Goal: Information Seeking & Learning: Learn about a topic

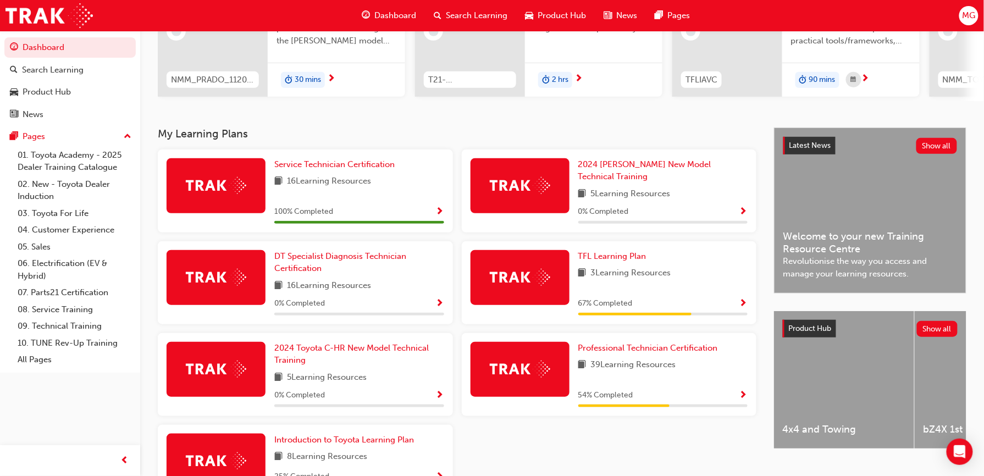
scroll to position [152, 0]
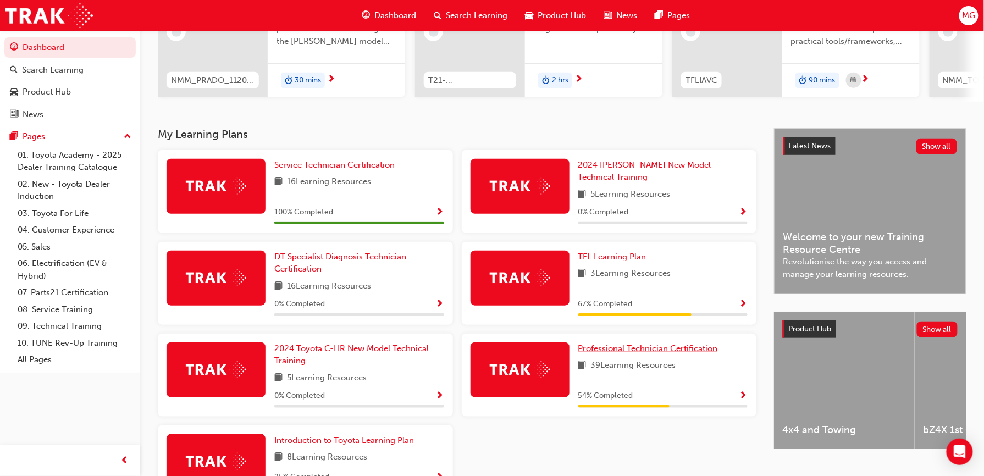
click at [610, 344] on span "Professional Technician Certification" at bounding box center [648, 349] width 140 height 10
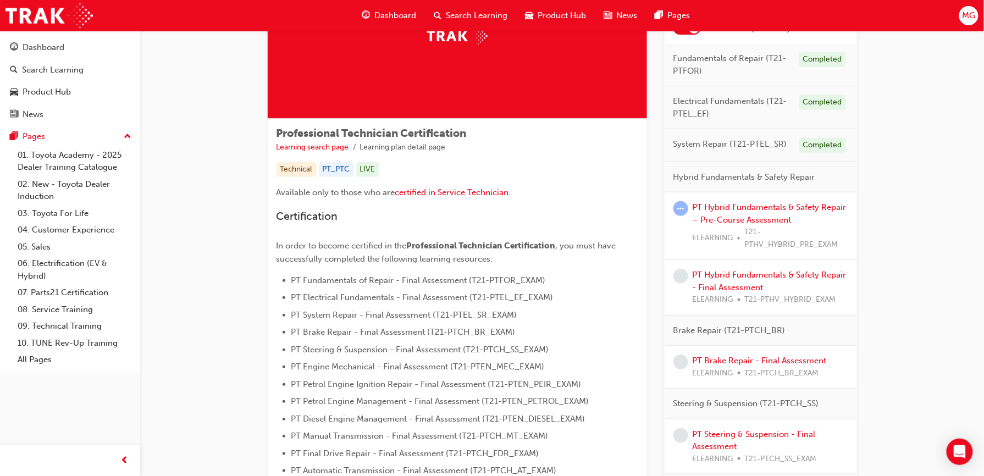
scroll to position [102, 0]
click at [700, 363] on link "PT Brake Repair - Final Assessment" at bounding box center [760, 362] width 134 height 10
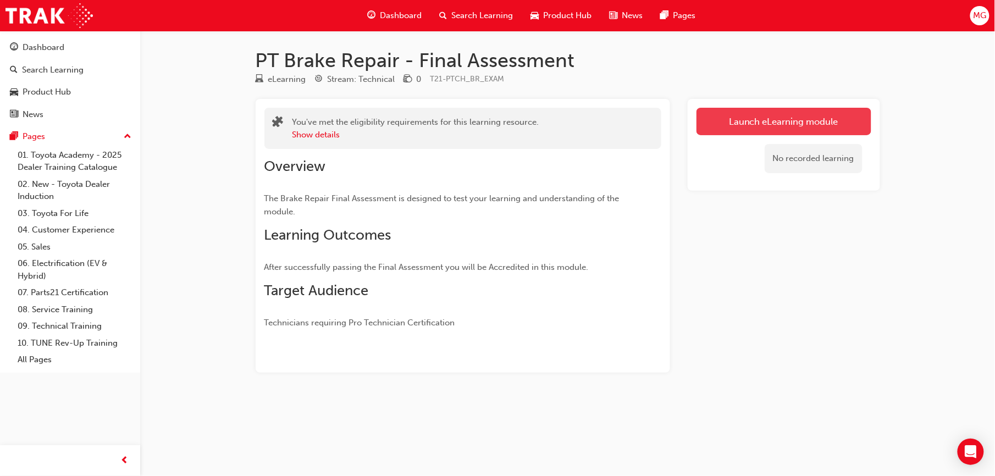
click at [742, 130] on link "Launch eLearning module" at bounding box center [784, 121] width 175 height 27
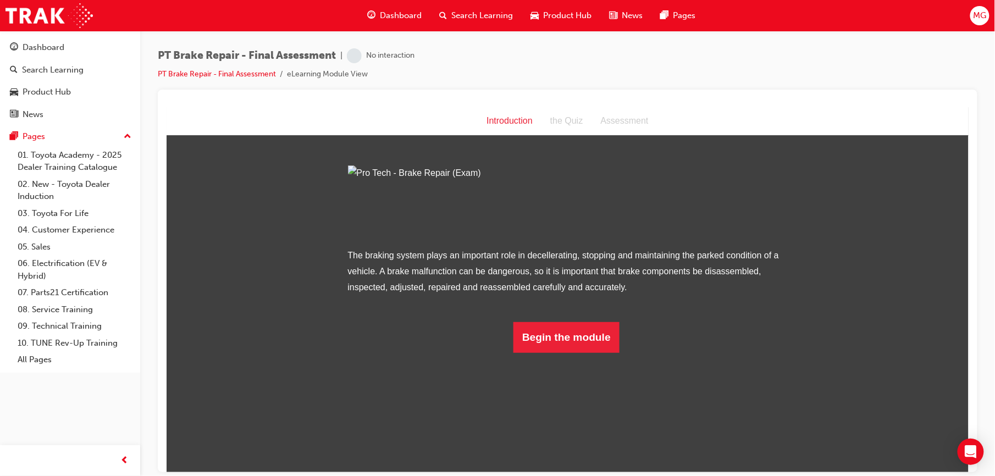
scroll to position [1, 0]
click at [623, 122] on div "Assessment" at bounding box center [624, 121] width 65 height 16
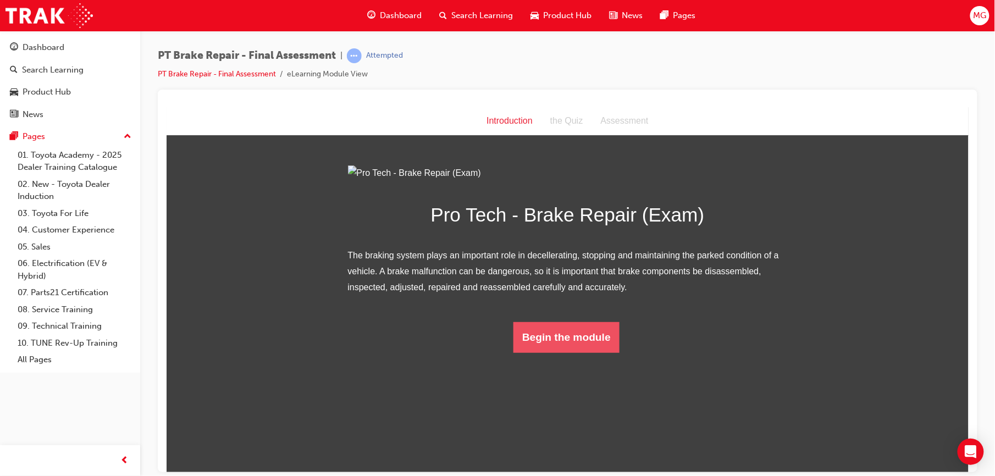
click at [554, 352] on button "Begin the module" at bounding box center [566, 337] width 106 height 31
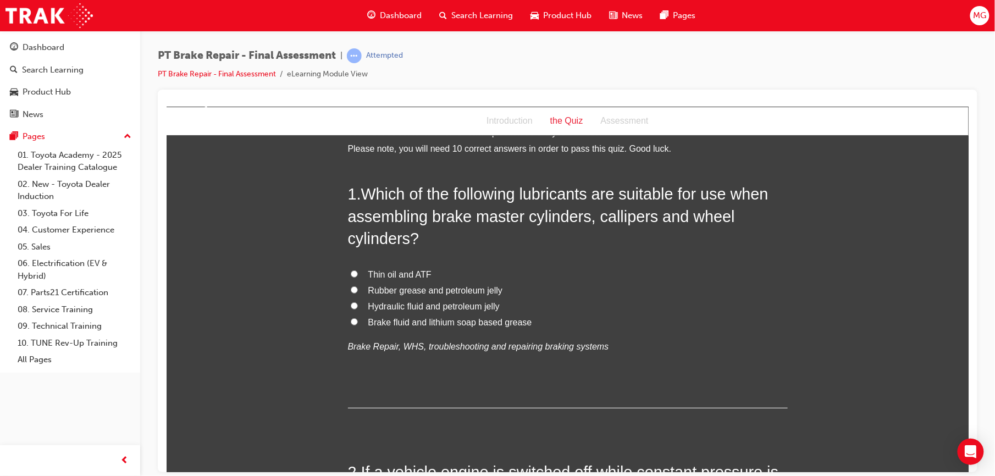
scroll to position [0, 0]
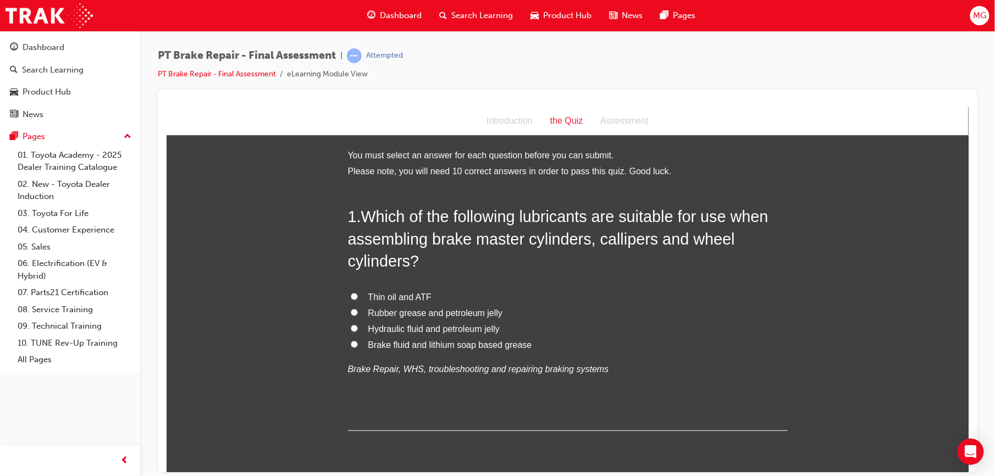
click at [462, 313] on span "Rubber grease and petroleum jelly" at bounding box center [435, 312] width 135 height 9
click at [357, 313] on input "Rubber grease and petroleum jelly" at bounding box center [353, 311] width 7 height 7
radio input "true"
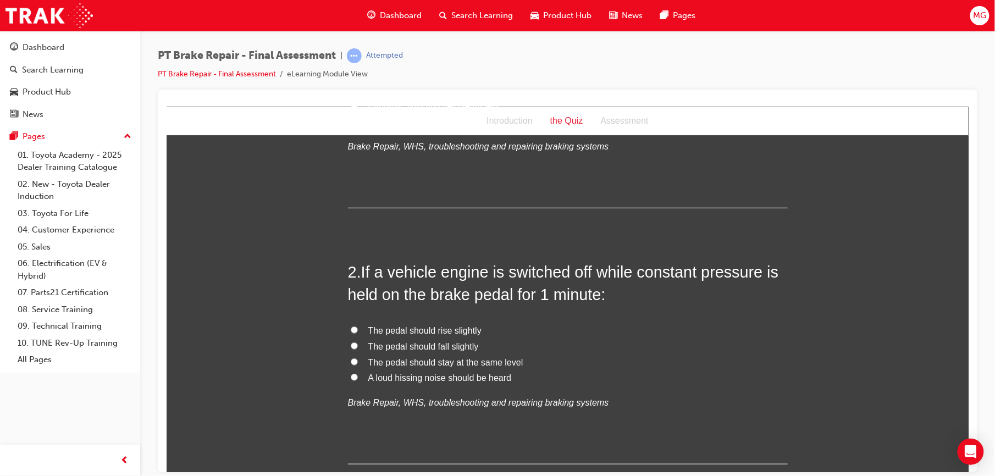
scroll to position [244, 0]
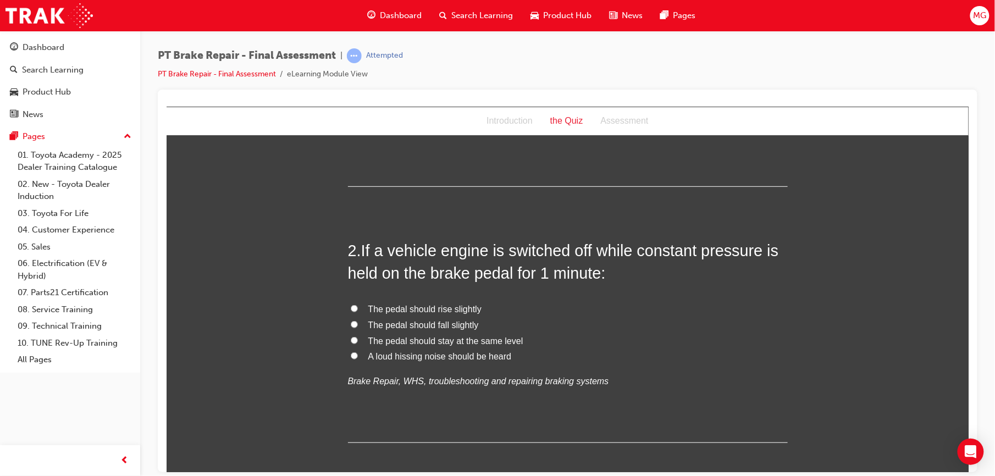
click at [350, 308] on input "The pedal should rise slightly" at bounding box center [353, 308] width 7 height 7
radio input "true"
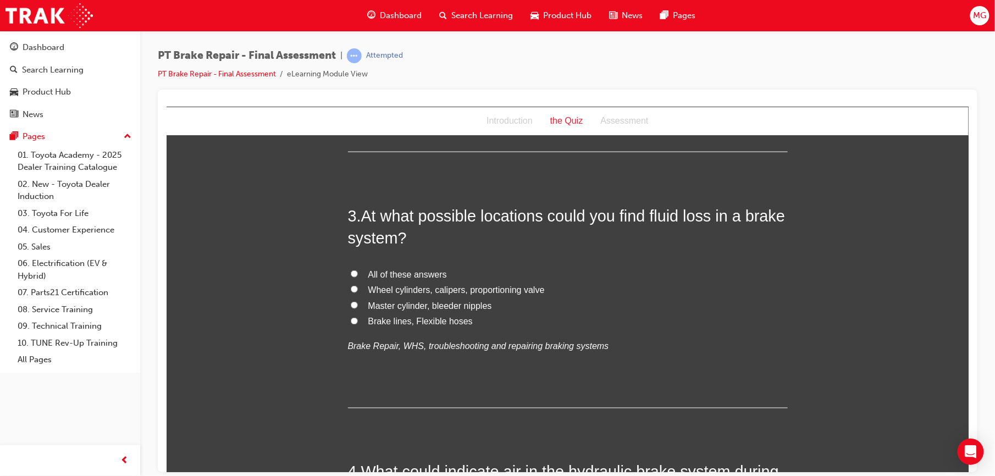
scroll to position [537, 0]
click at [381, 273] on span "All of these answers" at bounding box center [407, 271] width 79 height 9
click at [357, 273] on input "All of these answers" at bounding box center [353, 271] width 7 height 7
radio input "true"
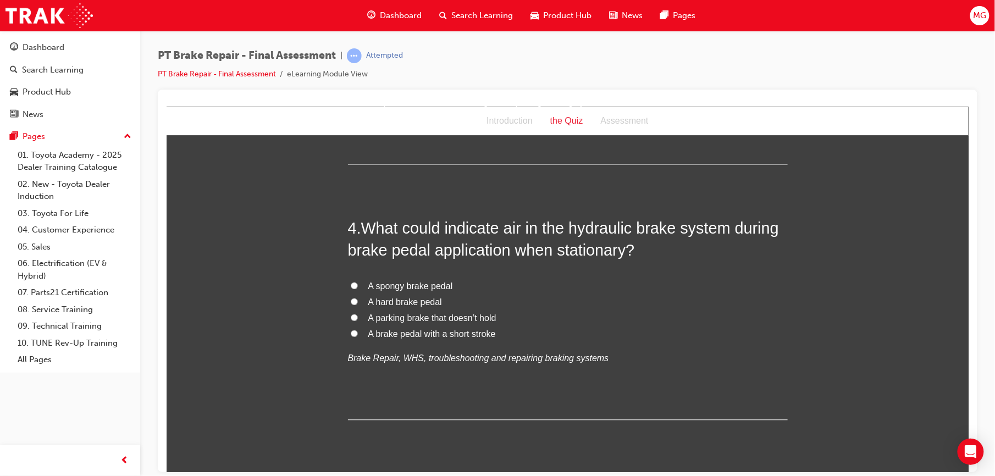
scroll to position [782, 0]
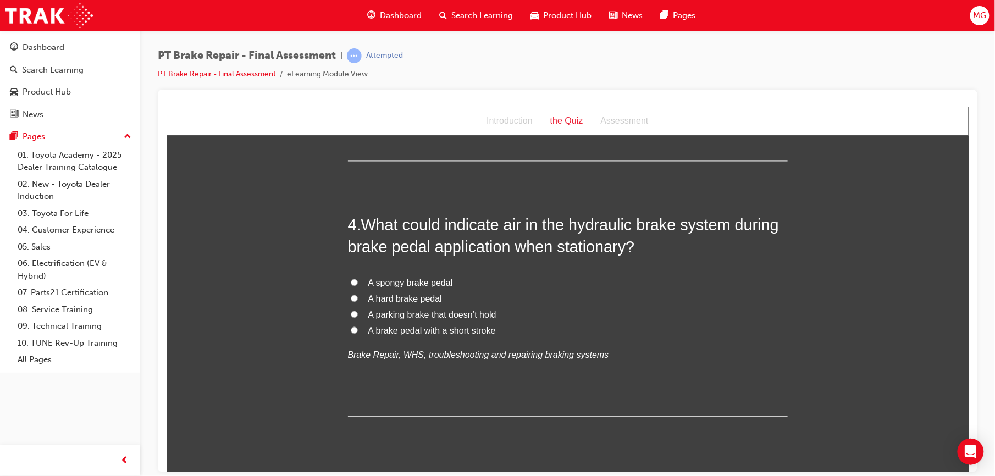
click at [350, 280] on input "A spongy brake pedal" at bounding box center [353, 282] width 7 height 7
radio input "true"
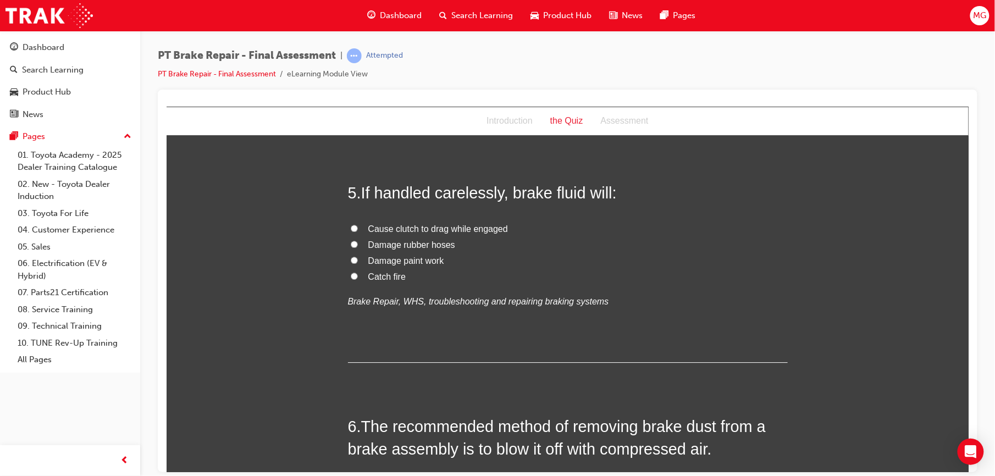
scroll to position [1065, 0]
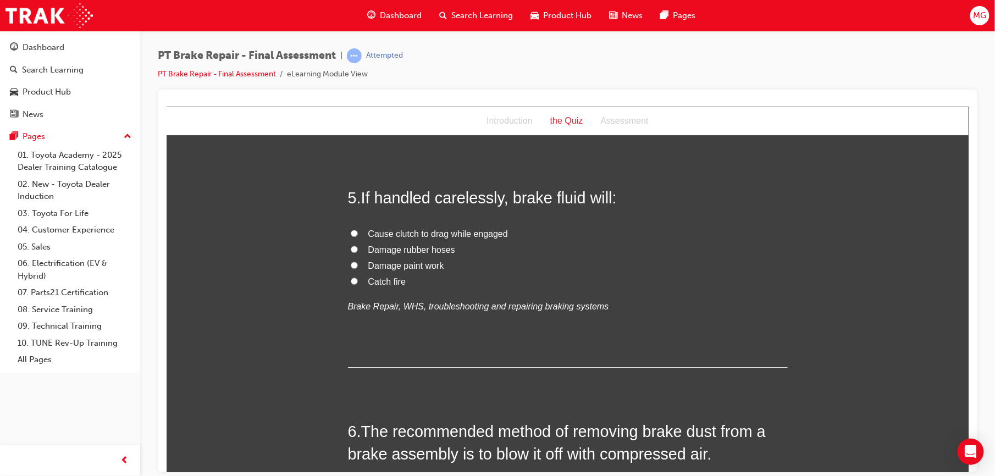
click at [388, 262] on span "Damage paint work" at bounding box center [406, 265] width 76 height 9
click at [357, 262] on input "Damage paint work" at bounding box center [353, 264] width 7 height 7
radio input "true"
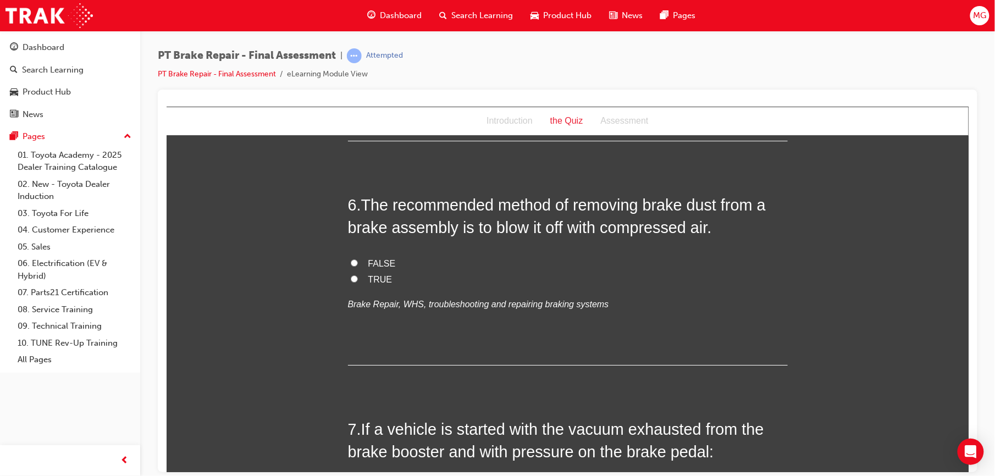
scroll to position [1276, 0]
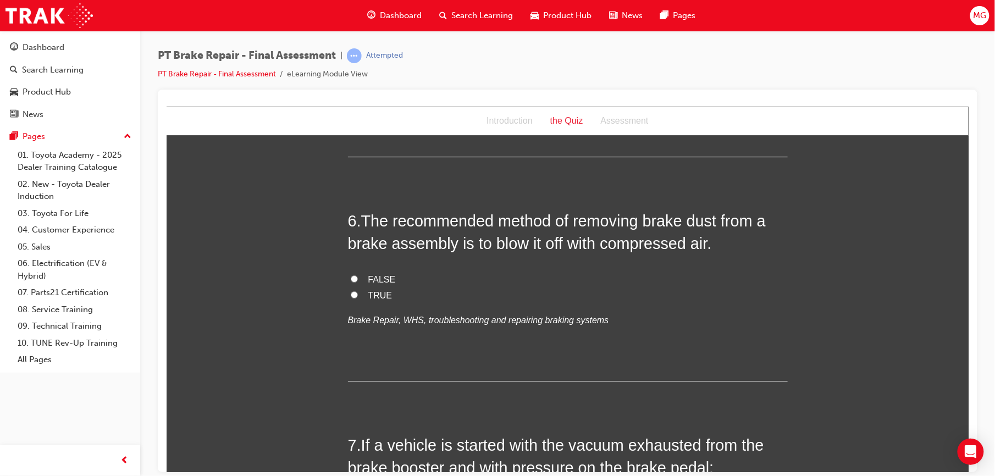
click at [370, 277] on span "FALSE" at bounding box center [381, 278] width 27 height 9
click at [357, 277] on input "FALSE" at bounding box center [353, 278] width 7 height 7
radio input "true"
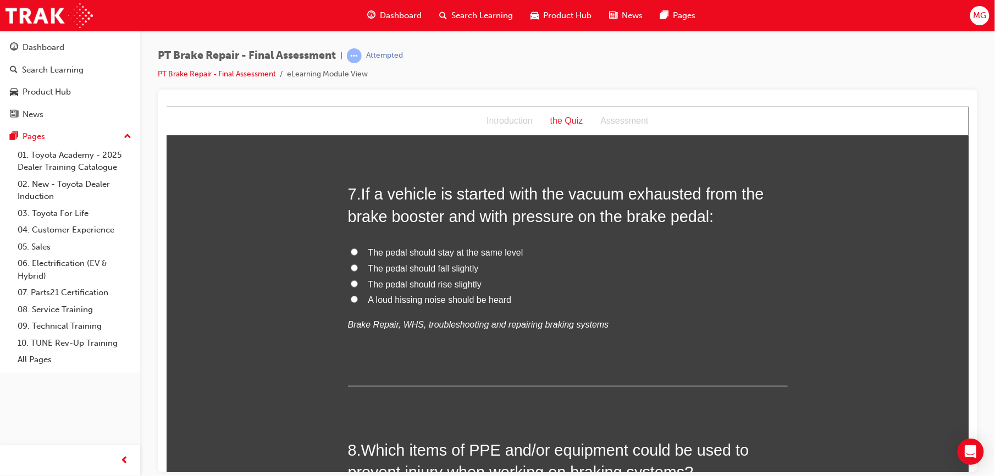
scroll to position [1530, 0]
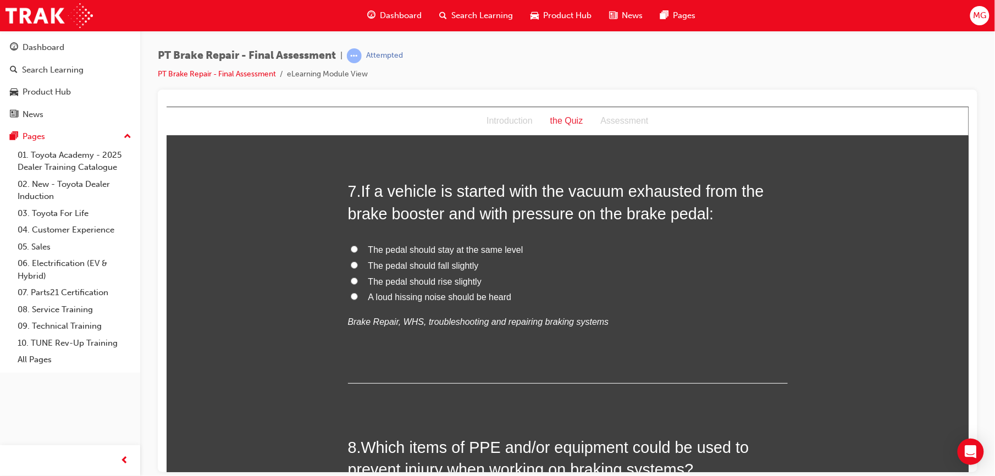
click at [359, 266] on label "The pedal should fall slightly" at bounding box center [568, 266] width 440 height 16
click at [357, 266] on input "The pedal should fall slightly" at bounding box center [353, 264] width 7 height 7
radio input "true"
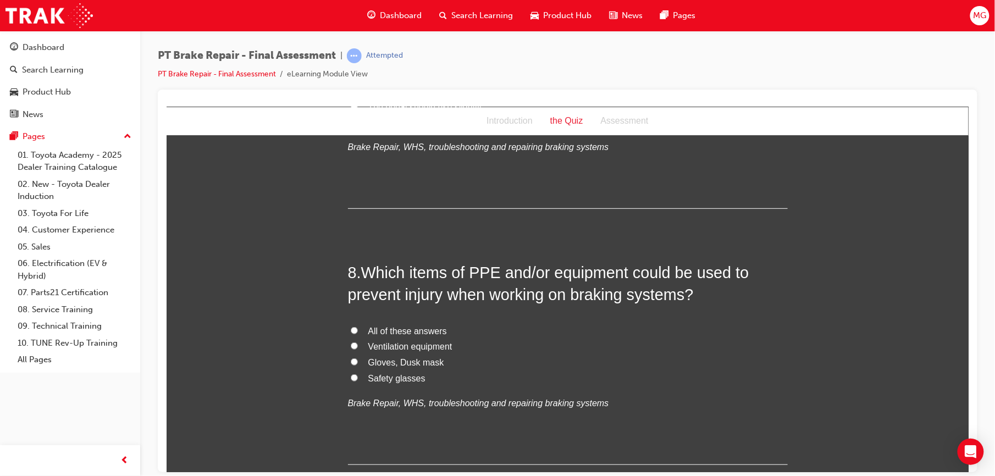
scroll to position [1710, 0]
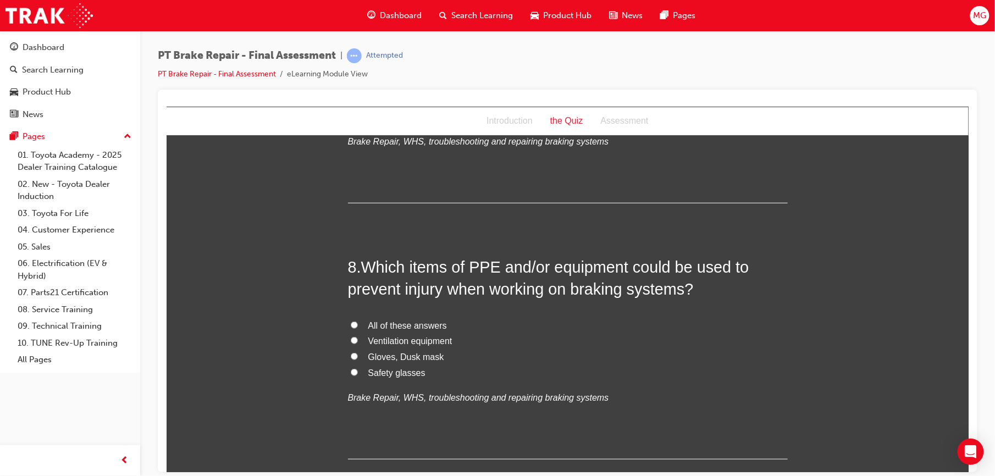
click at [350, 325] on input "All of these answers" at bounding box center [353, 324] width 7 height 7
radio input "true"
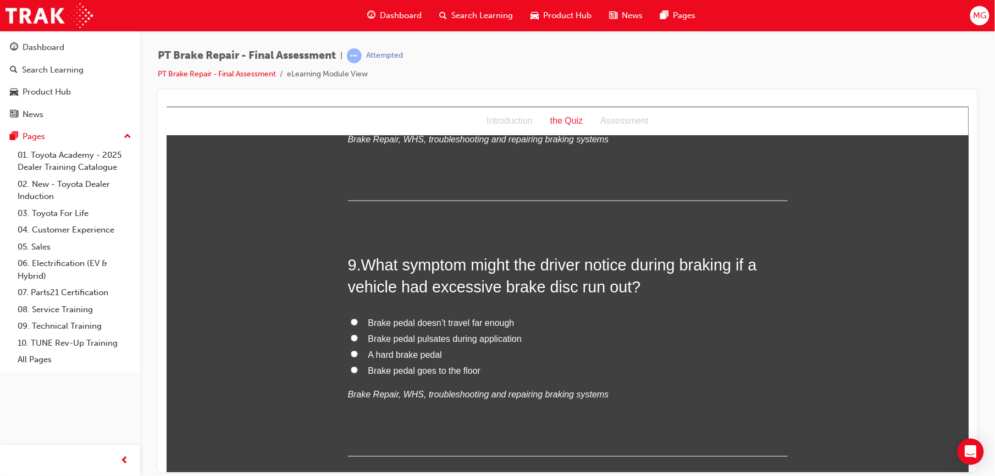
scroll to position [1989, 0]
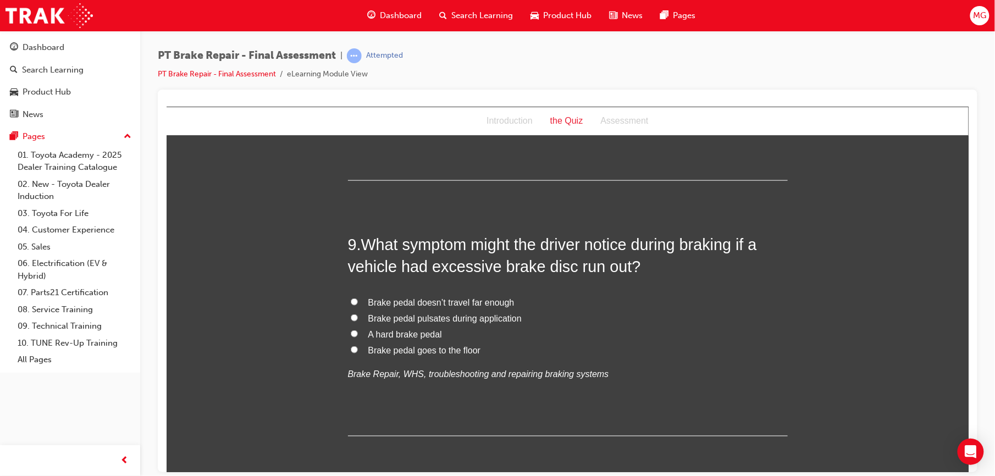
click at [378, 317] on span "Brake pedal pulsates during application" at bounding box center [444, 317] width 153 height 9
click at [357, 317] on input "Brake pedal pulsates during application" at bounding box center [353, 317] width 7 height 7
radio input "true"
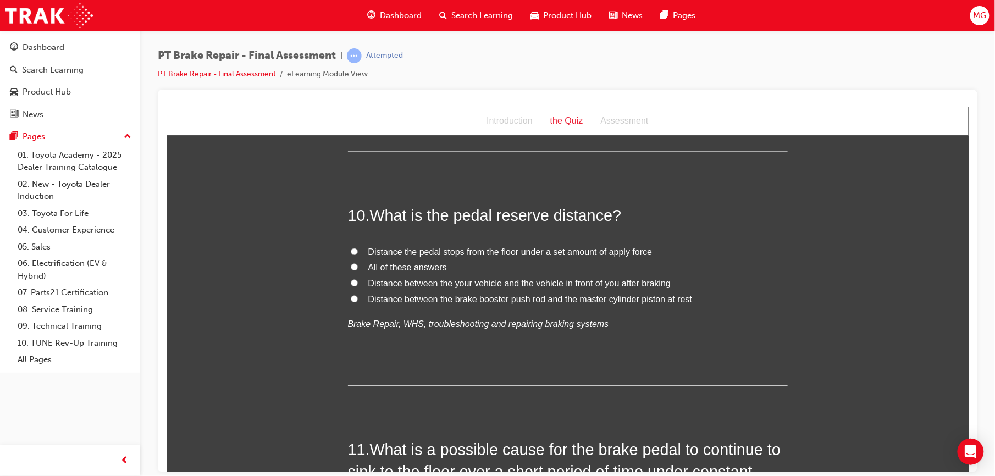
scroll to position [2282, 0]
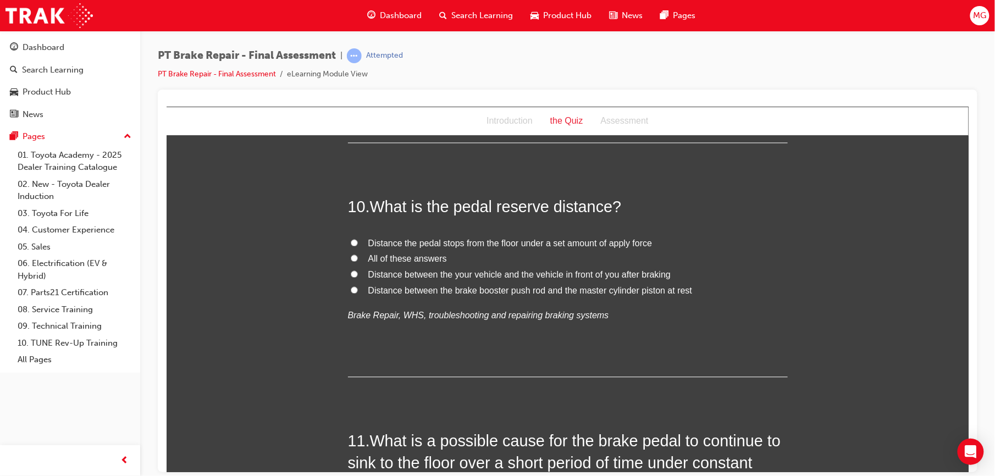
click at [377, 246] on span "Distance the pedal stops from the floor under a set amount of apply force" at bounding box center [510, 243] width 284 height 9
click at [357, 246] on input "Distance the pedal stops from the floor under a set amount of apply force" at bounding box center [353, 242] width 7 height 7
radio input "true"
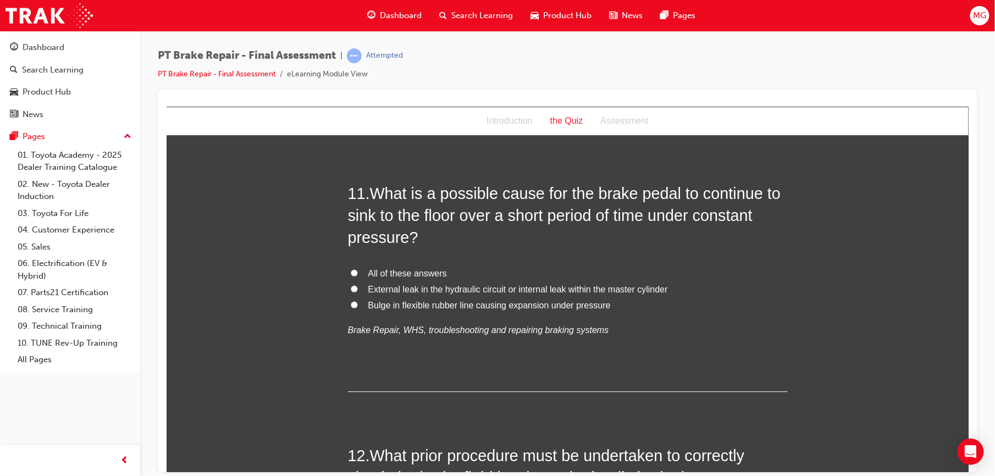
scroll to position [2522, 0]
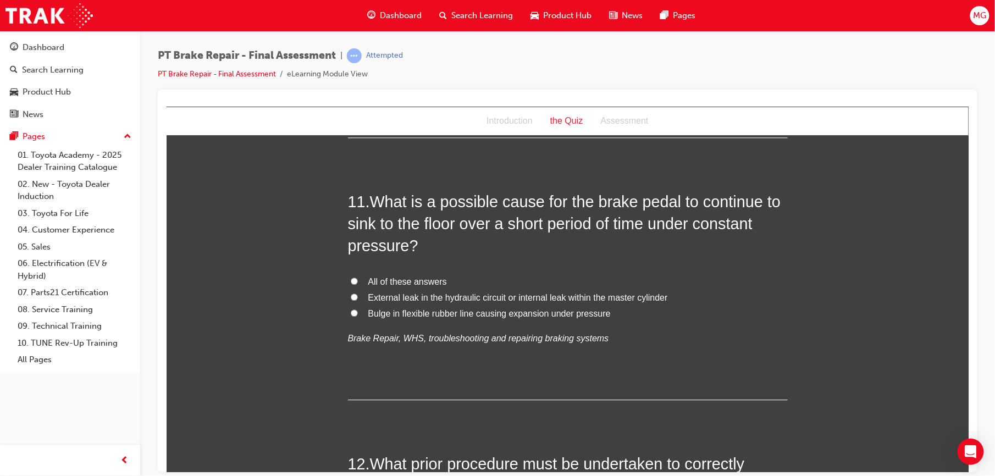
click at [392, 282] on span "All of these answers" at bounding box center [407, 281] width 79 height 9
click at [357, 282] on input "All of these answers" at bounding box center [353, 280] width 7 height 7
radio input "true"
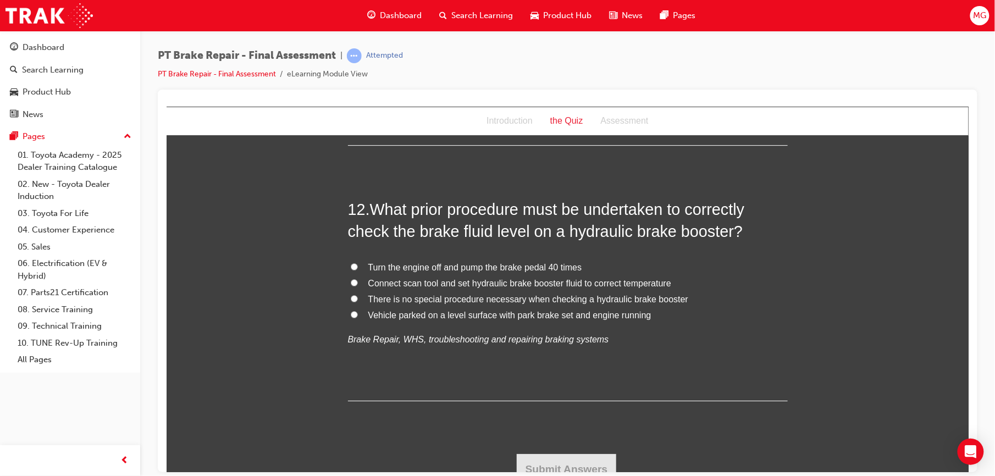
scroll to position [2770, 0]
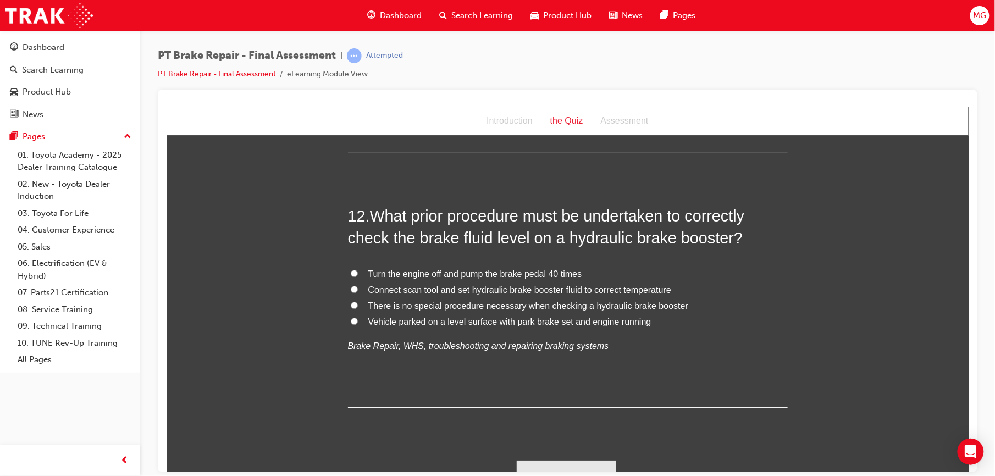
click at [388, 278] on span "Turn the engine off and pump the brake pedal 40 times" at bounding box center [475, 273] width 214 height 9
click at [357, 277] on input "Turn the engine off and pump the brake pedal 40 times" at bounding box center [353, 272] width 7 height 7
radio input "true"
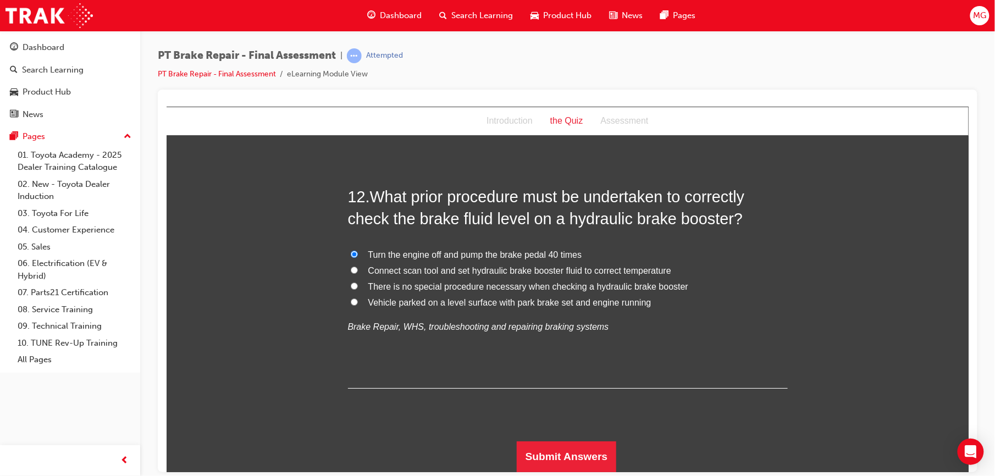
scroll to position [2789, 0]
click at [543, 451] on button "Submit Answers" at bounding box center [566, 456] width 100 height 31
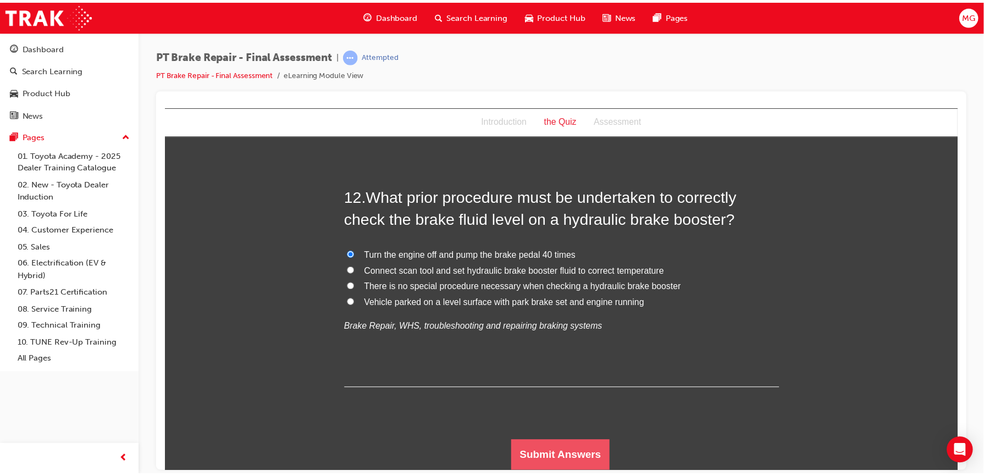
scroll to position [0, 0]
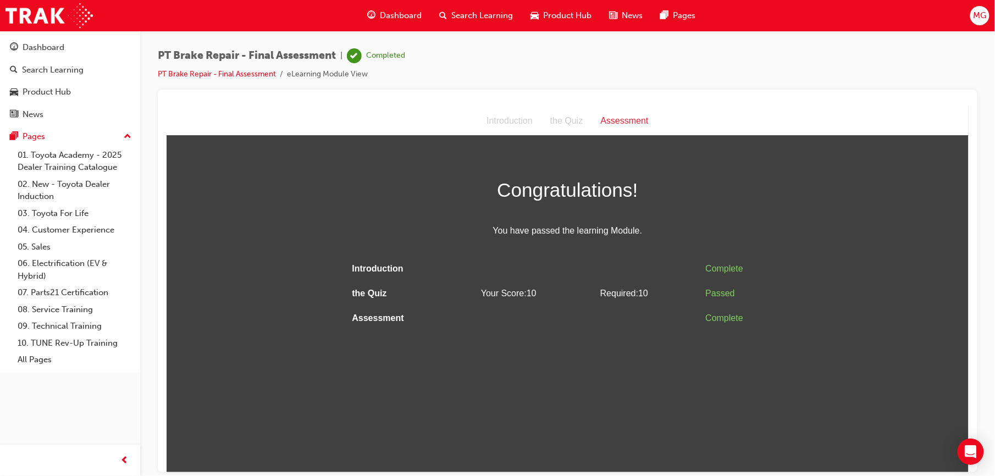
click at [390, 9] on span "Dashboard" at bounding box center [402, 15] width 42 height 13
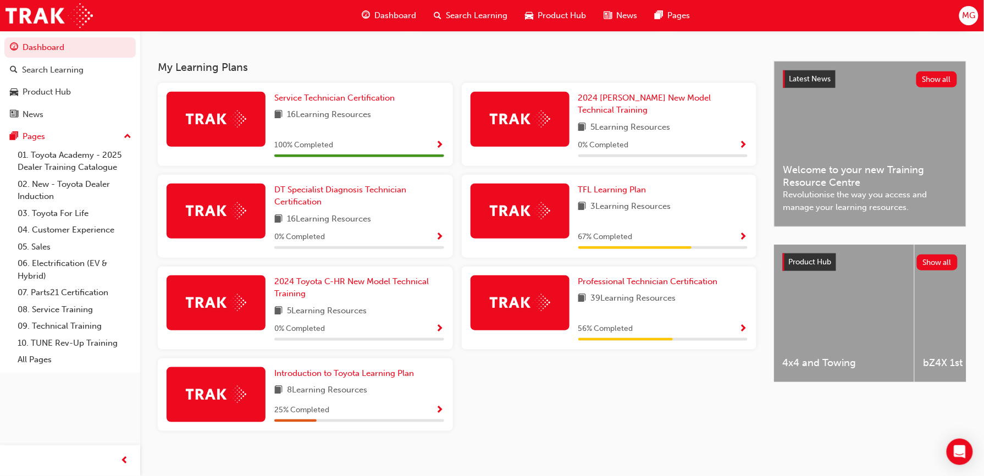
scroll to position [220, 0]
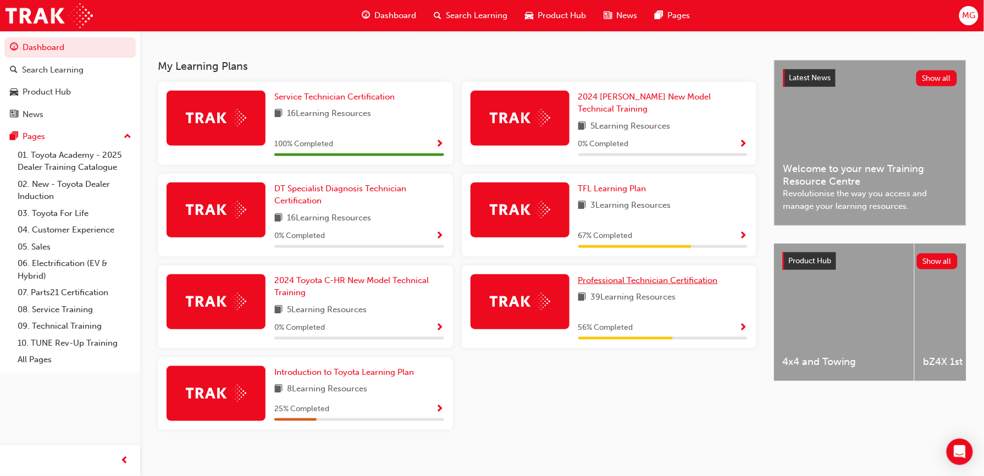
click at [608, 275] on span "Professional Technician Certification" at bounding box center [648, 280] width 140 height 10
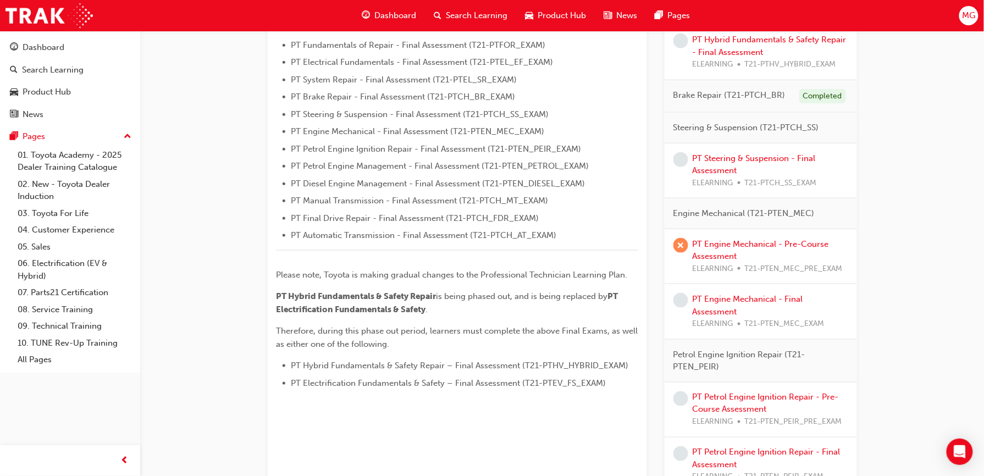
scroll to position [332, 0]
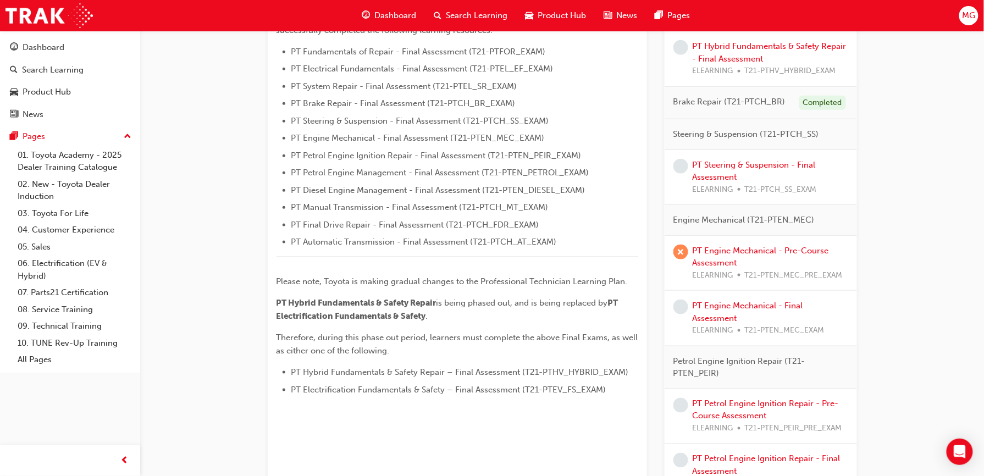
click at [713, 172] on div "PT Steering & Suspension - Final Assessment ELEARNING T21-PTCH_SS_EXAM" at bounding box center [771, 177] width 156 height 37
click at [713, 168] on link "PT Steering & Suspension - Final Assessment" at bounding box center [754, 171] width 123 height 23
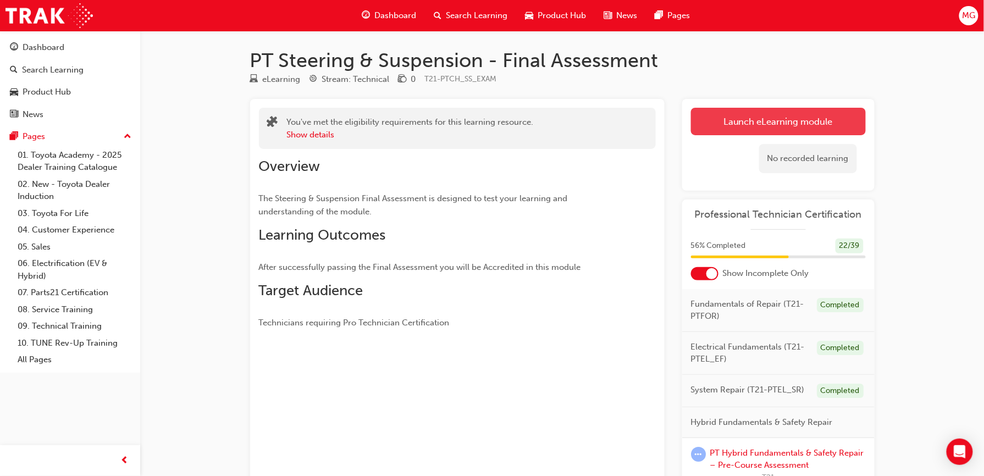
click at [722, 133] on link "Launch eLearning module" at bounding box center [778, 121] width 175 height 27
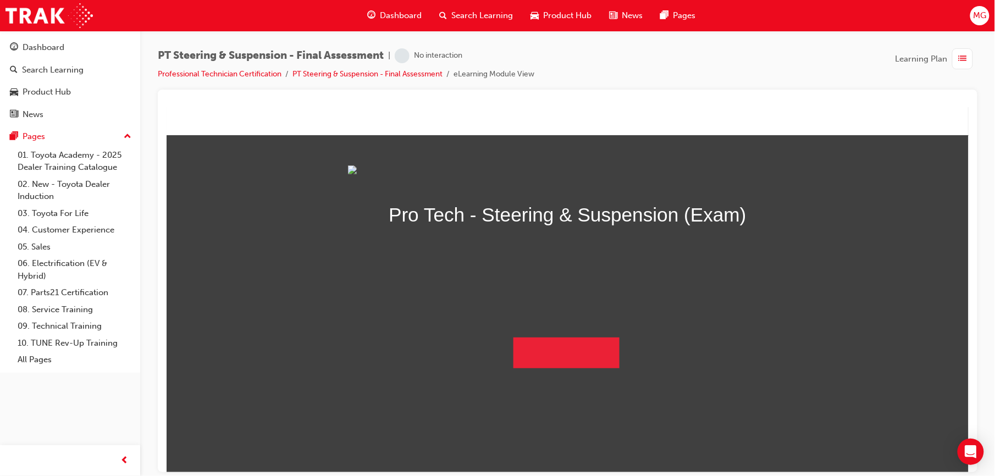
scroll to position [16, 0]
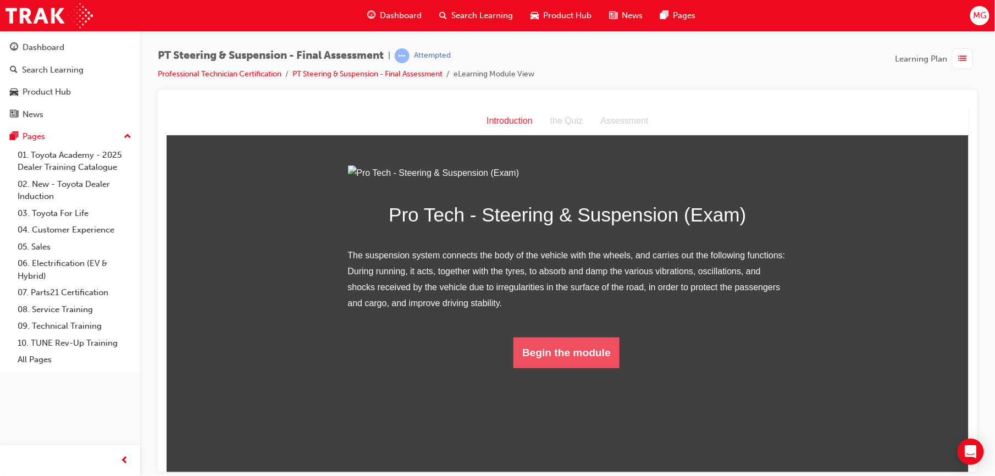
click at [596, 368] on button "Begin the module" at bounding box center [566, 352] width 106 height 31
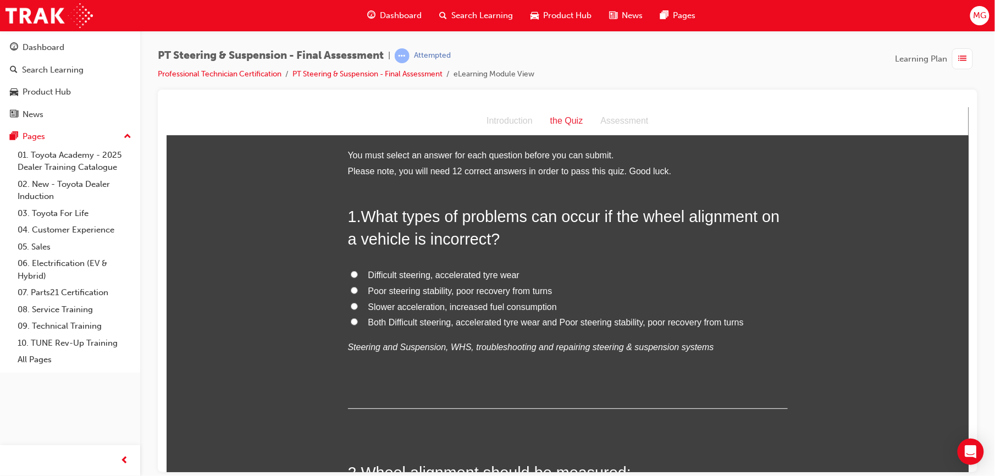
click at [396, 322] on span "Both Difficult steering, accelerated tyre wear and Poor steering stability, poo…" at bounding box center [556, 321] width 376 height 9
click at [357, 322] on input "Both Difficult steering, accelerated tyre wear and Poor steering stability, poo…" at bounding box center [353, 321] width 7 height 7
radio input "true"
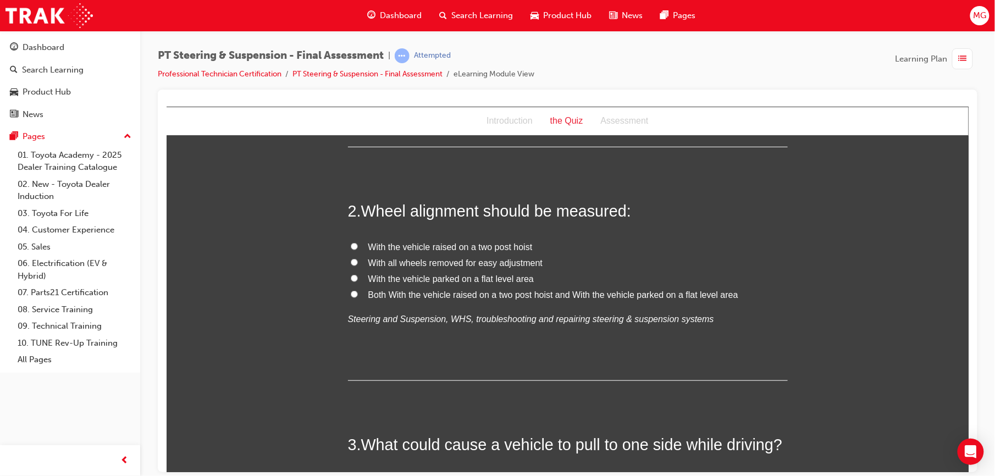
scroll to position [254, 0]
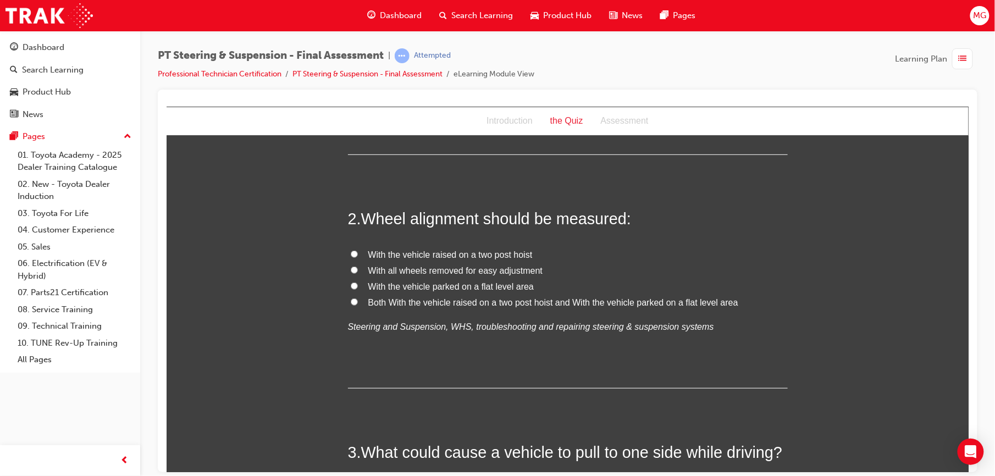
click at [368, 284] on span "With the vehicle parked on a flat level area" at bounding box center [451, 286] width 166 height 9
click at [357, 284] on input "With the vehicle parked on a flat level area" at bounding box center [353, 285] width 7 height 7
radio input "true"
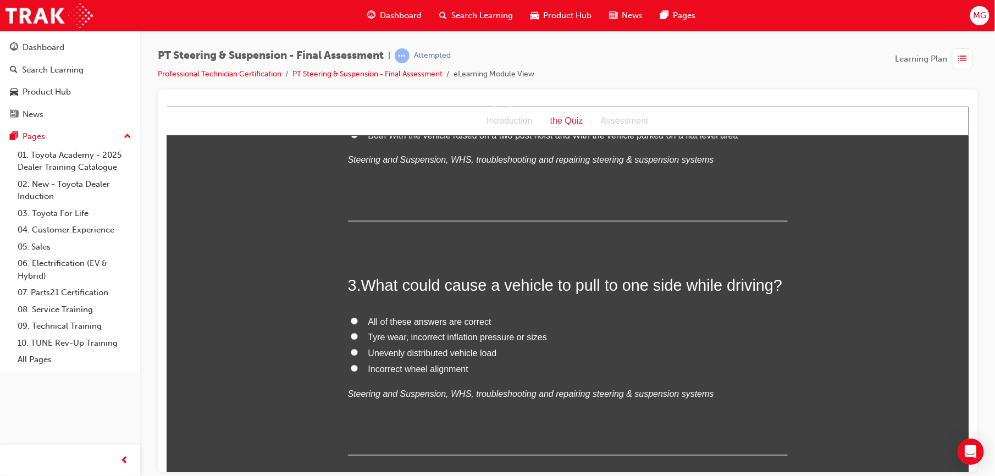
scroll to position [425, 0]
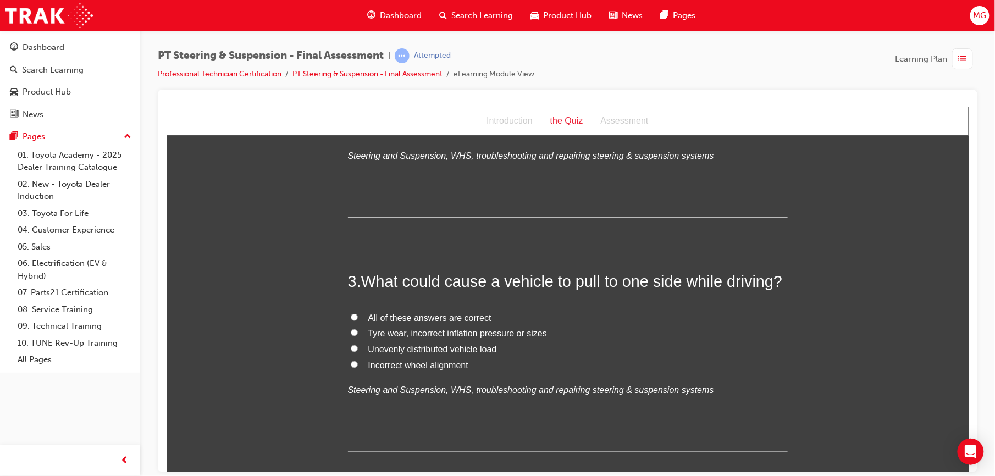
click at [388, 317] on span "All of these answers are correct" at bounding box center [429, 317] width 123 height 9
click at [357, 317] on input "All of these answers are correct" at bounding box center [353, 316] width 7 height 7
radio input "true"
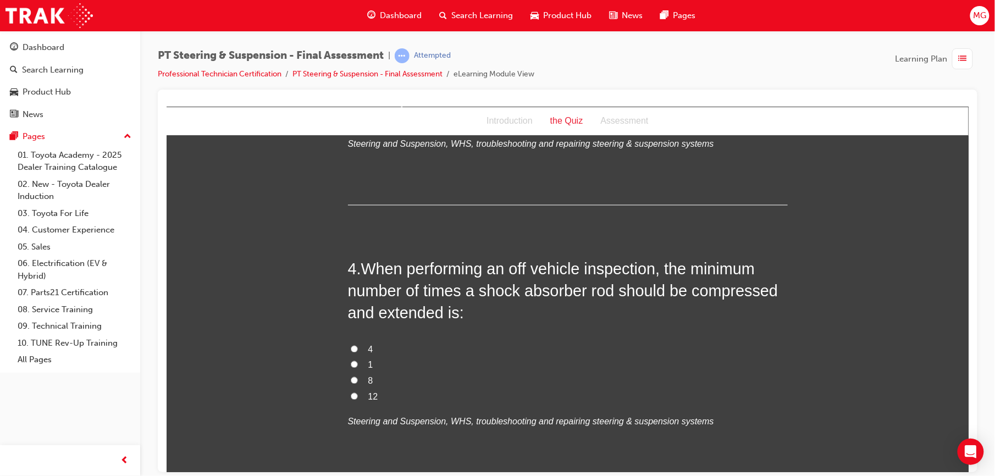
scroll to position [674, 0]
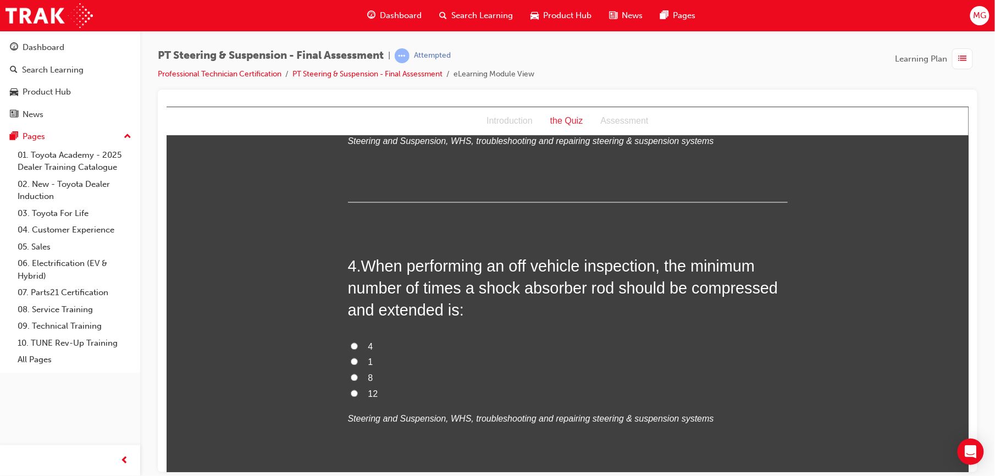
click at [350, 361] on input "1" at bounding box center [353, 361] width 7 height 7
radio input "true"
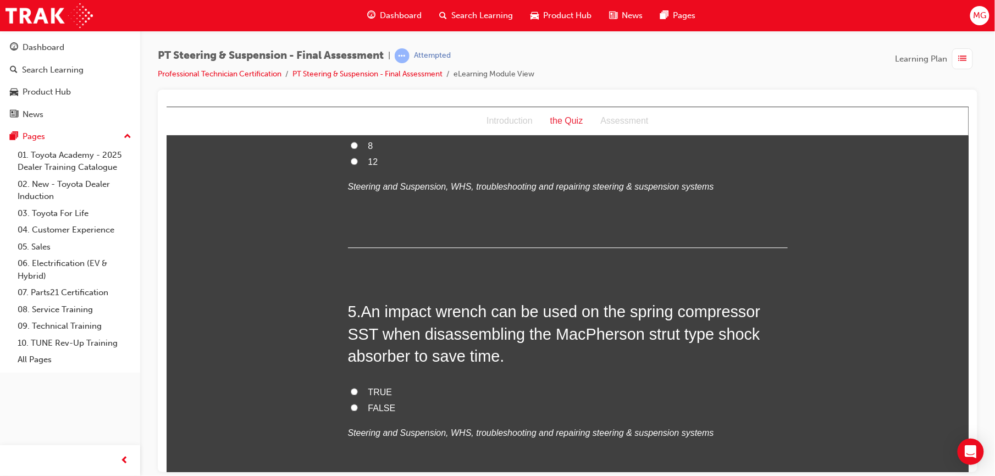
scroll to position [909, 0]
click at [348, 400] on label "FALSE" at bounding box center [568, 406] width 440 height 16
click at [350, 401] on input "FALSE" at bounding box center [353, 404] width 7 height 7
radio input "true"
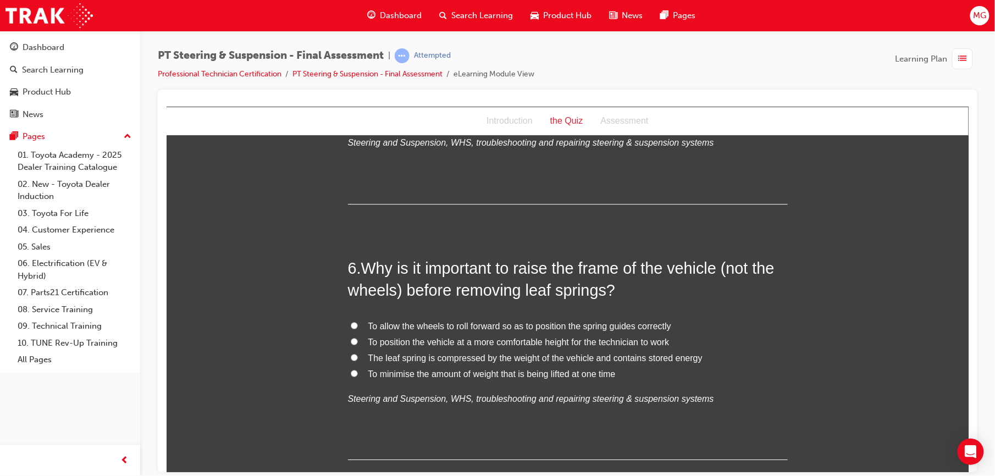
scroll to position [1193, 0]
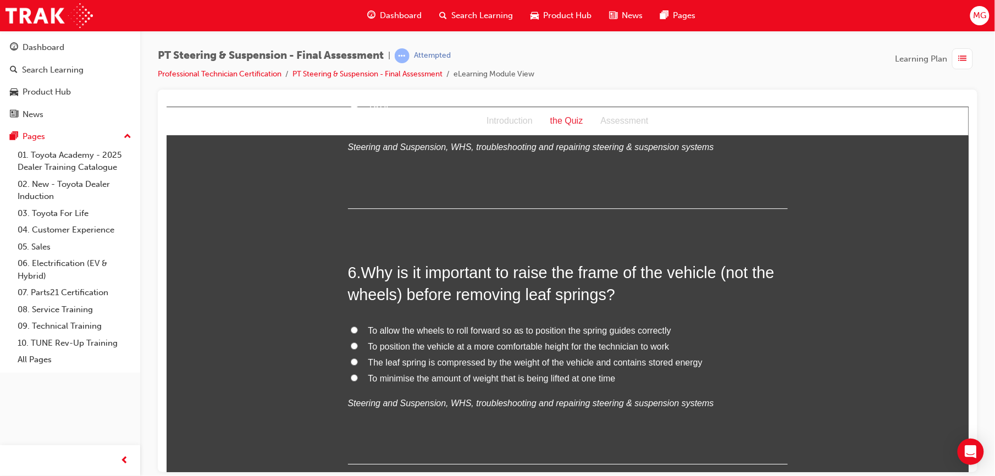
click at [350, 361] on input "The leaf spring is compressed by the weight of the vehicle and contains stored …" at bounding box center [353, 361] width 7 height 7
radio input "true"
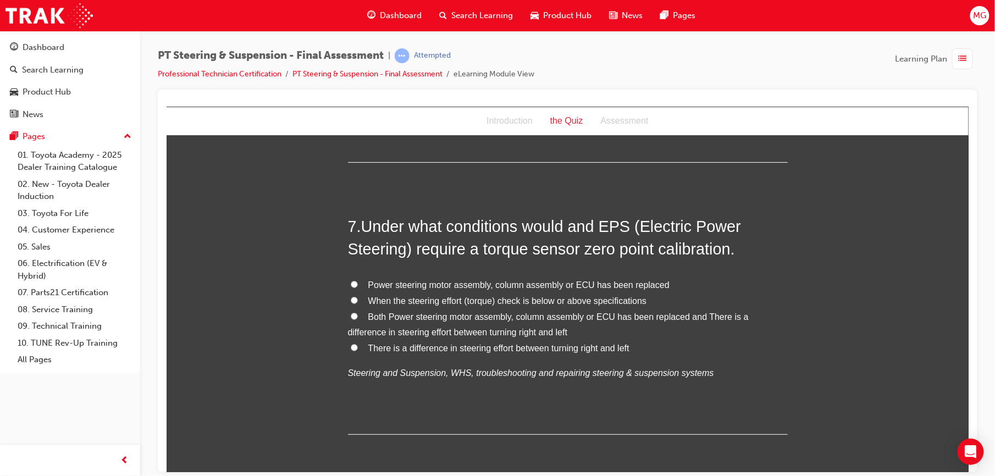
scroll to position [1496, 0]
click at [350, 317] on input "Both Power steering motor assembly, column assembly or ECU has been replaced an…" at bounding box center [353, 314] width 7 height 7
radio input "true"
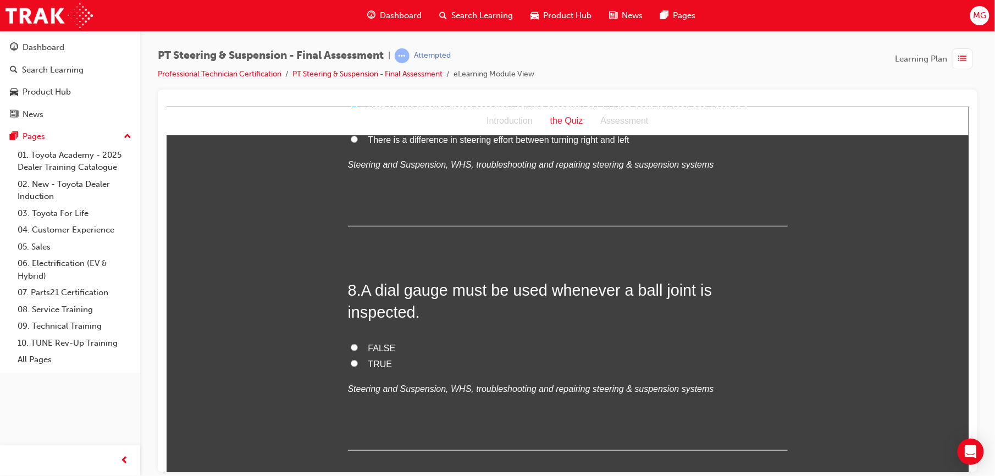
scroll to position [1701, 0]
click at [350, 346] on input "FALSE" at bounding box center [353, 349] width 7 height 7
radio input "true"
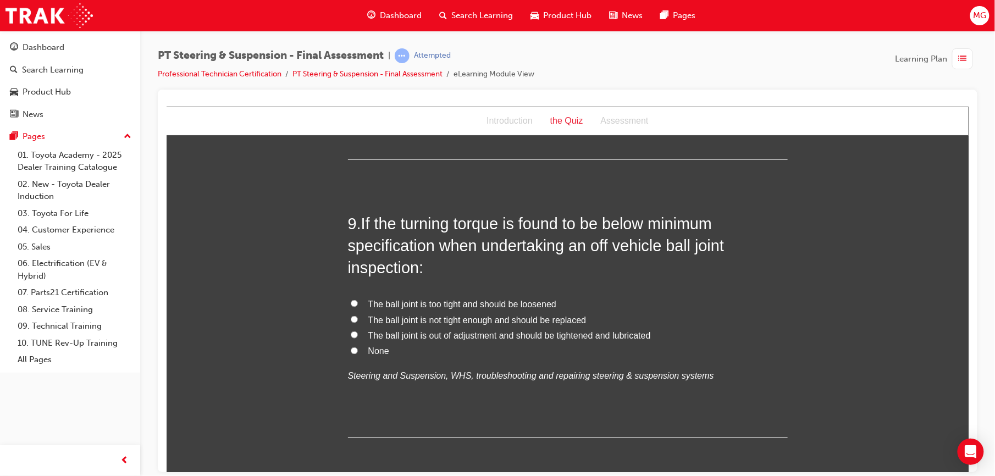
scroll to position [1999, 0]
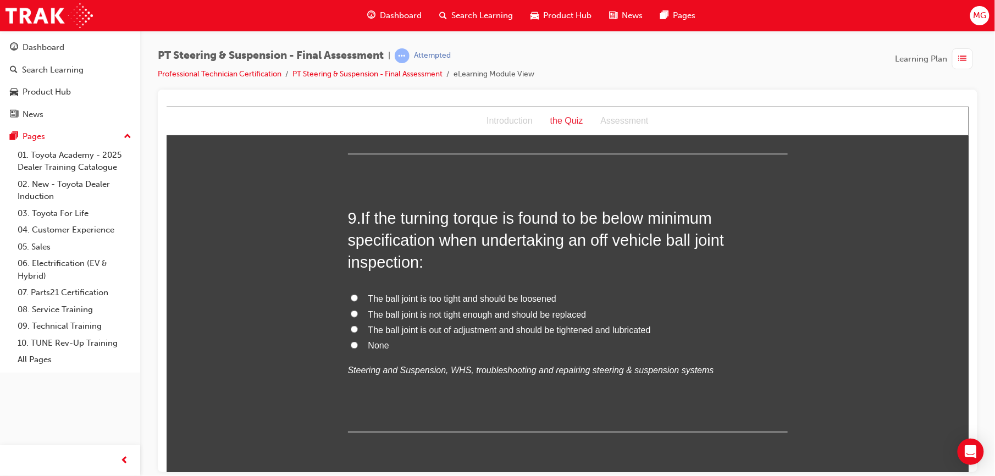
click at [350, 310] on input "The ball joint is not tight enough and should be replaced" at bounding box center [353, 313] width 7 height 7
radio input "true"
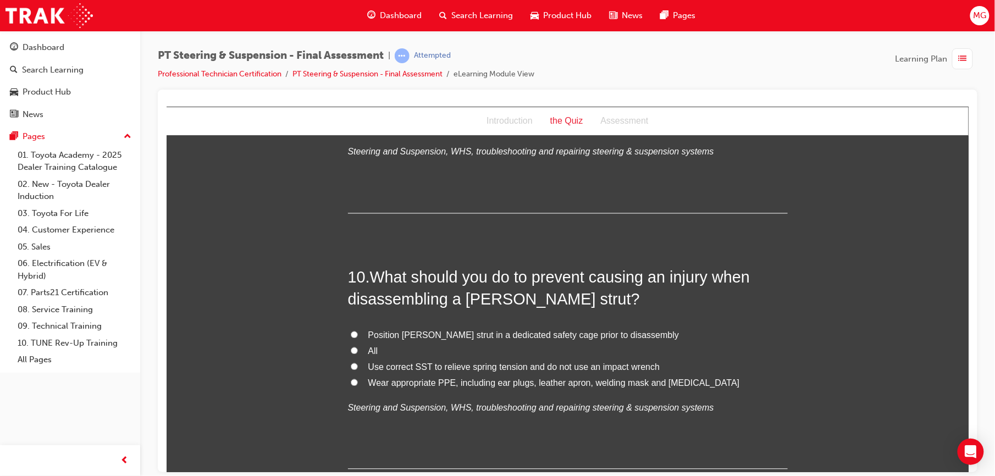
scroll to position [2219, 0]
click at [350, 346] on input "All" at bounding box center [353, 349] width 7 height 7
radio input "true"
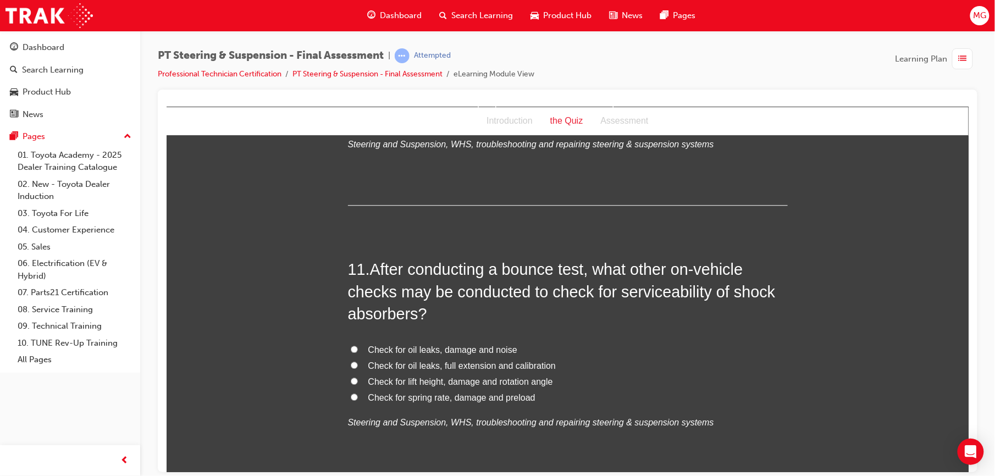
scroll to position [2483, 0]
click at [359, 341] on label "Check for oil leaks, damage and noise" at bounding box center [568, 349] width 440 height 16
click at [357, 344] on input "Check for oil leaks, damage and noise" at bounding box center [353, 347] width 7 height 7
radio input "true"
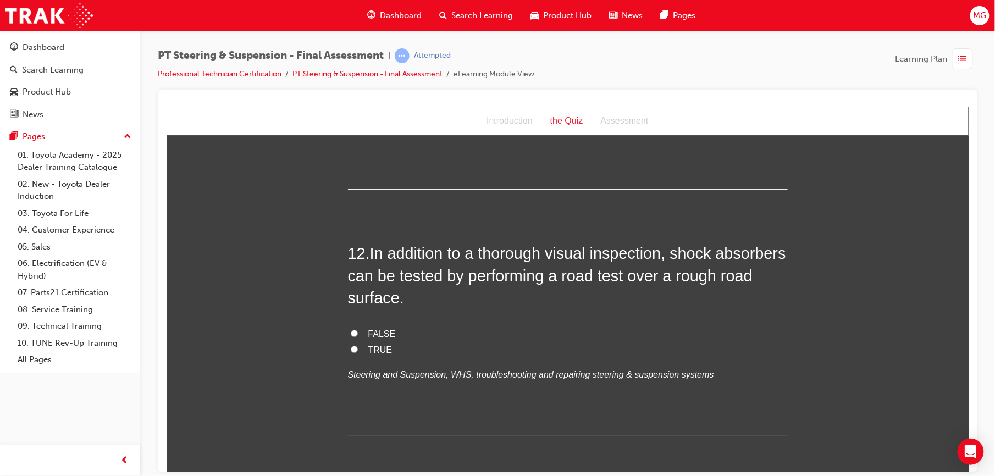
scroll to position [2781, 0]
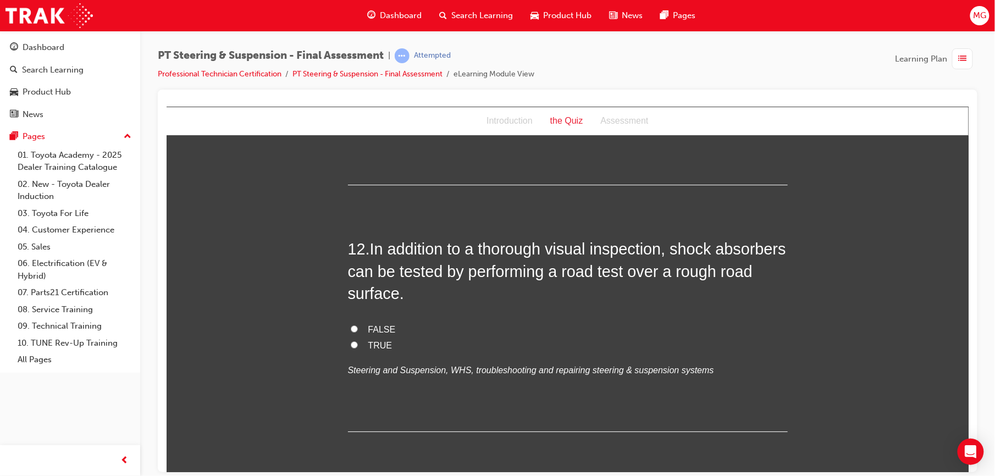
click at [361, 338] on label "TRUE" at bounding box center [568, 346] width 440 height 16
click at [357, 341] on input "TRUE" at bounding box center [353, 344] width 7 height 7
radio input "true"
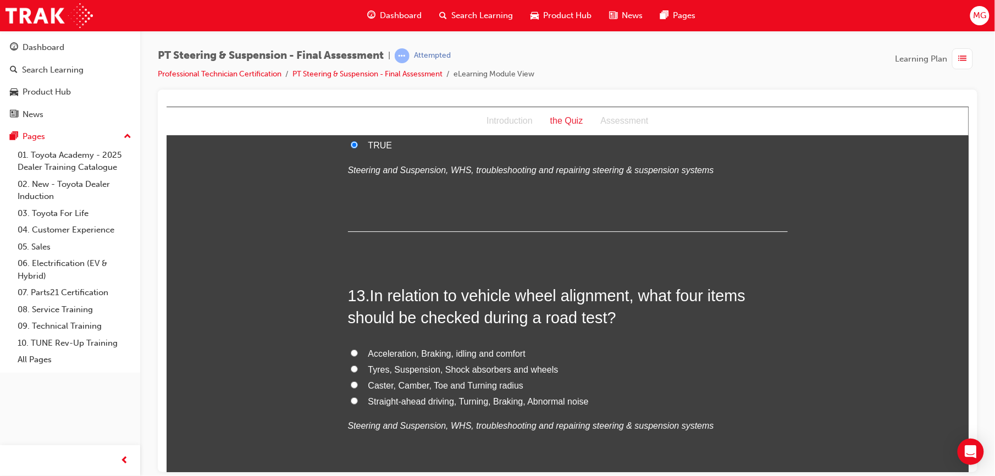
scroll to position [2987, 0]
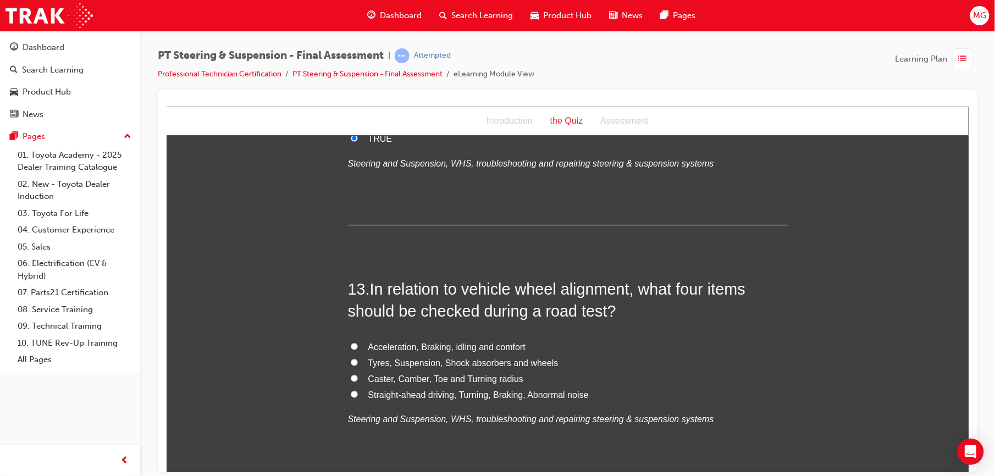
click at [370, 390] on span "Straight-ahead driving, Turning, Braking, Abnormal noise" at bounding box center [478, 394] width 220 height 9
click at [357, 390] on input "Straight-ahead driving, Turning, Braking, Abnormal noise" at bounding box center [353, 393] width 7 height 7
radio input "true"
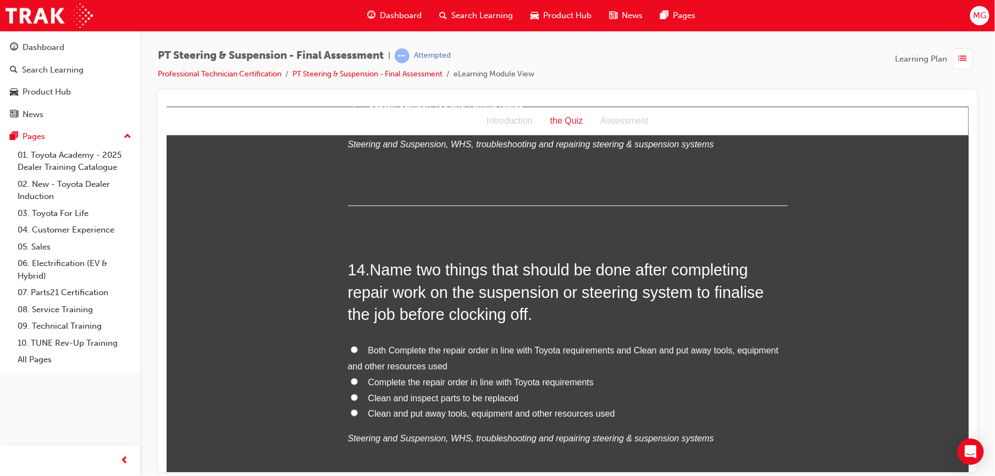
scroll to position [3271, 0]
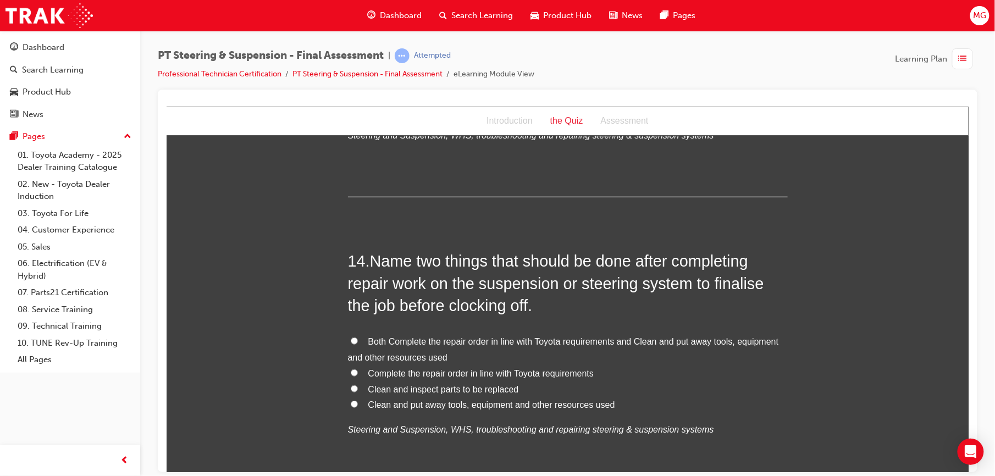
click at [361, 334] on label "Both Complete the repair order in line with Toyota requirements and Clean and p…" at bounding box center [568, 350] width 440 height 32
click at [357, 337] on input "Both Complete the repair order in line with Toyota requirements and Clean and p…" at bounding box center [353, 340] width 7 height 7
radio input "true"
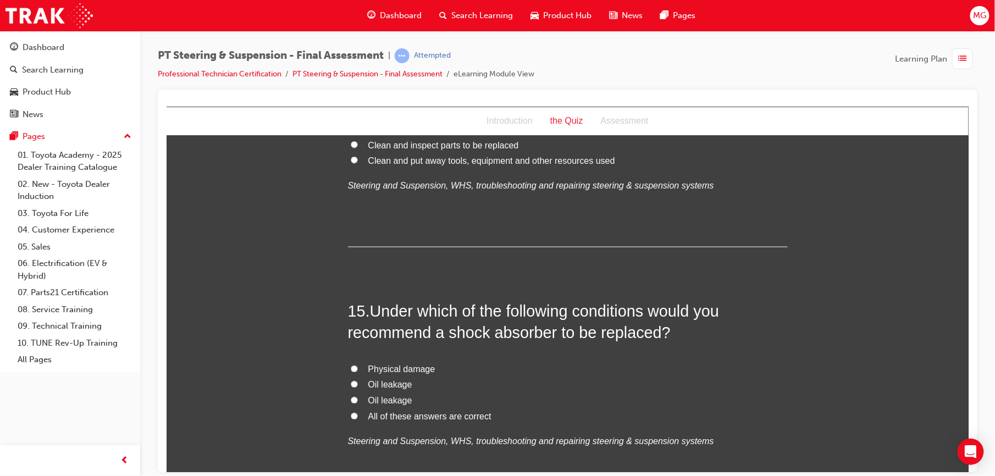
scroll to position [3526, 0]
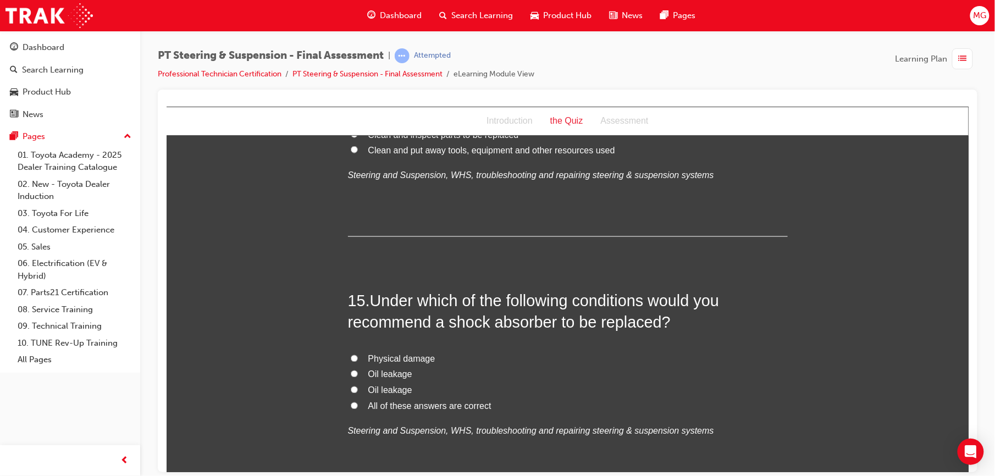
click at [406, 401] on span "All of these answers are correct" at bounding box center [429, 405] width 123 height 9
click at [357, 402] on input "All of these answers are correct" at bounding box center [353, 405] width 7 height 7
radio input "true"
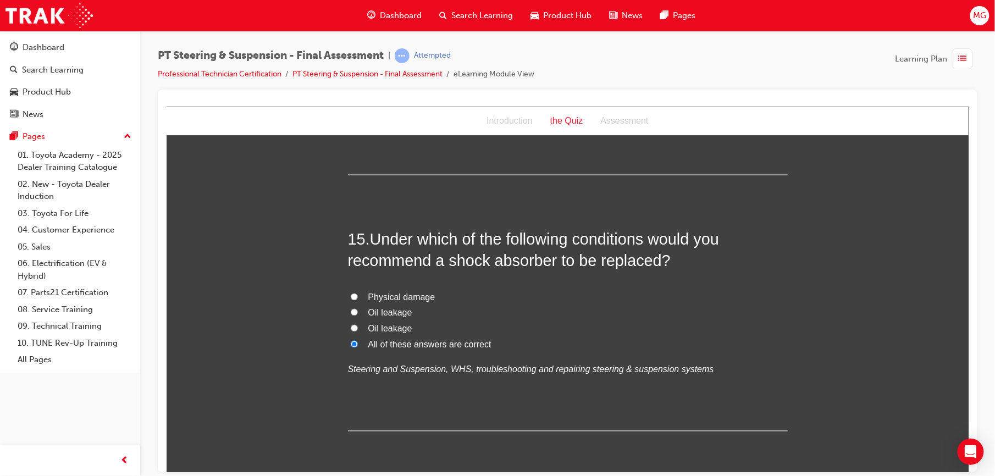
scroll to position [3608, 0]
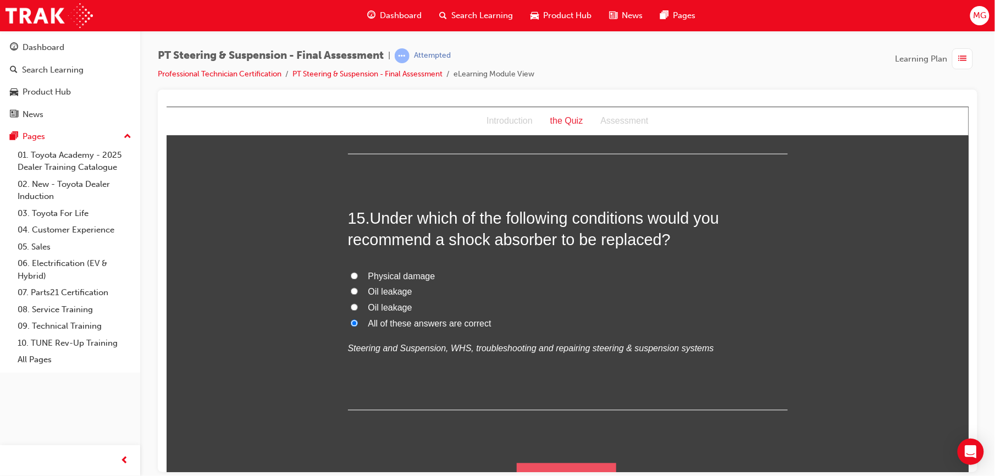
click at [527, 463] on button "Submit Answers" at bounding box center [566, 478] width 100 height 31
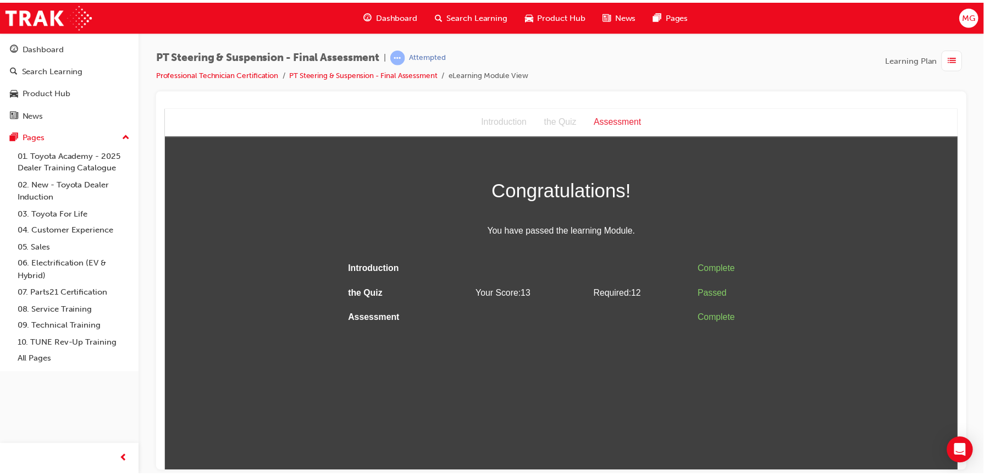
scroll to position [0, 0]
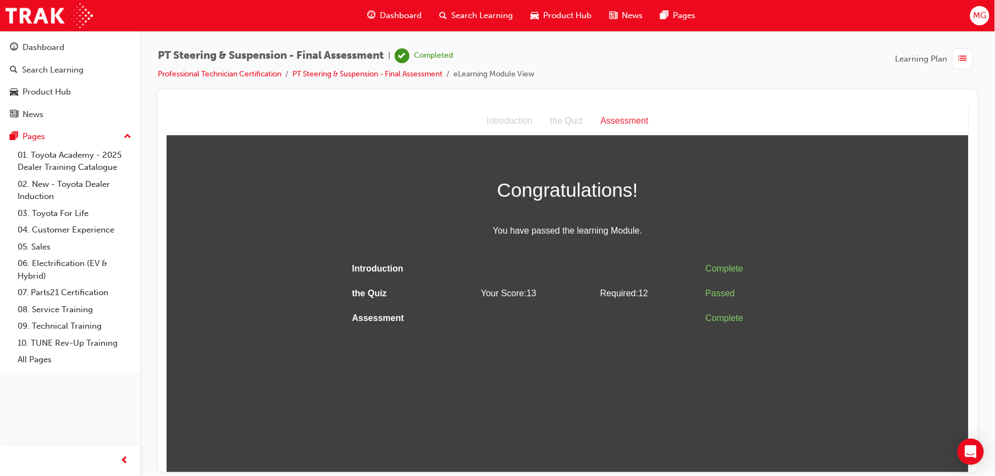
click at [388, 16] on span "Dashboard" at bounding box center [402, 15] width 42 height 13
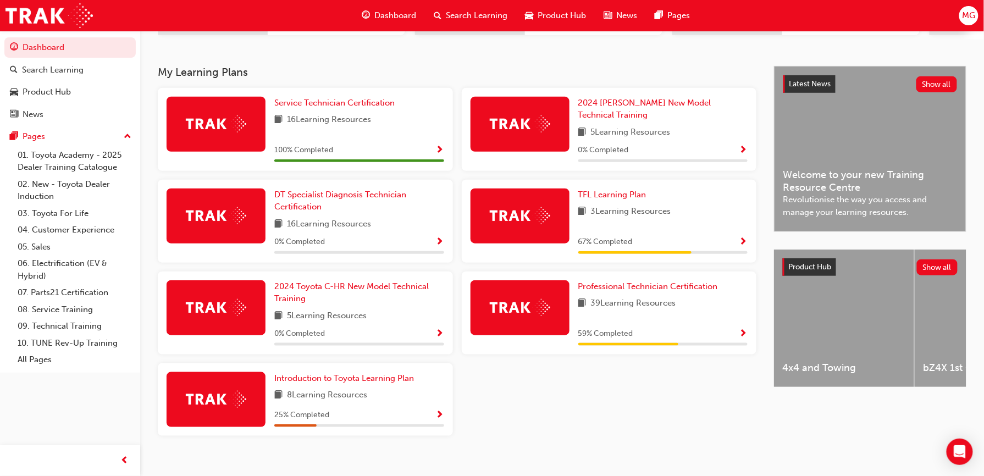
scroll to position [220, 0]
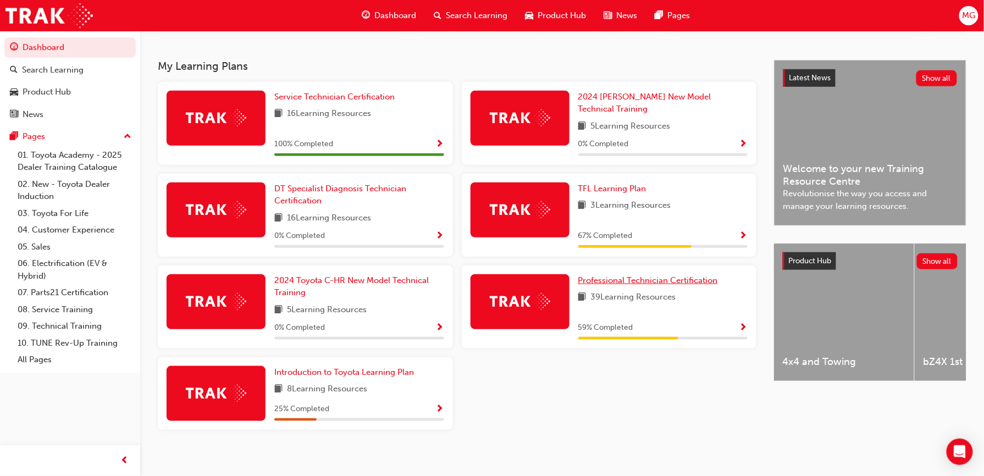
click at [665, 275] on span "Professional Technician Certification" at bounding box center [648, 280] width 140 height 10
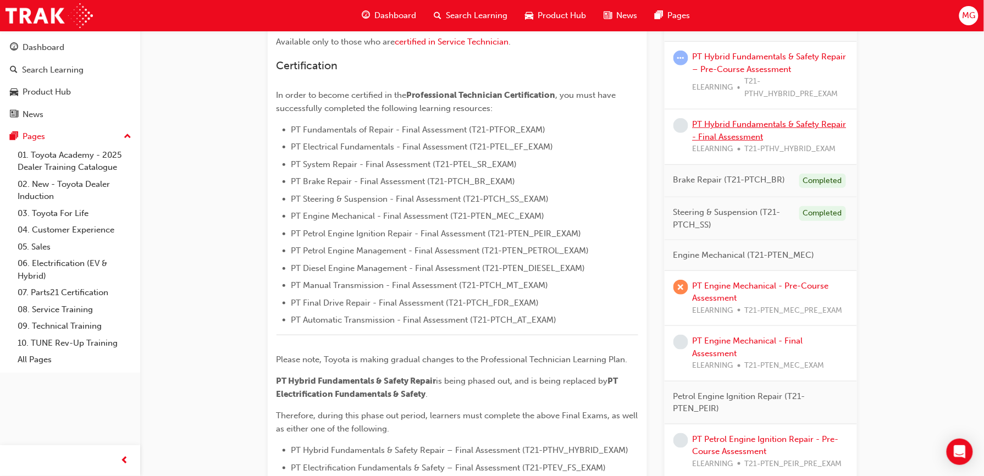
scroll to position [258, 0]
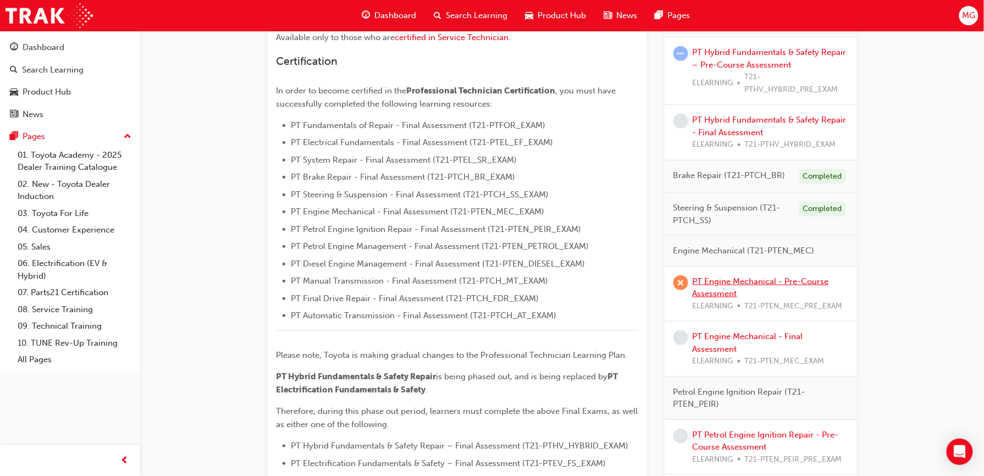
click at [751, 286] on link "PT Engine Mechanical - Pre-Course Assessment" at bounding box center [761, 288] width 136 height 23
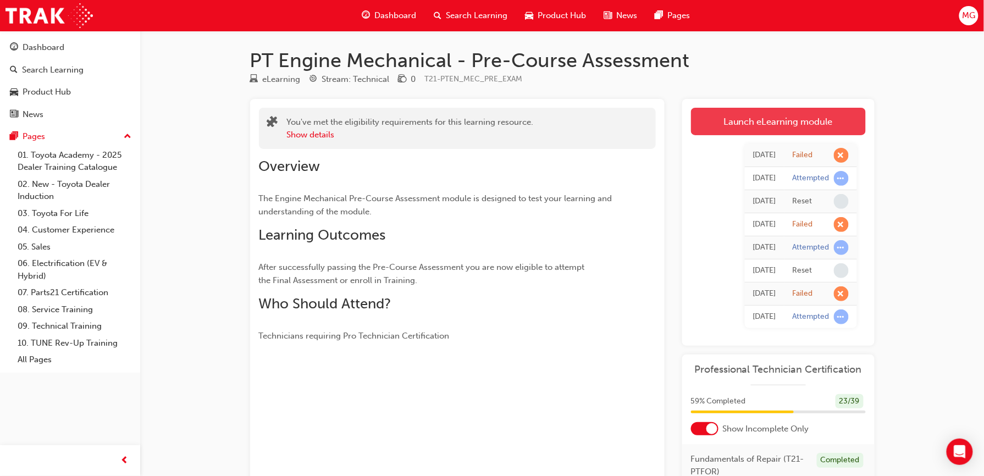
click at [744, 130] on link "Launch eLearning module" at bounding box center [778, 121] width 175 height 27
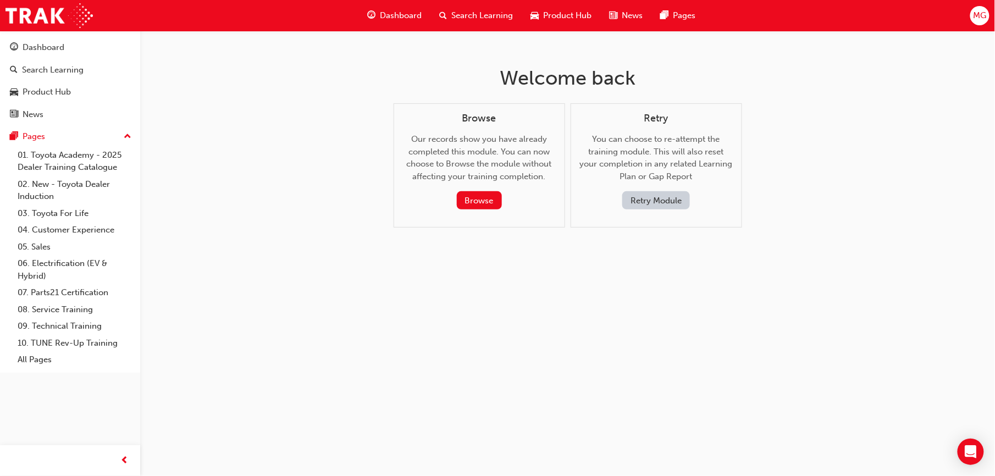
click at [668, 197] on button "Retry Module" at bounding box center [656, 200] width 68 height 18
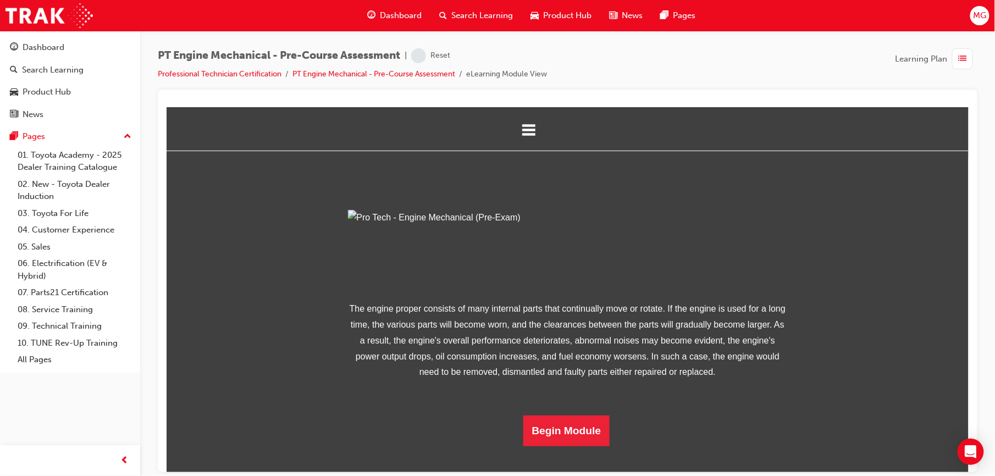
scroll to position [95, 0]
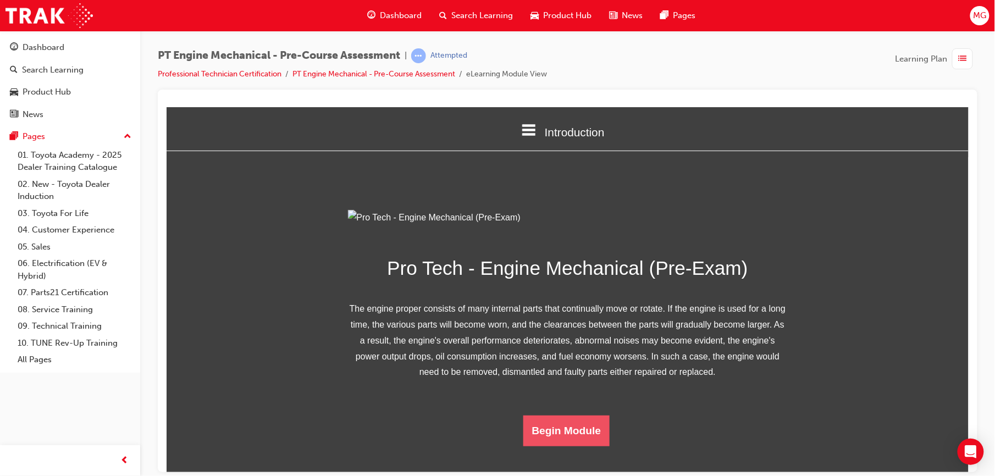
click at [556, 446] on button "Begin Module" at bounding box center [566, 430] width 87 height 31
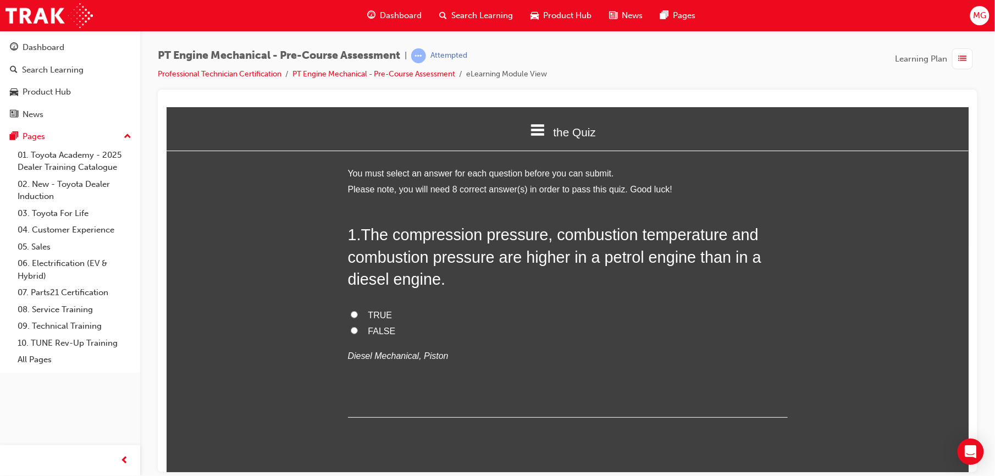
click at [384, 328] on span "FALSE" at bounding box center [381, 330] width 27 height 9
click at [357, 328] on input "FALSE" at bounding box center [353, 330] width 7 height 7
radio input "true"
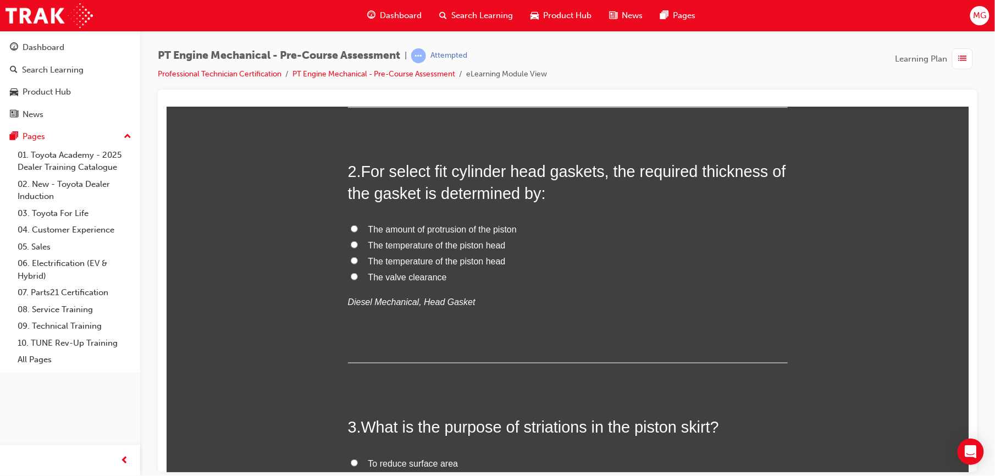
scroll to position [313, 0]
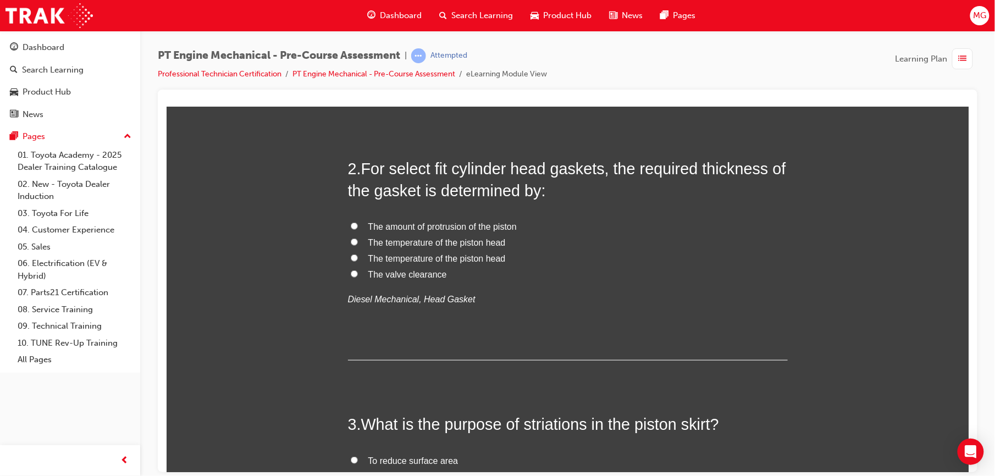
click at [427, 229] on span "The amount of protrusion of the piston" at bounding box center [442, 226] width 148 height 9
click at [357, 229] on input "The amount of protrusion of the piston" at bounding box center [353, 225] width 7 height 7
radio input "true"
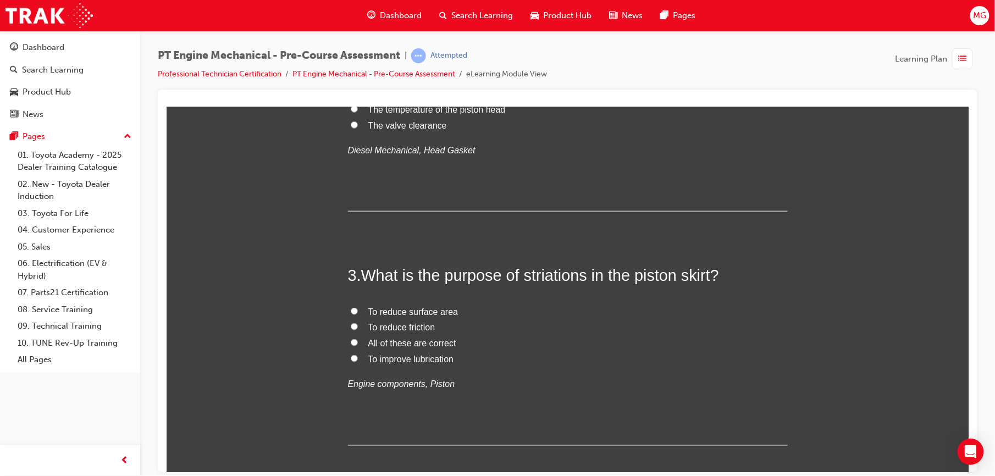
scroll to position [469, 0]
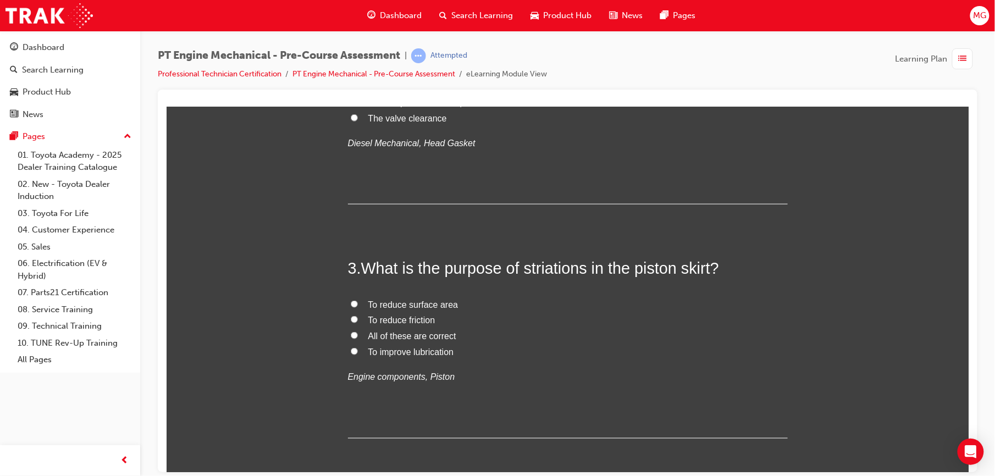
click at [385, 350] on span "To improve lubrication" at bounding box center [411, 351] width 86 height 9
click at [357, 350] on input "To improve lubrication" at bounding box center [353, 351] width 7 height 7
radio input "true"
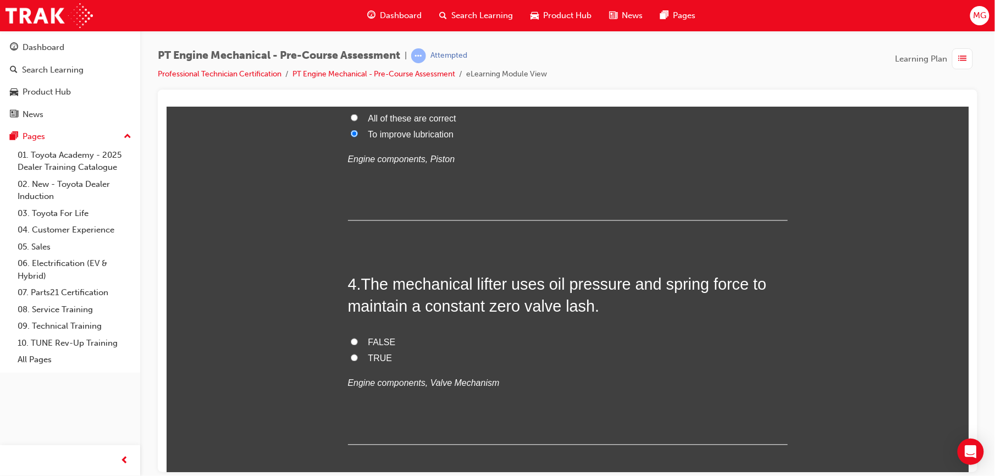
scroll to position [694, 0]
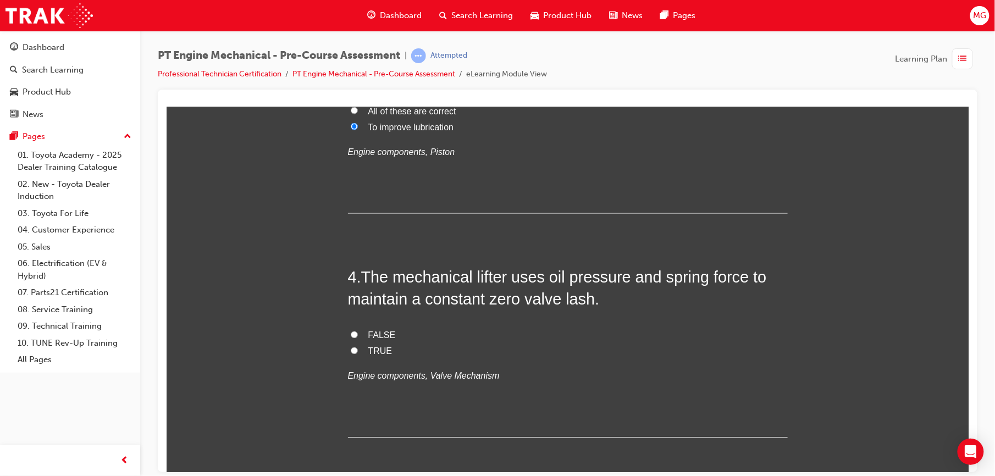
click at [371, 336] on span "FALSE" at bounding box center [381, 334] width 27 height 9
click at [357, 336] on input "FALSE" at bounding box center [353, 334] width 7 height 7
radio input "true"
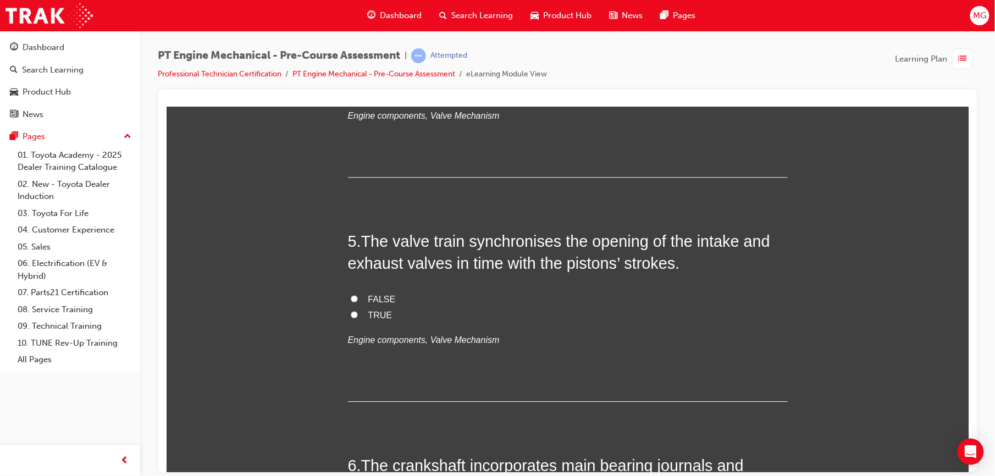
scroll to position [958, 0]
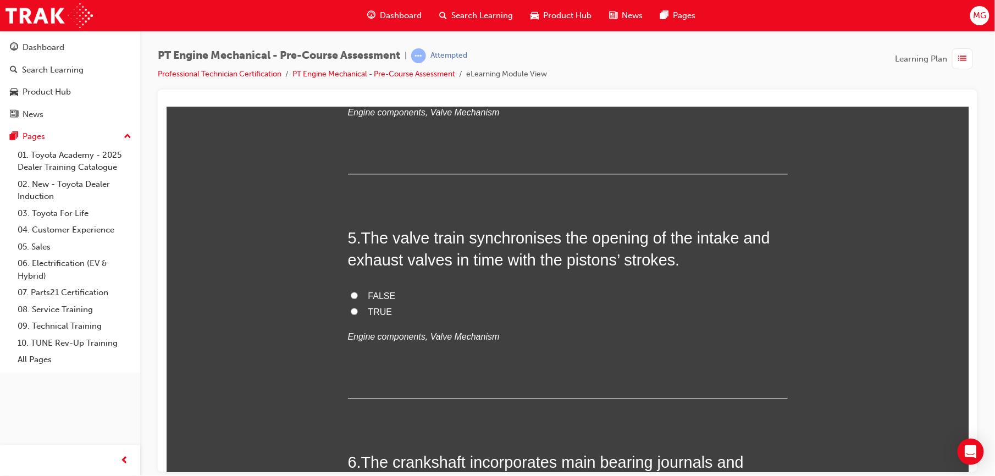
click at [358, 312] on label "TRUE" at bounding box center [568, 312] width 440 height 16
click at [357, 312] on input "TRUE" at bounding box center [353, 310] width 7 height 7
radio input "true"
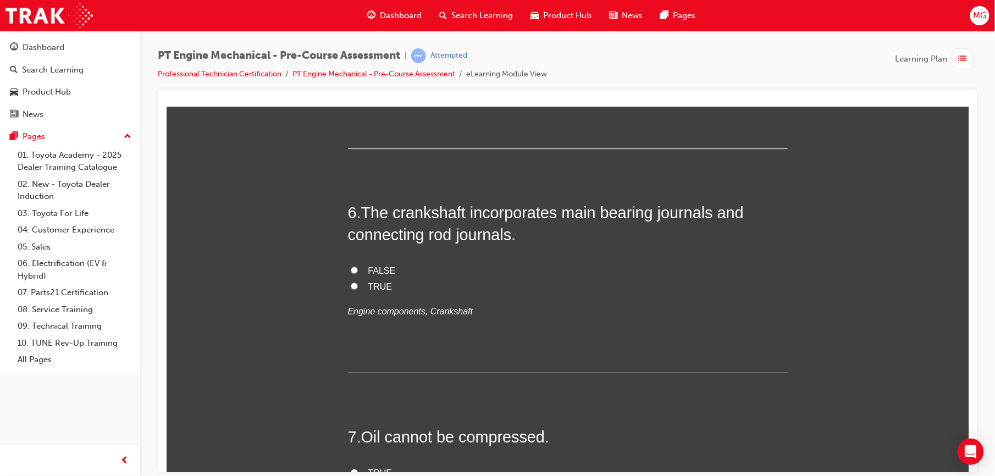
scroll to position [1226, 0]
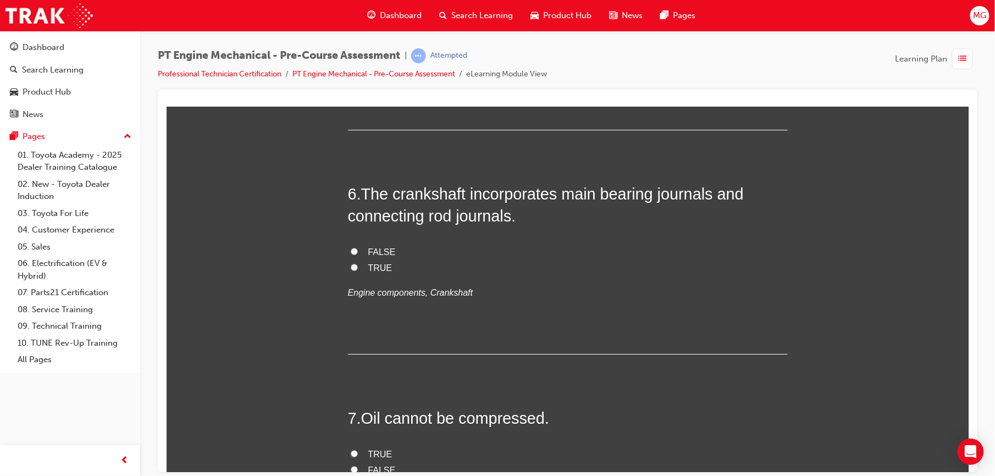
click at [376, 269] on span "TRUE" at bounding box center [380, 267] width 24 height 9
click at [357, 269] on input "TRUE" at bounding box center [353, 266] width 7 height 7
radio input "true"
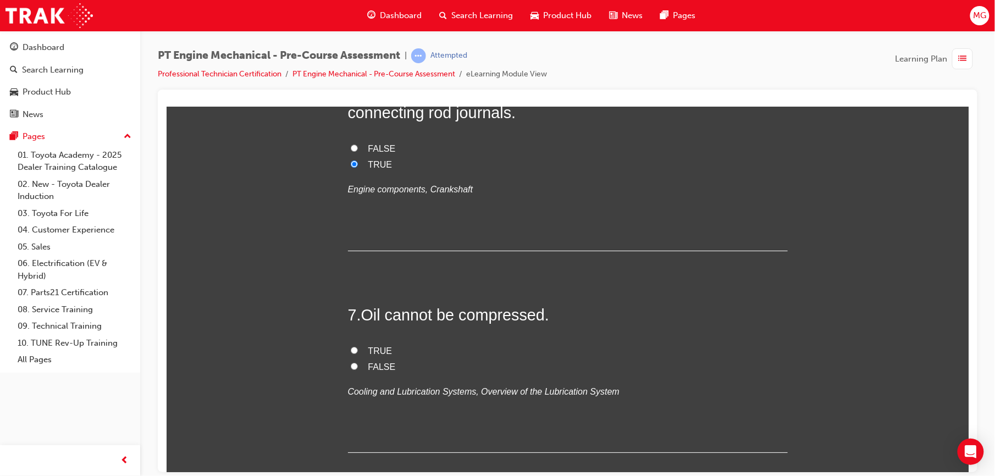
scroll to position [1393, 0]
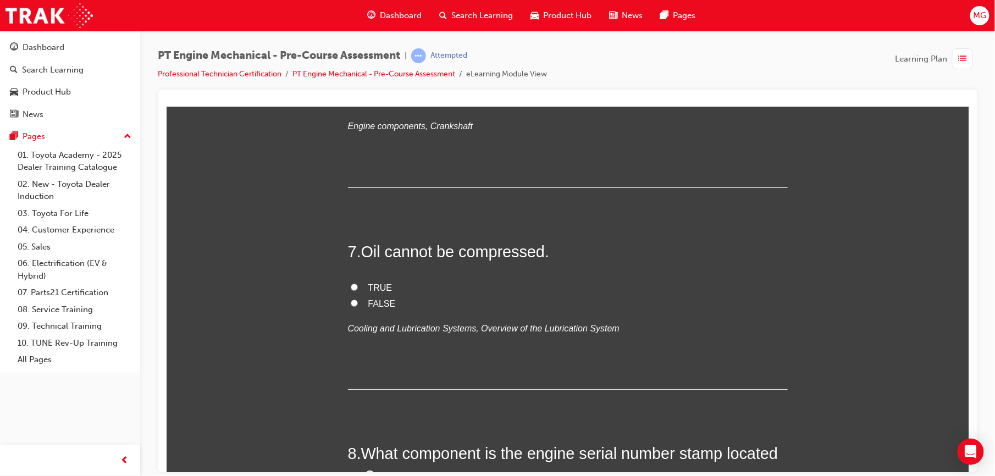
click at [361, 289] on label "TRUE" at bounding box center [568, 288] width 440 height 16
click at [357, 289] on input "TRUE" at bounding box center [353, 286] width 7 height 7
radio input "true"
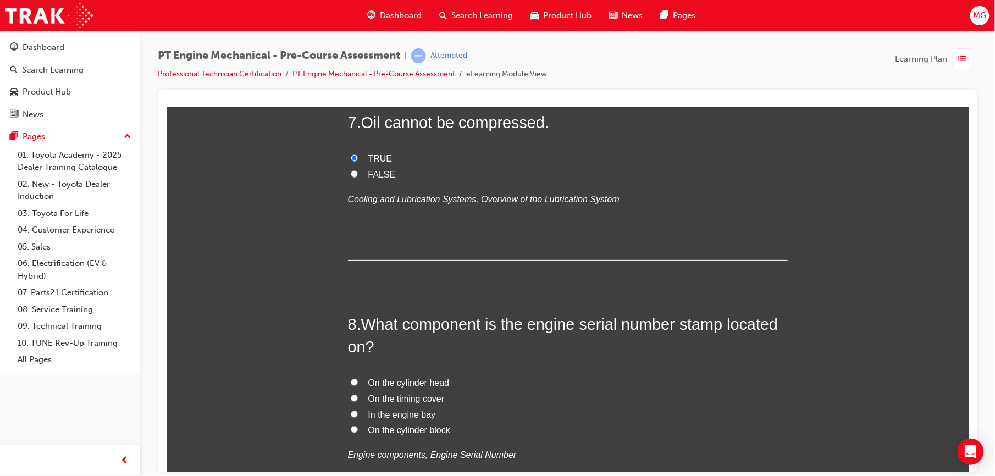
scroll to position [1593, 0]
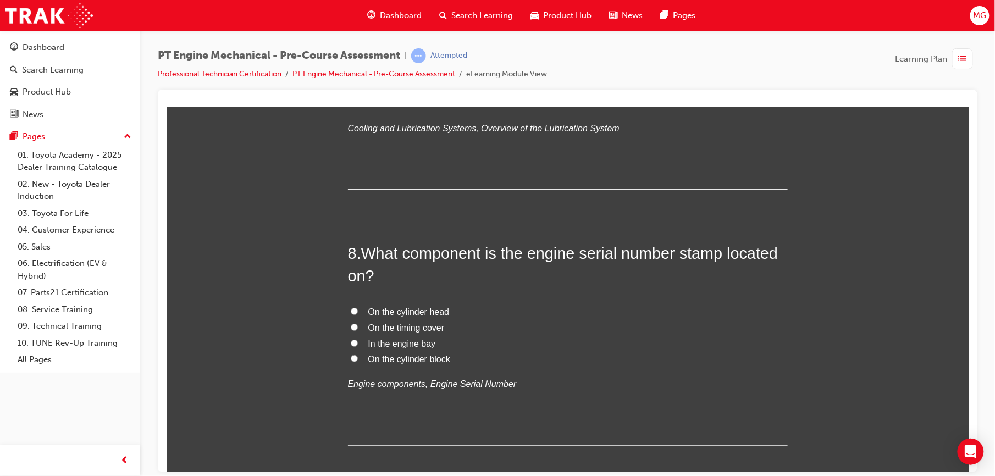
click at [385, 360] on span "On the cylinder block" at bounding box center [409, 358] width 82 height 9
click at [357, 360] on input "On the cylinder block" at bounding box center [353, 358] width 7 height 7
radio input "true"
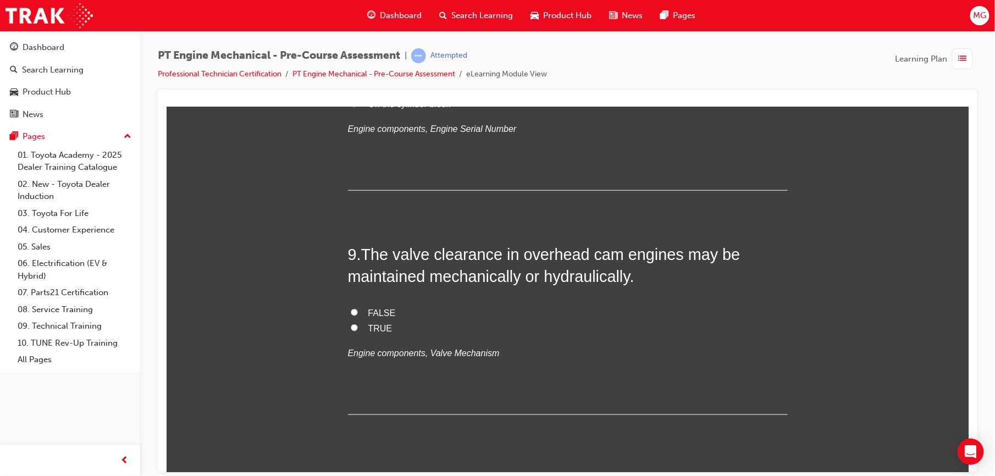
scroll to position [1862, 0]
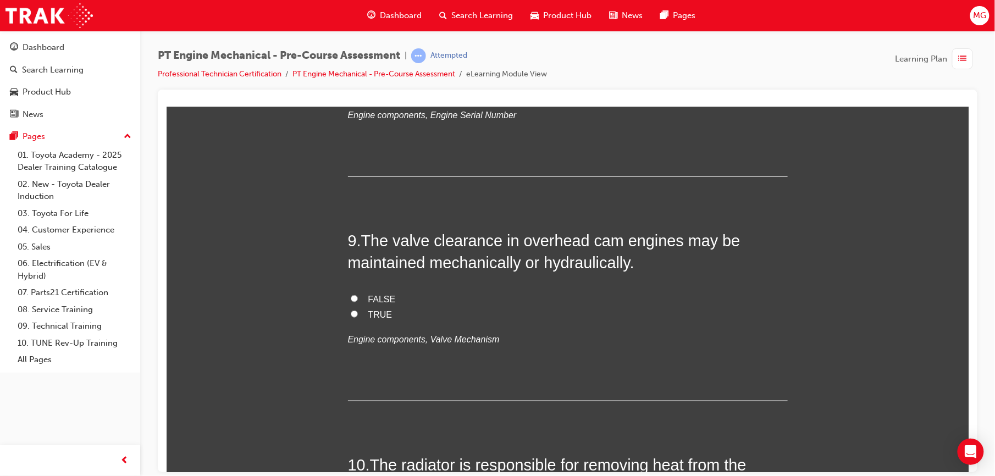
click at [379, 306] on label "FALSE" at bounding box center [568, 299] width 440 height 16
click at [357, 302] on input "FALSE" at bounding box center [353, 298] width 7 height 7
radio input "true"
click at [376, 313] on span "TRUE" at bounding box center [380, 314] width 24 height 9
click at [357, 313] on input "TRUE" at bounding box center [353, 313] width 7 height 7
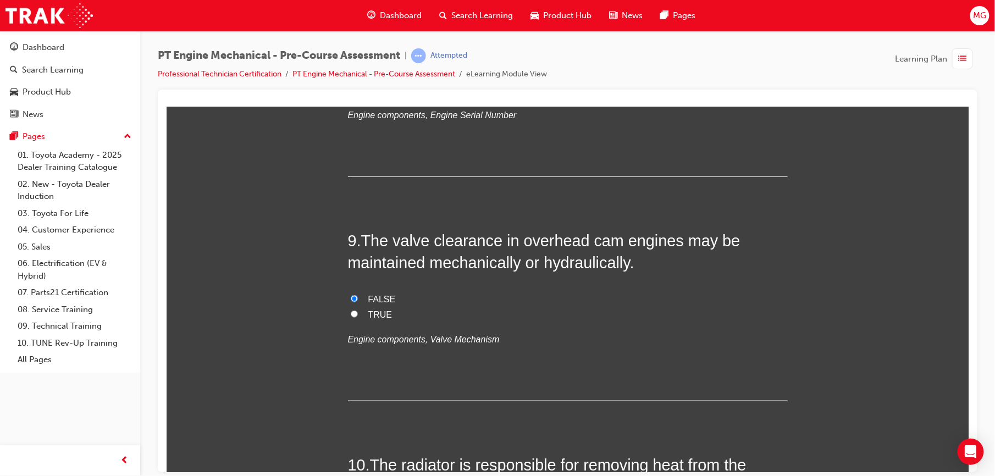
radio input "true"
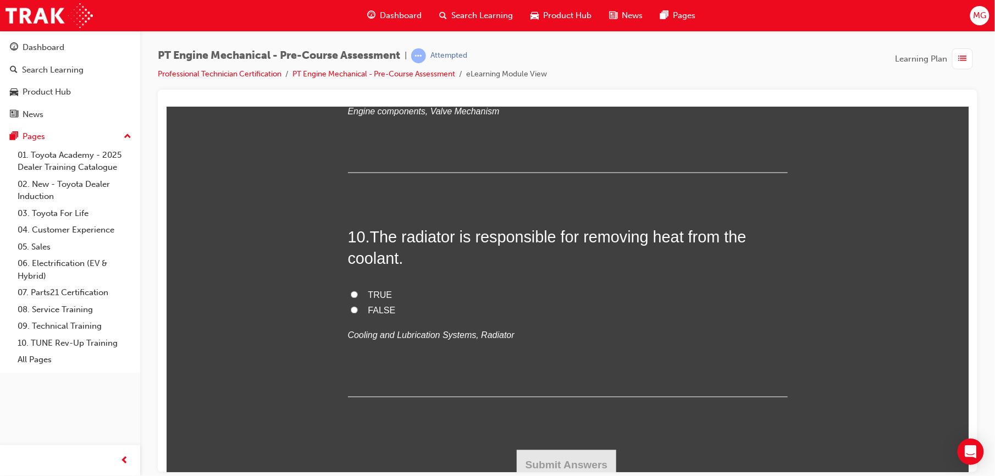
scroll to position [2092, 0]
click at [376, 295] on span "TRUE" at bounding box center [380, 293] width 24 height 9
click at [357, 295] on input "TRUE" at bounding box center [353, 292] width 7 height 7
radio input "true"
click at [526, 457] on button "Submit Answers" at bounding box center [566, 463] width 100 height 31
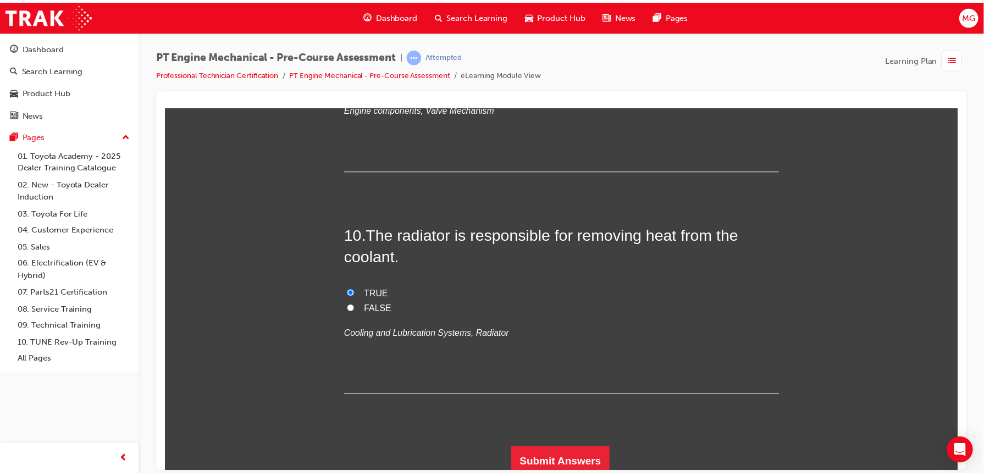
scroll to position [0, 0]
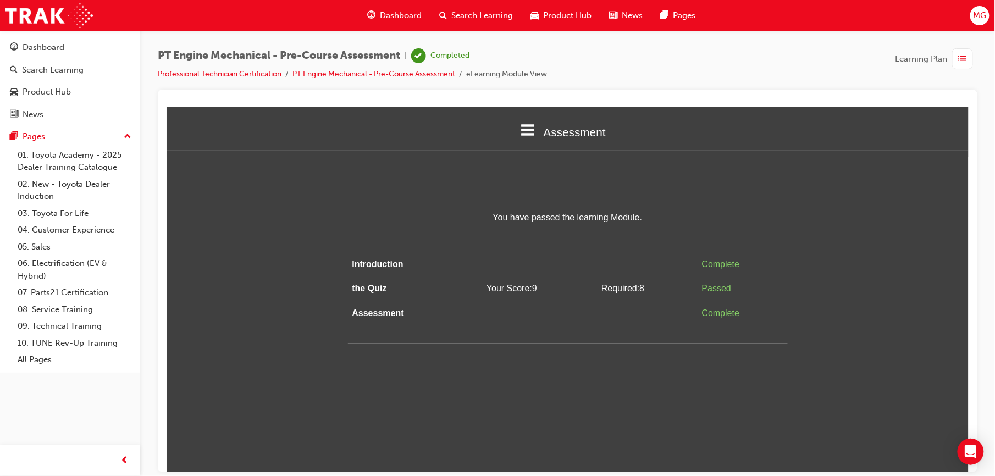
click at [375, 11] on span "guage-icon" at bounding box center [372, 16] width 8 height 14
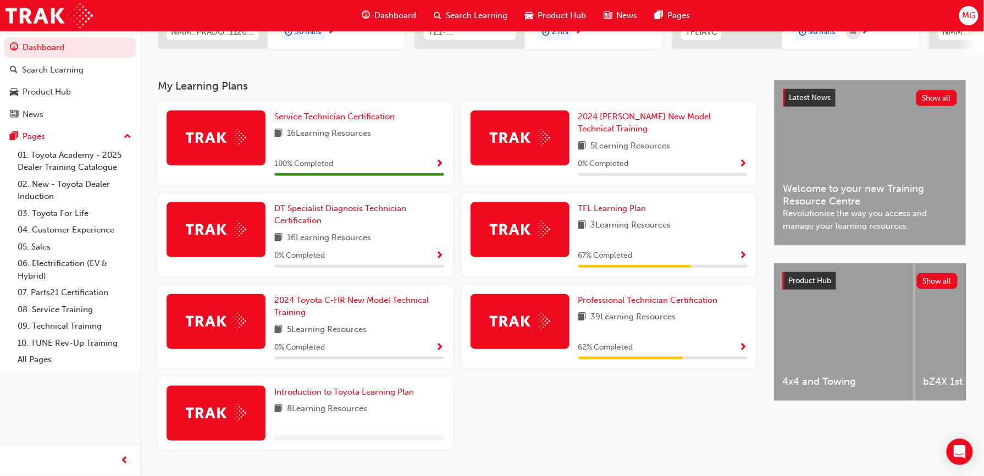
scroll to position [220, 0]
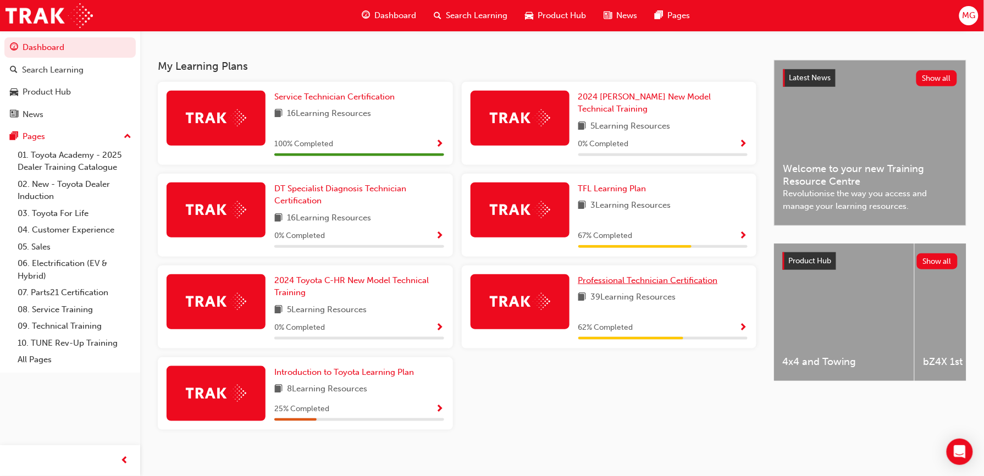
click at [648, 275] on span "Professional Technician Certification" at bounding box center [648, 280] width 140 height 10
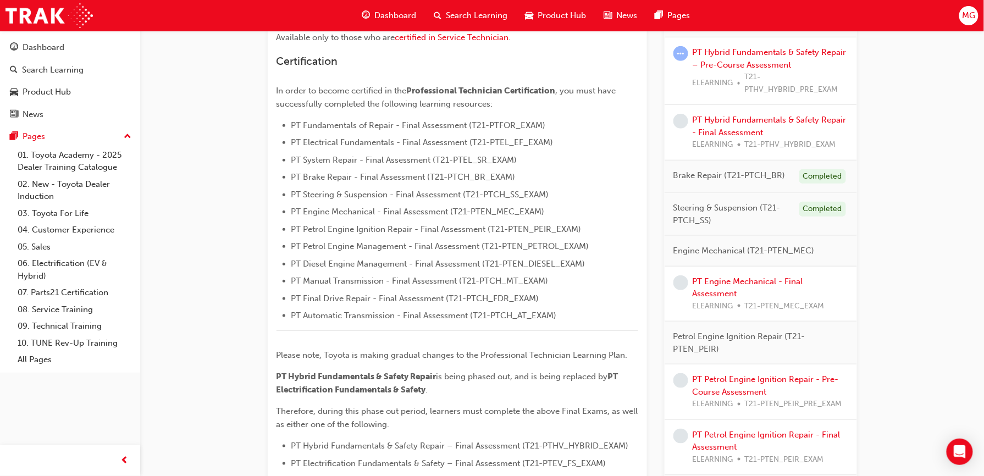
scroll to position [390, 0]
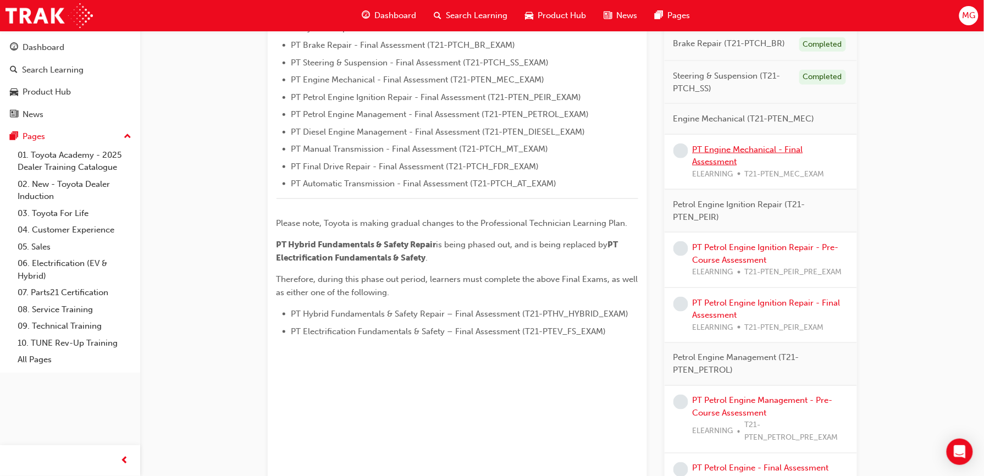
click at [720, 163] on link "PT Engine Mechanical - Final Assessment" at bounding box center [748, 156] width 111 height 23
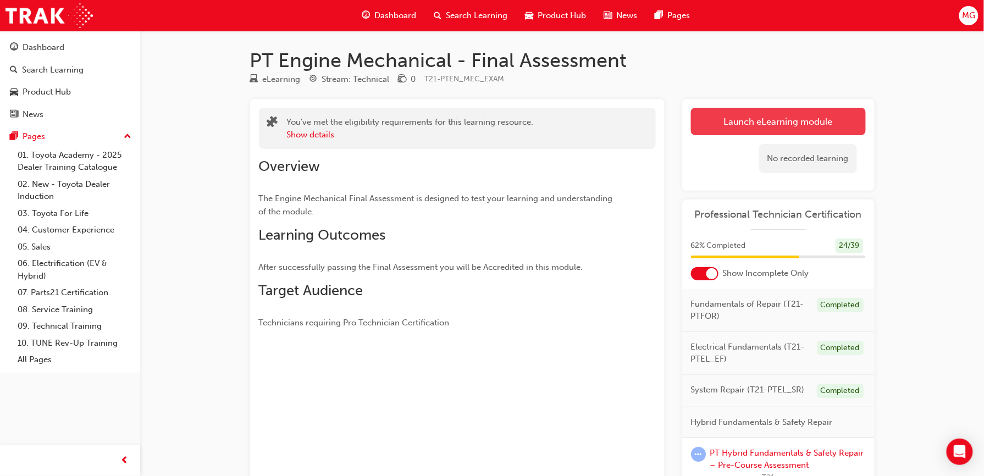
click at [775, 123] on link "Launch eLearning module" at bounding box center [778, 121] width 175 height 27
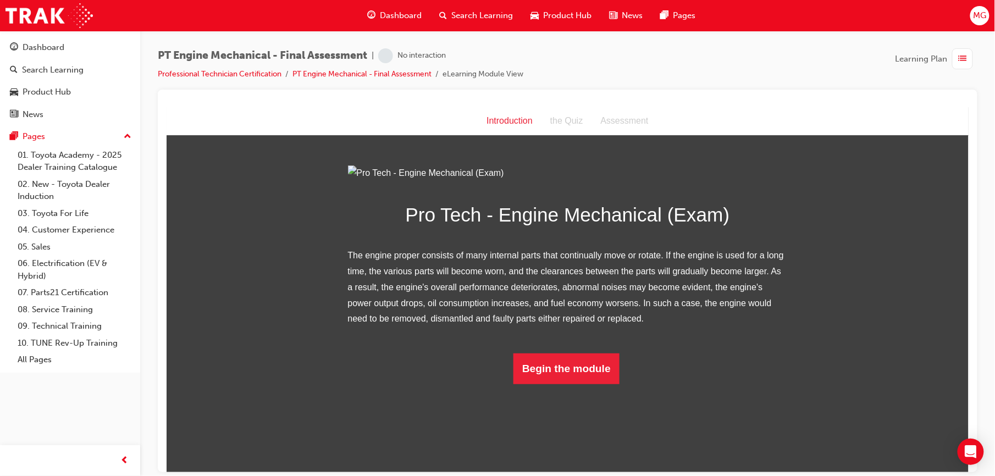
scroll to position [32, 0]
click at [592, 384] on button "Begin the module" at bounding box center [566, 368] width 106 height 31
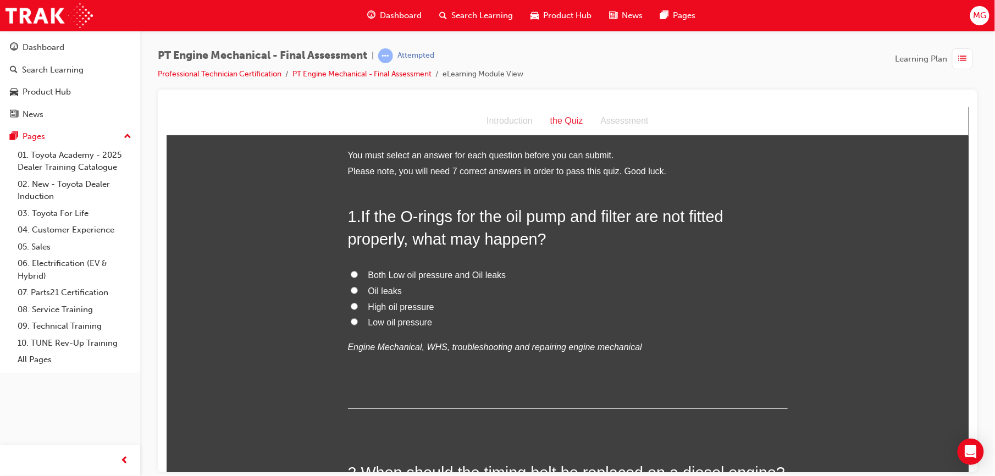
click at [469, 273] on span "Both Low oil pressure and Oil leaks" at bounding box center [437, 274] width 138 height 9
click at [357, 273] on input "Both Low oil pressure and Oil leaks" at bounding box center [353, 274] width 7 height 7
radio input "true"
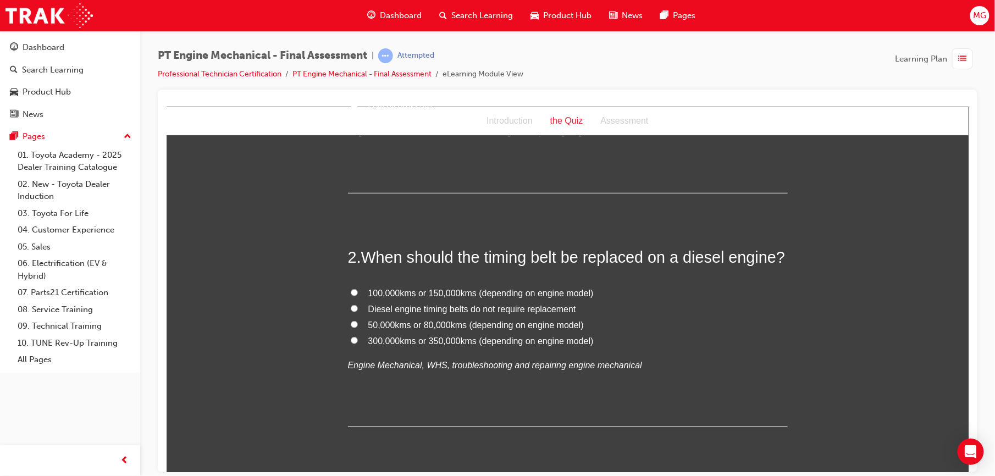
scroll to position [220, 0]
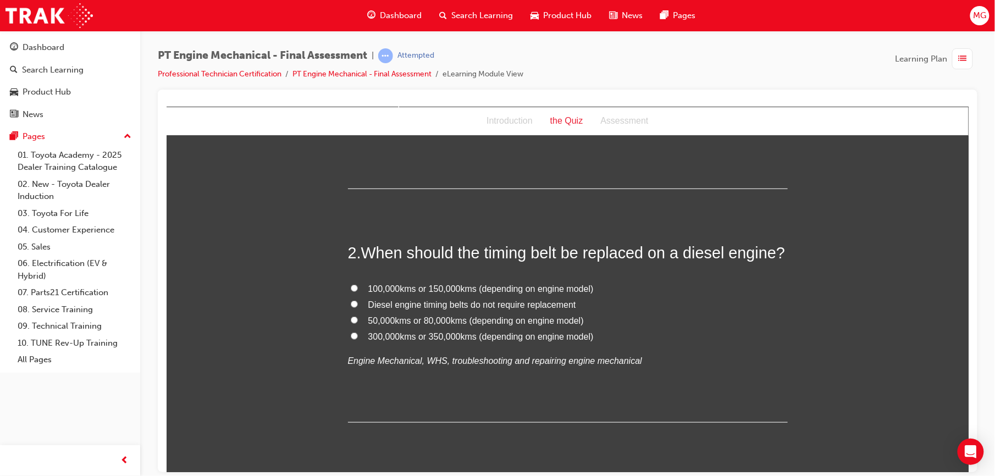
click at [468, 288] on span "100,000kms or 150,000kms (depending on engine model)" at bounding box center [480, 288] width 225 height 9
click at [357, 288] on input "100,000kms or 150,000kms (depending on engine model)" at bounding box center [353, 287] width 7 height 7
radio input "true"
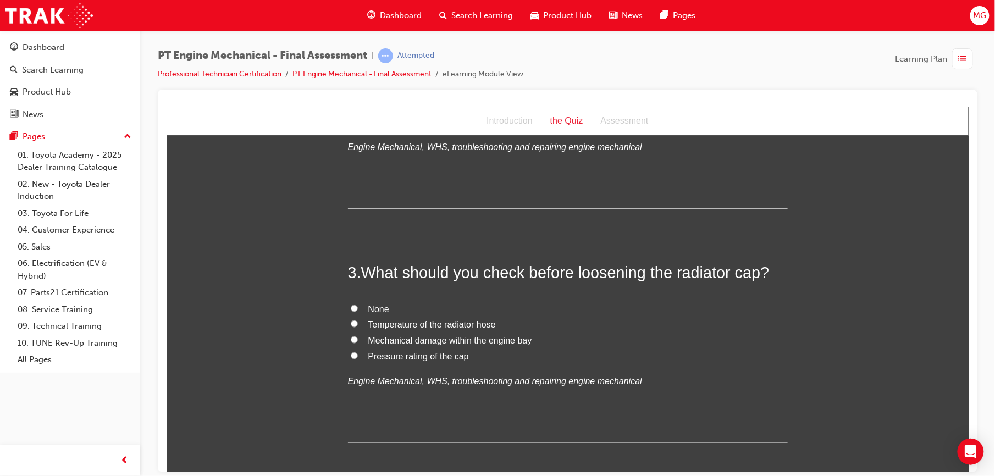
scroll to position [434, 0]
click at [422, 321] on span "Temperature of the radiator hose" at bounding box center [432, 323] width 128 height 9
click at [357, 321] on input "Temperature of the radiator hose" at bounding box center [353, 322] width 7 height 7
radio input "true"
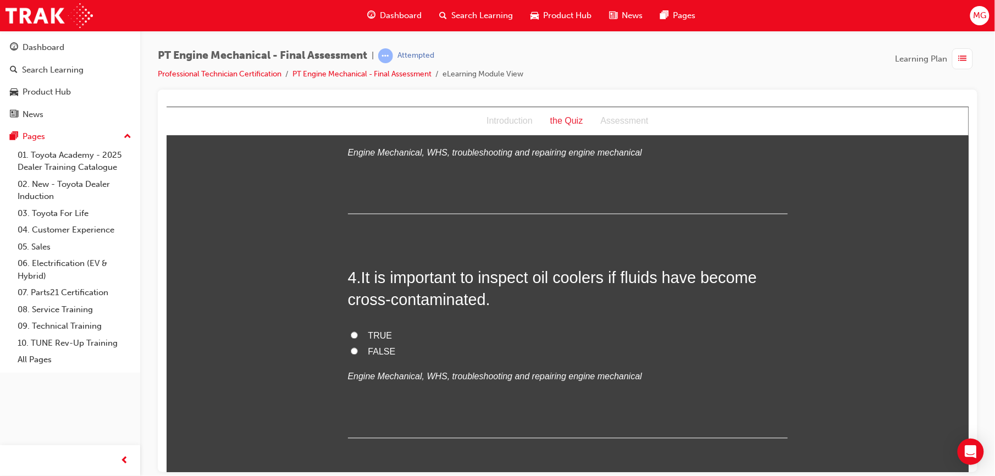
scroll to position [665, 0]
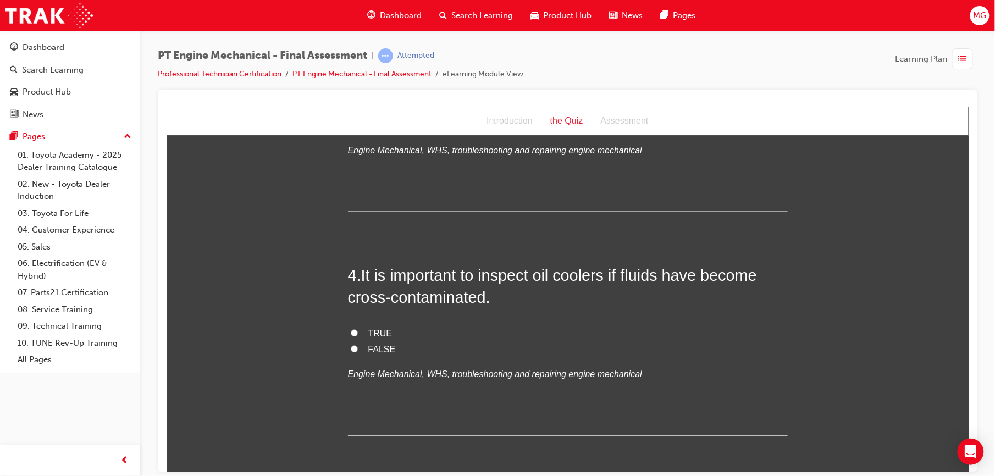
click at [372, 332] on span "TRUE" at bounding box center [380, 333] width 24 height 9
click at [357, 332] on input "TRUE" at bounding box center [353, 332] width 7 height 7
radio input "true"
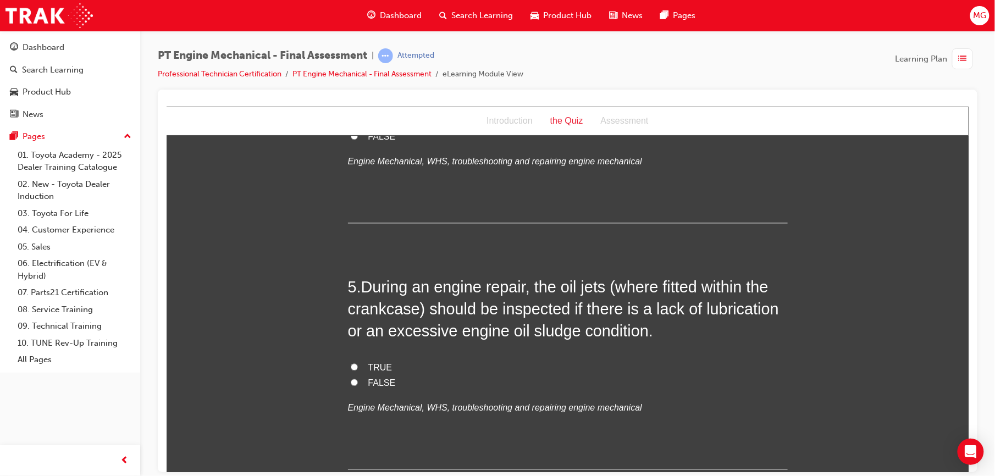
scroll to position [880, 0]
click at [370, 361] on span "TRUE" at bounding box center [380, 365] width 24 height 9
click at [357, 361] on input "TRUE" at bounding box center [353, 364] width 7 height 7
radio input "true"
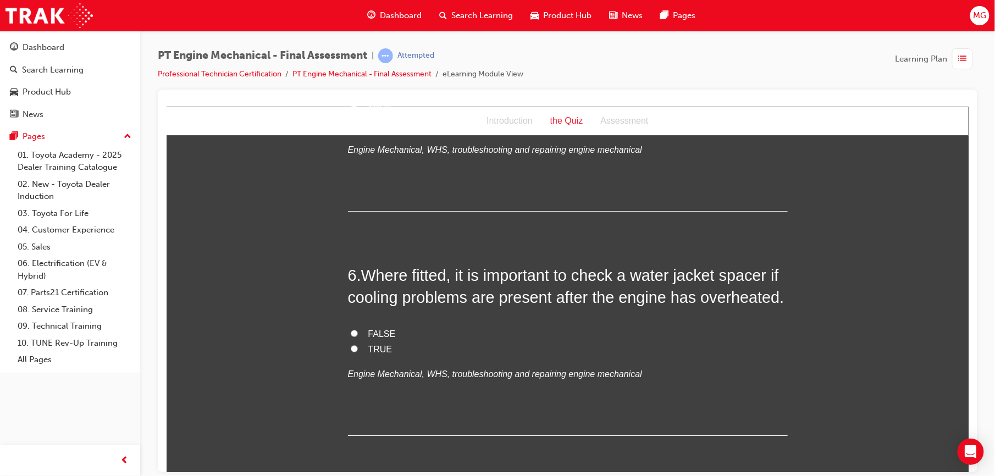
scroll to position [1164, 0]
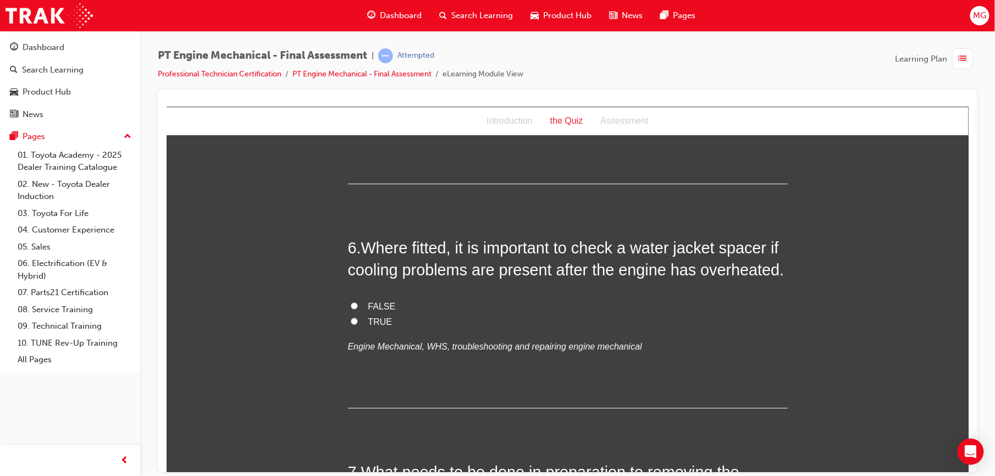
click at [368, 317] on span "TRUE" at bounding box center [380, 321] width 24 height 9
click at [357, 317] on input "TRUE" at bounding box center [353, 320] width 7 height 7
radio input "true"
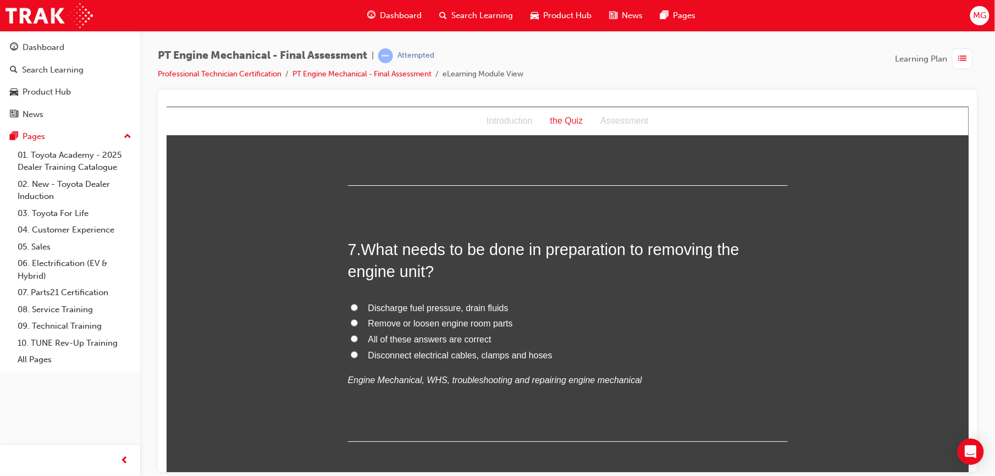
scroll to position [1393, 0]
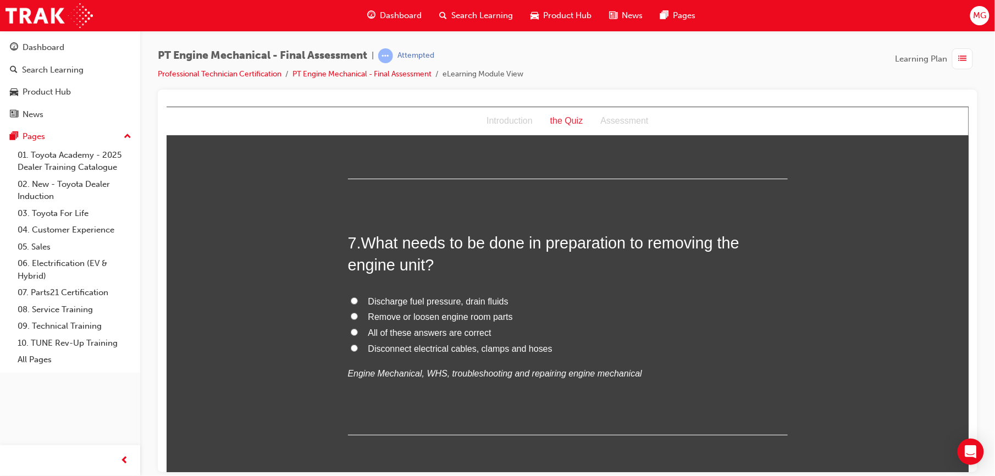
click at [368, 333] on span "All of these answers are correct" at bounding box center [429, 332] width 123 height 9
click at [357, 333] on input "All of these answers are correct" at bounding box center [353, 331] width 7 height 7
radio input "true"
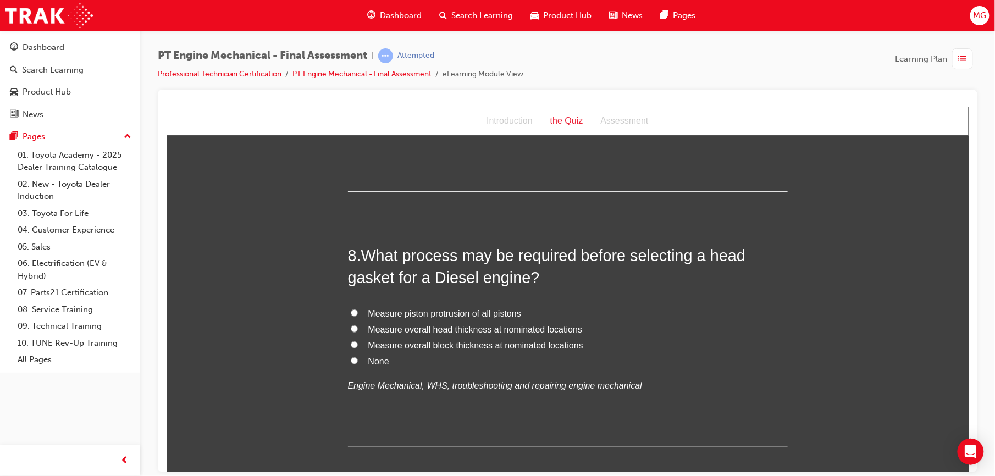
scroll to position [1637, 0]
click at [369, 312] on span "Measure piston protrusion of all pistons" at bounding box center [444, 312] width 153 height 9
click at [357, 312] on input "Measure piston protrusion of all pistons" at bounding box center [353, 311] width 7 height 7
radio input "true"
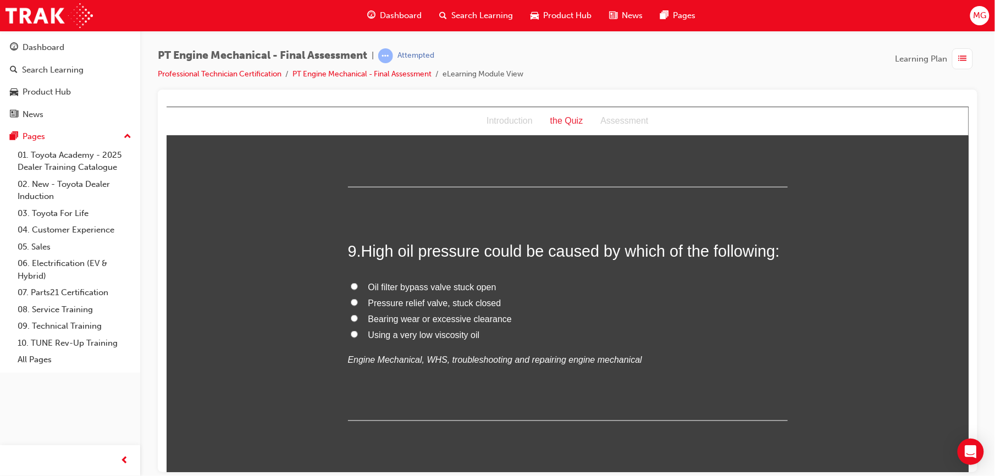
scroll to position [1929, 0]
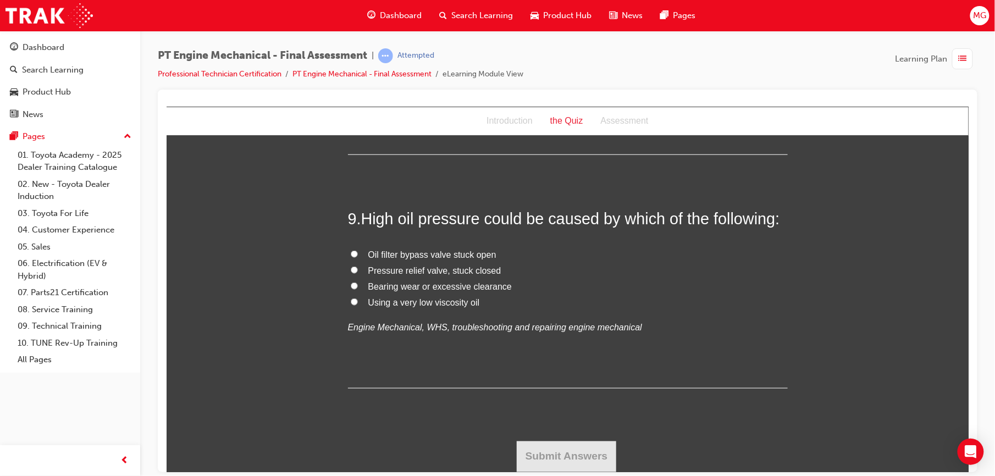
click at [370, 273] on span "Pressure relief valve, stuck closed" at bounding box center [434, 270] width 133 height 9
click at [357, 273] on input "Pressure relief valve, stuck closed" at bounding box center [353, 269] width 7 height 7
radio input "true"
click at [525, 450] on button "Submit Answers" at bounding box center [566, 456] width 100 height 31
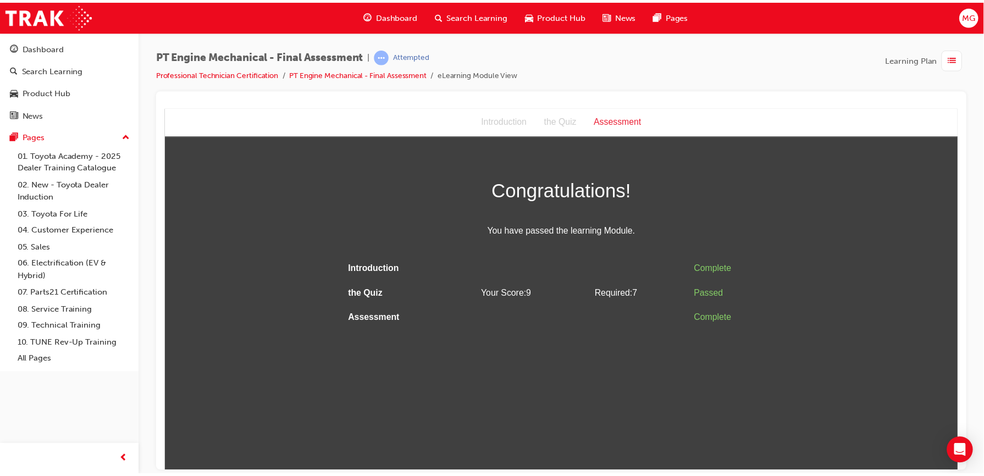
scroll to position [0, 0]
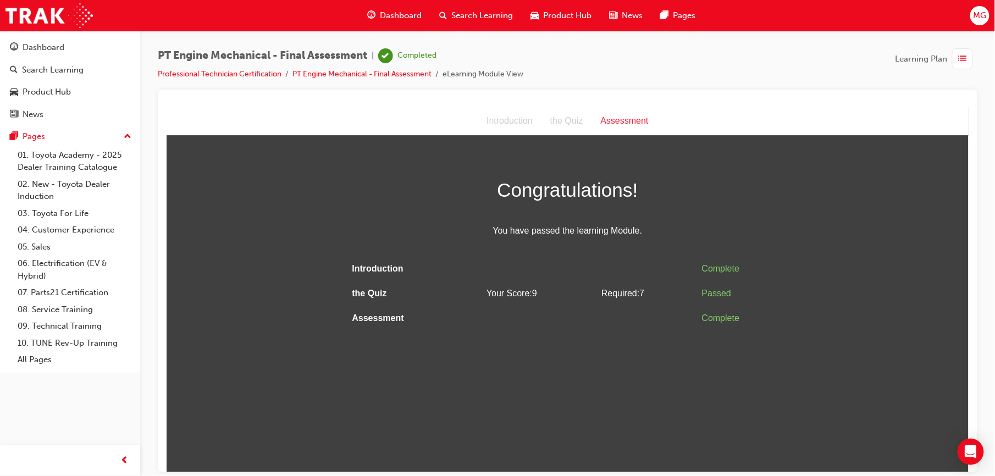
click at [400, 11] on span "Dashboard" at bounding box center [402, 15] width 42 height 13
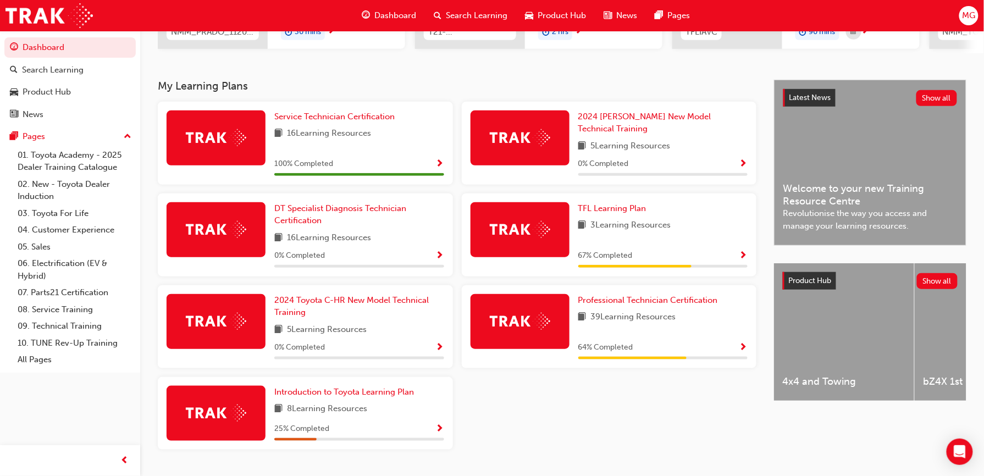
scroll to position [220, 0]
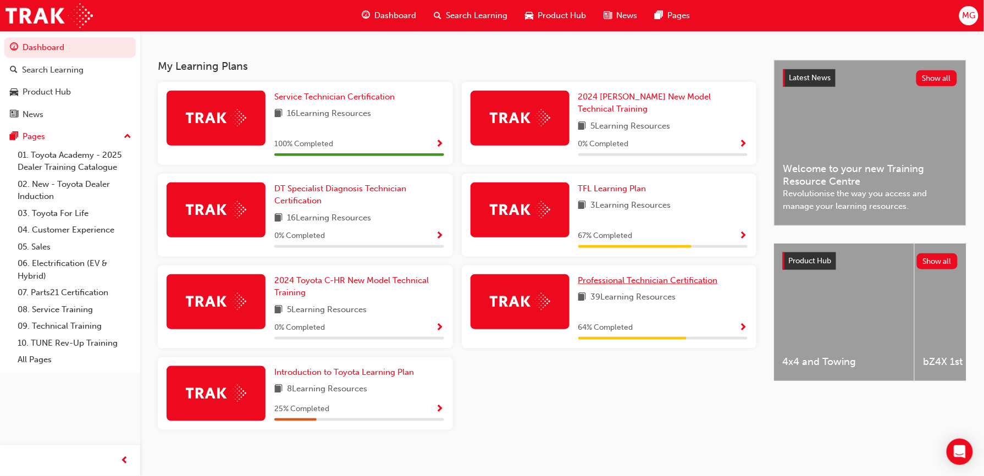
click at [597, 275] on span "Professional Technician Certification" at bounding box center [648, 280] width 140 height 10
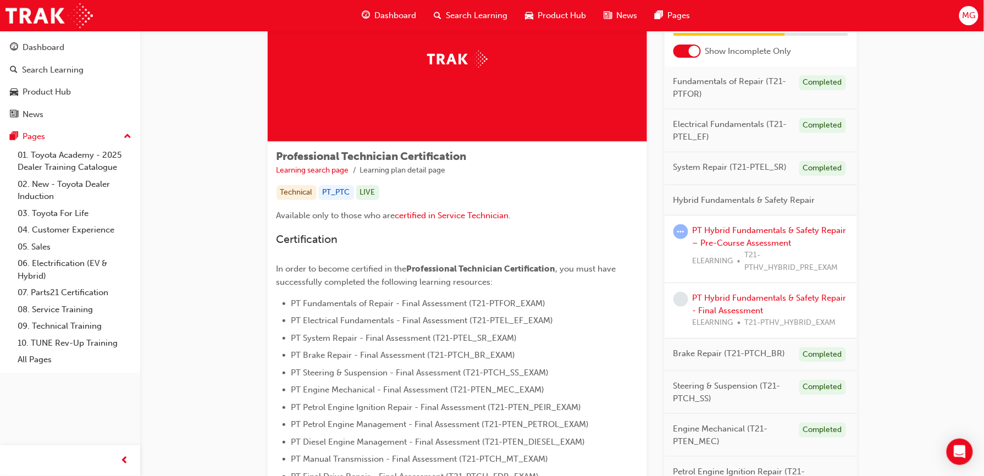
scroll to position [82, 0]
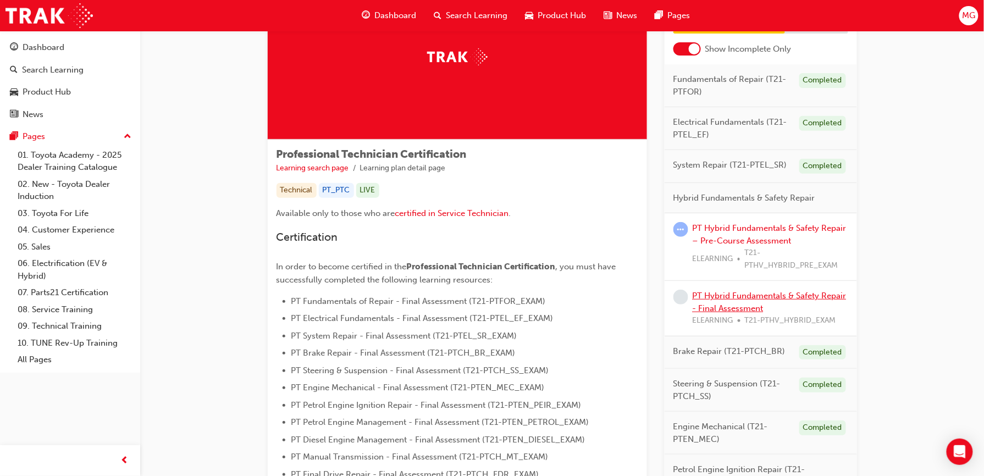
click at [745, 294] on link "PT Hybrid Fundamentals & Safety Repair - Final Assessment" at bounding box center [770, 302] width 154 height 23
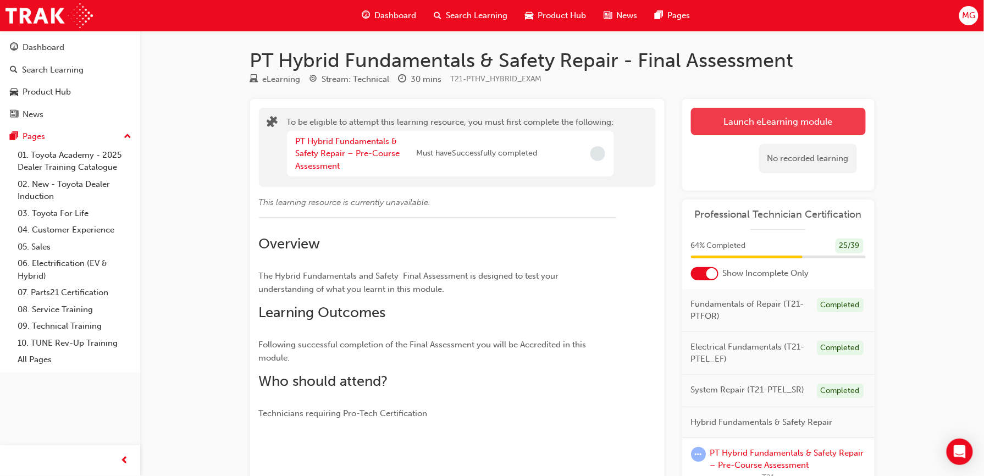
click at [759, 110] on button "Launch eLearning module" at bounding box center [778, 121] width 175 height 27
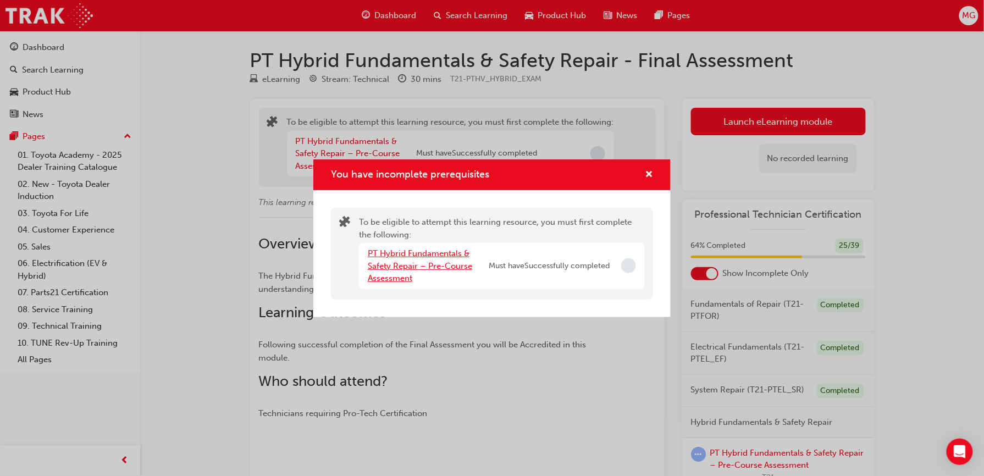
click at [429, 253] on link "PT Hybrid Fundamentals & Safety Repair – Pre-Course Assessment" at bounding box center [420, 266] width 104 height 35
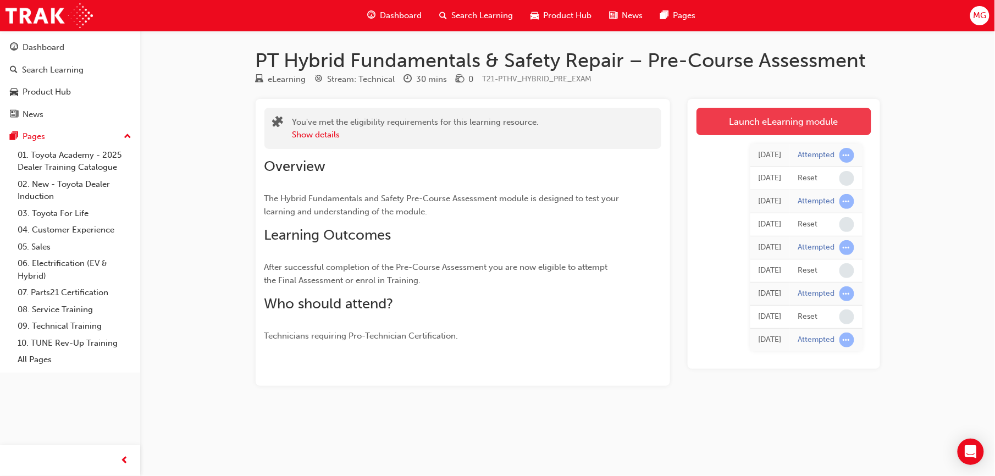
click at [731, 131] on link "Launch eLearning module" at bounding box center [784, 121] width 175 height 27
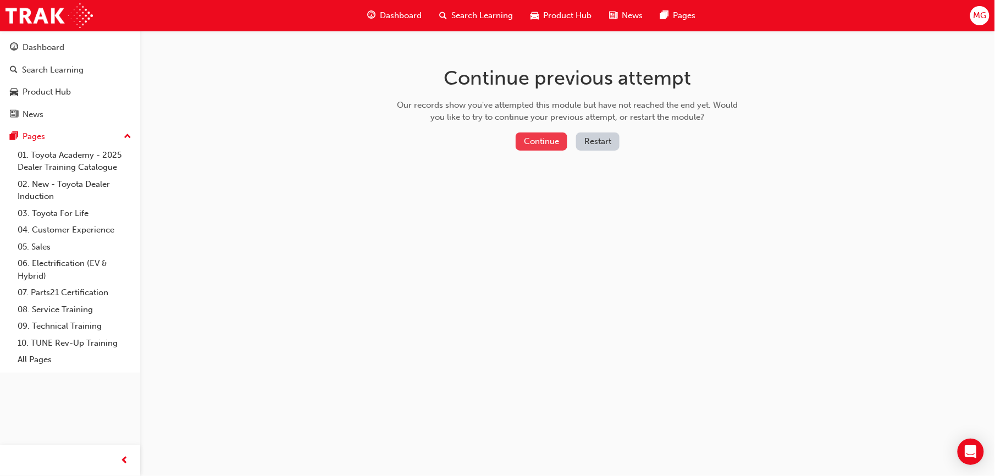
click at [560, 137] on button "Continue" at bounding box center [542, 142] width 52 height 18
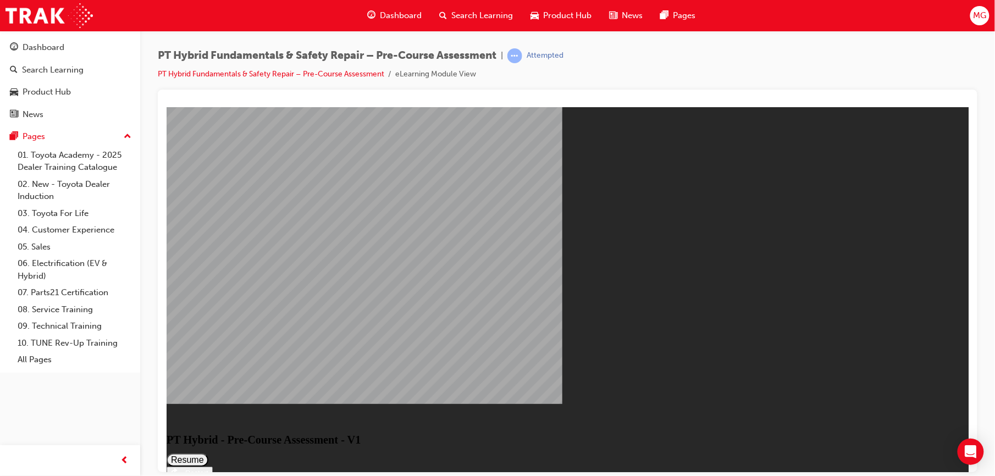
click at [208, 468] on div "Restart" at bounding box center [193, 472] width 30 height 8
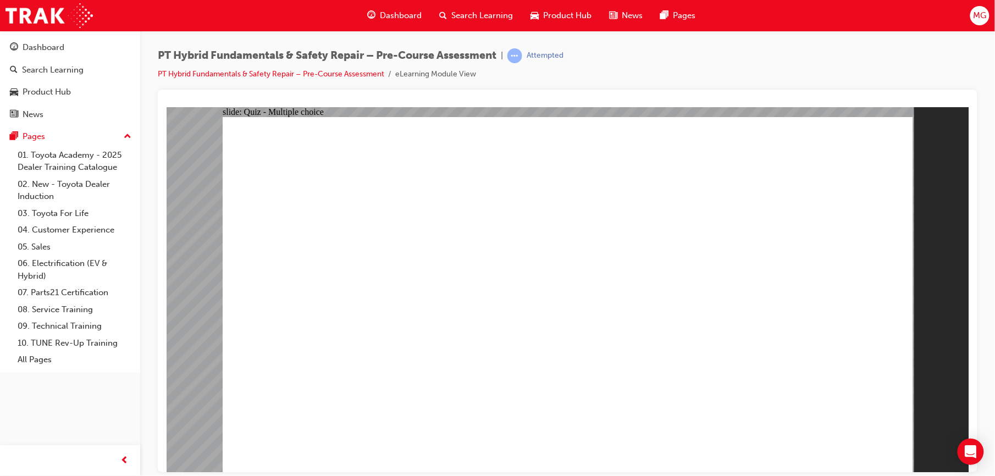
radio input "true"
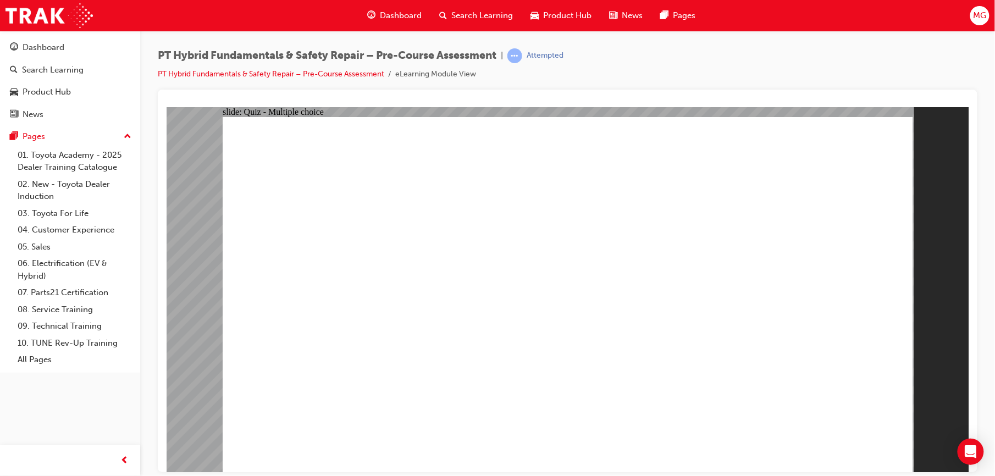
radio input "true"
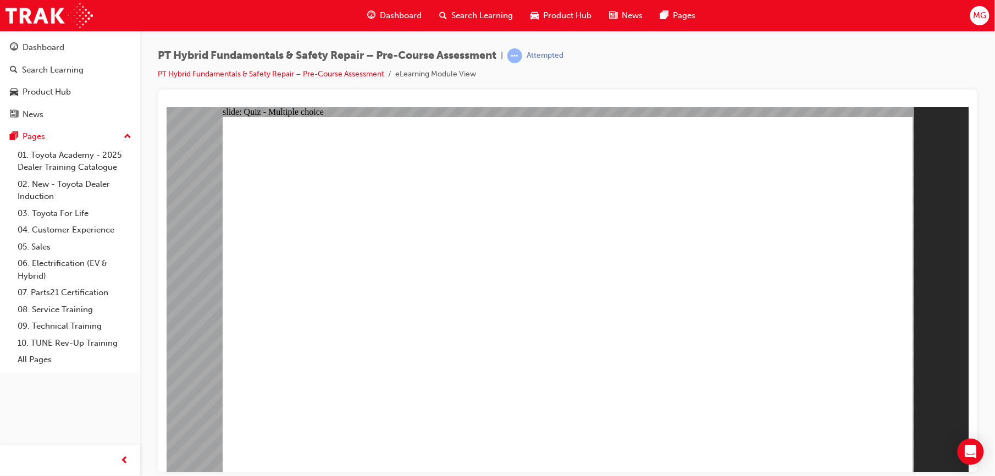
checkbox input "true"
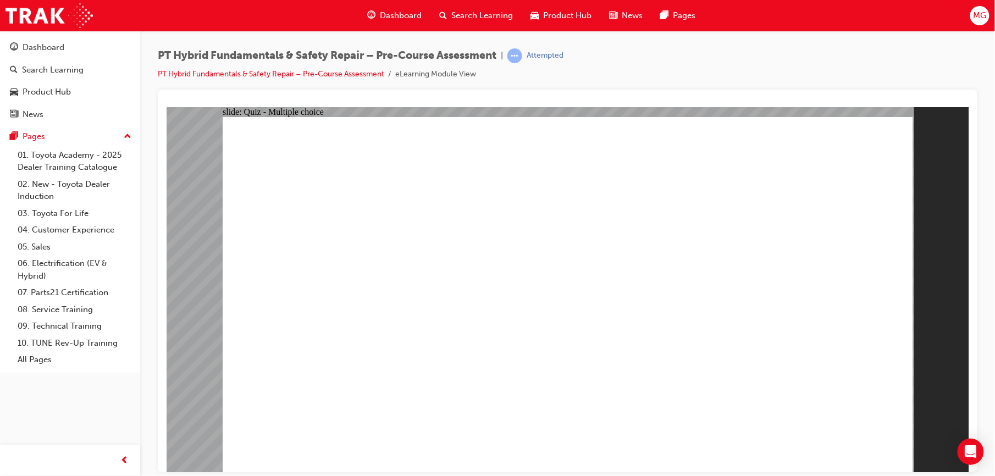
checkbox input "true"
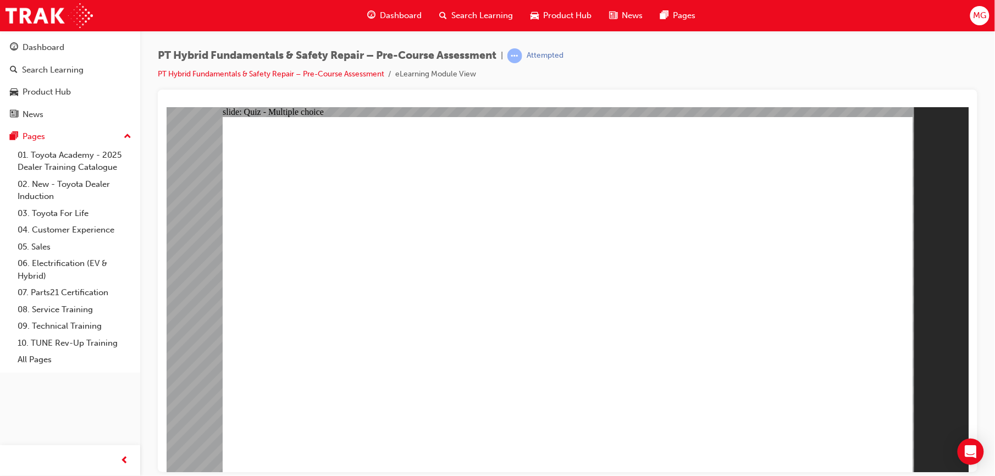
radio input "true"
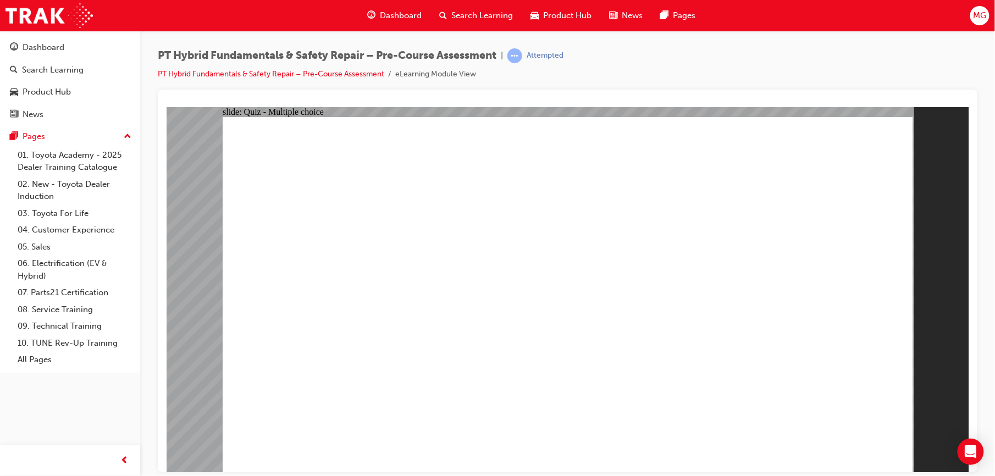
radio input "true"
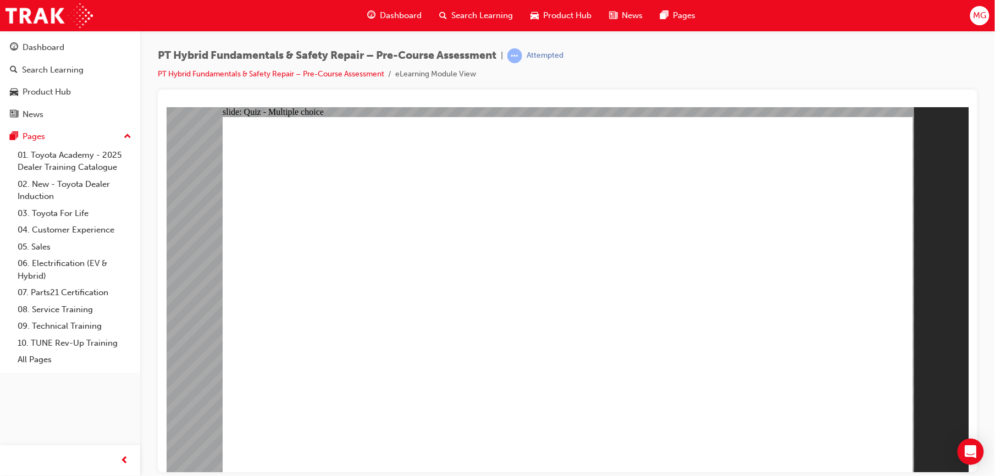
radio input "true"
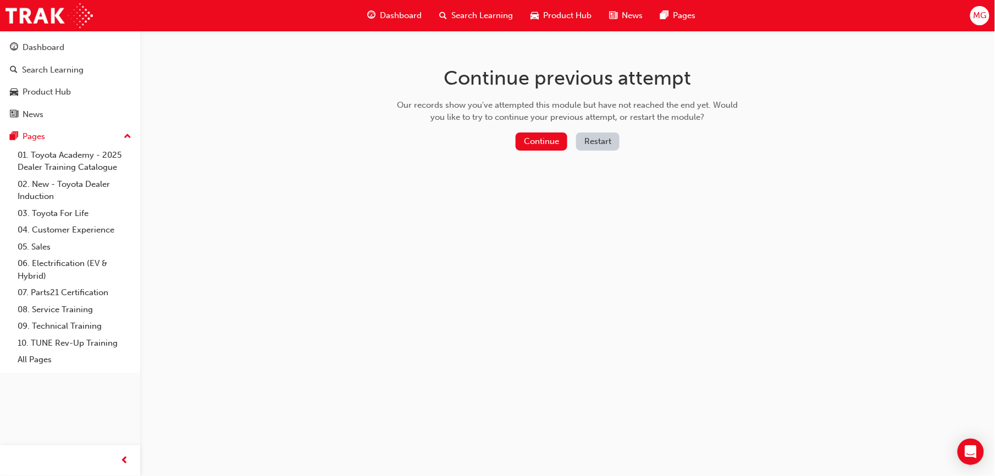
click at [580, 144] on button "Restart" at bounding box center [597, 142] width 43 height 18
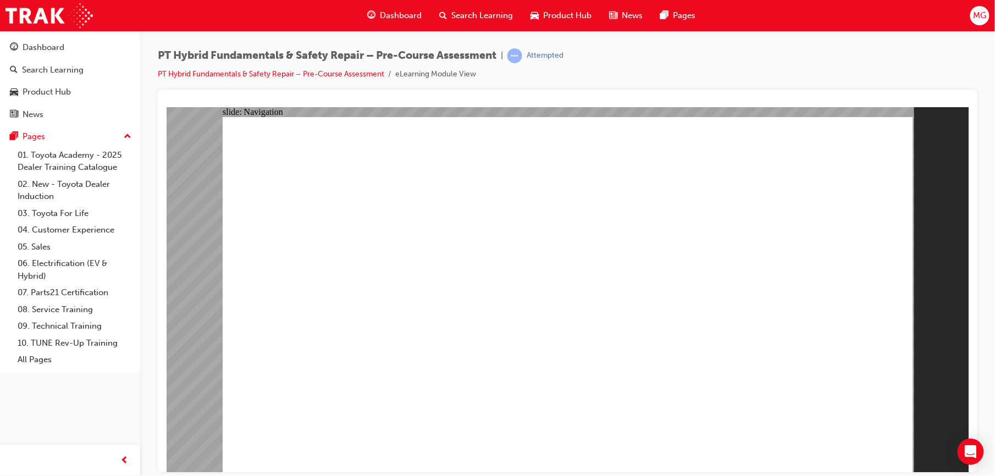
radio input "true"
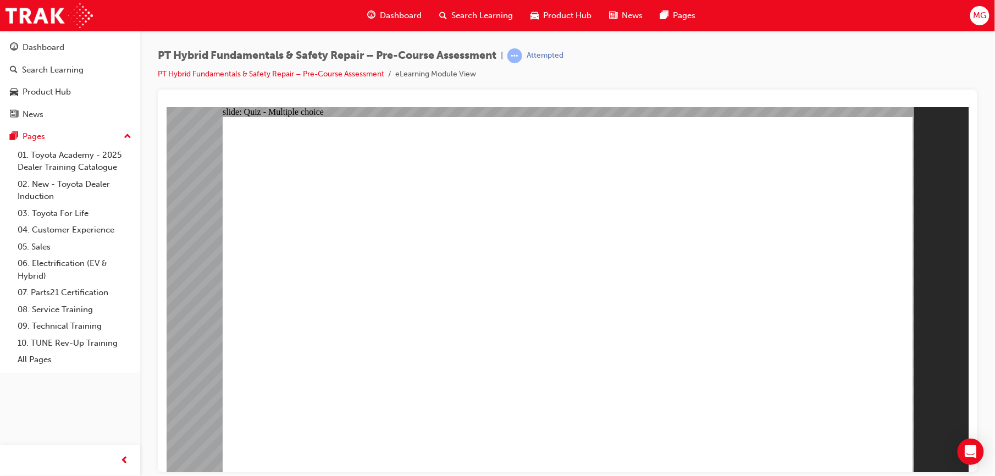
radio input "true"
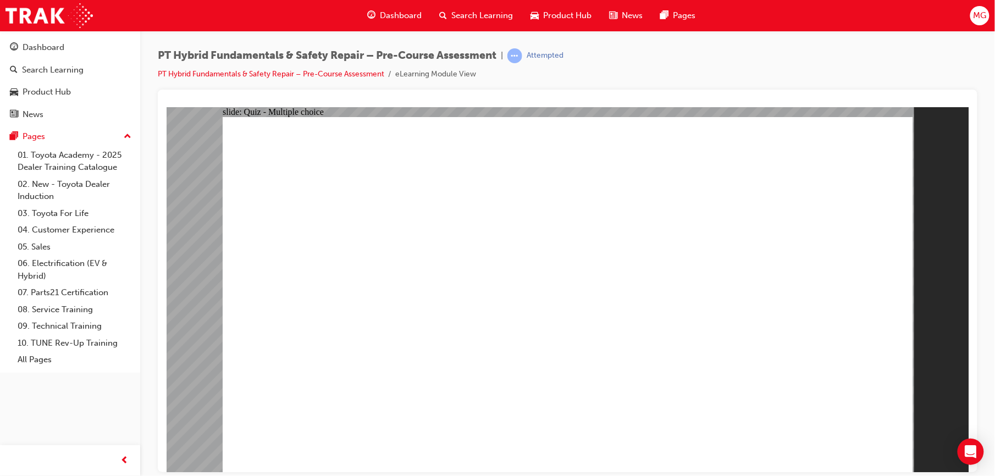
radio input "true"
checkbox input "true"
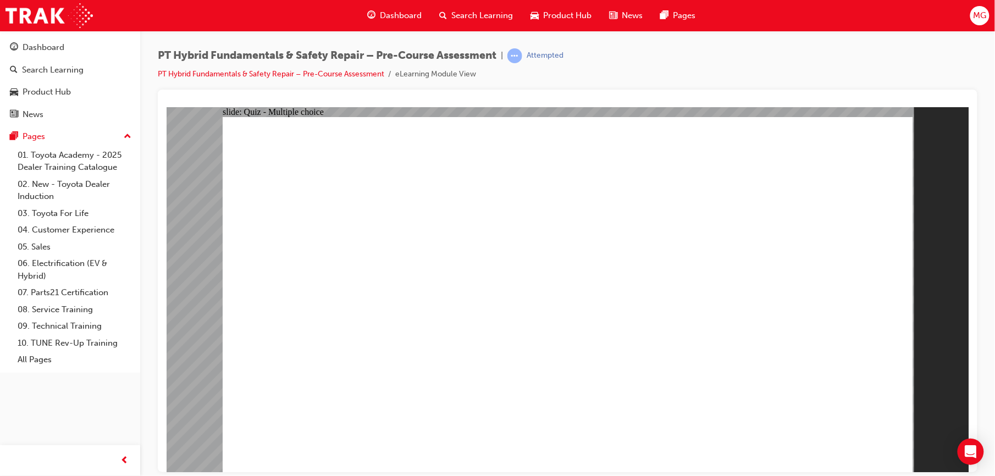
checkbox input "true"
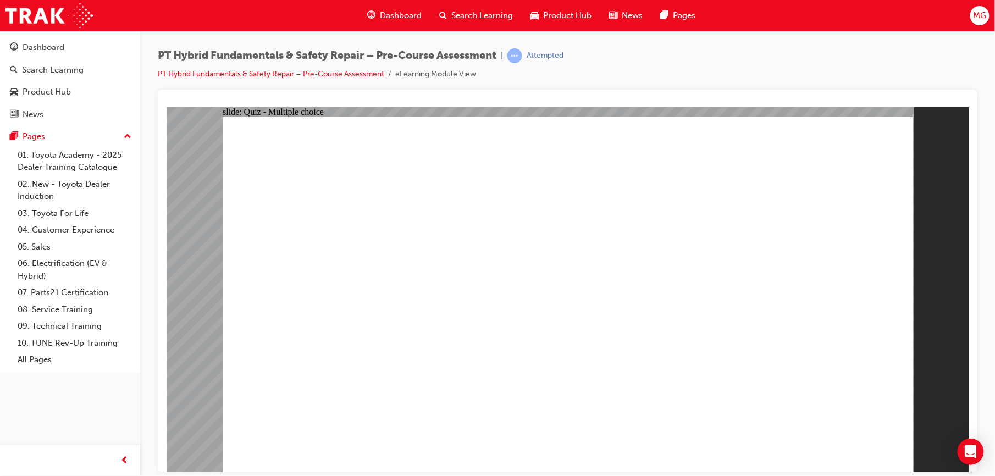
radio input "true"
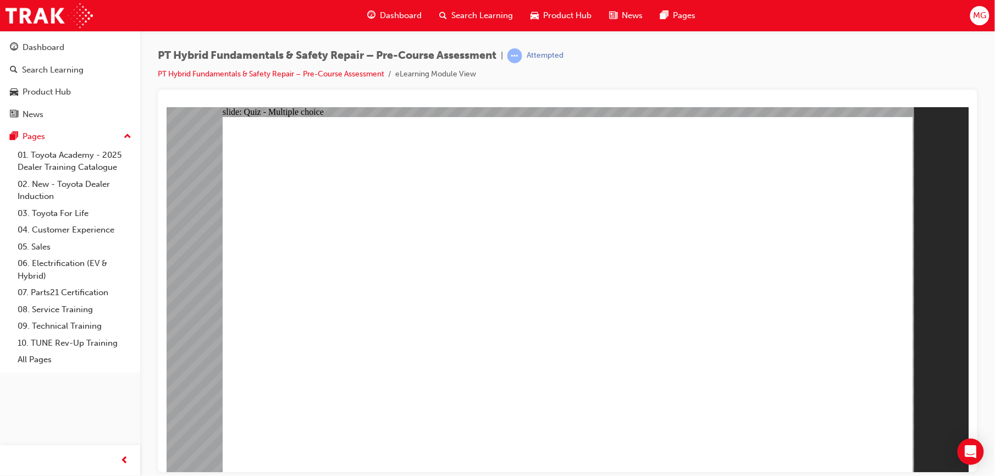
radio input "true"
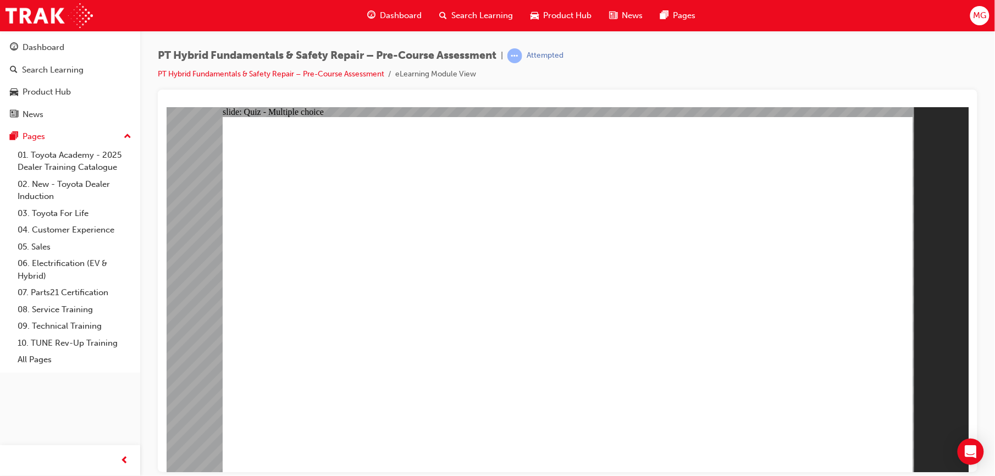
radio input "true"
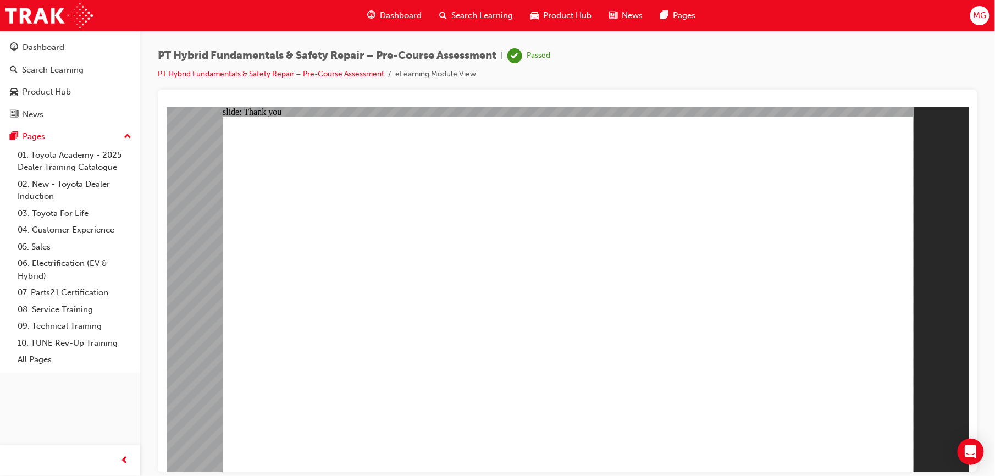
click at [392, 16] on span "Dashboard" at bounding box center [402, 15] width 42 height 13
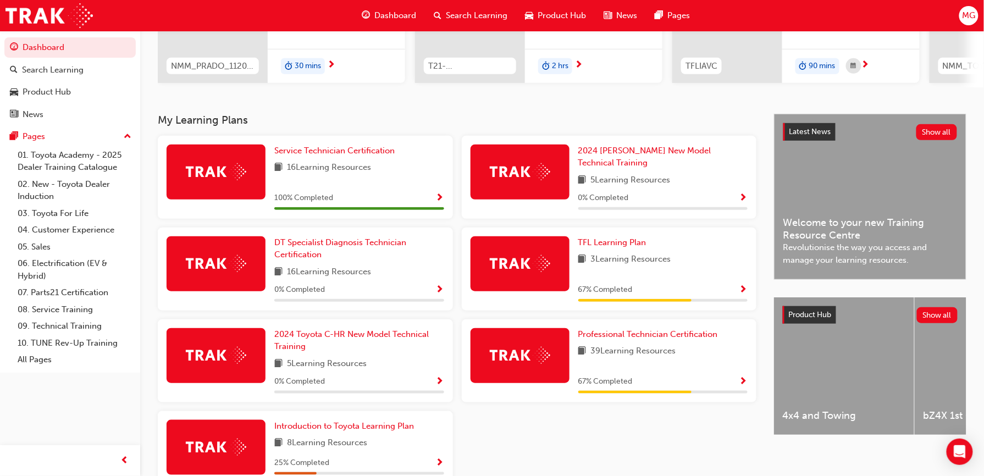
scroll to position [220, 0]
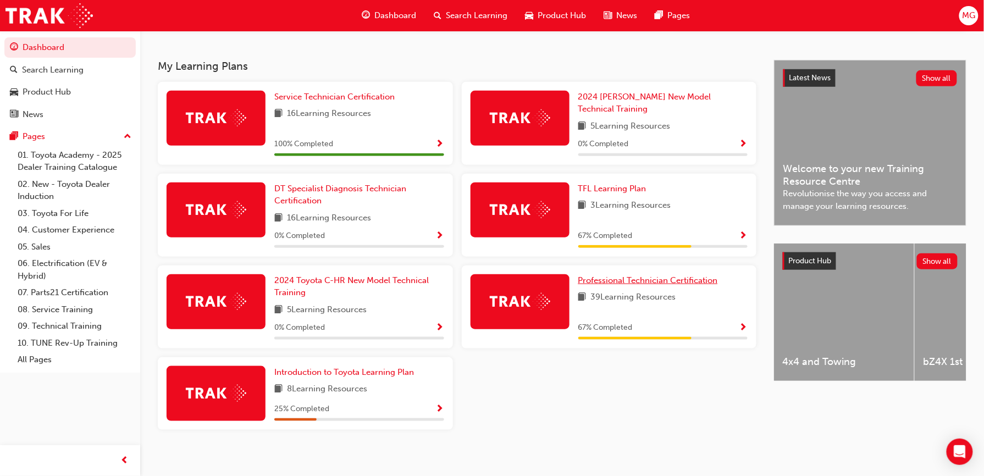
click at [647, 275] on span "Professional Technician Certification" at bounding box center [648, 280] width 140 height 10
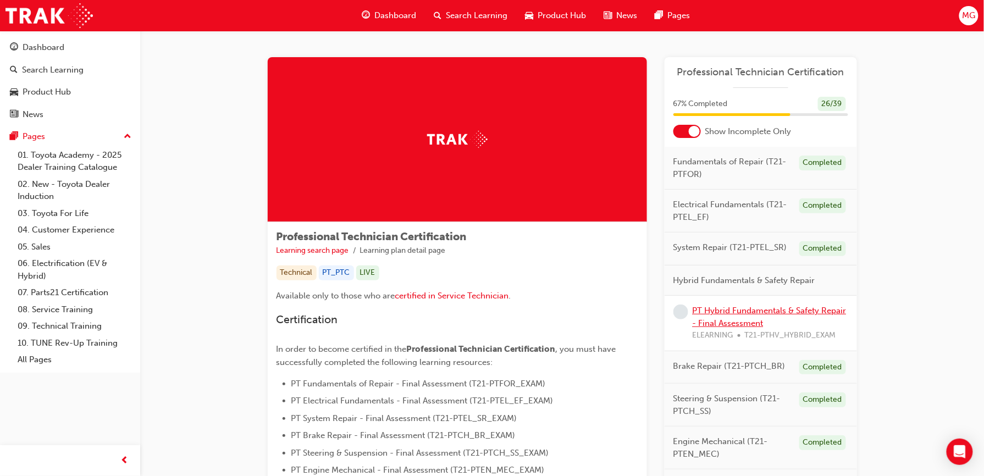
click at [713, 315] on link "PT Hybrid Fundamentals & Safety Repair - Final Assessment" at bounding box center [770, 317] width 154 height 23
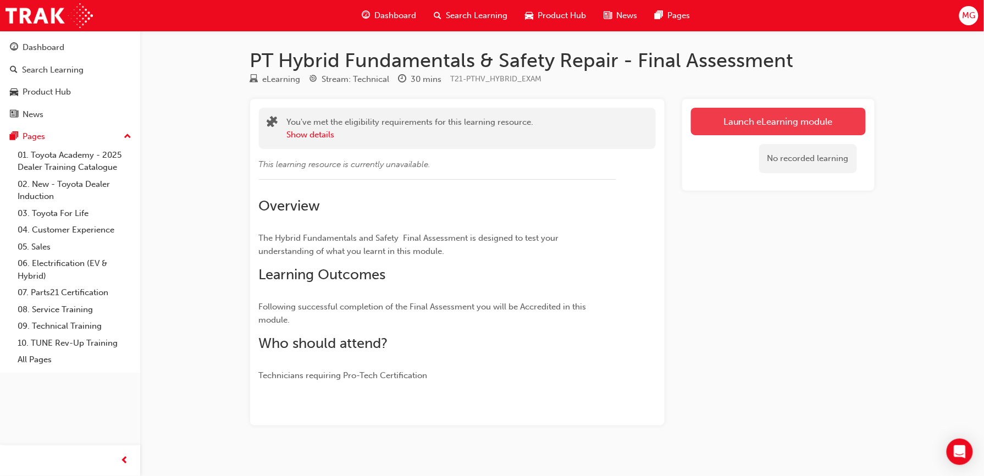
click at [726, 129] on link "Launch eLearning module" at bounding box center [778, 121] width 175 height 27
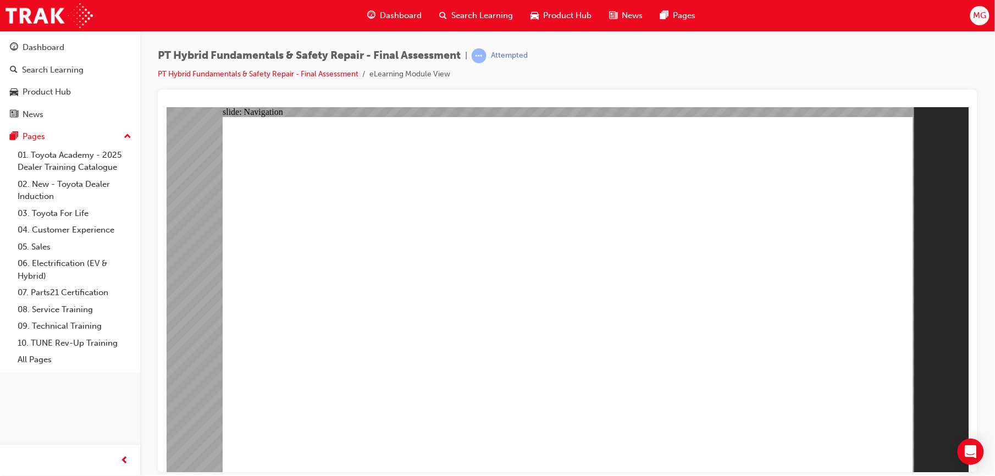
checkbox input "true"
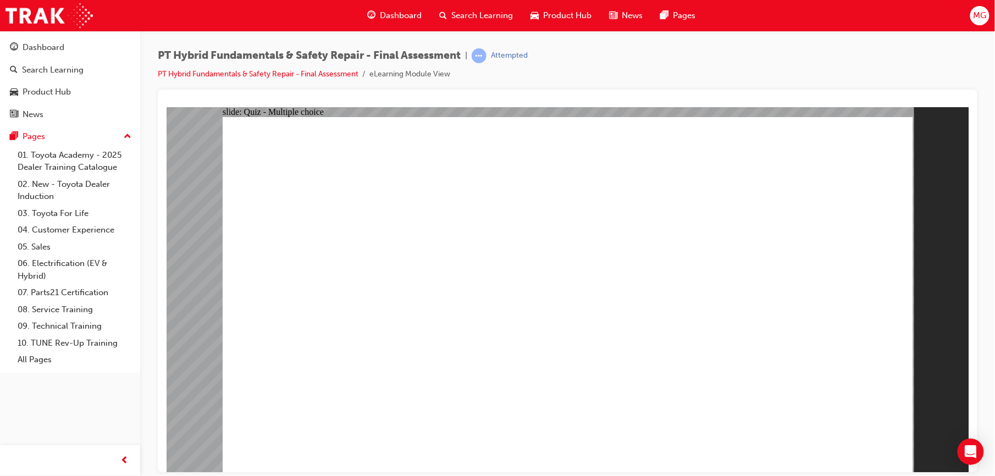
radio input "true"
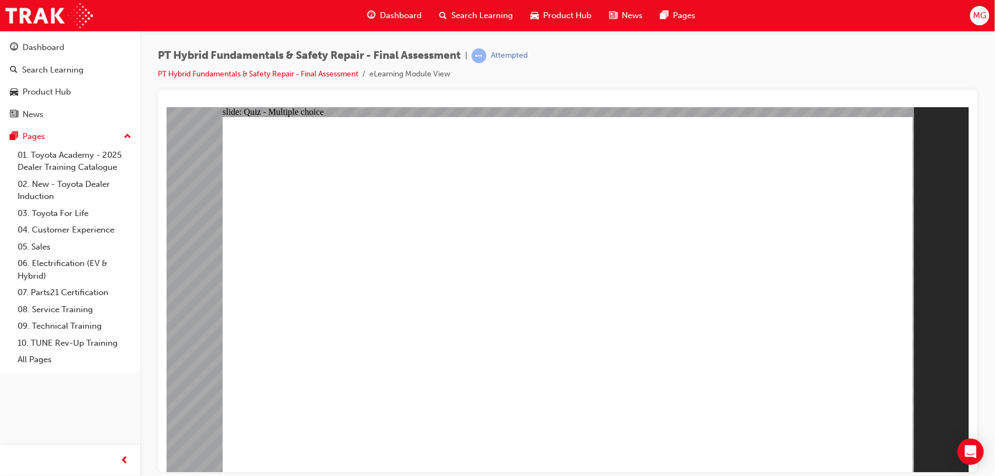
radio input "true"
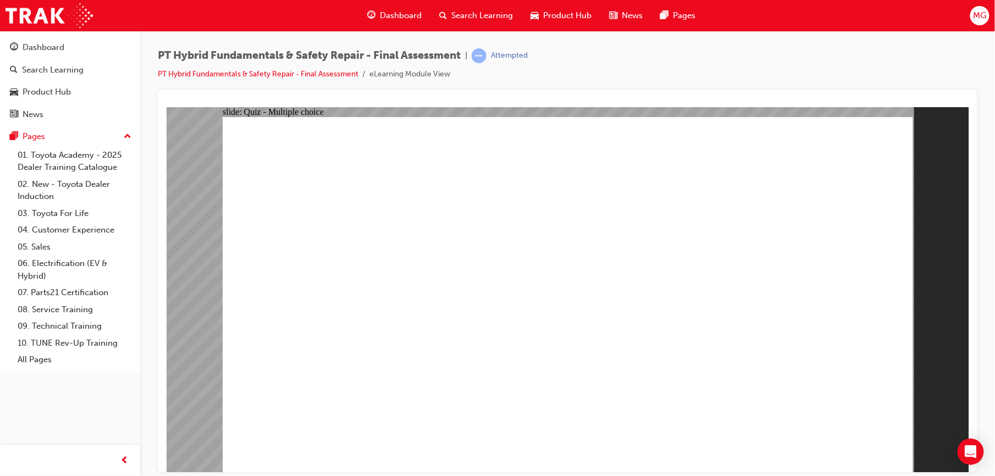
checkbox input "true"
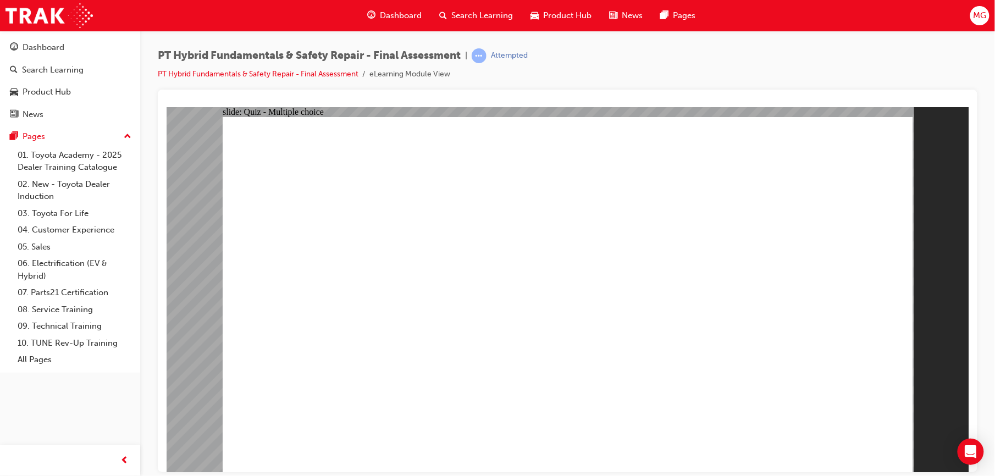
checkbox input "true"
checkbox input "false"
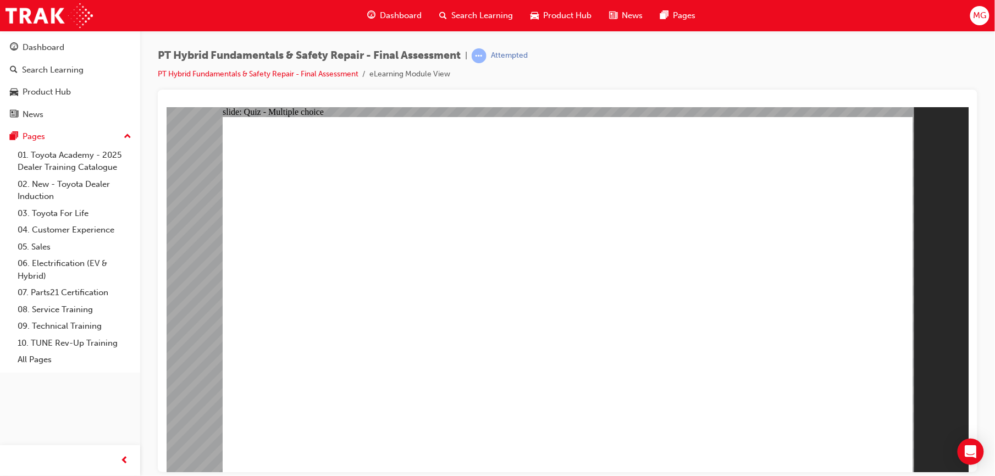
radio input "true"
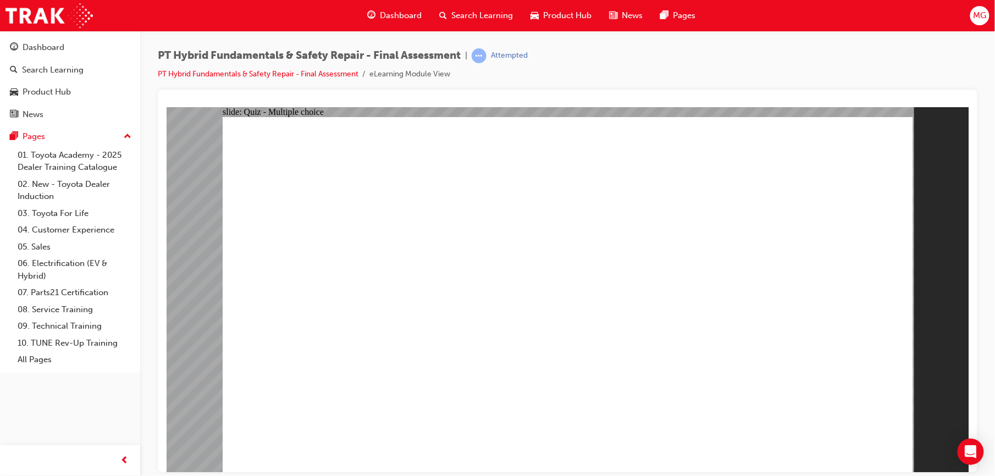
radio input "true"
checkbox input "true"
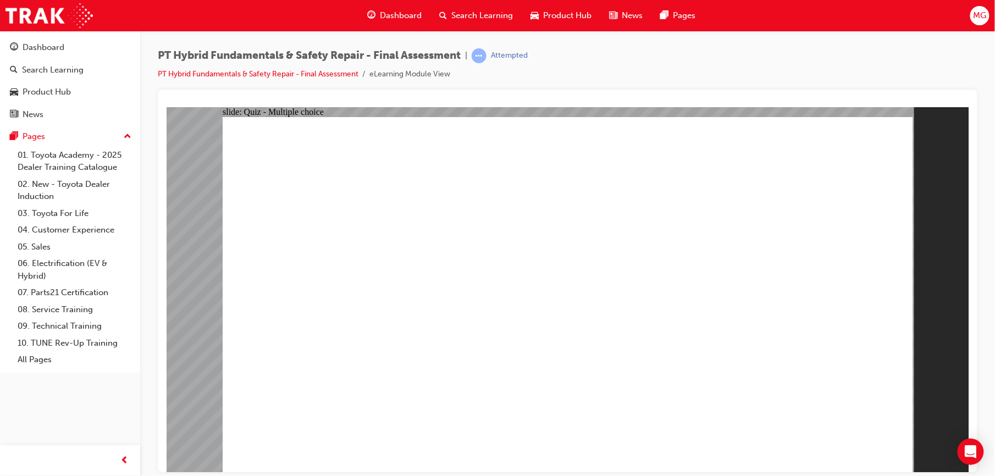
checkbox input "true"
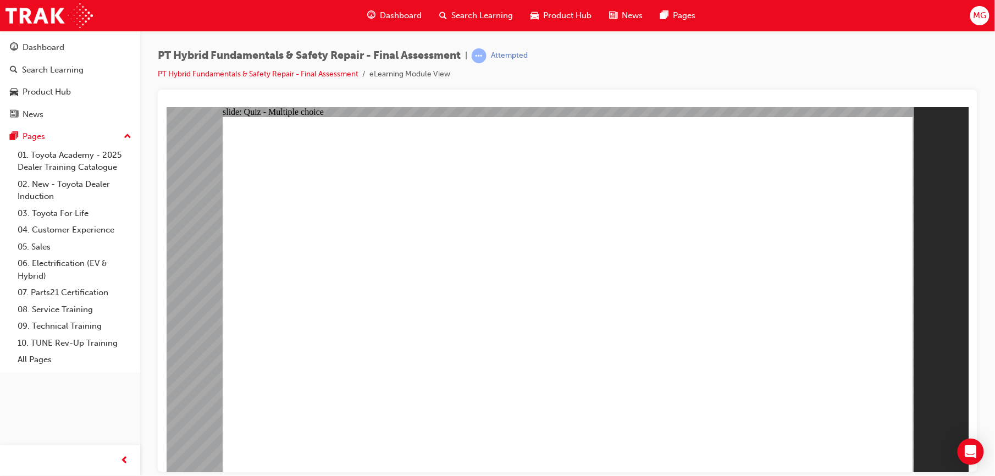
checkbox input "true"
radio input "true"
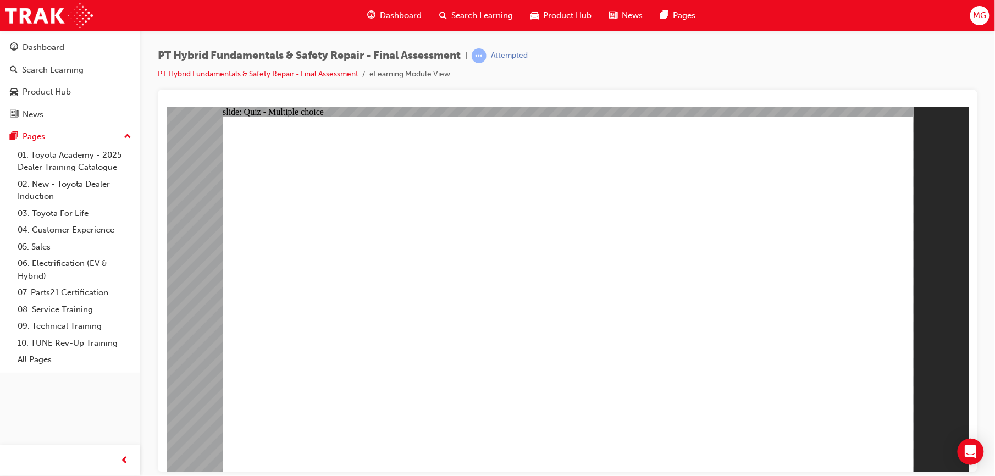
radio input "true"
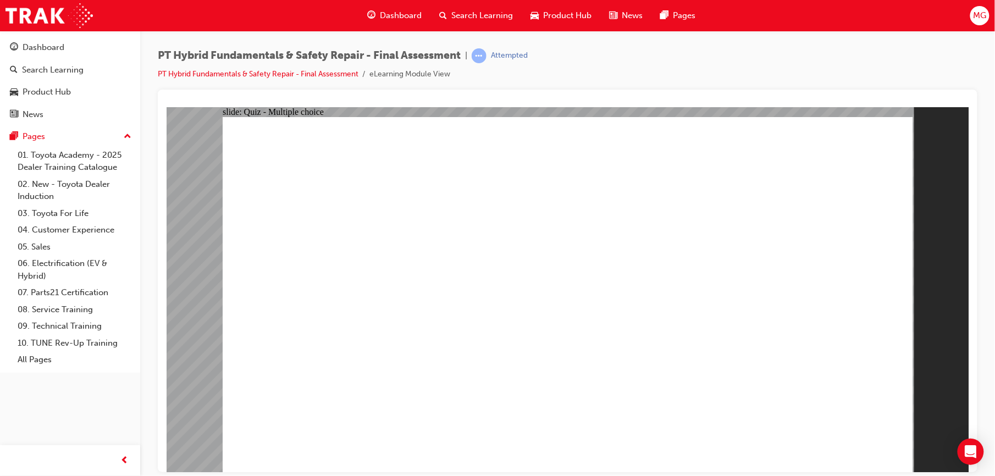
radio input "true"
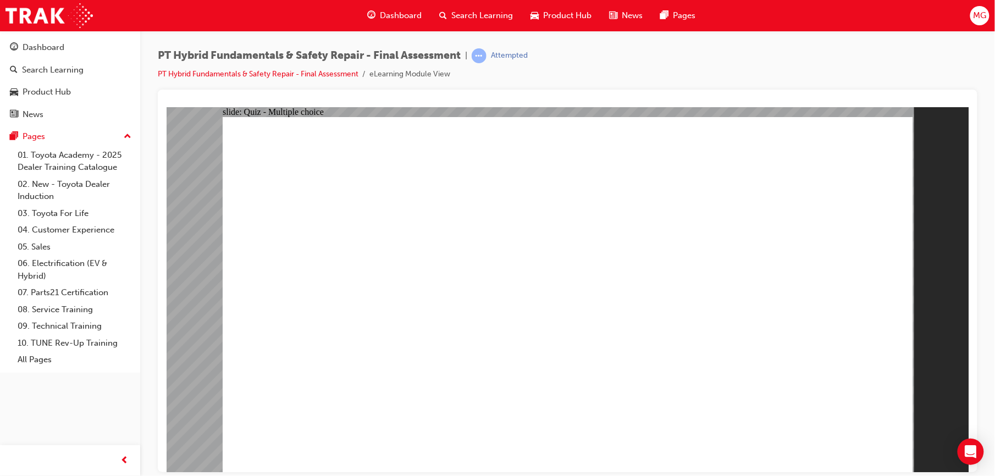
radio input "true"
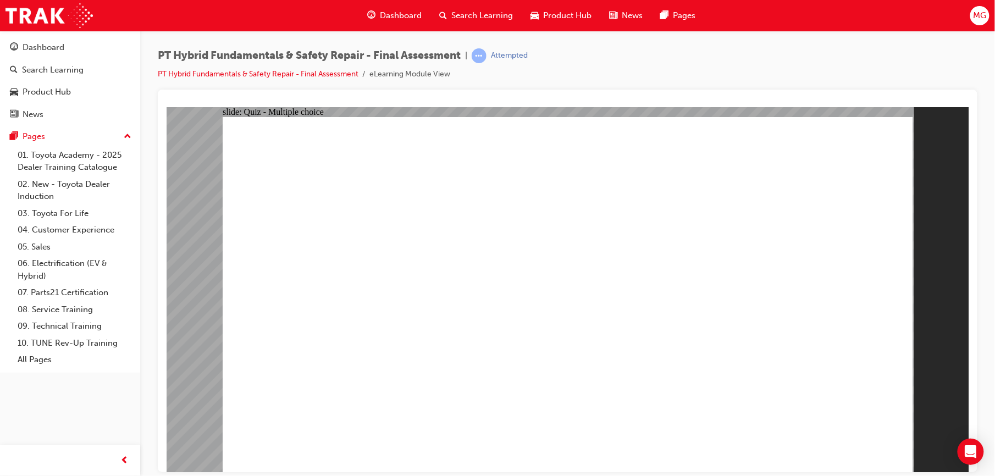
radio input "true"
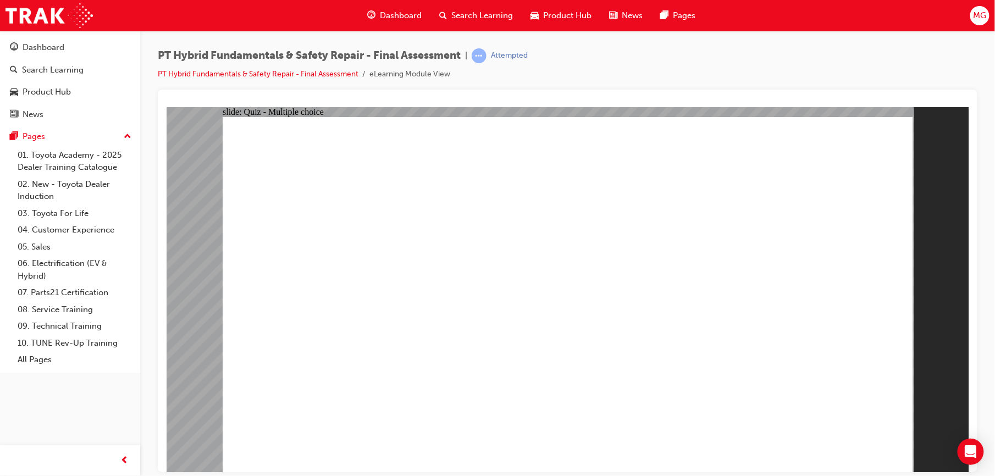
radio input "true"
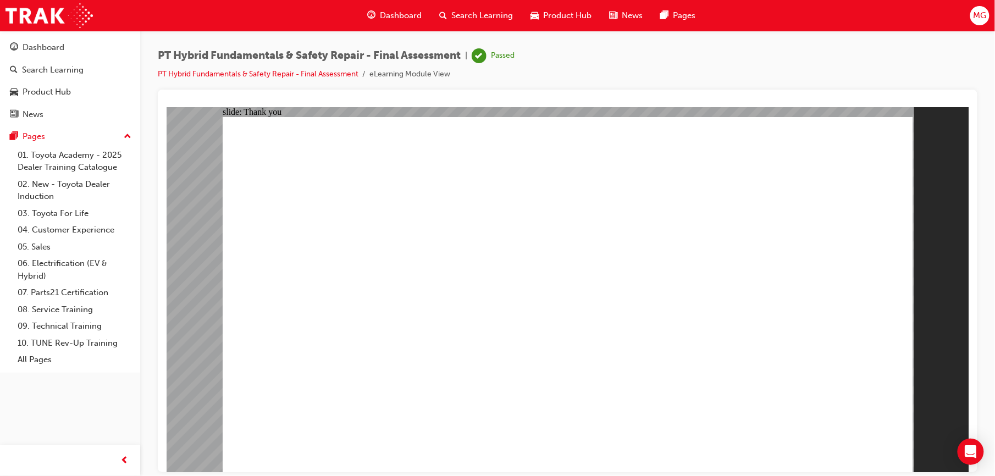
click at [401, 15] on span "Dashboard" at bounding box center [402, 15] width 42 height 13
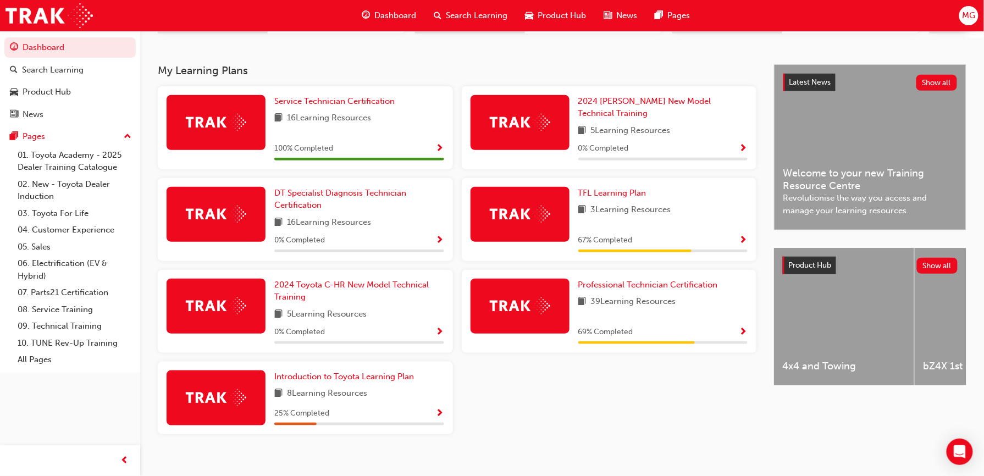
scroll to position [220, 0]
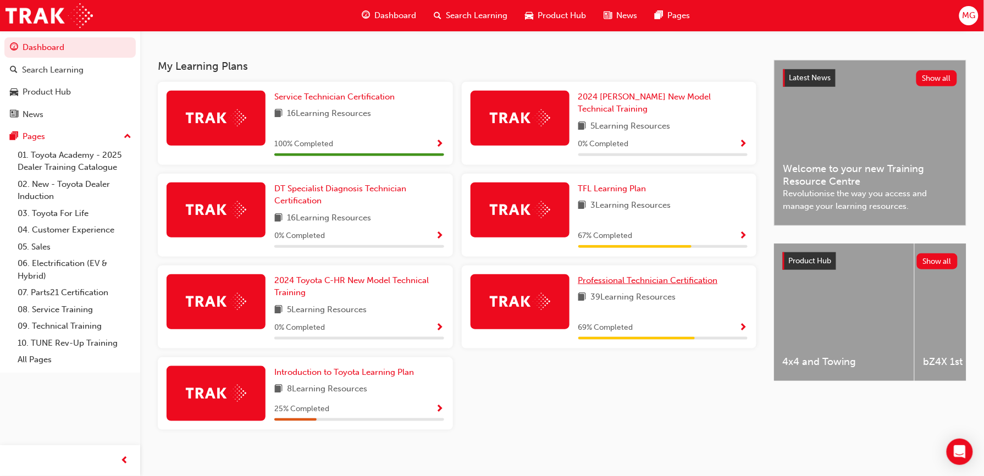
click at [675, 275] on span "Professional Technician Certification" at bounding box center [648, 280] width 140 height 10
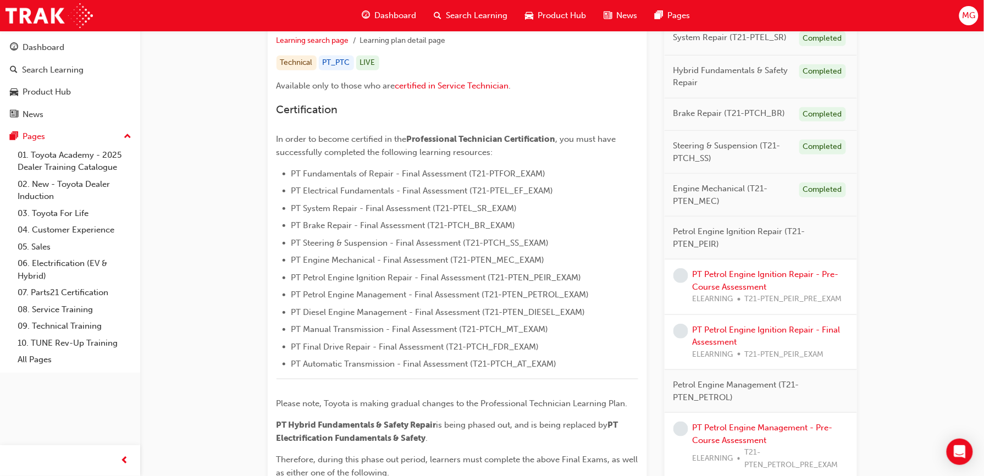
scroll to position [209, 0]
click at [748, 291] on link "PT Petrol Engine Ignition Repair - Pre-Course Assessment" at bounding box center [766, 281] width 146 height 23
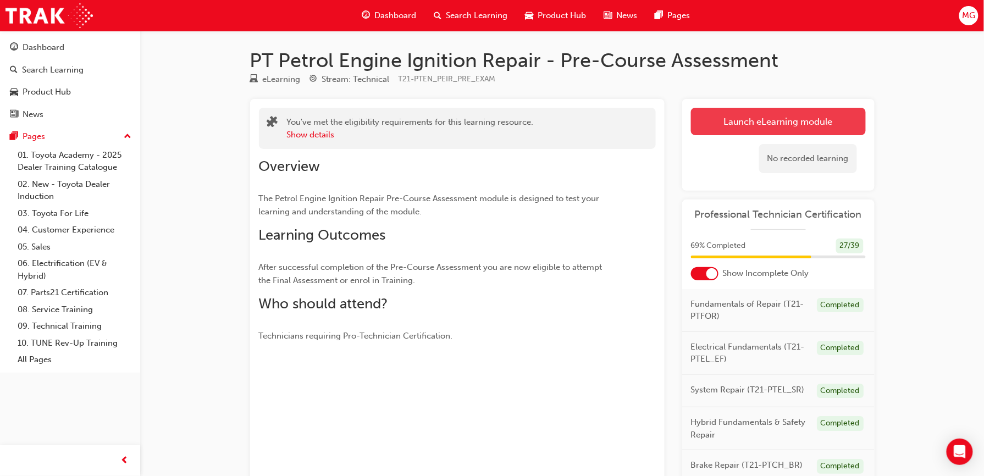
click at [742, 133] on link "Launch eLearning module" at bounding box center [778, 121] width 175 height 27
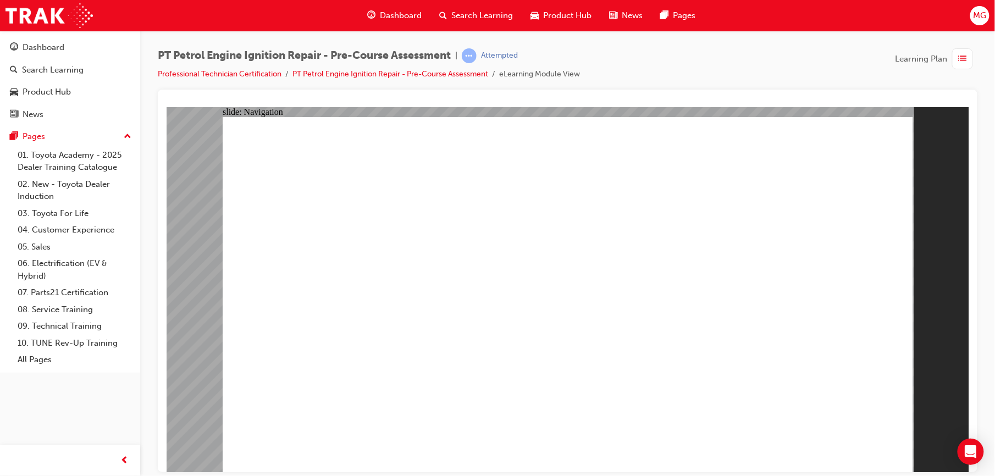
radio input "true"
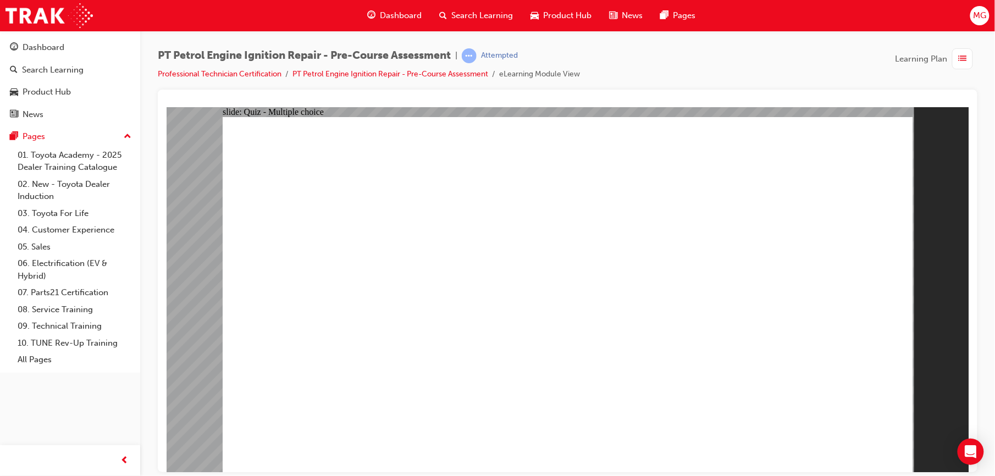
radio input "true"
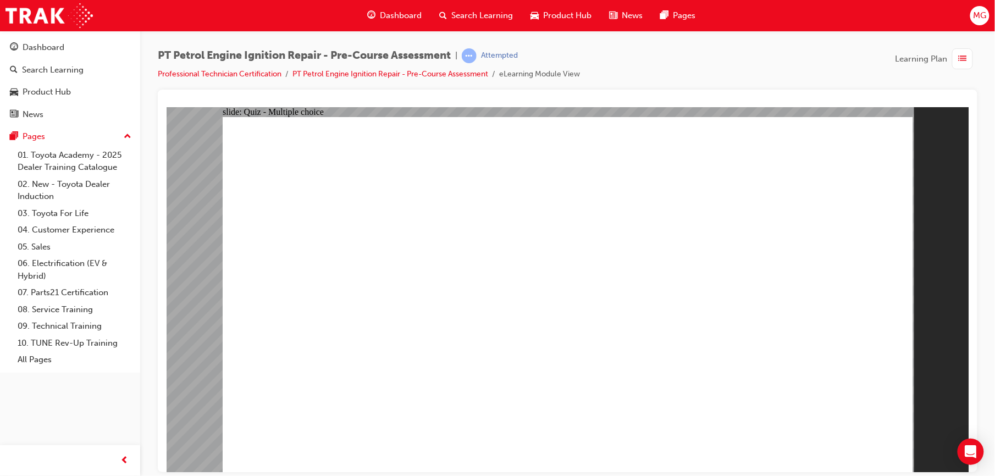
radio input "true"
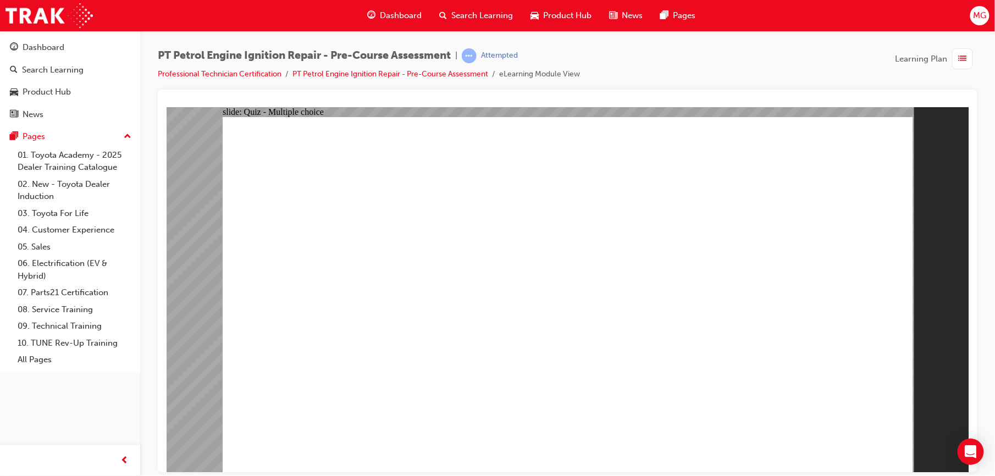
radio input "true"
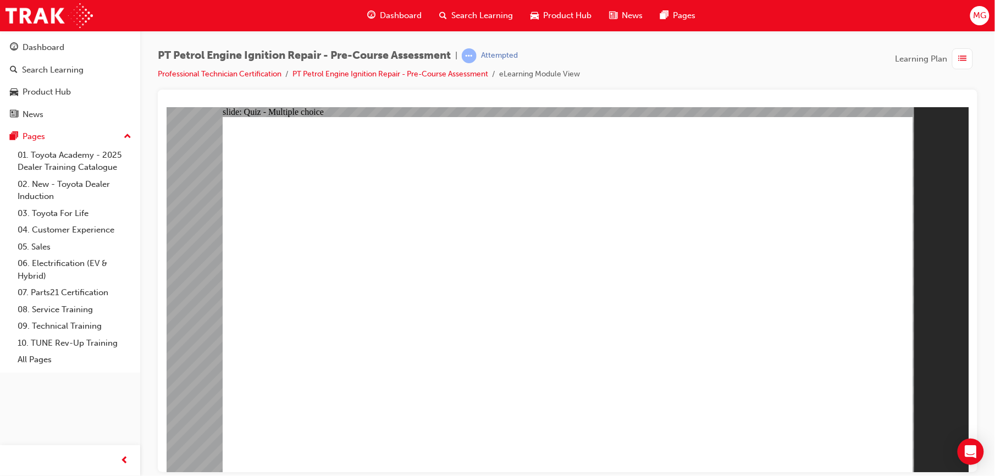
radio input "true"
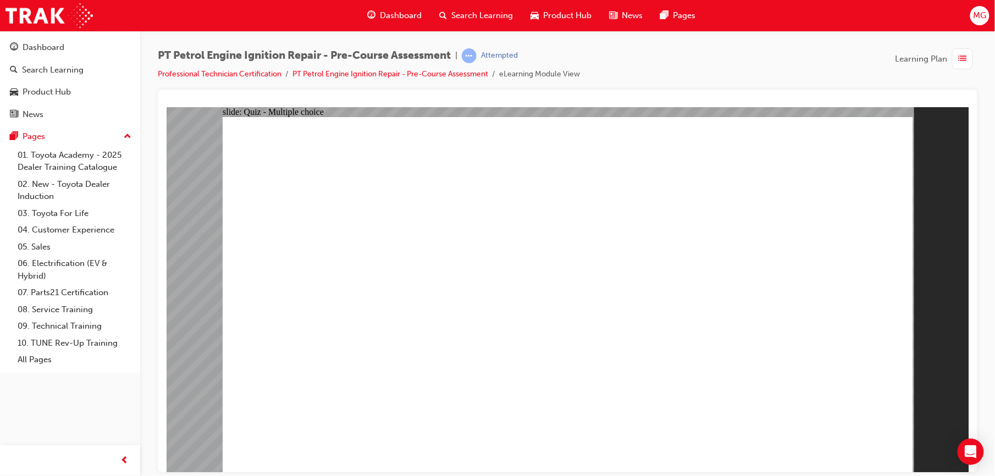
radio input "true"
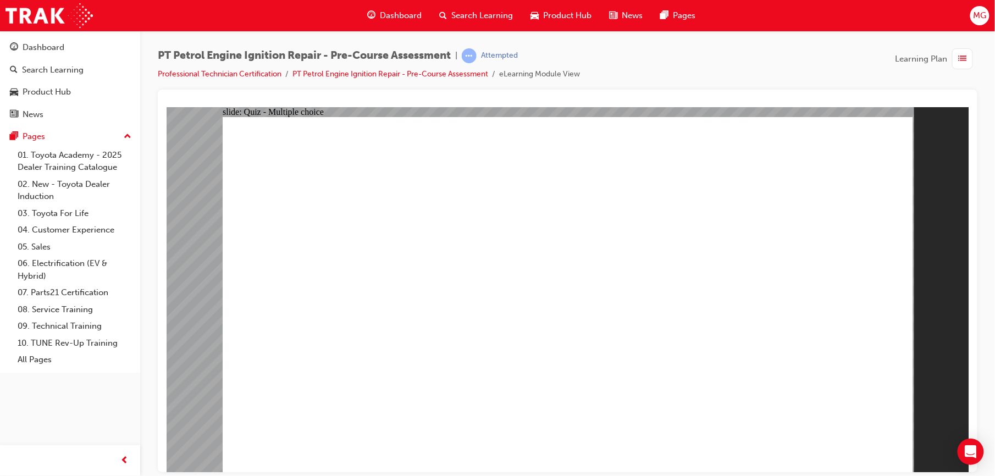
click at [405, 10] on span "Dashboard" at bounding box center [402, 15] width 42 height 13
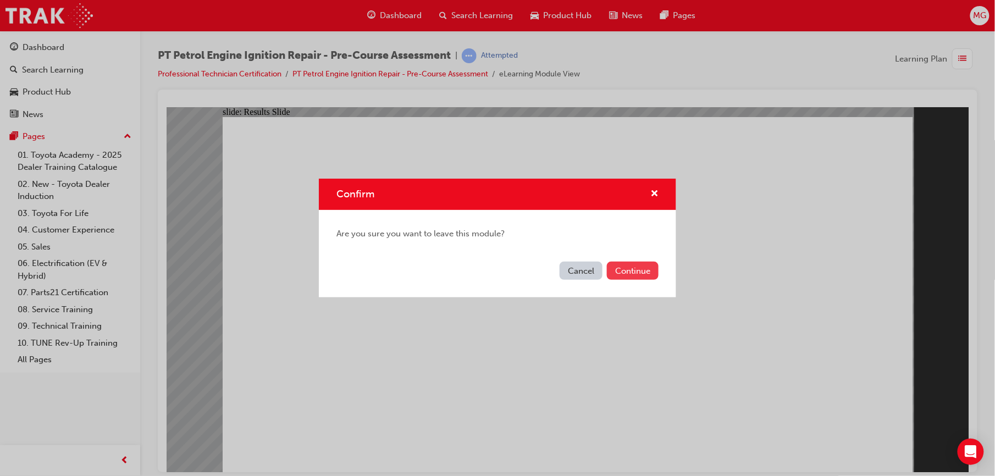
click at [623, 273] on button "Continue" at bounding box center [633, 271] width 52 height 18
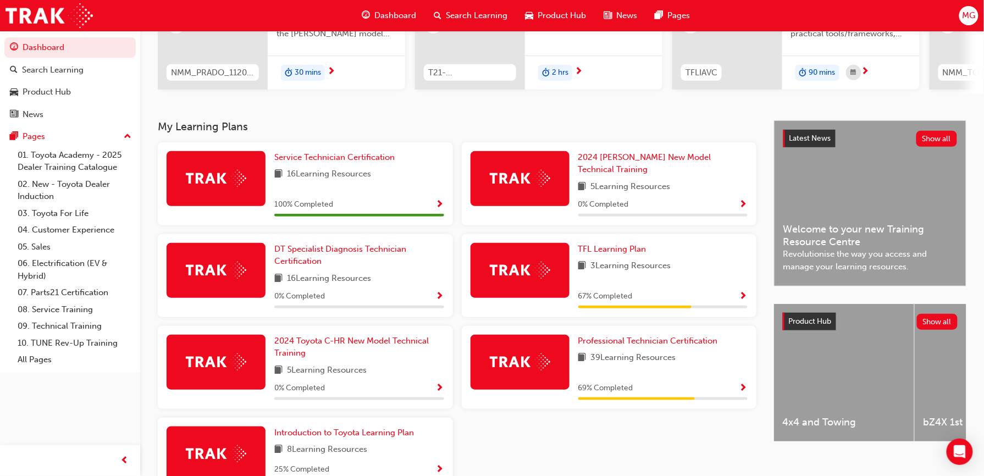
scroll to position [170, 0]
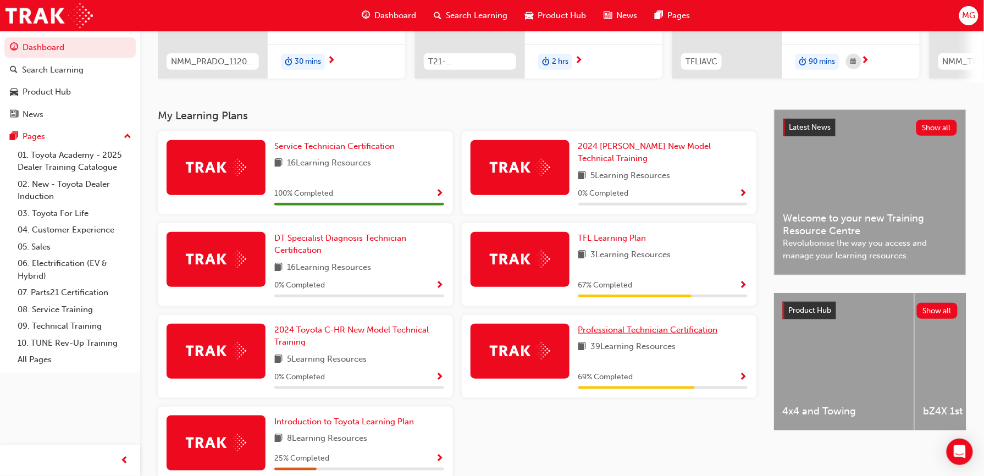
click at [648, 325] on span "Professional Technician Certification" at bounding box center [648, 330] width 140 height 10
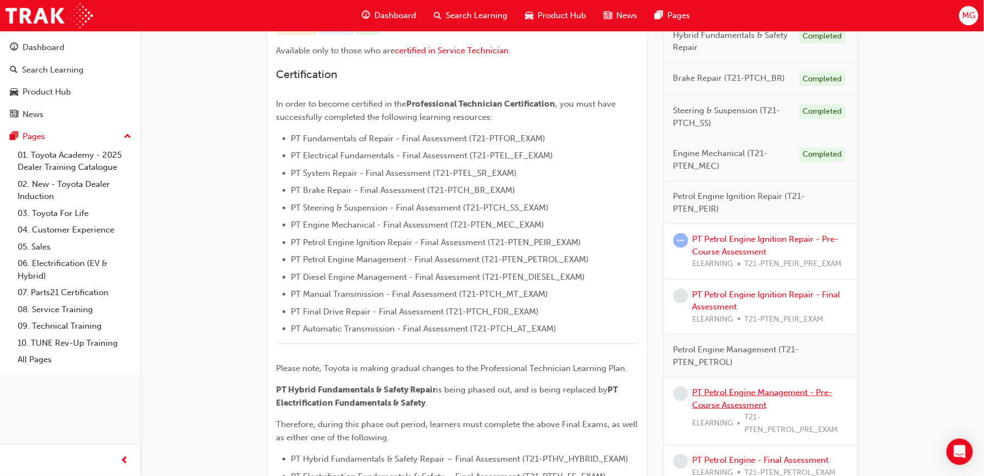
scroll to position [253, 0]
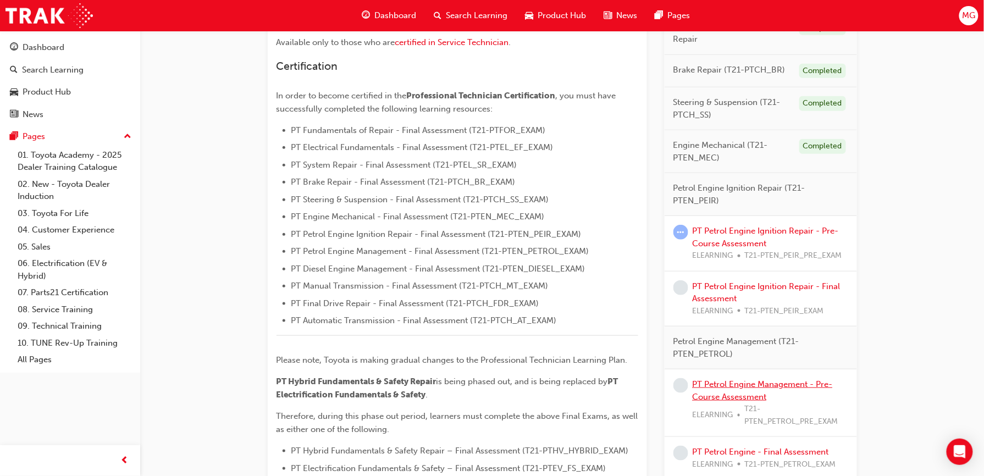
click at [719, 383] on link "PT Petrol Engine Management - Pre-Course Assessment" at bounding box center [763, 390] width 140 height 23
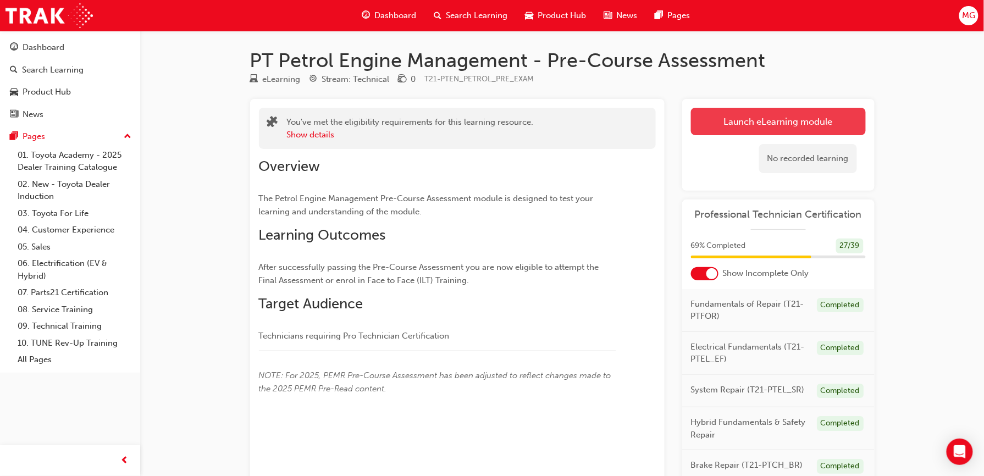
click at [744, 122] on link "Launch eLearning module" at bounding box center [778, 121] width 175 height 27
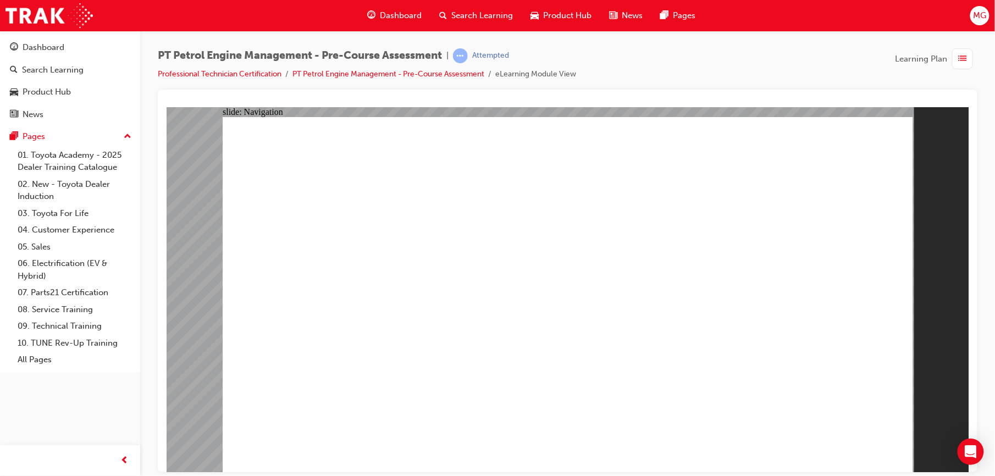
radio input "true"
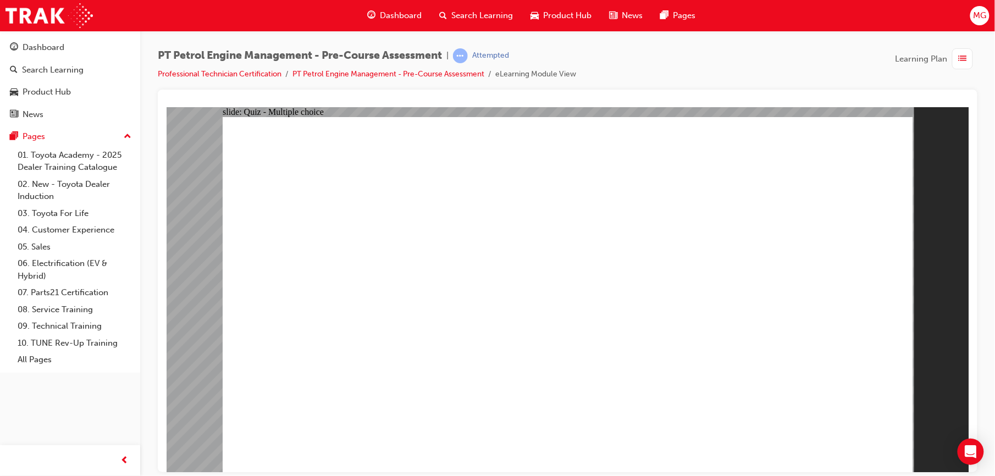
radio input "true"
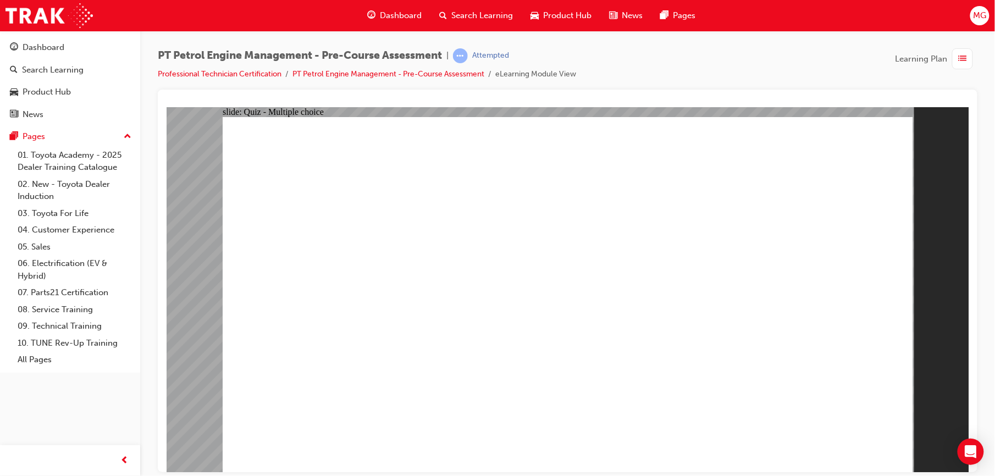
radio input "true"
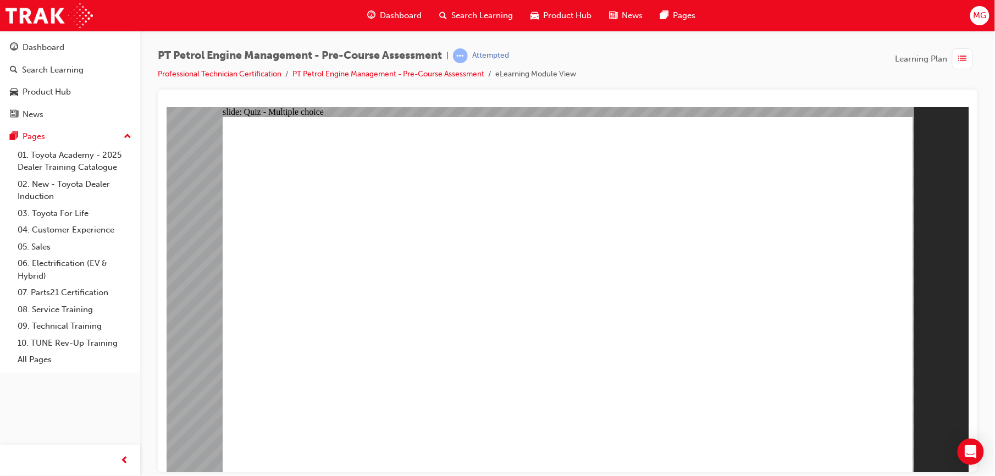
radio input "true"
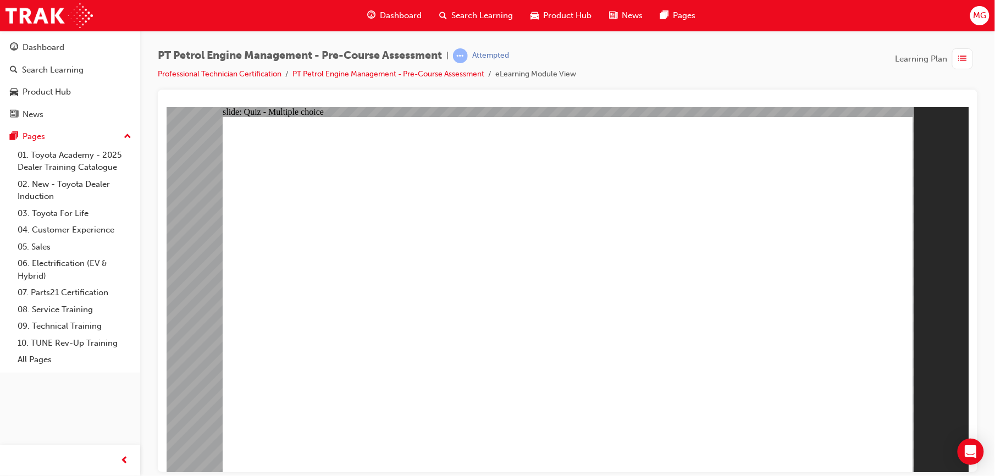
radio input "true"
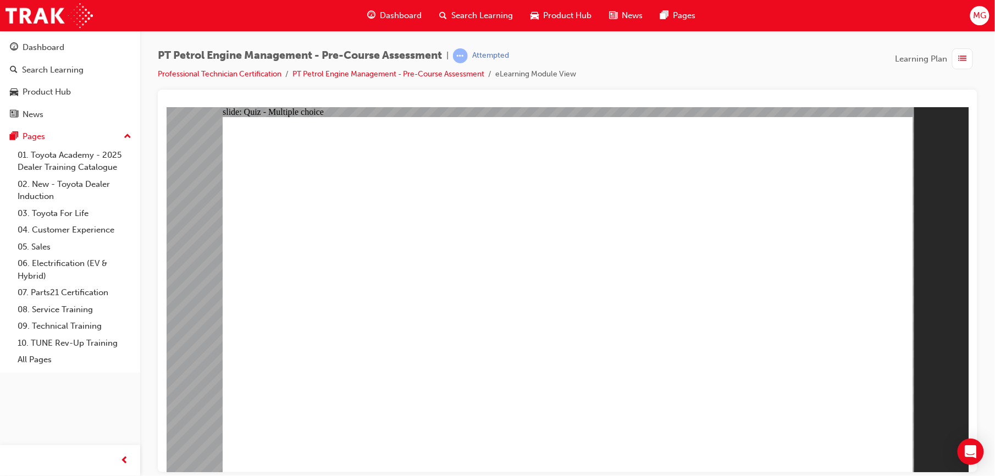
radio input "true"
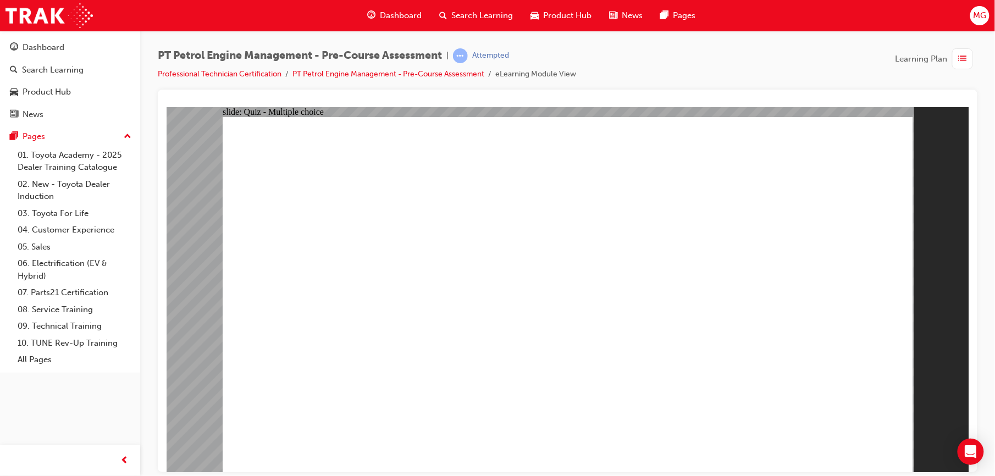
radio input "true"
click at [386, 13] on span "Dashboard" at bounding box center [402, 15] width 42 height 13
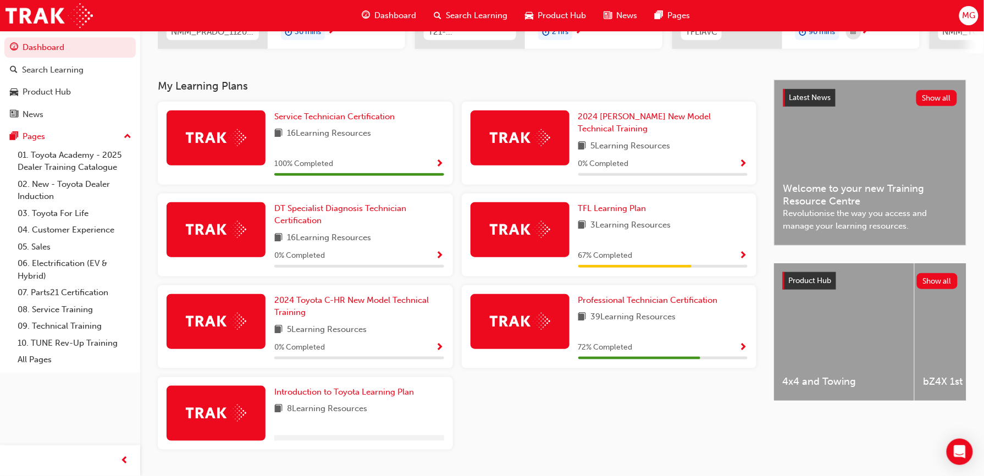
scroll to position [220, 0]
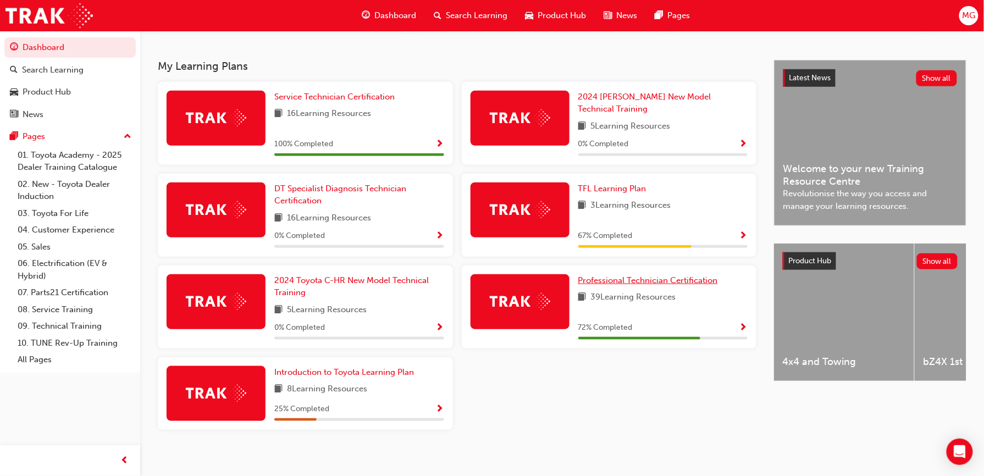
click at [616, 275] on span "Professional Technician Certification" at bounding box center [648, 280] width 140 height 10
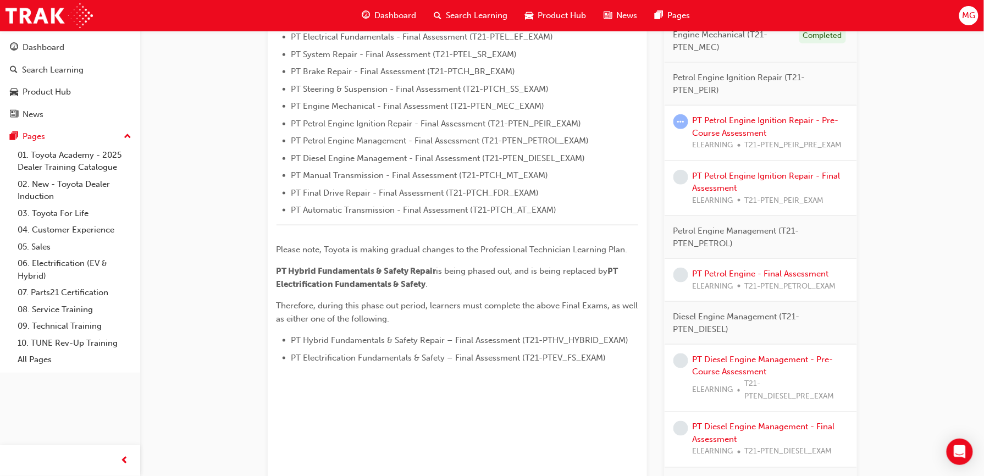
scroll to position [337, 0]
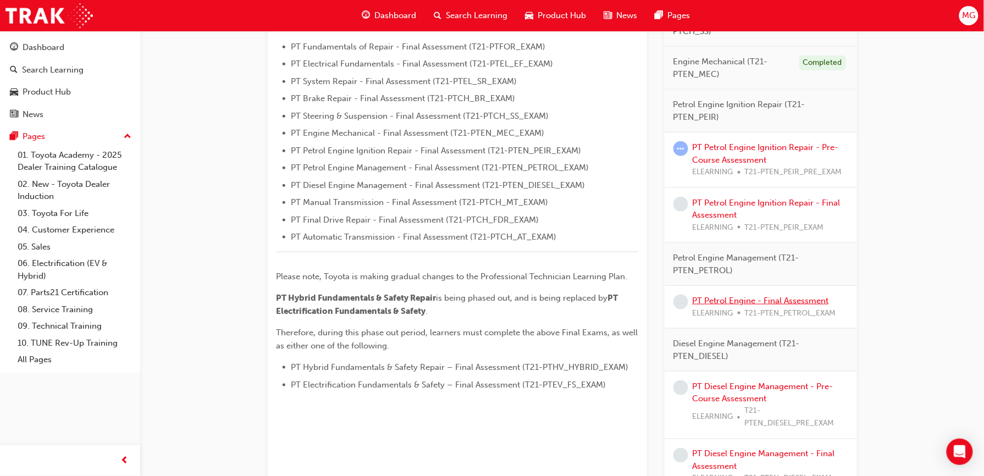
click at [827, 305] on link "PT Petrol Engine - Final Assessment" at bounding box center [761, 301] width 136 height 10
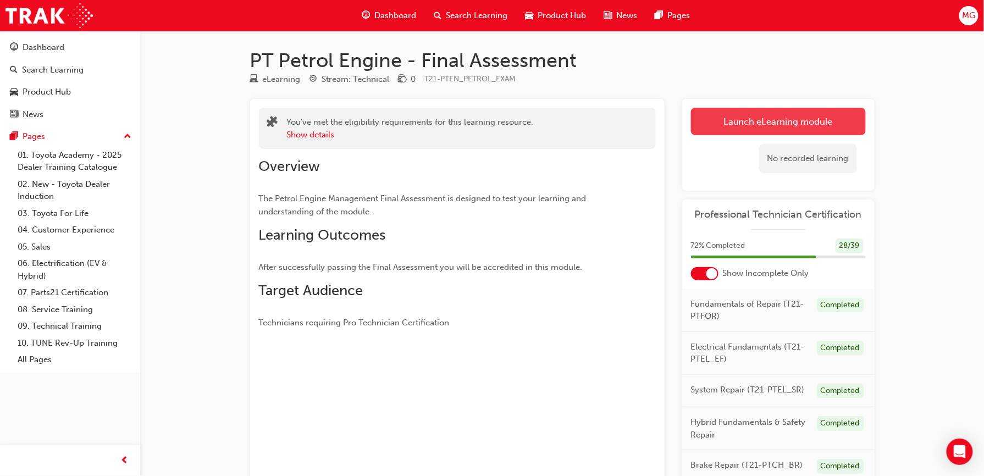
click at [791, 122] on link "Launch eLearning module" at bounding box center [778, 121] width 175 height 27
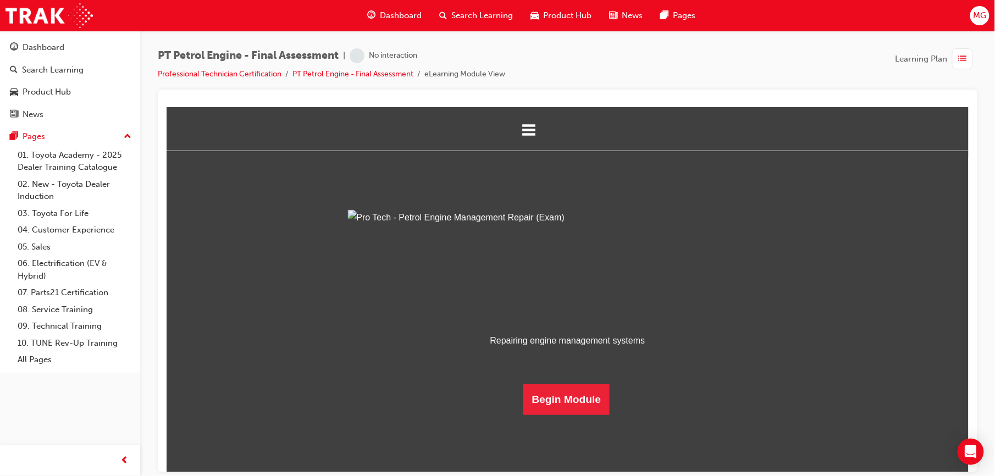
scroll to position [63, 0]
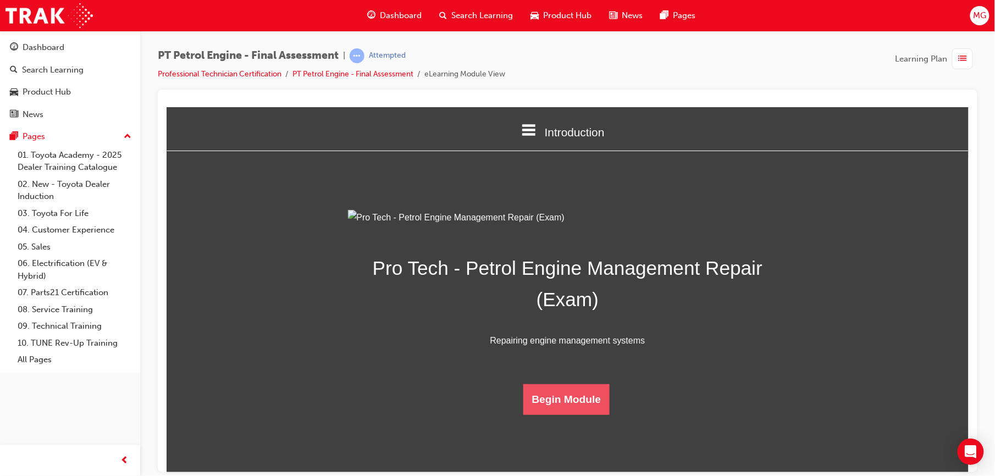
click at [594, 415] on button "Begin Module" at bounding box center [566, 399] width 87 height 31
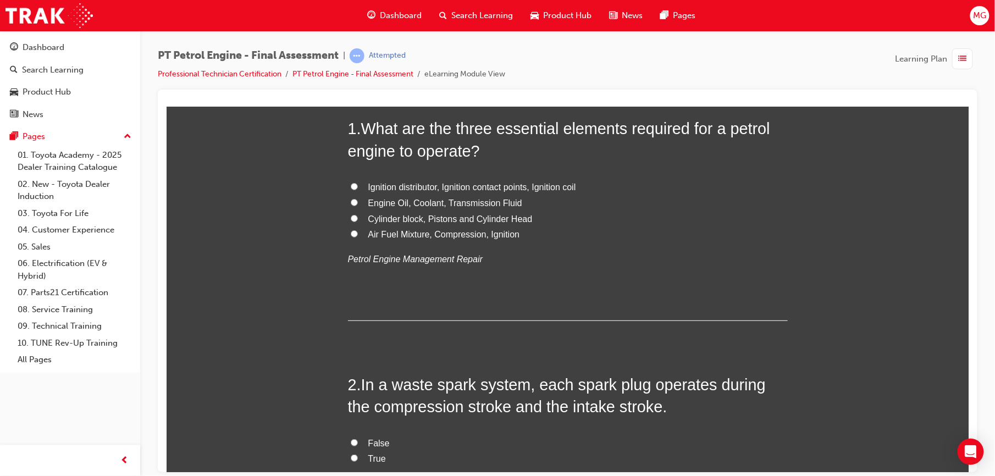
scroll to position [0, 0]
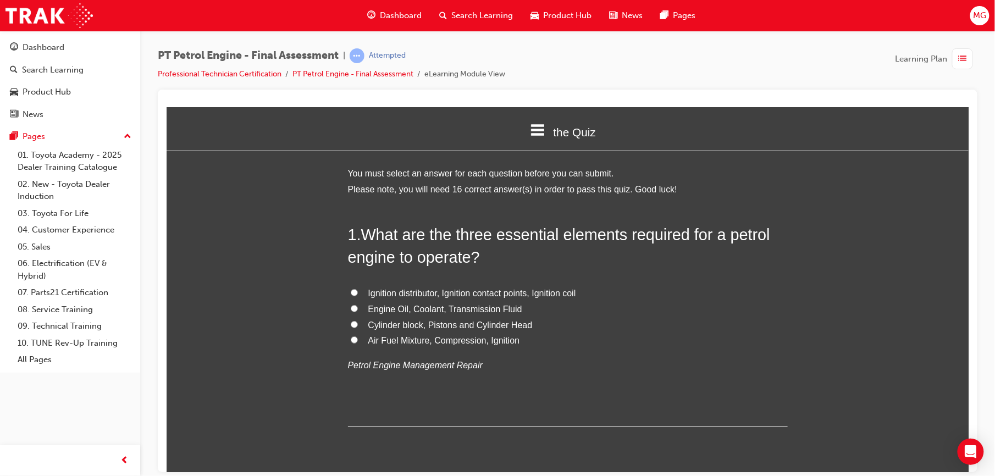
click at [486, 339] on span "Air Fuel Mixture, Compression, Ignition" at bounding box center [444, 339] width 152 height 9
click at [357, 339] on input "Air Fuel Mixture, Compression, Ignition" at bounding box center [353, 339] width 7 height 7
radio input "true"
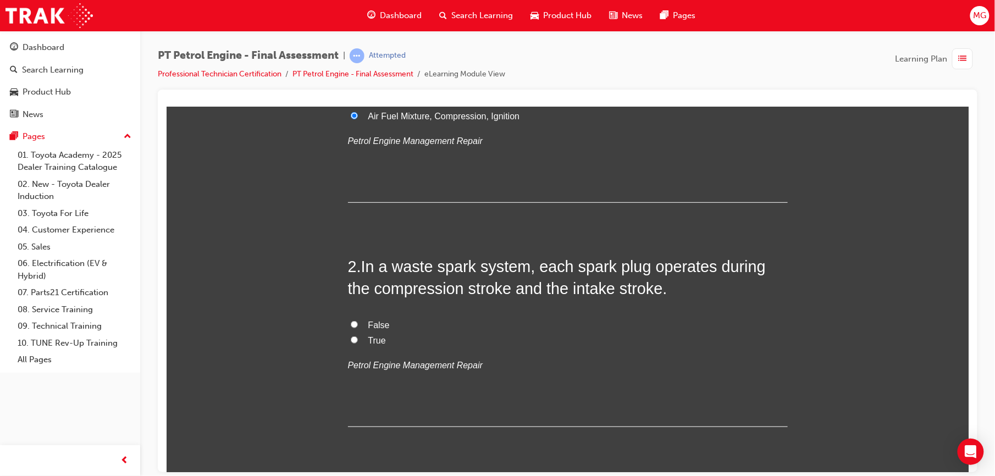
scroll to position [229, 0]
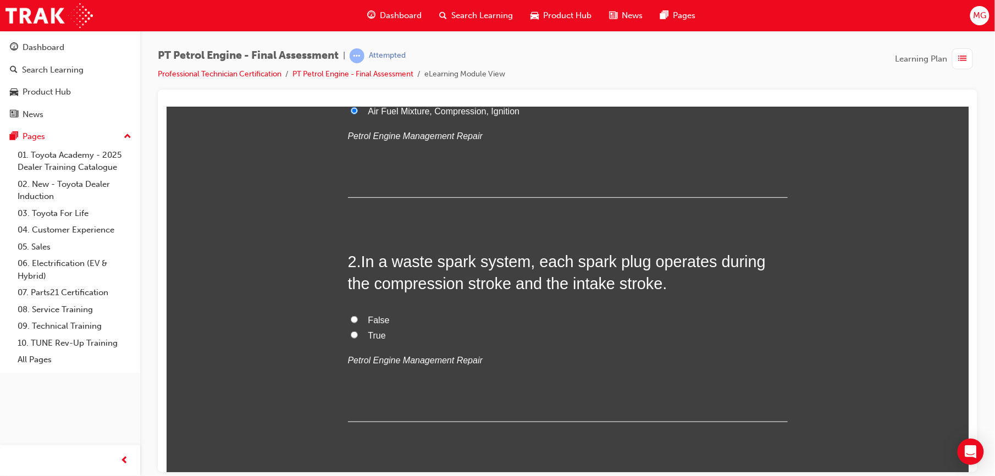
click at [368, 321] on span "False" at bounding box center [378, 319] width 21 height 9
click at [357, 321] on input "False" at bounding box center [353, 319] width 7 height 7
radio input "true"
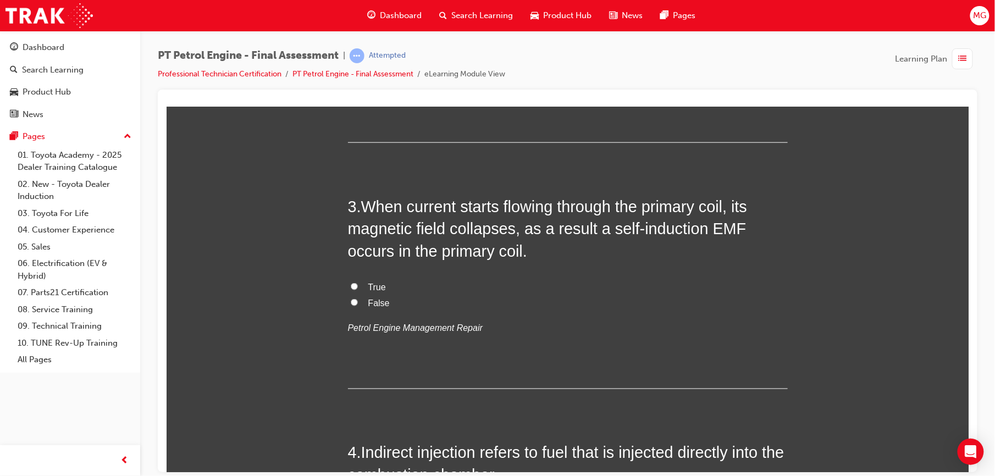
scroll to position [513, 0]
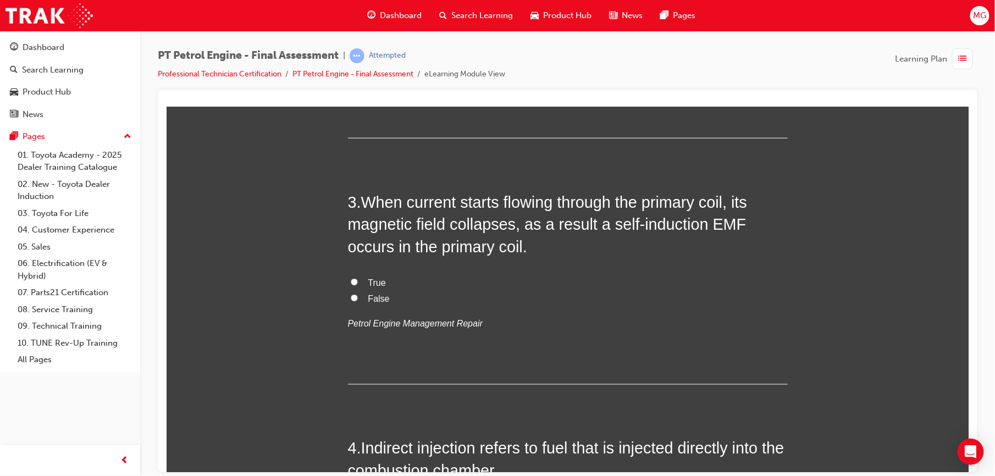
click at [350, 296] on input "False" at bounding box center [353, 297] width 7 height 7
radio input "true"
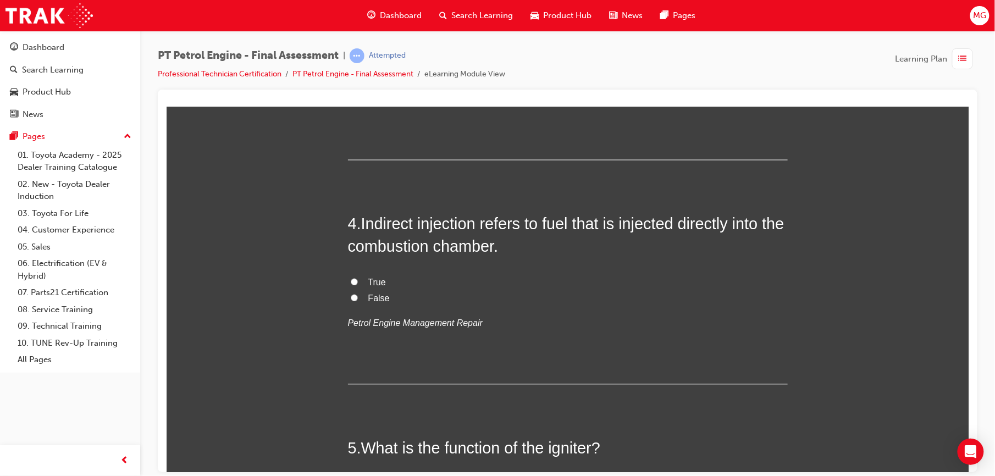
scroll to position [709, 0]
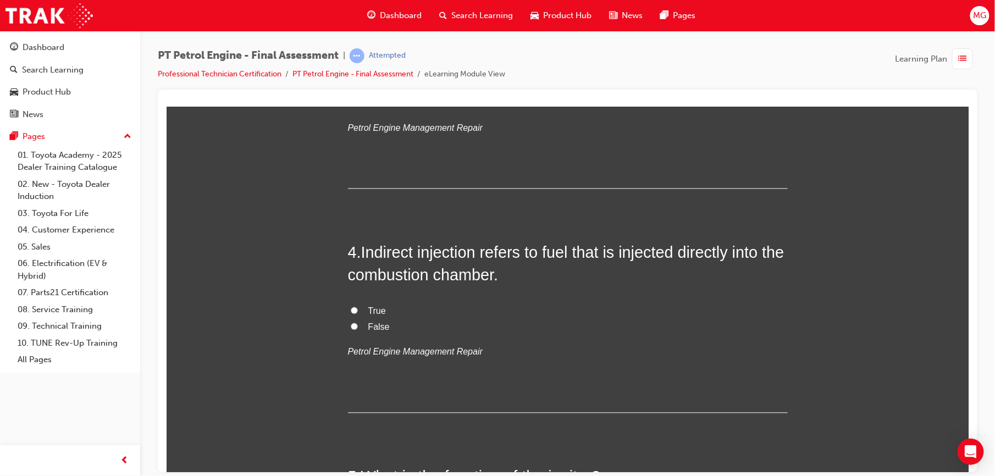
click at [350, 326] on input "False" at bounding box center [353, 326] width 7 height 7
radio input "true"
click at [350, 326] on input "False" at bounding box center [353, 326] width 7 height 7
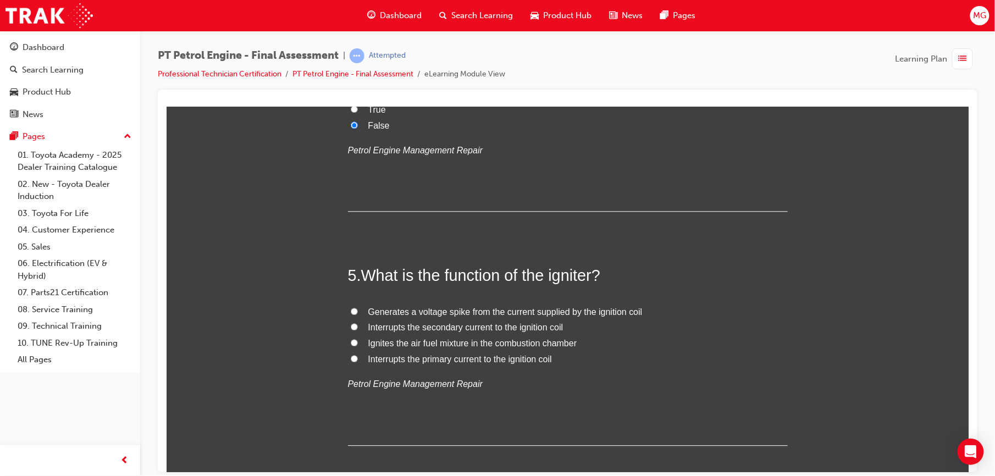
scroll to position [948, 0]
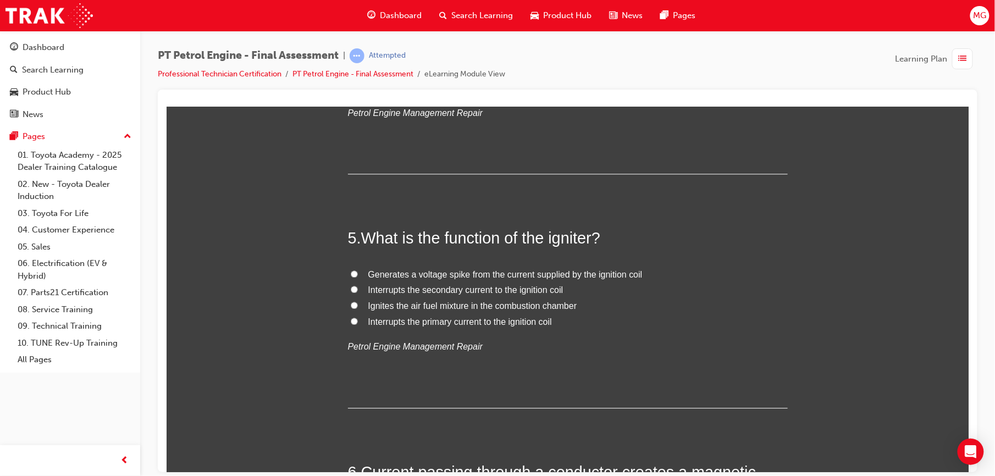
click at [368, 308] on span "Ignites the air fuel mixture in the combustion chamber" at bounding box center [472, 305] width 209 height 9
click at [357, 308] on input "Ignites the air fuel mixture in the combustion chamber" at bounding box center [353, 304] width 7 height 7
radio input "true"
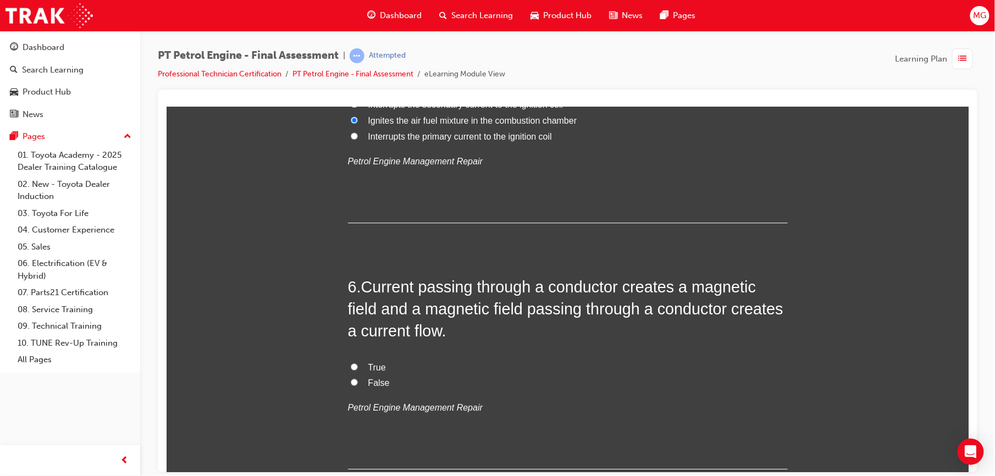
scroll to position [1134, 0]
click at [350, 369] on input "True" at bounding box center [353, 365] width 7 height 7
radio input "true"
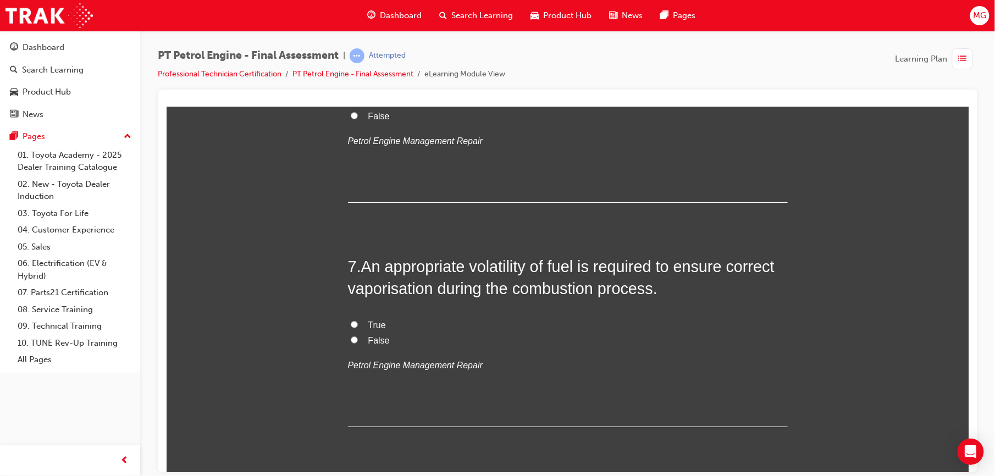
scroll to position [1402, 0]
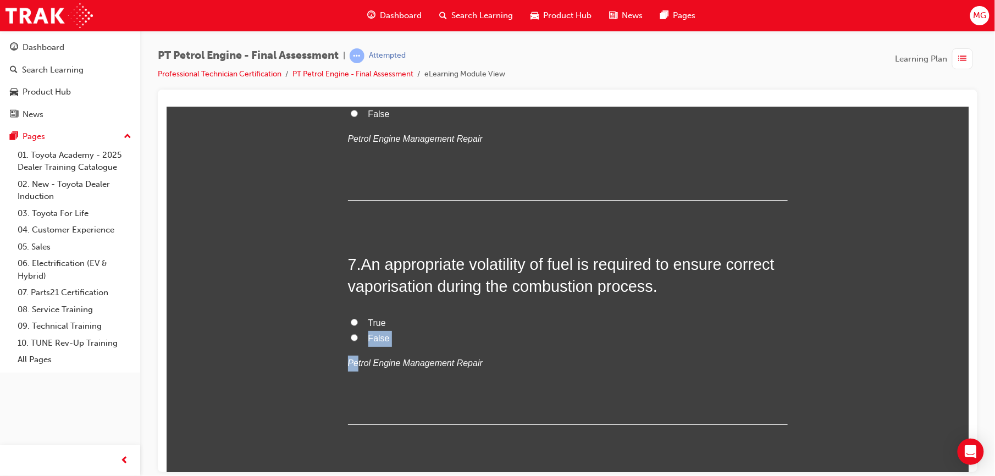
drag, startPoint x: 350, startPoint y: 369, endPoint x: 346, endPoint y: 323, distance: 45.8
click at [348, 323] on div "True False Petrol Engine Management Repair" at bounding box center [568, 343] width 440 height 56
drag, startPoint x: 346, startPoint y: 323, endPoint x: 431, endPoint y: 354, distance: 90.1
click at [431, 354] on div "True False Petrol Engine Management Repair" at bounding box center [568, 343] width 440 height 56
click at [368, 323] on span "True" at bounding box center [377, 322] width 18 height 9
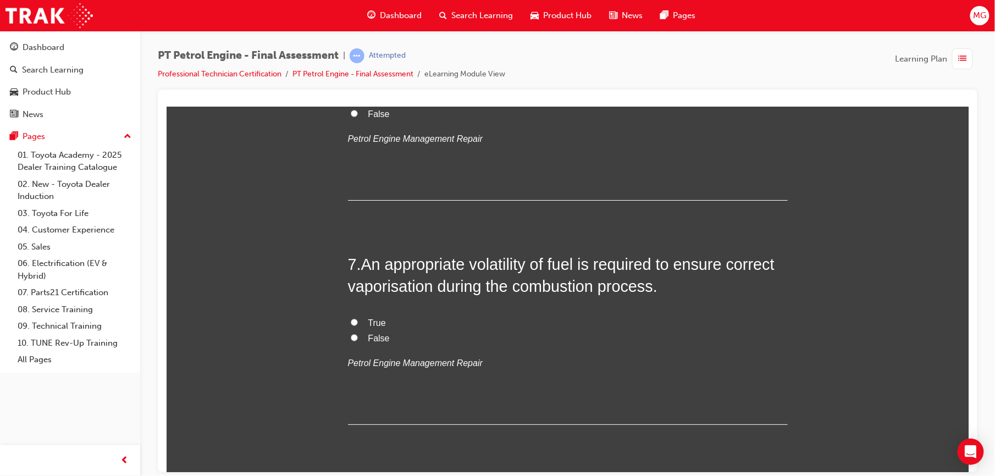
click at [357, 323] on input "True" at bounding box center [353, 321] width 7 height 7
radio input "true"
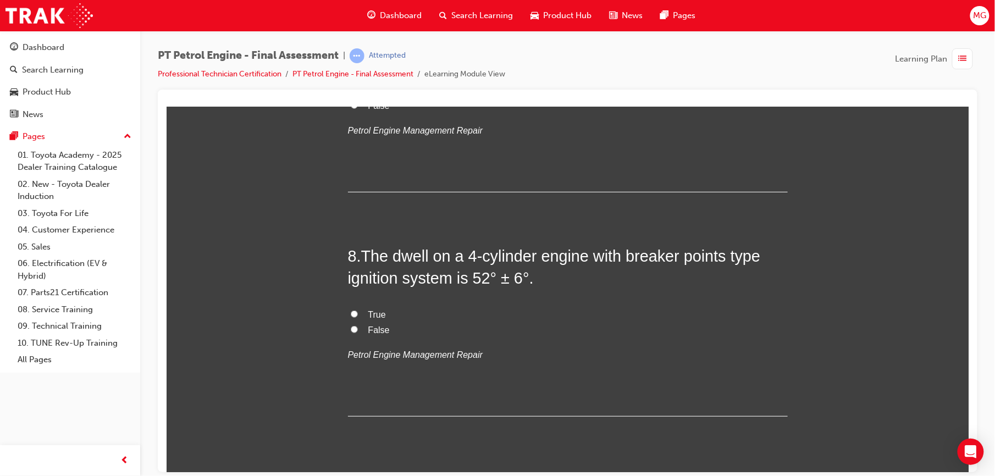
scroll to position [1637, 0]
click at [359, 327] on label "False" at bounding box center [568, 328] width 440 height 16
click at [357, 327] on input "False" at bounding box center [353, 326] width 7 height 7
radio input "true"
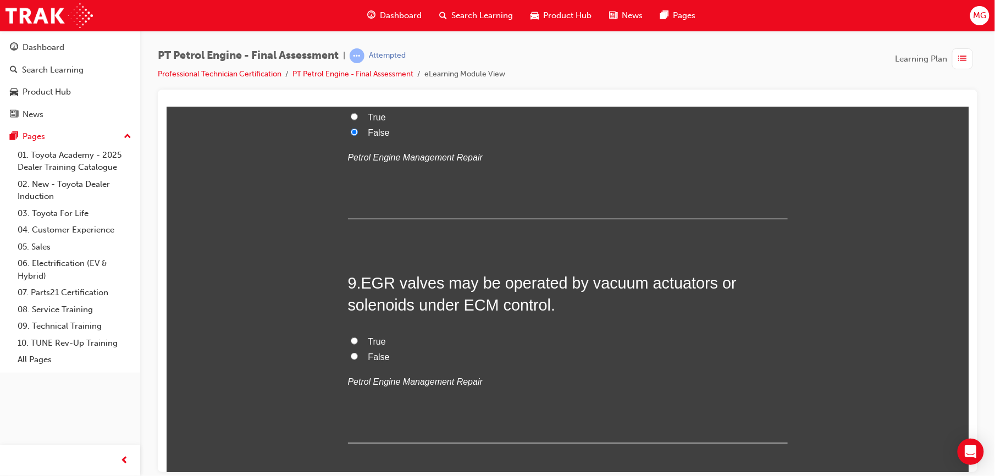
scroll to position [1842, 0]
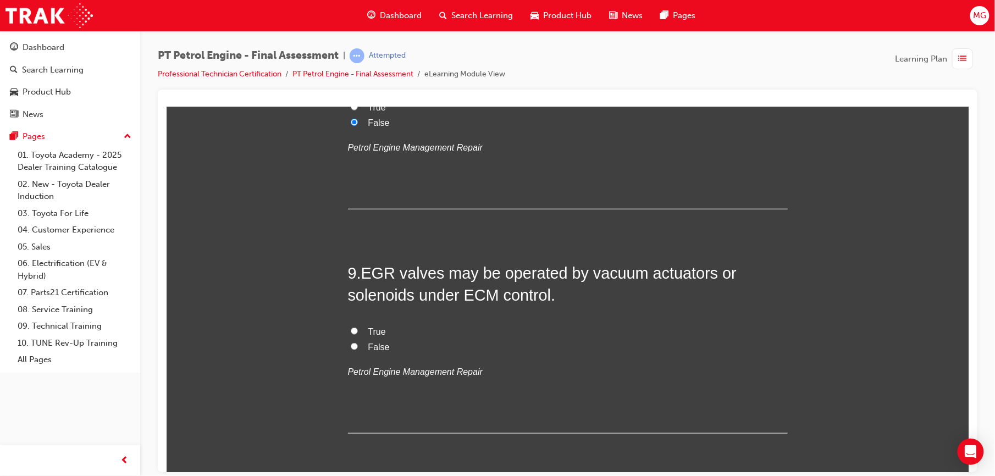
click at [361, 335] on label "True" at bounding box center [568, 332] width 440 height 16
click at [357, 334] on input "True" at bounding box center [353, 330] width 7 height 7
radio input "true"
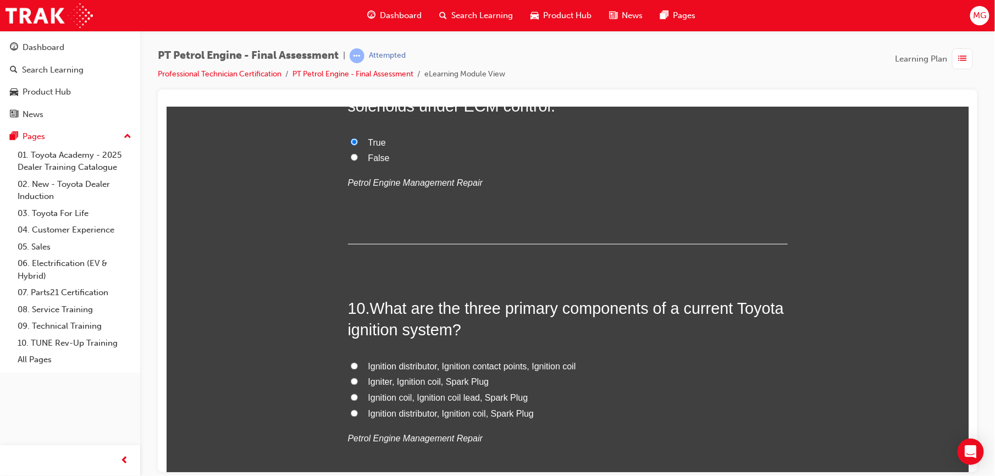
scroll to position [2053, 0]
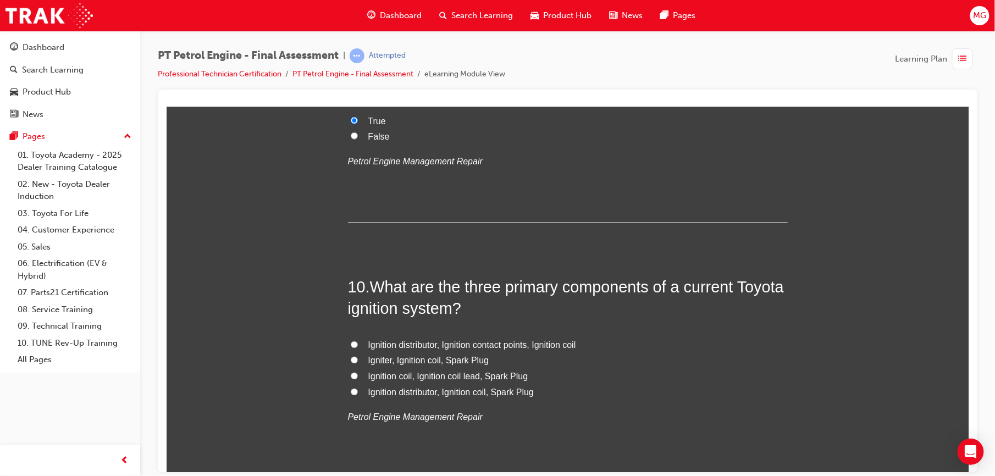
click at [361, 360] on label "Igniter, Ignition coil, Spark Plug" at bounding box center [568, 361] width 440 height 16
click at [357, 360] on input "Igniter, Ignition coil, Spark Plug" at bounding box center [353, 359] width 7 height 7
radio input "true"
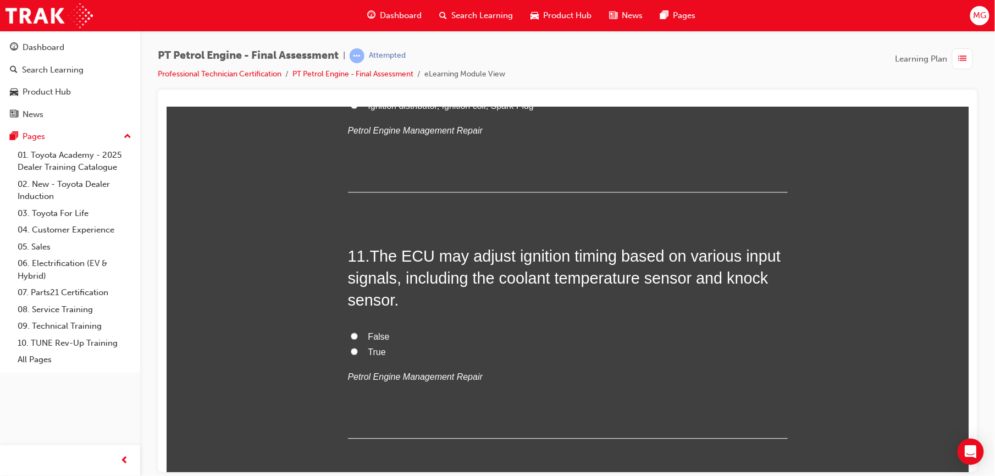
scroll to position [2351, 0]
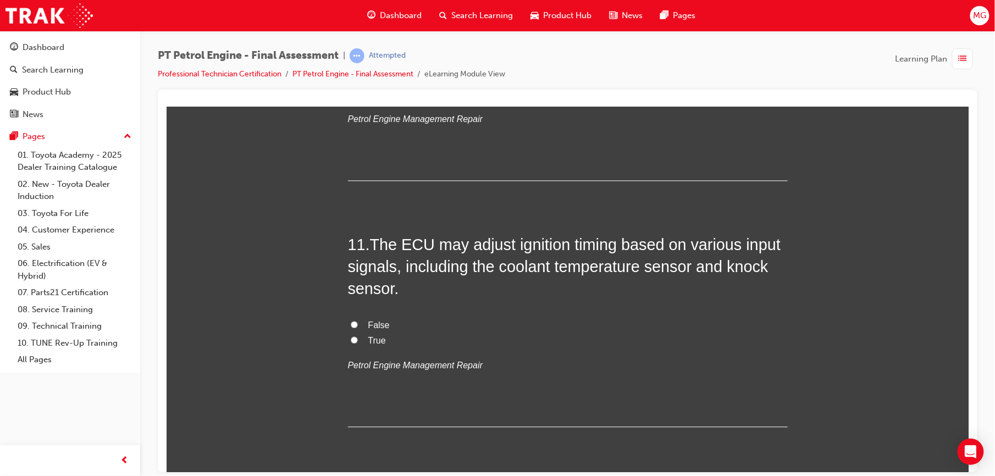
click at [351, 341] on input "True" at bounding box center [353, 339] width 7 height 7
radio input "true"
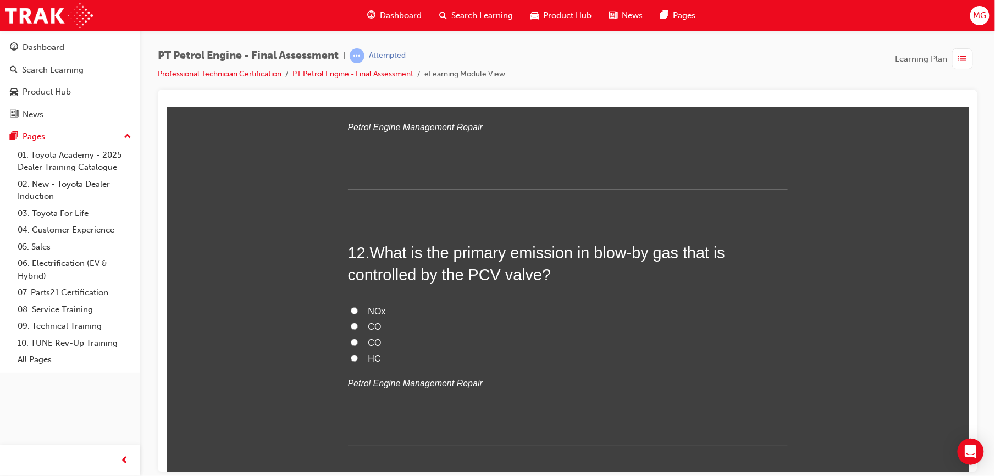
scroll to position [2590, 0]
click at [361, 357] on label "HC" at bounding box center [568, 358] width 440 height 16
click at [357, 357] on input "HC" at bounding box center [353, 357] width 7 height 7
radio input "true"
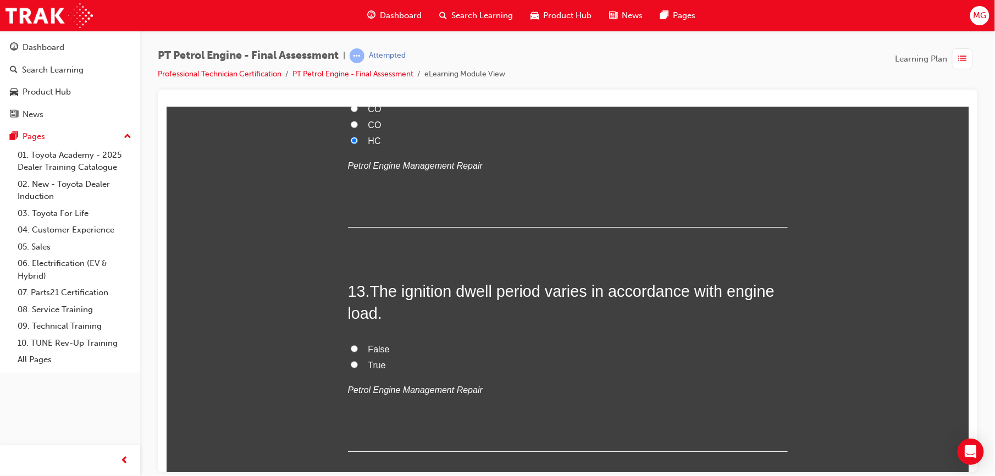
scroll to position [2810, 0]
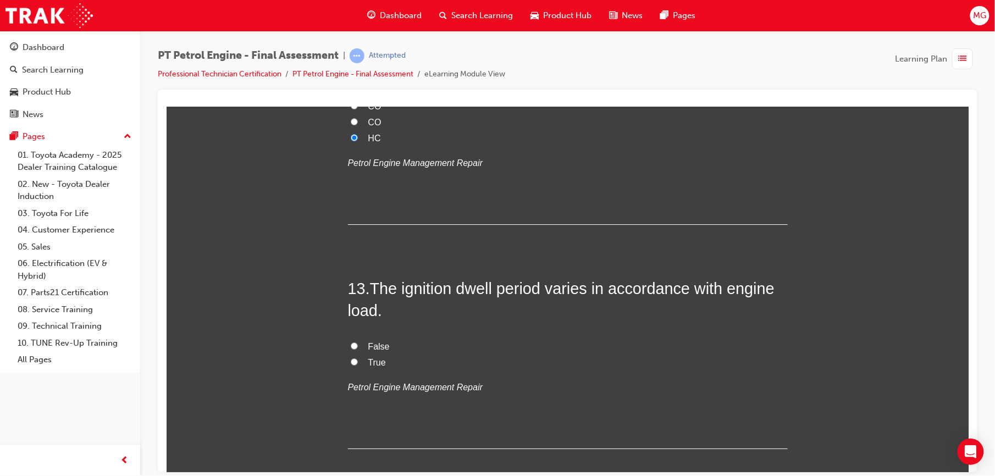
click at [368, 348] on span "False" at bounding box center [378, 345] width 21 height 9
click at [357, 348] on input "False" at bounding box center [353, 345] width 7 height 7
radio input "true"
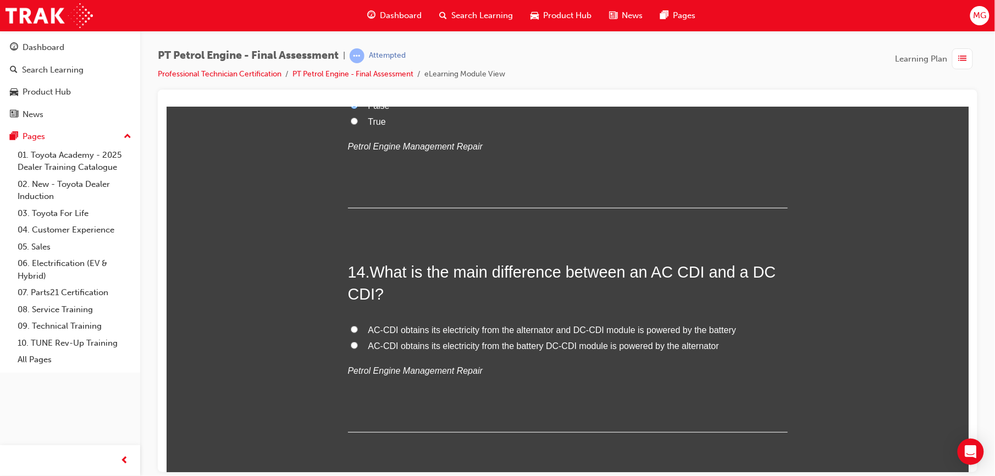
scroll to position [3055, 0]
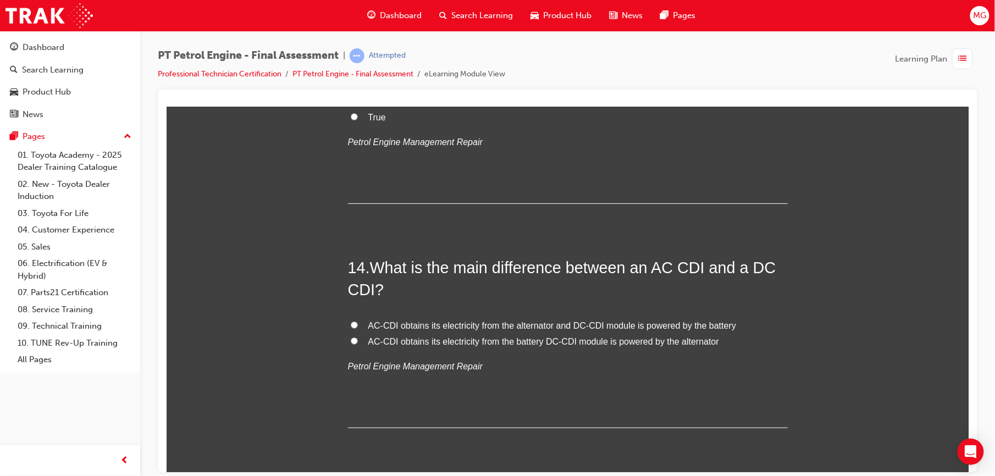
click at [379, 323] on span "AC-CDI obtains its electricity from the alternator and DC-CDI module is powered…" at bounding box center [552, 325] width 368 height 9
click at [357, 323] on input "AC-CDI obtains its electricity from the alternator and DC-CDI module is powered…" at bounding box center [353, 324] width 7 height 7
radio input "true"
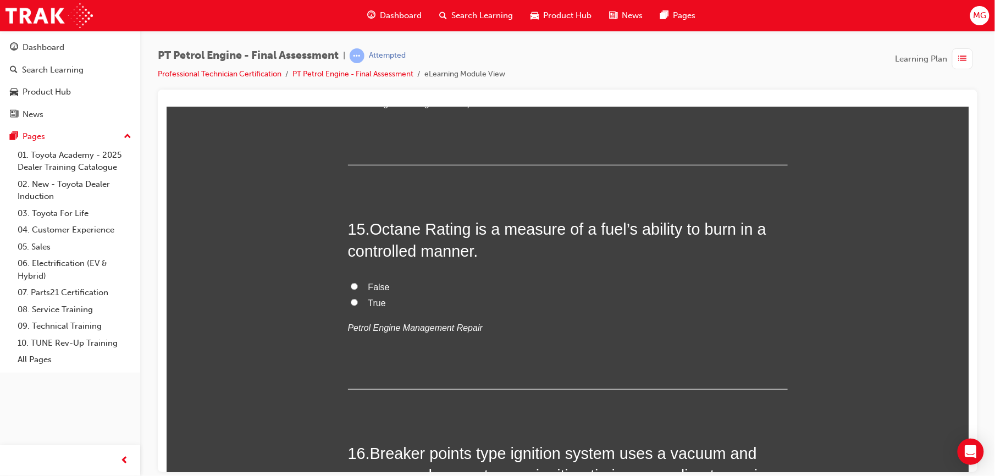
scroll to position [3319, 0]
click at [372, 301] on span "True" at bounding box center [377, 301] width 18 height 9
click at [357, 301] on input "True" at bounding box center [353, 300] width 7 height 7
radio input "true"
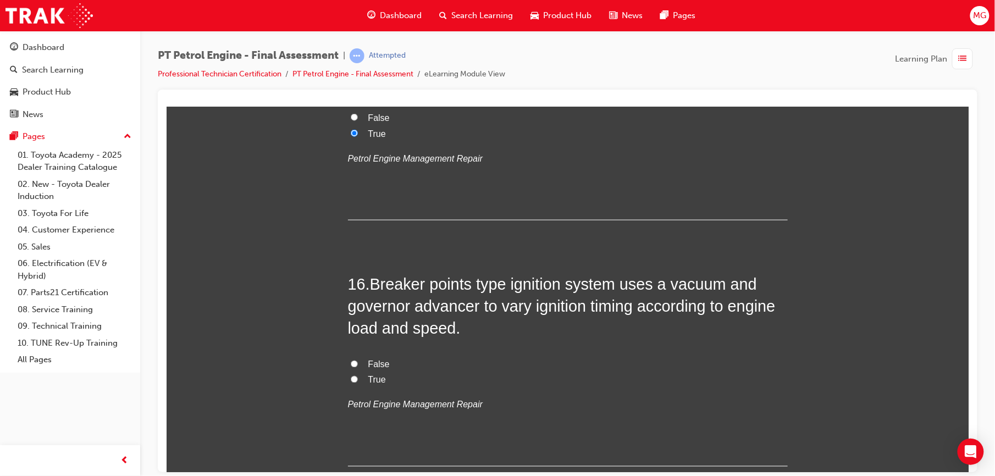
scroll to position [3499, 0]
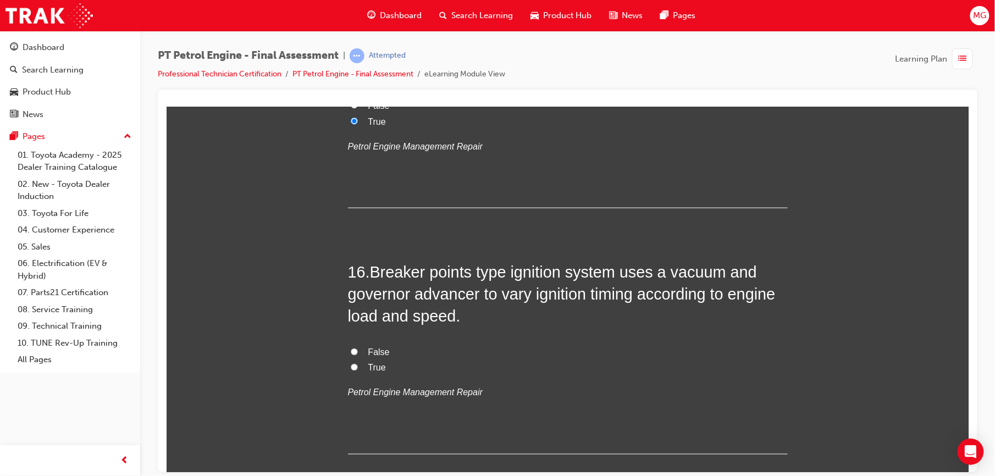
click at [374, 366] on span "True" at bounding box center [377, 367] width 18 height 9
click at [357, 366] on input "True" at bounding box center [353, 366] width 7 height 7
radio input "true"
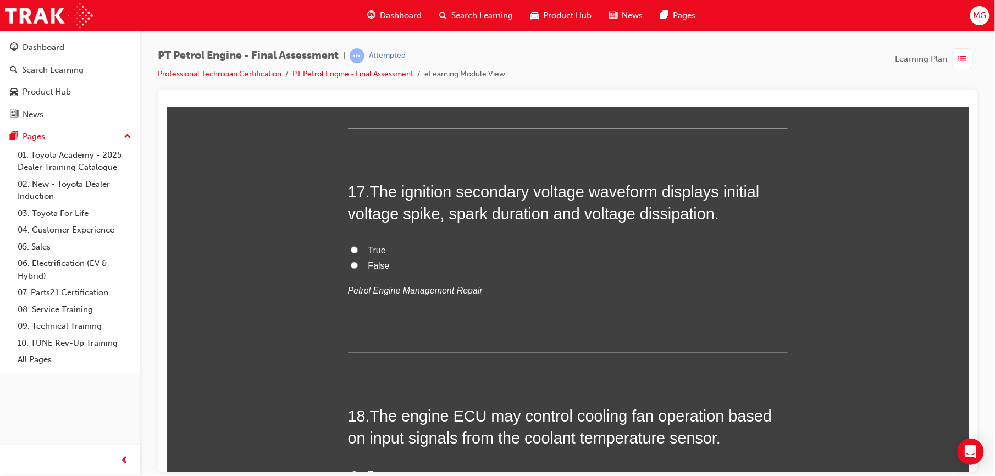
scroll to position [3841, 0]
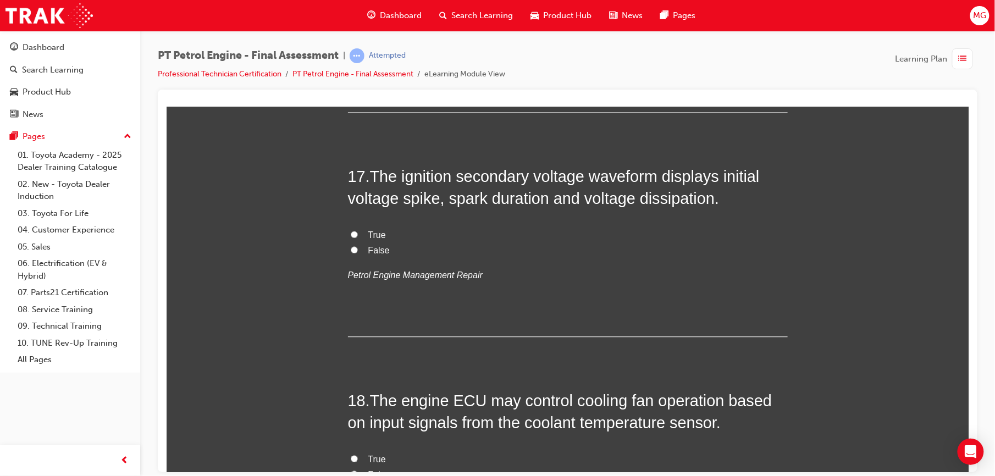
click at [359, 236] on label "True" at bounding box center [568, 235] width 440 height 16
click at [357, 236] on input "True" at bounding box center [353, 233] width 7 height 7
radio input "true"
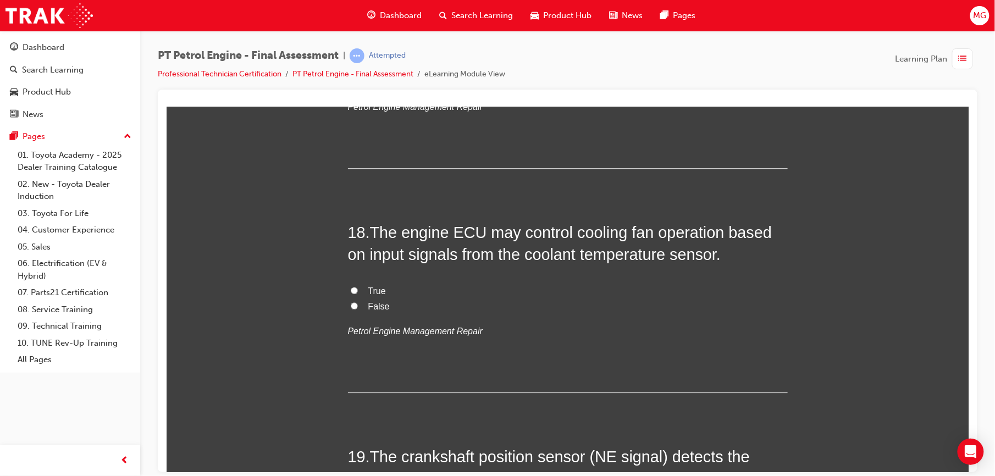
scroll to position [4012, 0]
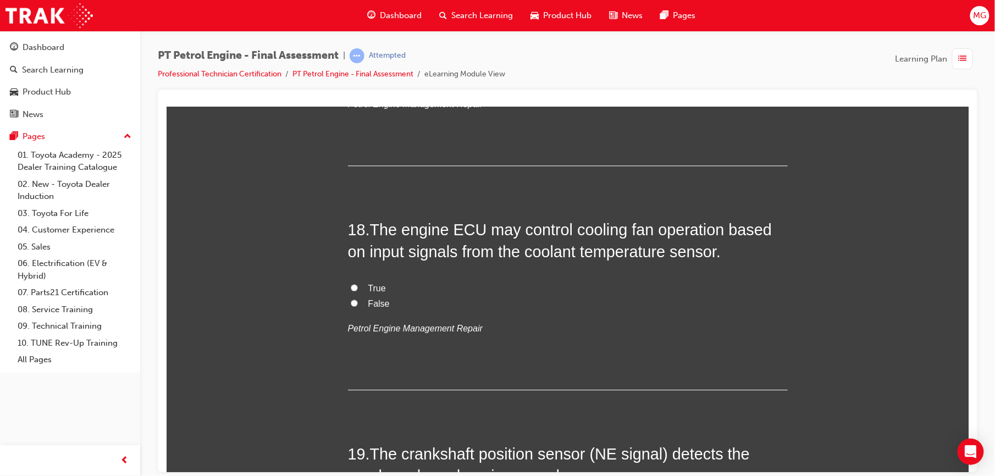
click at [368, 290] on span "True" at bounding box center [377, 287] width 18 height 9
click at [357, 290] on input "True" at bounding box center [353, 287] width 7 height 7
radio input "true"
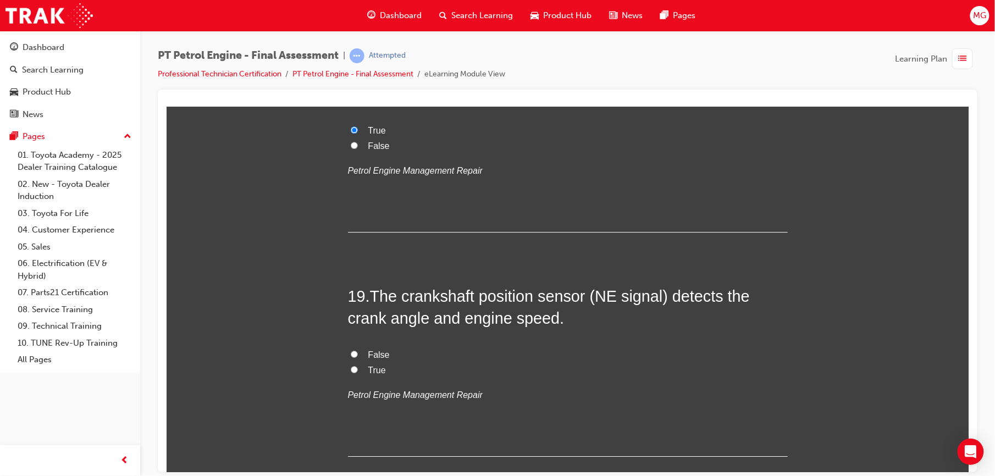
scroll to position [4173, 0]
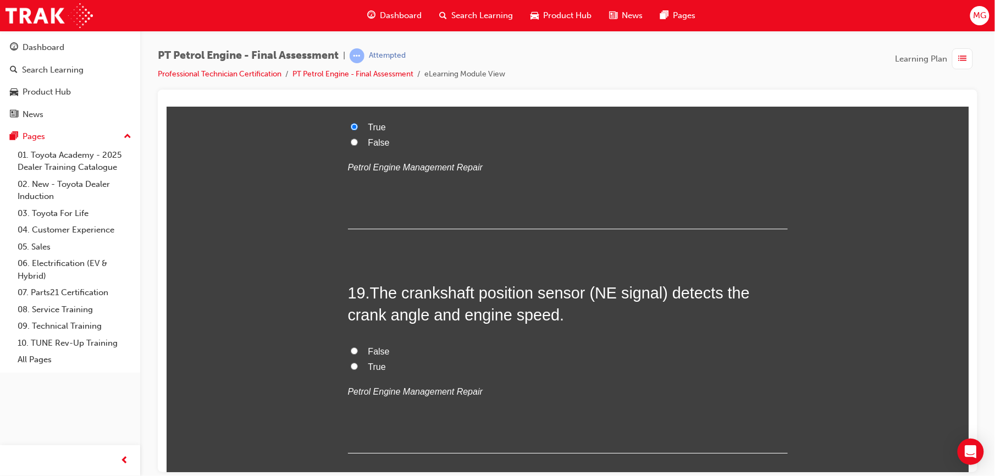
click at [368, 367] on span "True" at bounding box center [377, 366] width 18 height 9
click at [357, 367] on input "True" at bounding box center [353, 365] width 7 height 7
radio input "true"
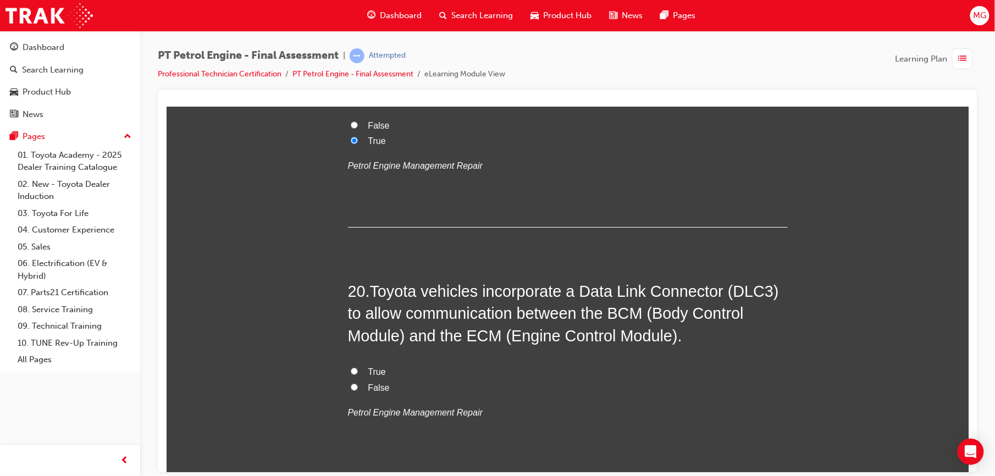
scroll to position [4408, 0]
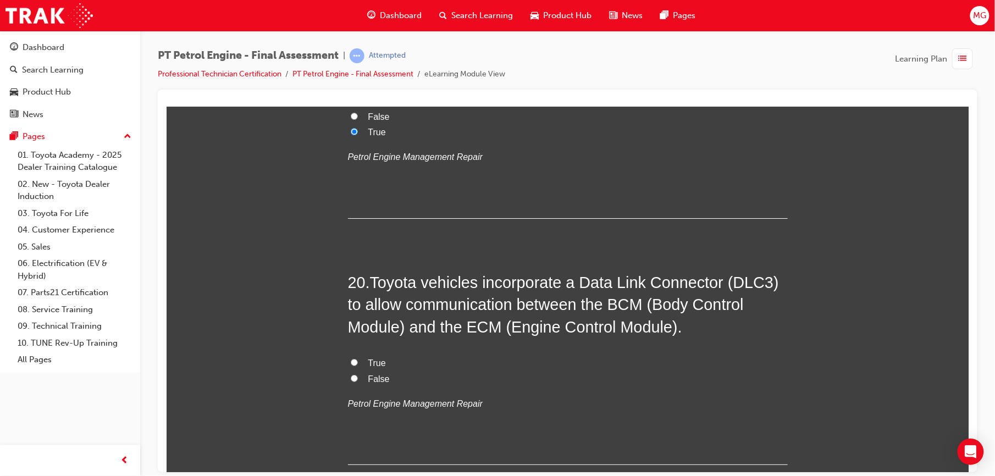
click at [370, 380] on span "False" at bounding box center [378, 378] width 21 height 9
click at [357, 380] on input "False" at bounding box center [353, 377] width 7 height 7
radio input "true"
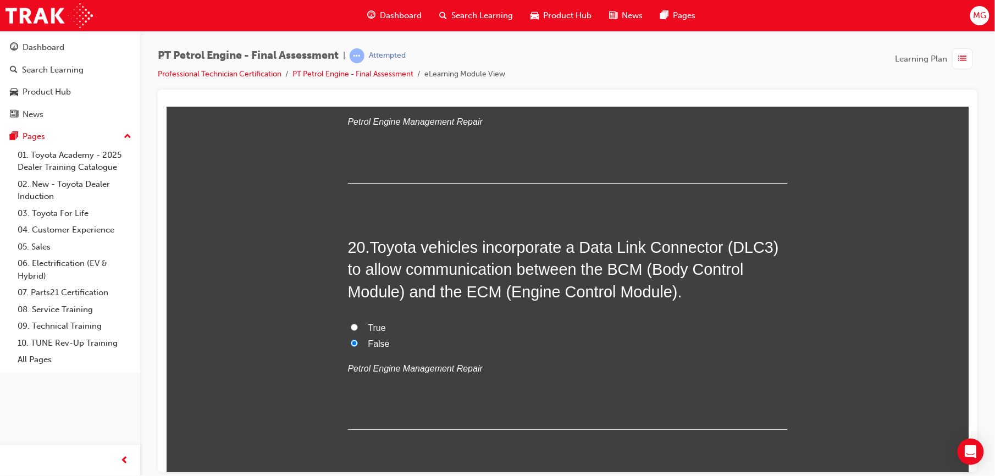
scroll to position [4487, 0]
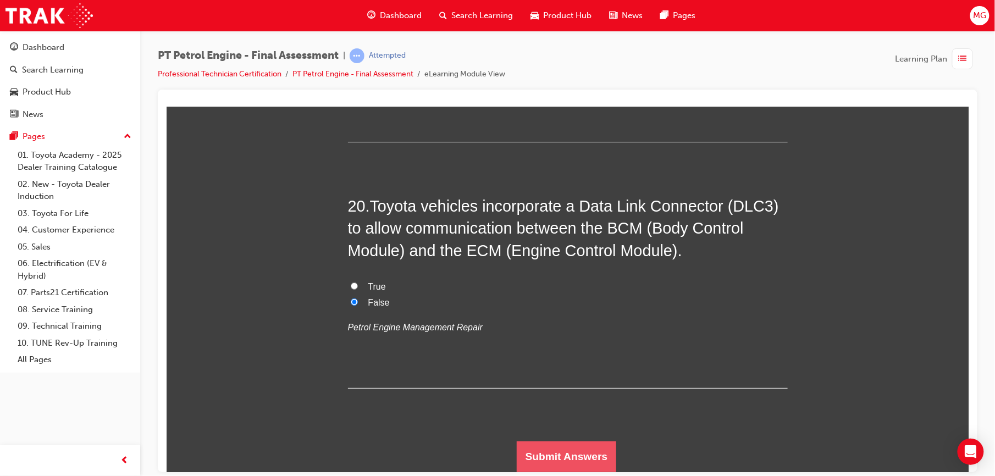
click at [604, 458] on button "Submit Answers" at bounding box center [566, 456] width 100 height 31
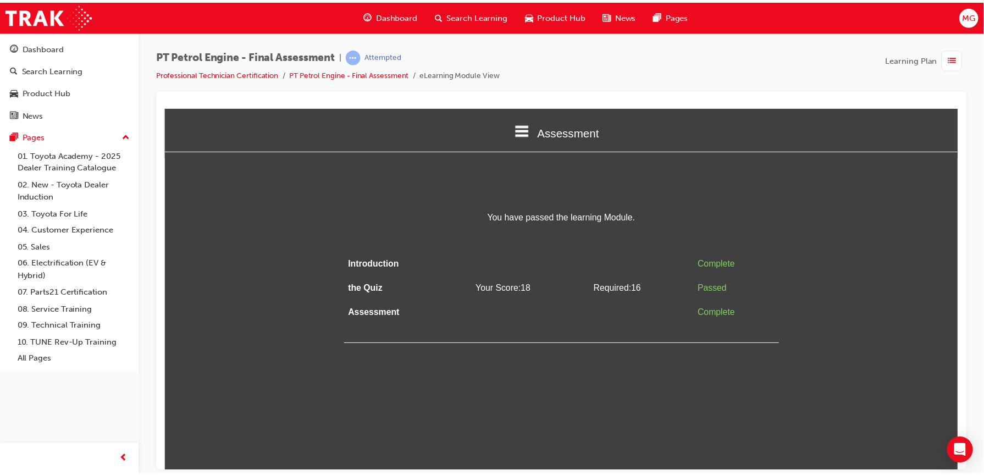
scroll to position [0, 0]
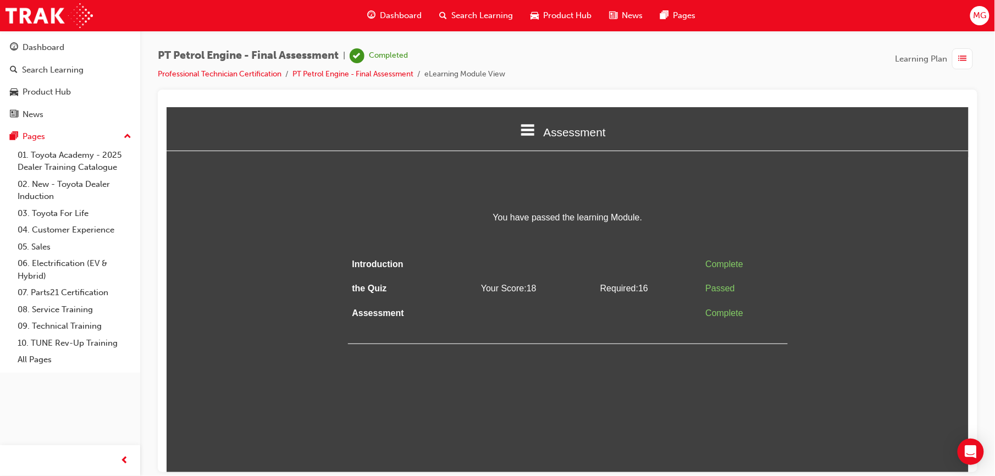
click at [400, 19] on span "Dashboard" at bounding box center [402, 15] width 42 height 13
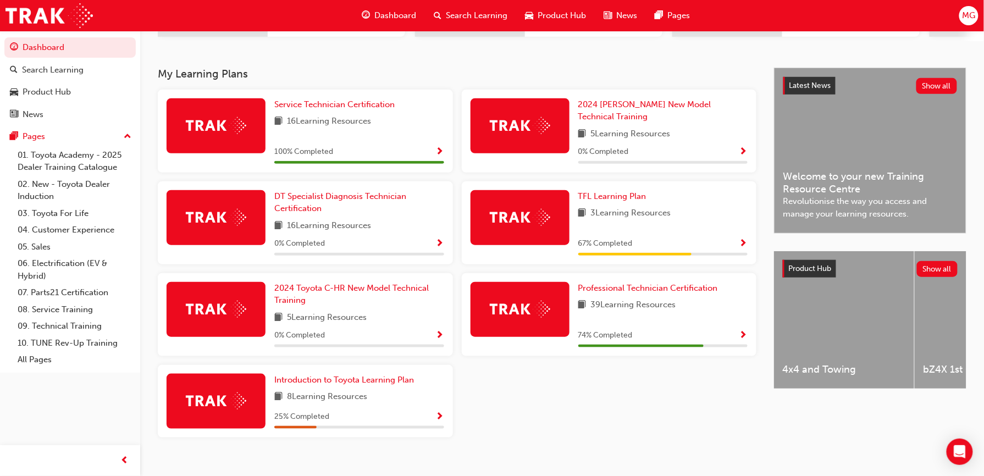
scroll to position [214, 0]
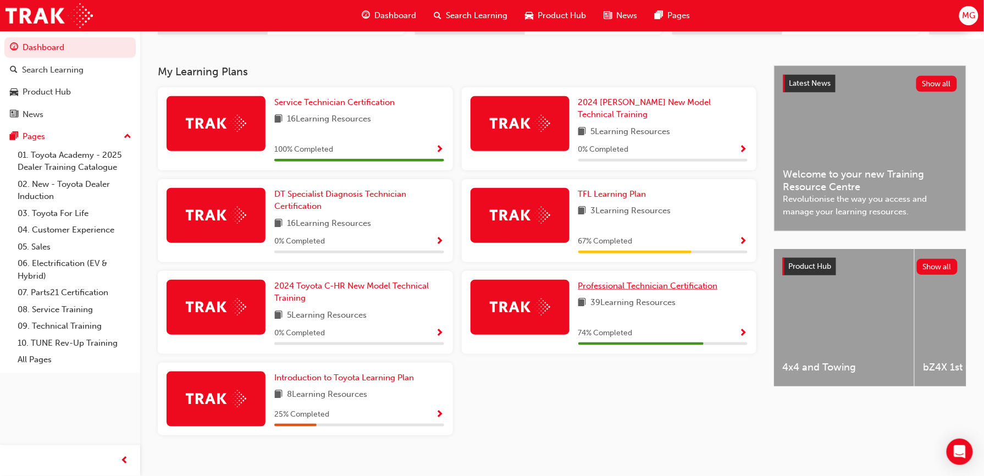
click at [616, 281] on span "Professional Technician Certification" at bounding box center [648, 286] width 140 height 10
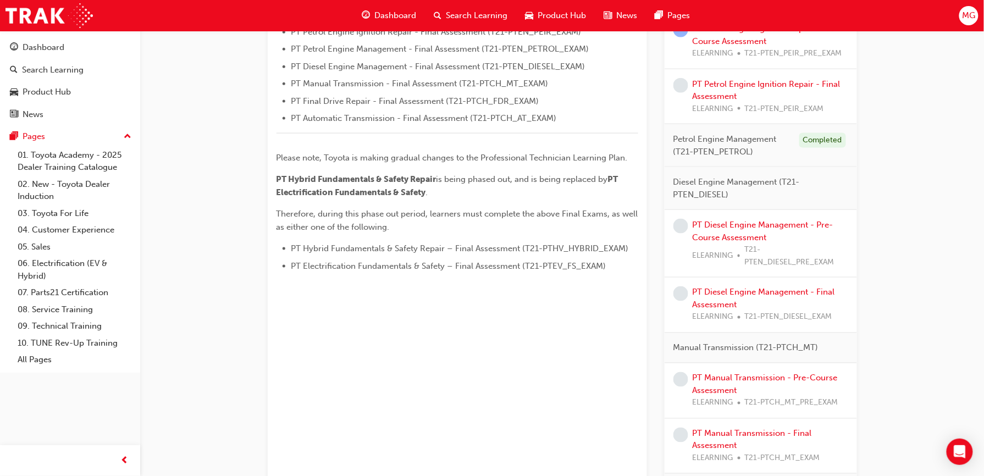
scroll to position [515, 0]
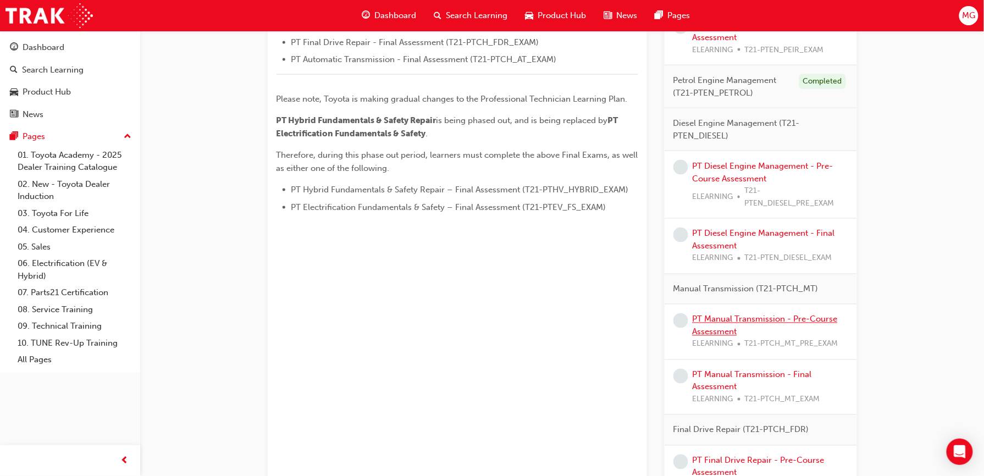
click at [726, 319] on link "PT Manual Transmission - Pre-Course Assessment" at bounding box center [765, 326] width 145 height 23
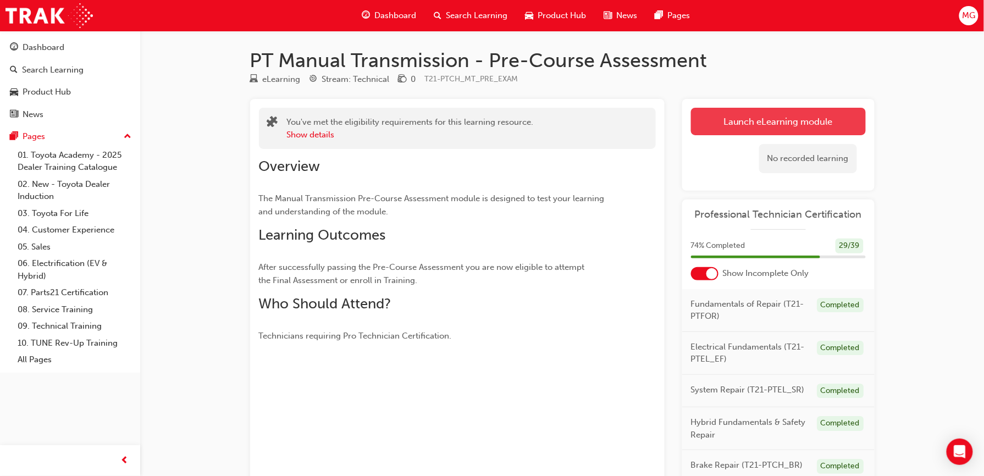
click at [792, 126] on link "Launch eLearning module" at bounding box center [778, 121] width 175 height 27
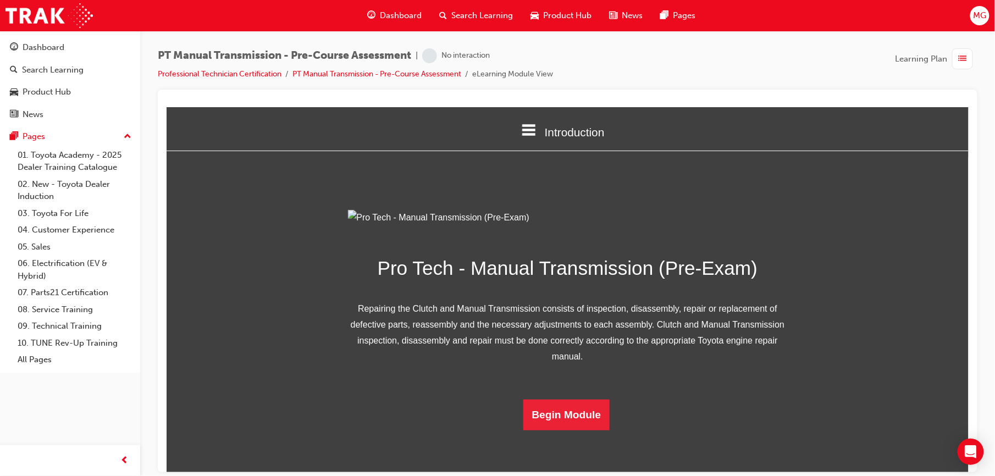
scroll to position [79, 0]
click at [565, 430] on button "Begin Module" at bounding box center [566, 414] width 87 height 31
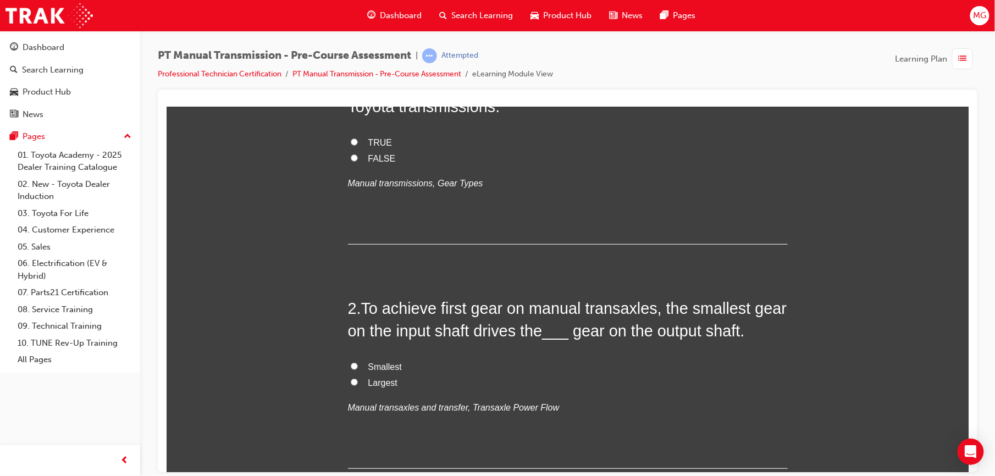
scroll to position [0, 0]
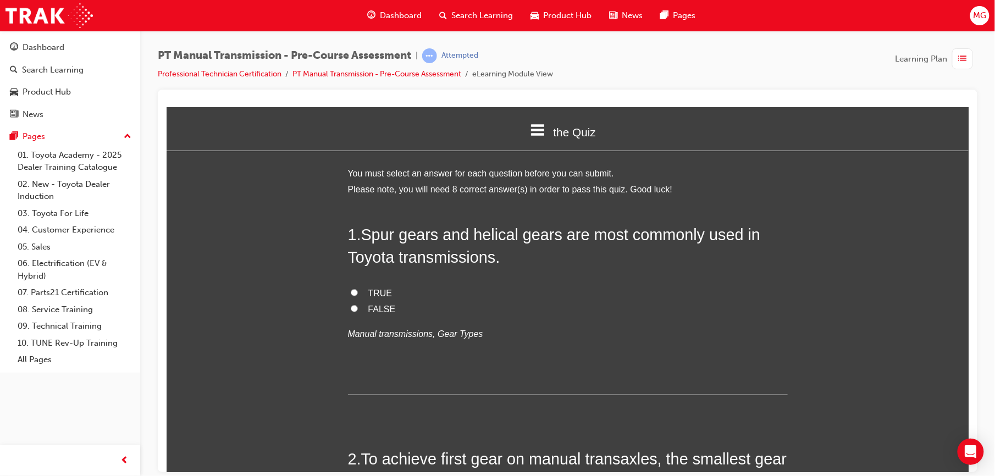
click at [384, 304] on span "FALSE" at bounding box center [381, 308] width 27 height 9
click at [357, 305] on input "FALSE" at bounding box center [353, 308] width 7 height 7
radio input "true"
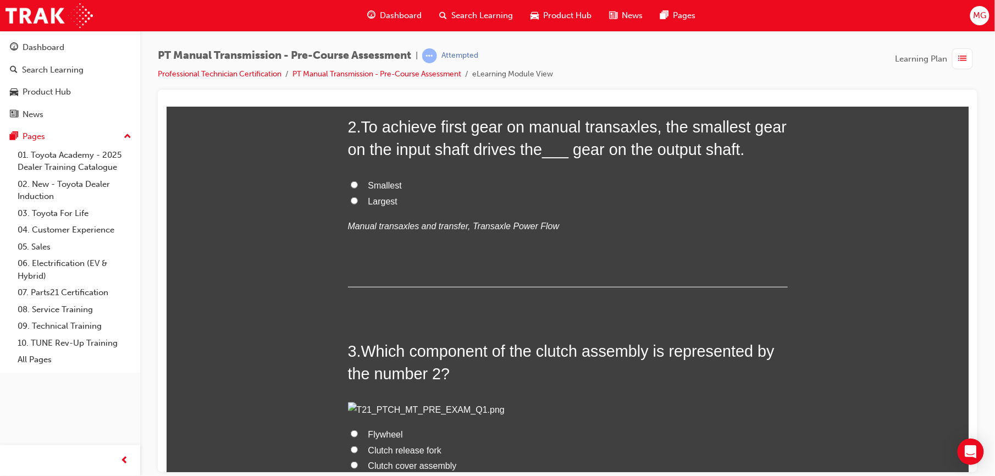
scroll to position [337, 0]
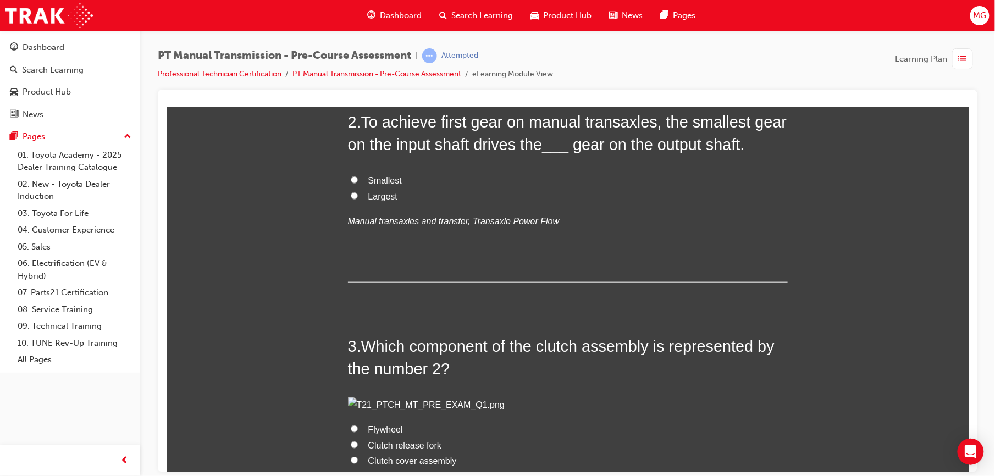
click at [350, 192] on input "Largest" at bounding box center [353, 195] width 7 height 7
radio input "true"
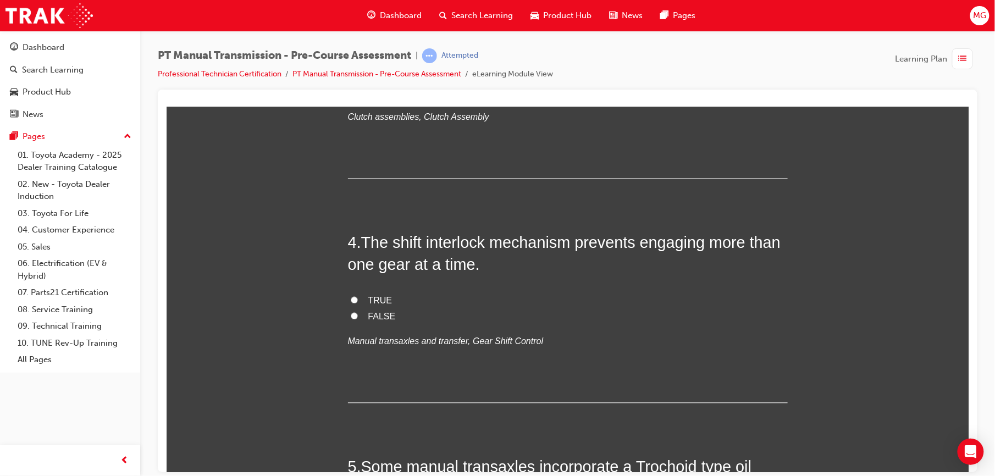
scroll to position [757, 0]
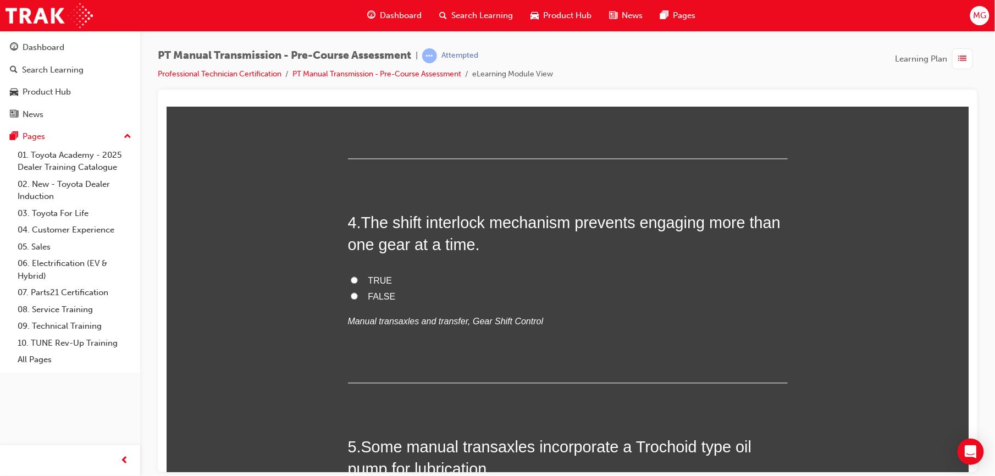
click at [396, 77] on span "Clutch disc" at bounding box center [389, 72] width 43 height 9
click at [357, 75] on input "Clutch disc" at bounding box center [353, 71] width 7 height 7
radio input "true"
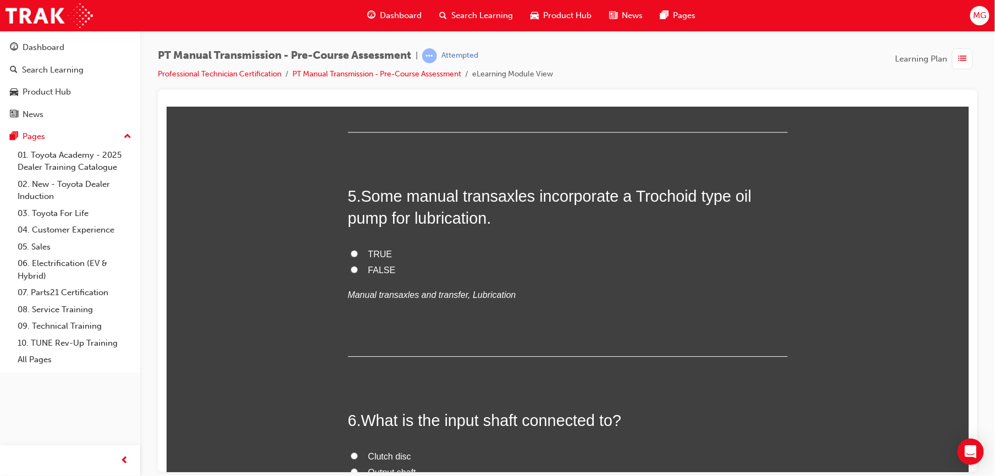
scroll to position [1017, 0]
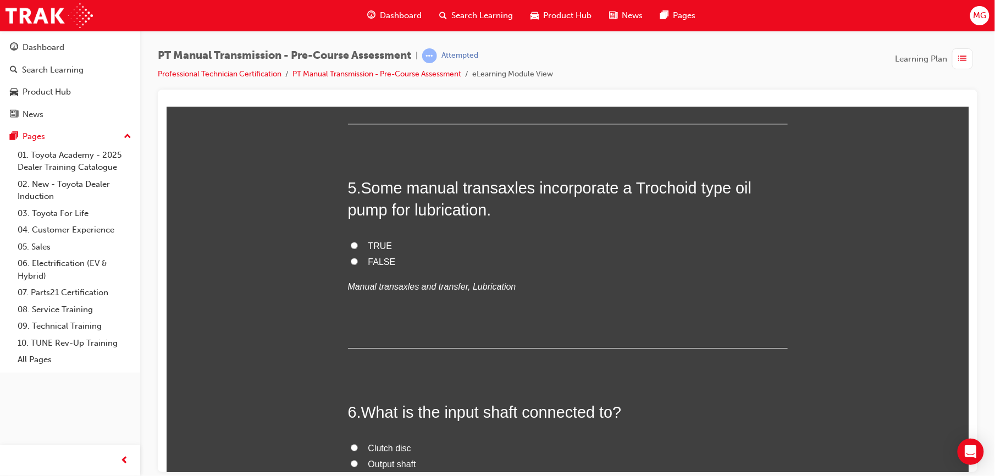
click at [371, 26] on span "TRUE" at bounding box center [380, 20] width 24 height 9
click at [357, 24] on input "TRUE" at bounding box center [353, 20] width 7 height 7
radio input "true"
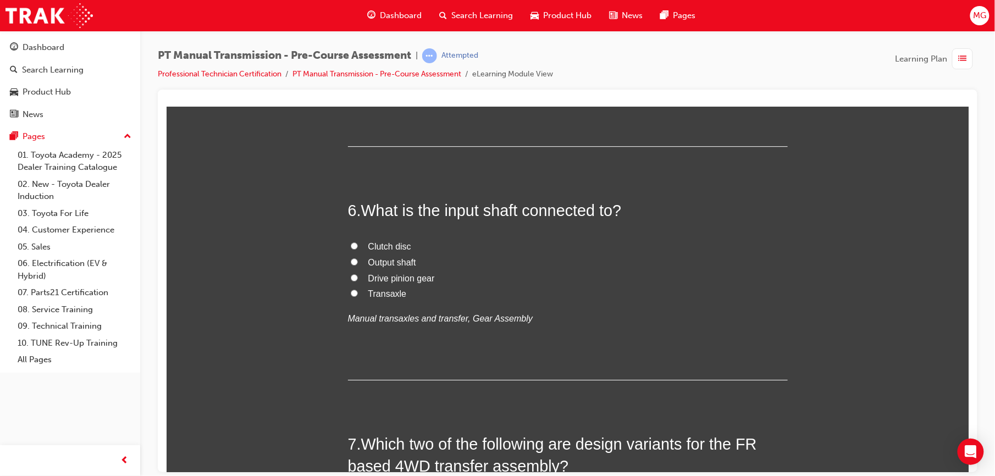
scroll to position [1251, 0]
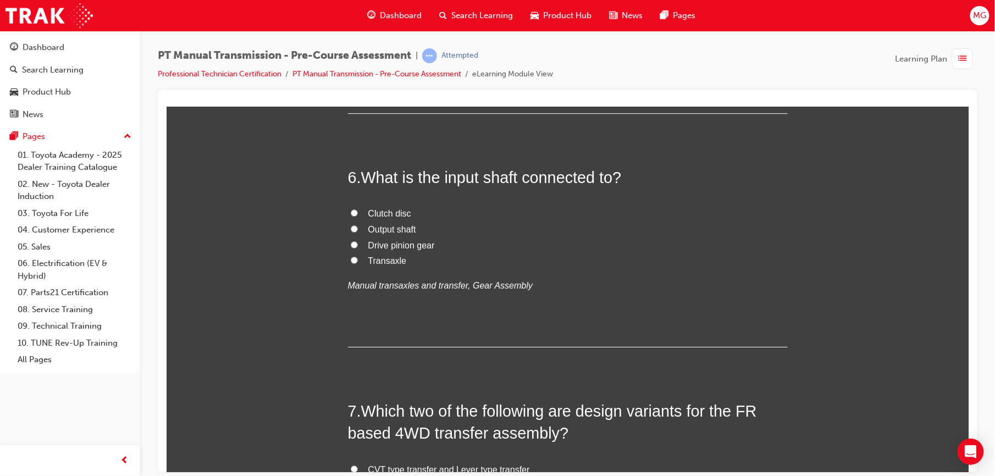
click at [370, 15] on span "TRUE" at bounding box center [380, 10] width 24 height 9
click at [357, 14] on input "TRUE" at bounding box center [353, 10] width 7 height 7
radio input "true"
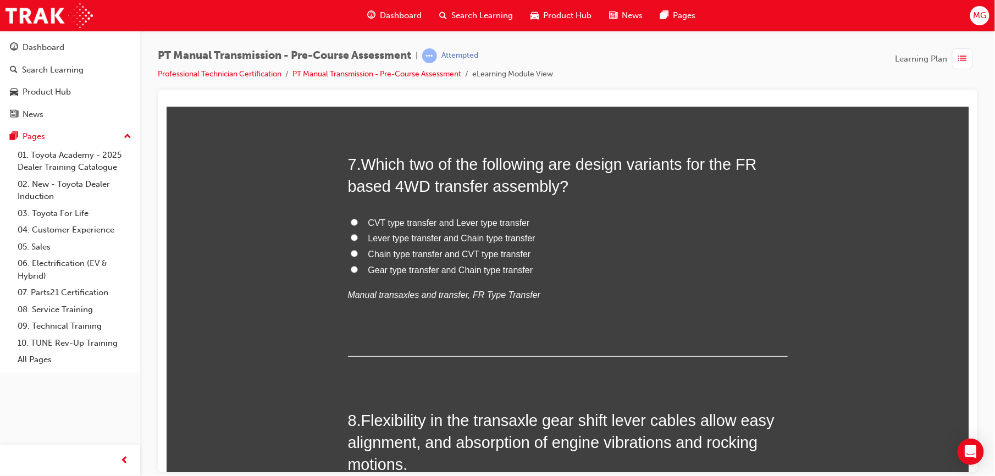
scroll to position [1501, 0]
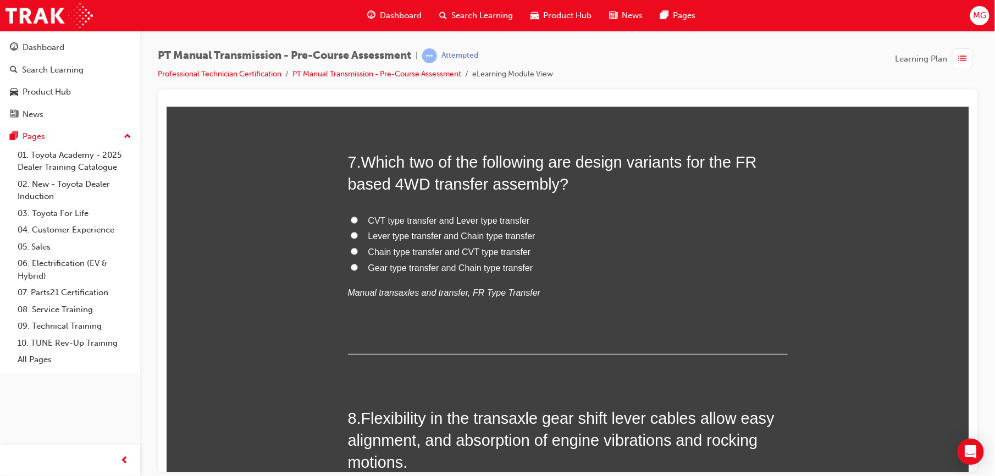
radio input "true"
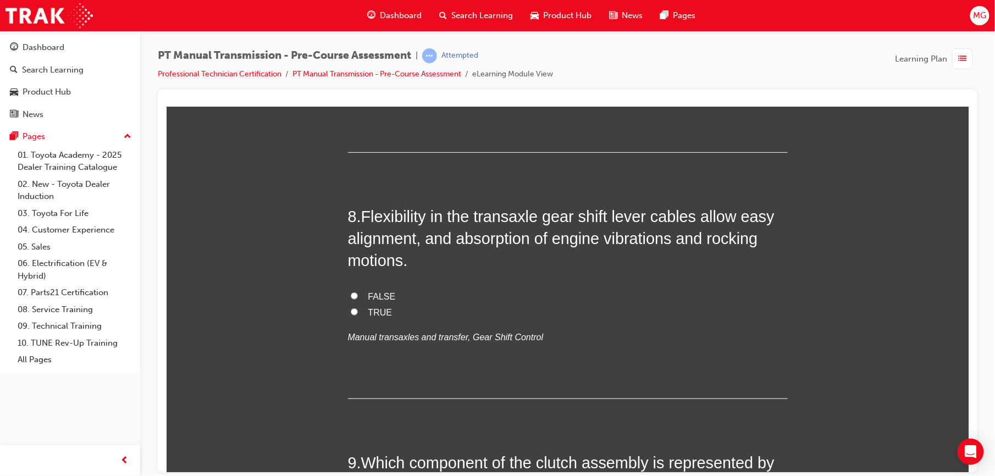
scroll to position [1725, 0]
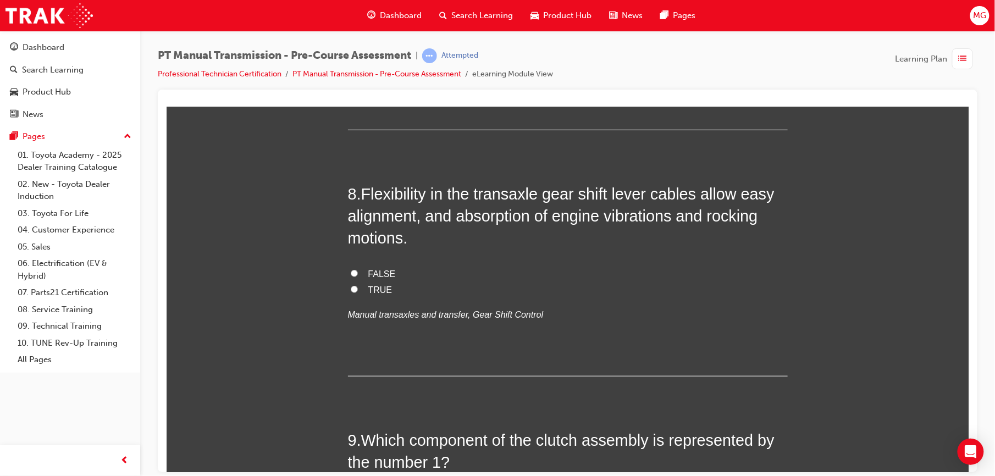
click at [398, 48] on span "Gear type transfer and Chain type transfer" at bounding box center [450, 42] width 165 height 9
click at [357, 46] on input "Gear type transfer and Chain type transfer" at bounding box center [353, 42] width 7 height 7
radio input "true"
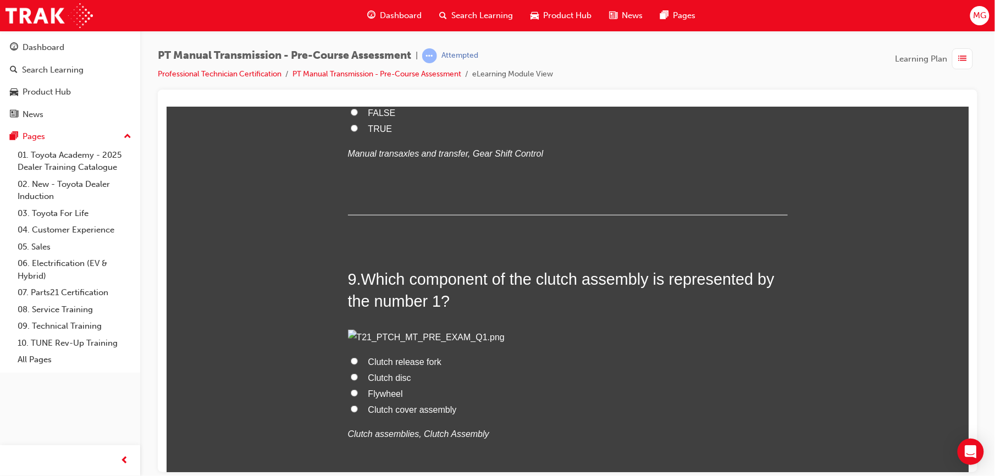
scroll to position [2004, 0]
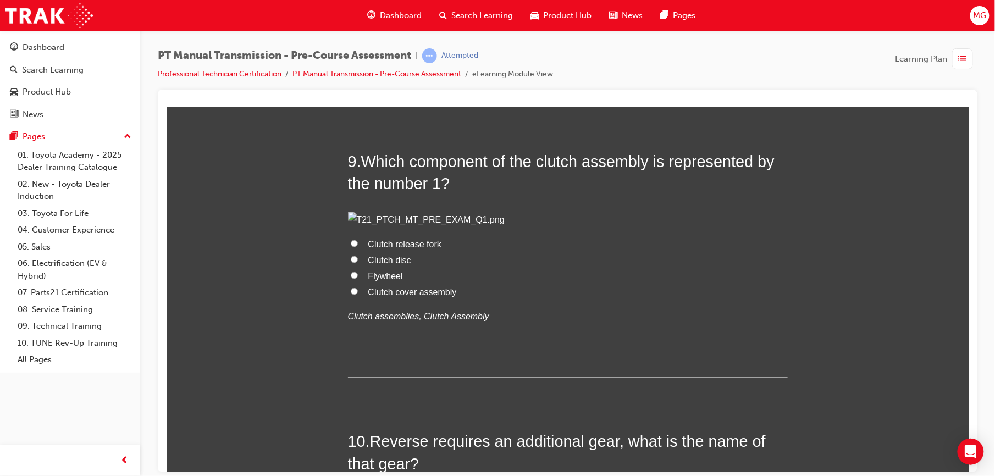
click at [376, 15] on span "TRUE" at bounding box center [380, 10] width 24 height 9
click at [357, 14] on input "TRUE" at bounding box center [353, 10] width 7 height 7
radio input "true"
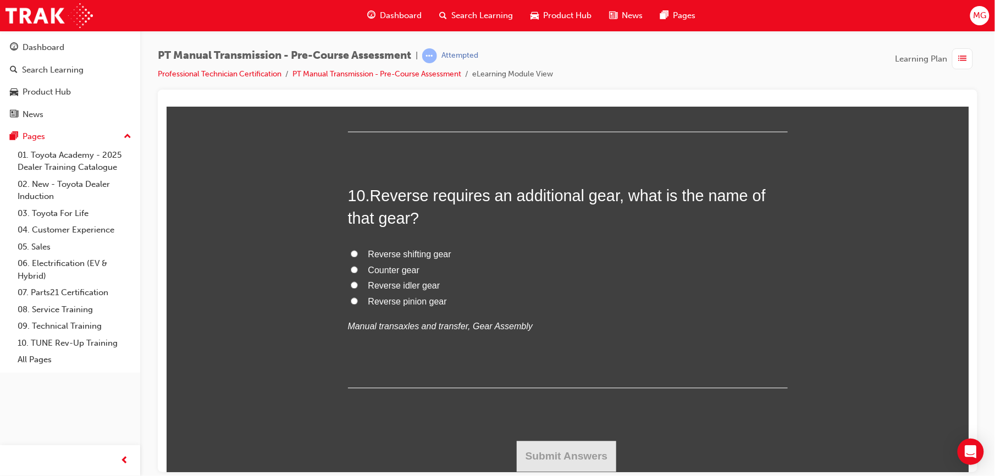
scroll to position [2571, 0]
click at [376, 35] on span "Flywheel" at bounding box center [385, 29] width 35 height 9
click at [357, 33] on input "Flywheel" at bounding box center [353, 29] width 7 height 7
radio input "true"
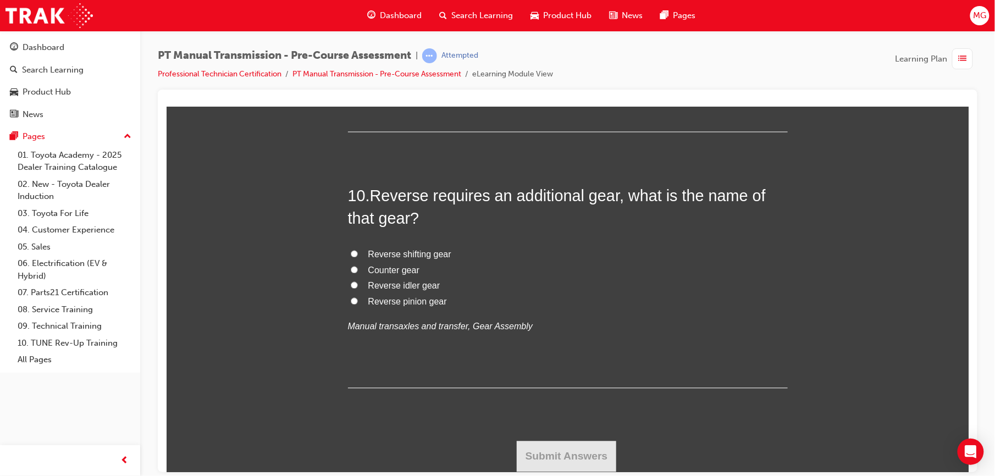
click at [370, 259] on span "Reverse shifting gear" at bounding box center [409, 254] width 83 height 9
click at [357, 257] on input "Reverse shifting gear" at bounding box center [353, 253] width 7 height 7
radio input "true"
click at [597, 460] on button "Submit Answers" at bounding box center [566, 456] width 100 height 31
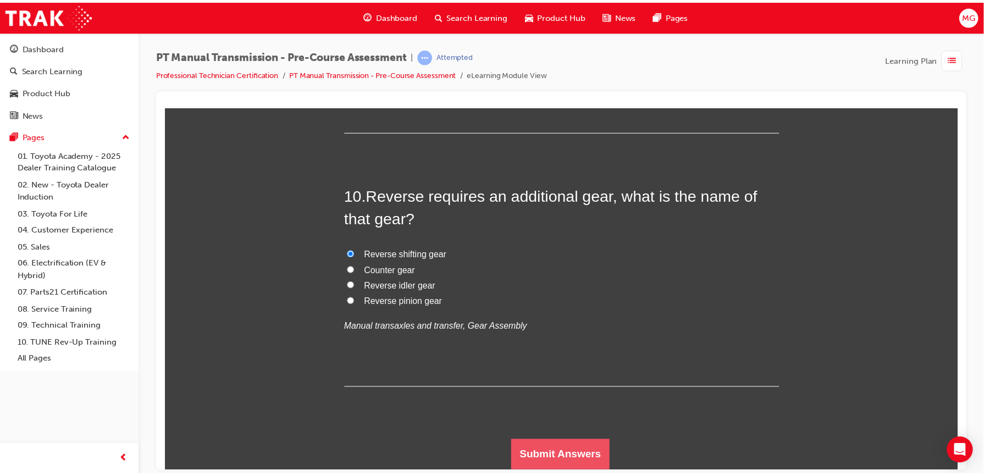
scroll to position [0, 0]
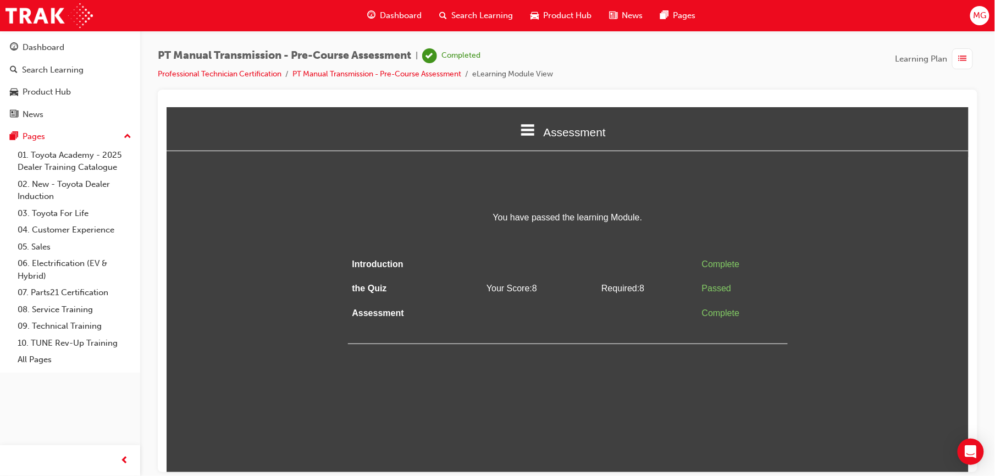
click at [377, 18] on div "Dashboard" at bounding box center [395, 15] width 72 height 23
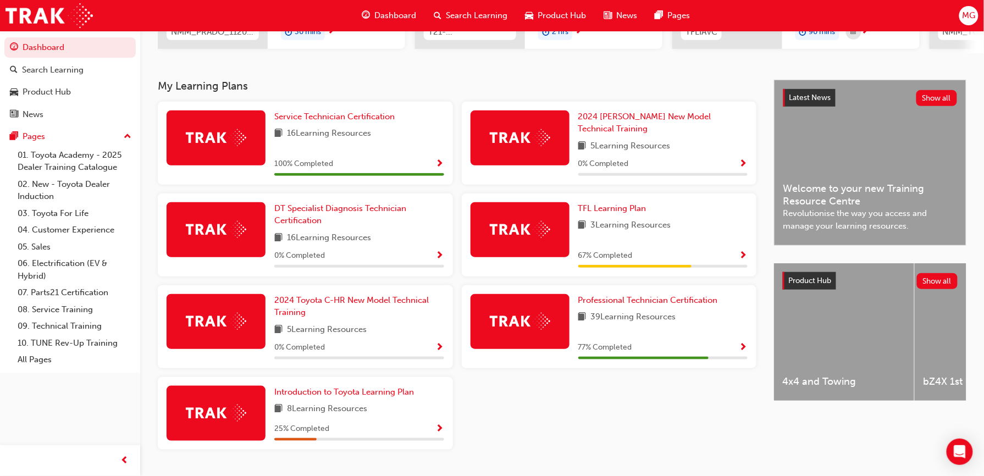
scroll to position [220, 0]
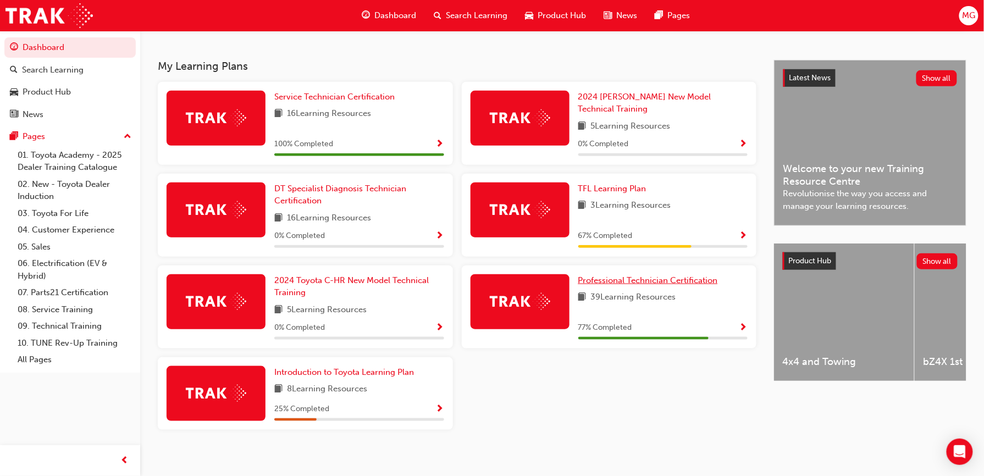
click at [596, 275] on span "Professional Technician Certification" at bounding box center [648, 280] width 140 height 10
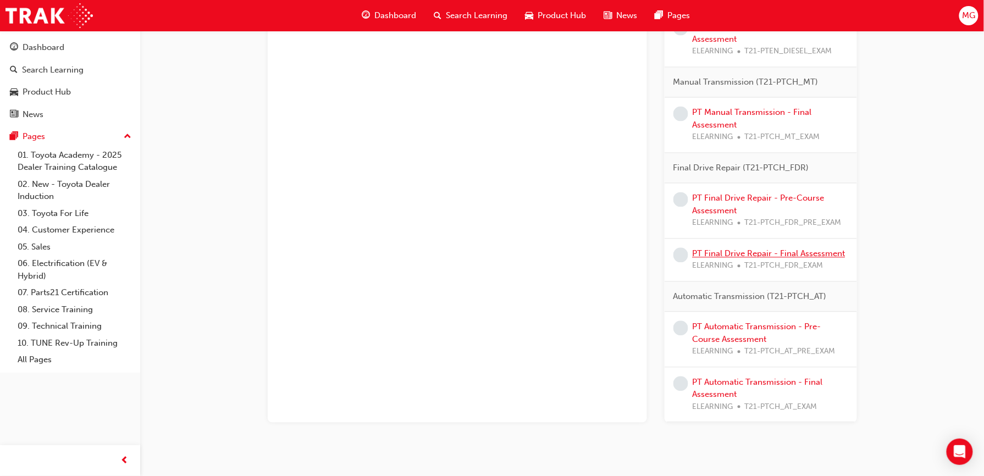
scroll to position [752, 0]
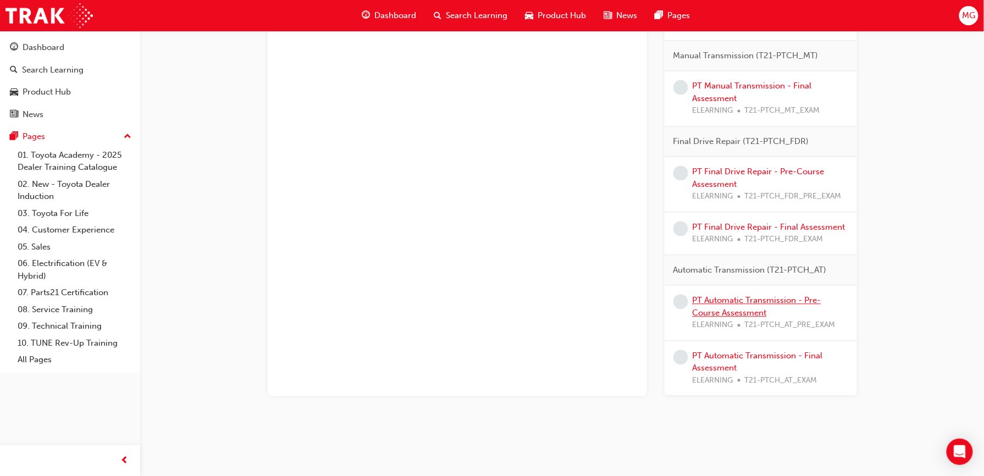
click at [718, 295] on link "PT Automatic Transmission - Pre-Course Assessment" at bounding box center [757, 306] width 129 height 23
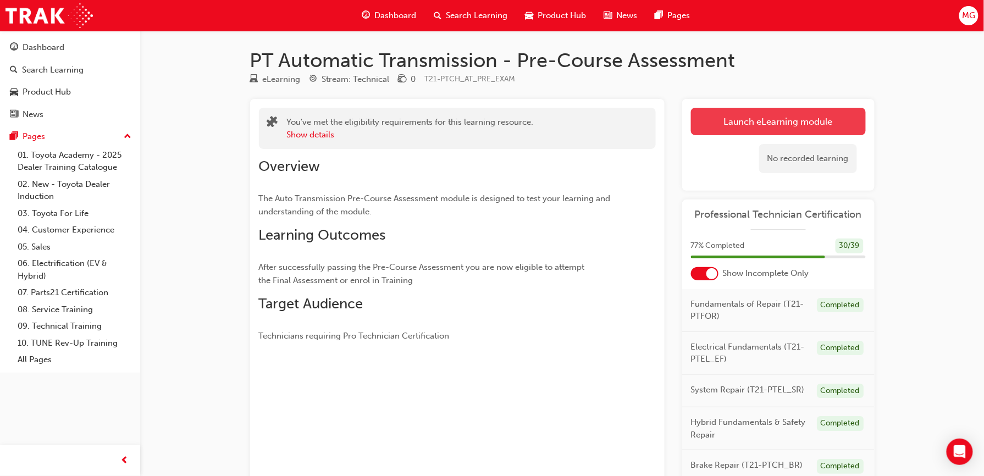
click at [705, 126] on link "Launch eLearning module" at bounding box center [778, 121] width 175 height 27
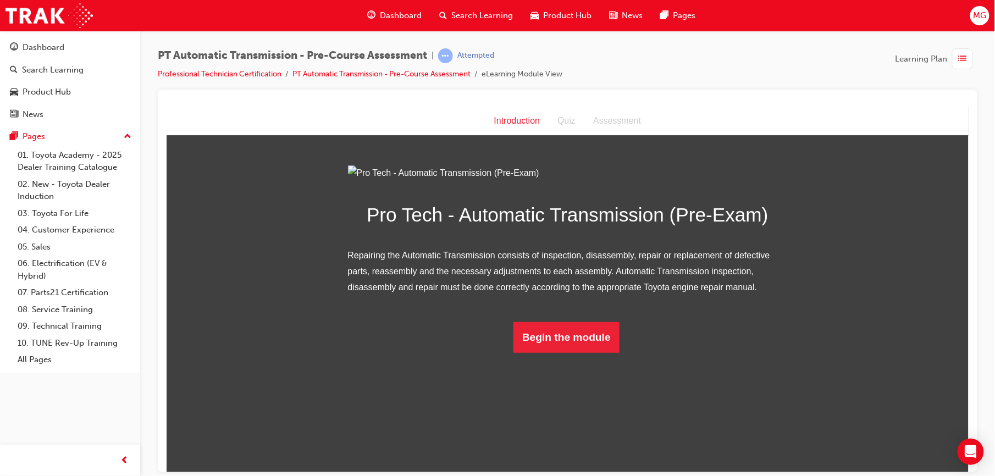
scroll to position [1, 0]
click at [591, 352] on button "Begin the module" at bounding box center [566, 337] width 106 height 31
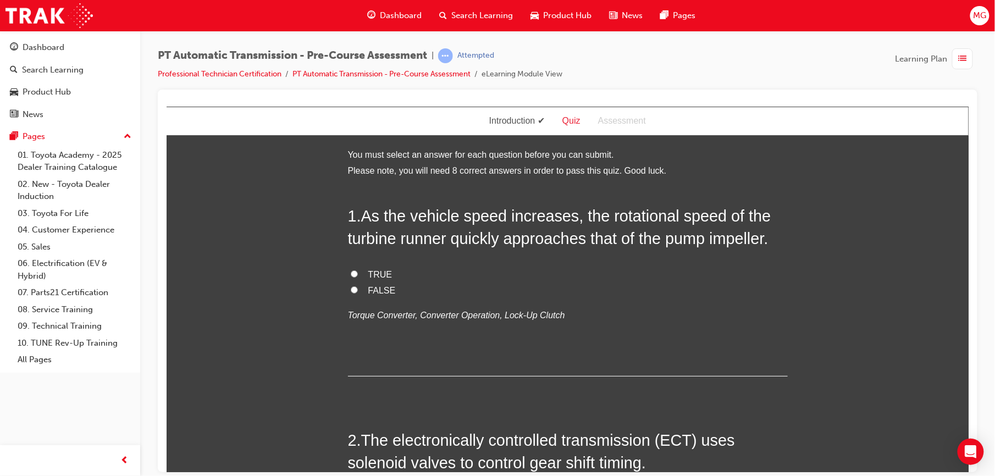
scroll to position [0, 0]
click at [377, 274] on span "TRUE" at bounding box center [380, 274] width 24 height 9
click at [357, 274] on input "TRUE" at bounding box center [353, 274] width 7 height 7
radio input "true"
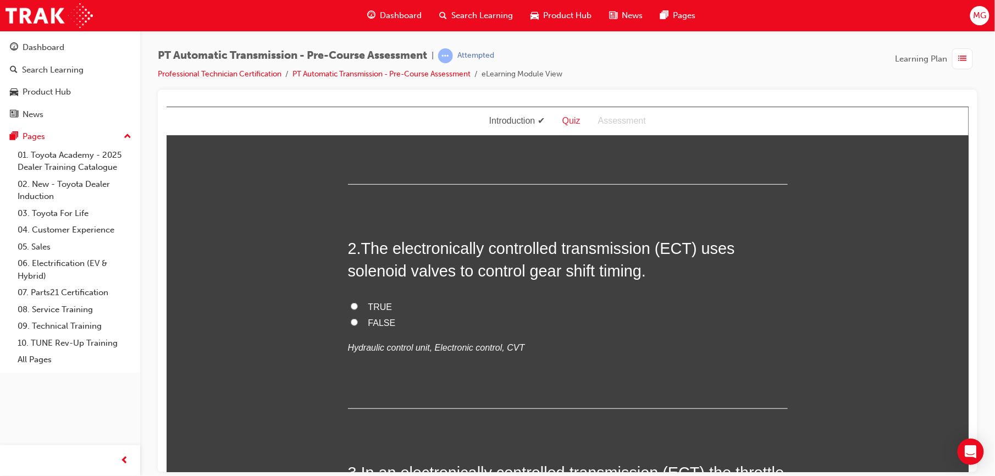
scroll to position [200, 0]
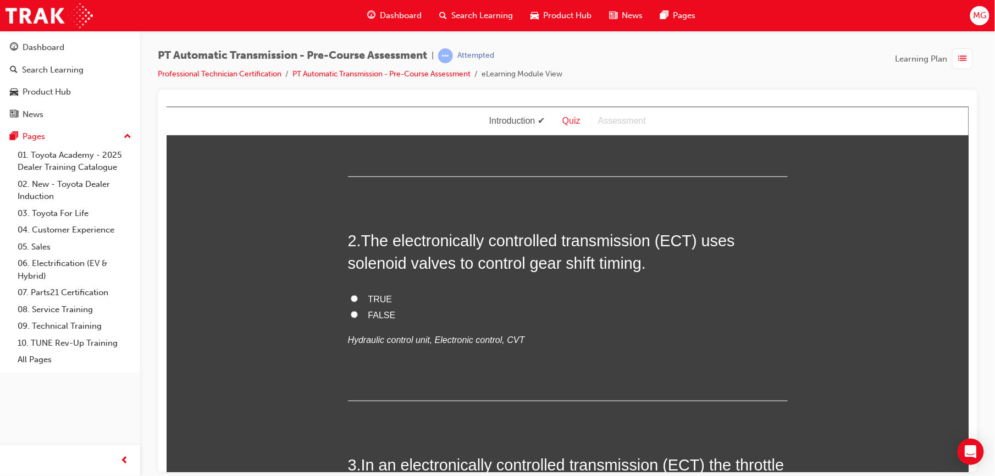
click at [378, 296] on span "TRUE" at bounding box center [380, 298] width 24 height 9
click at [357, 296] on input "TRUE" at bounding box center [353, 298] width 7 height 7
radio input "true"
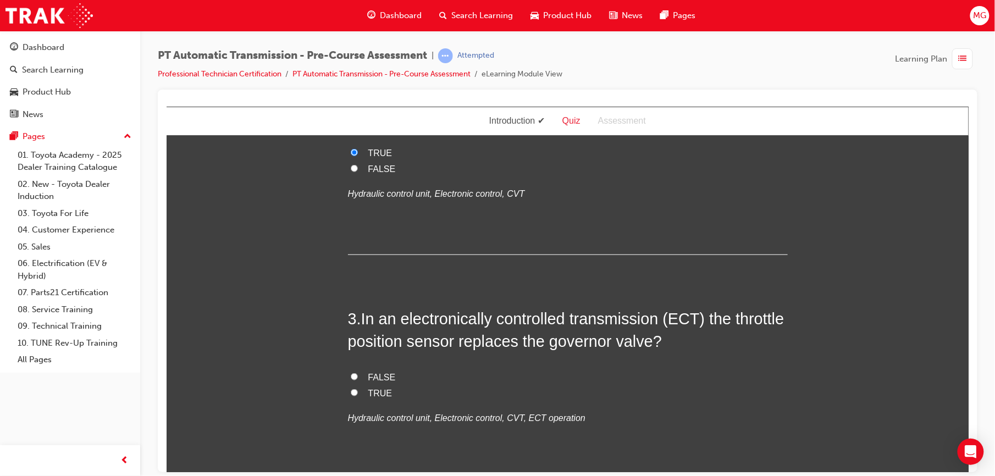
scroll to position [386, 0]
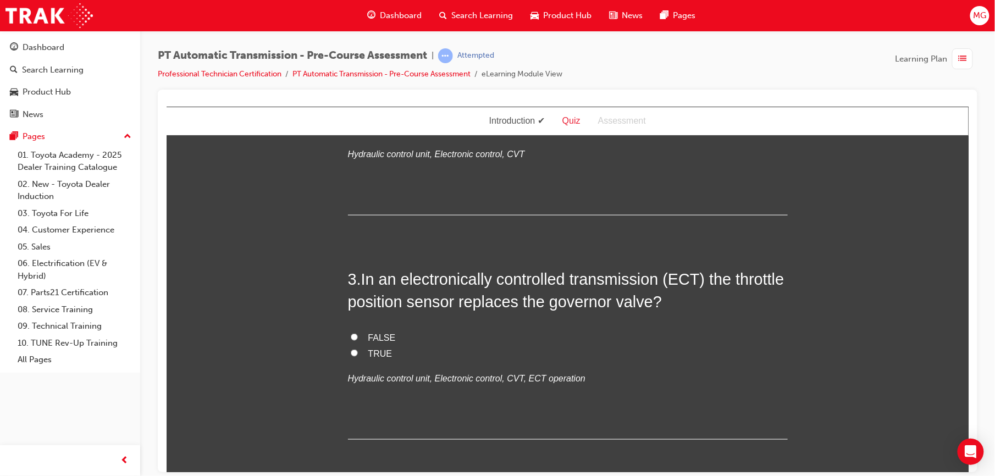
click at [381, 338] on span "FALSE" at bounding box center [381, 337] width 27 height 9
click at [357, 338] on input "FALSE" at bounding box center [353, 336] width 7 height 7
radio input "true"
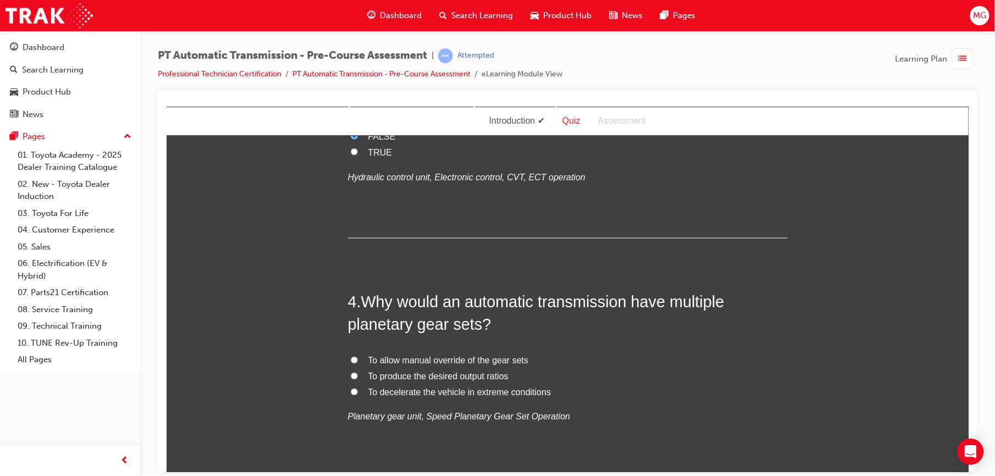
scroll to position [601, 0]
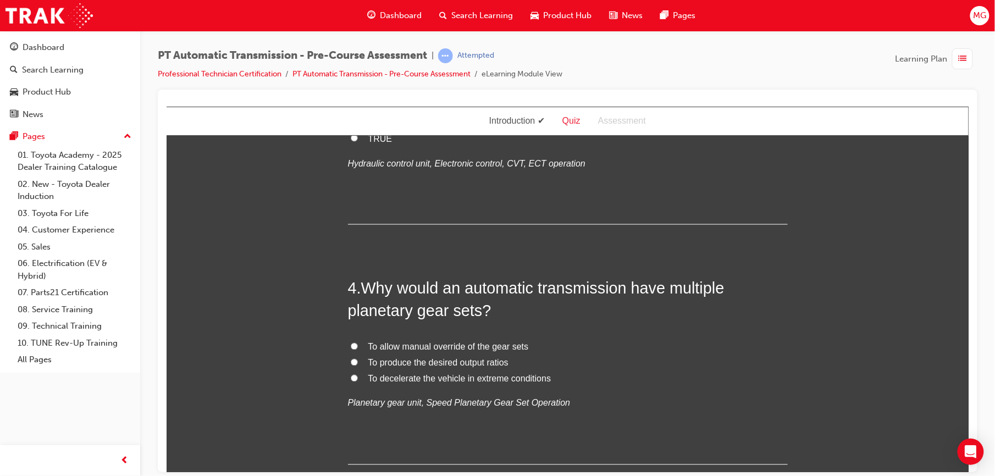
click at [477, 365] on span "To produce the desired output ratios" at bounding box center [438, 362] width 140 height 9
click at [357, 365] on input "To produce the desired output ratios" at bounding box center [353, 362] width 7 height 7
radio input "true"
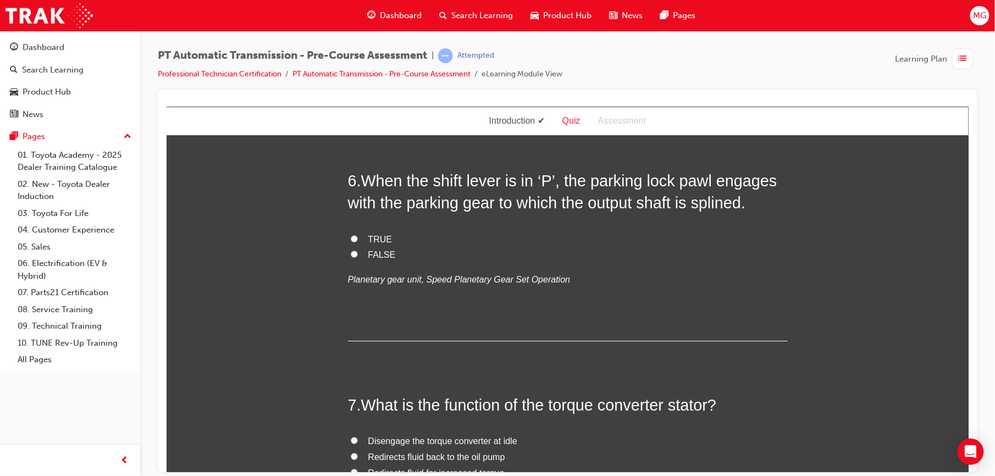
scroll to position [1256, 0]
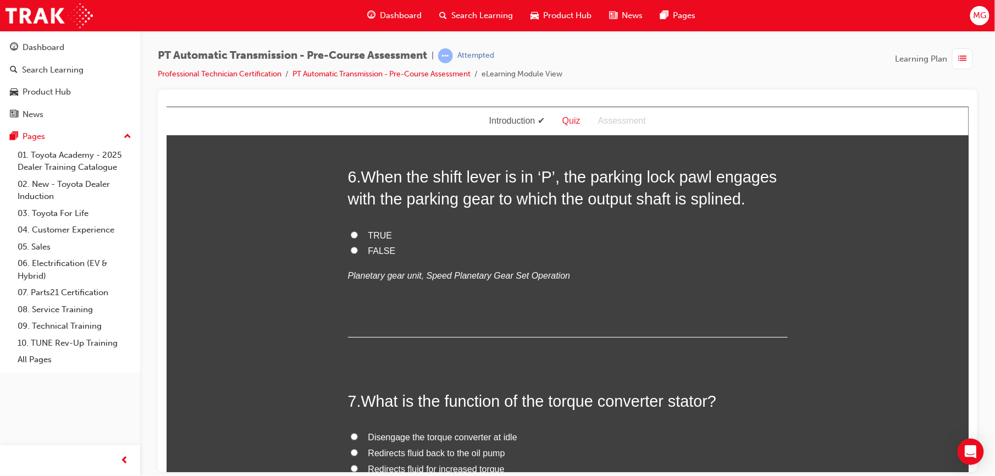
radio input "true"
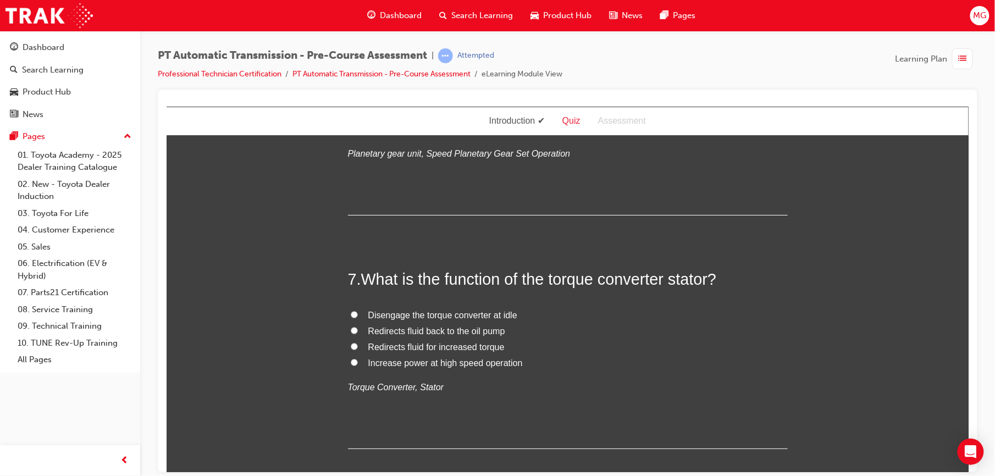
scroll to position [1393, 0]
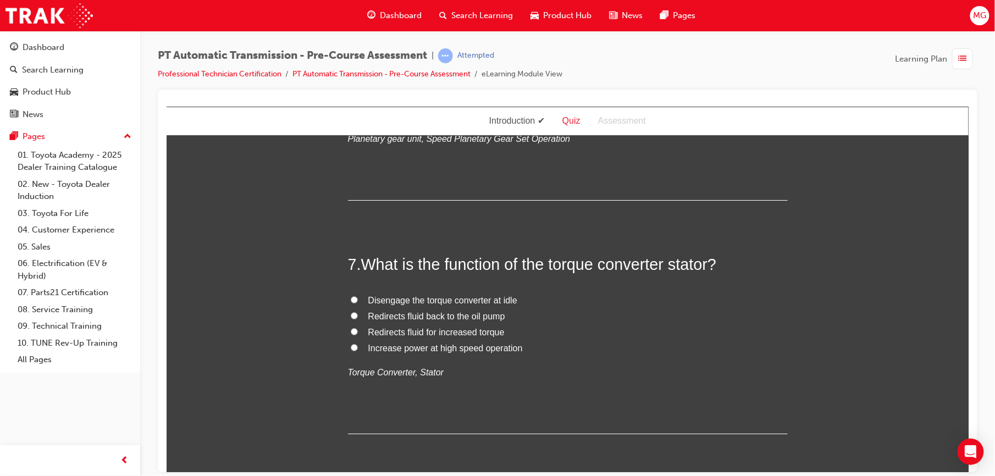
click at [350, 101] on input "TRUE" at bounding box center [353, 97] width 7 height 7
radio input "true"
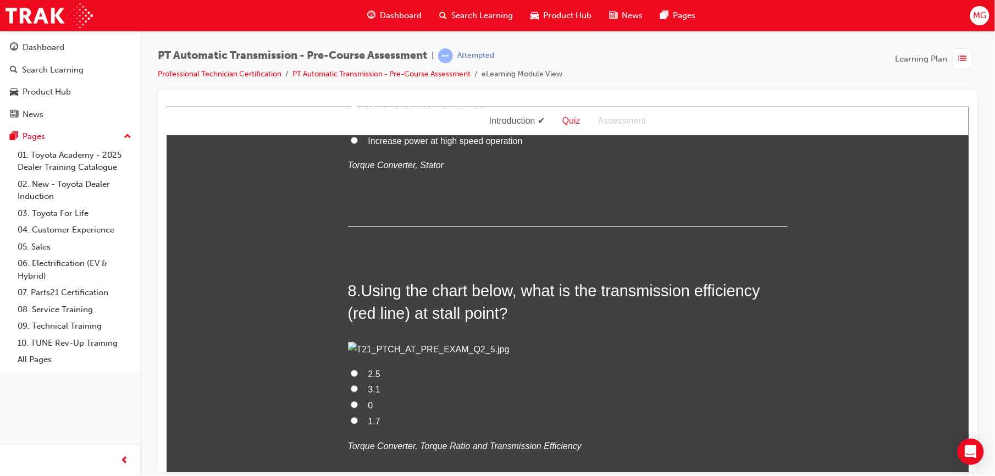
scroll to position [1608, 0]
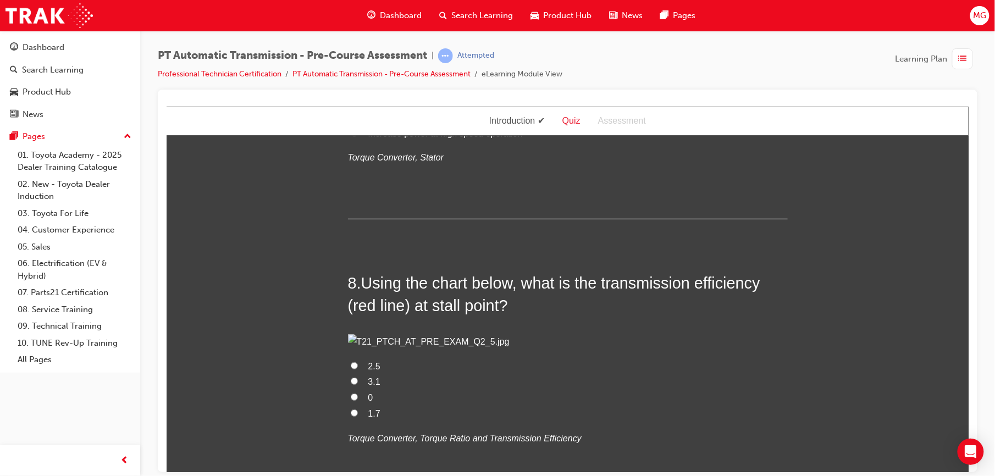
click at [479, 122] on span "Redirects fluid for increased torque" at bounding box center [436, 116] width 136 height 9
click at [357, 120] on input "Redirects fluid for increased torque" at bounding box center [353, 116] width 7 height 7
radio input "true"
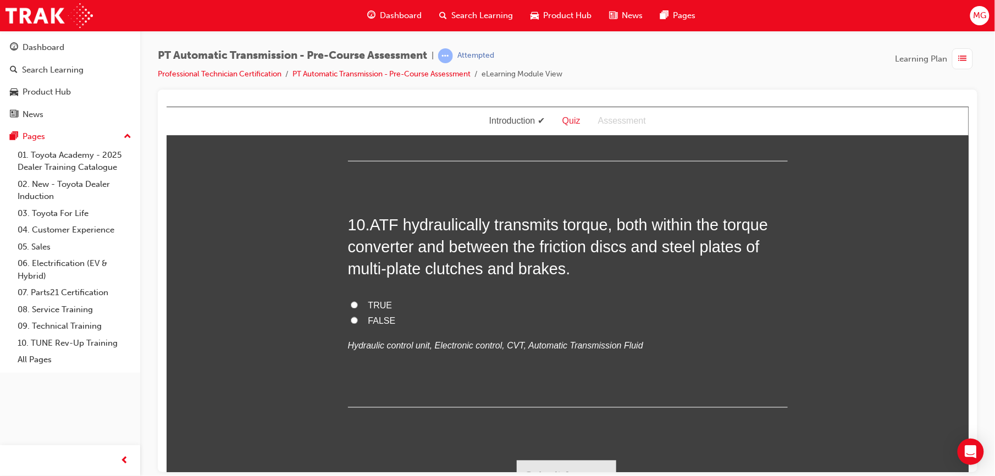
scroll to position [2175, 0]
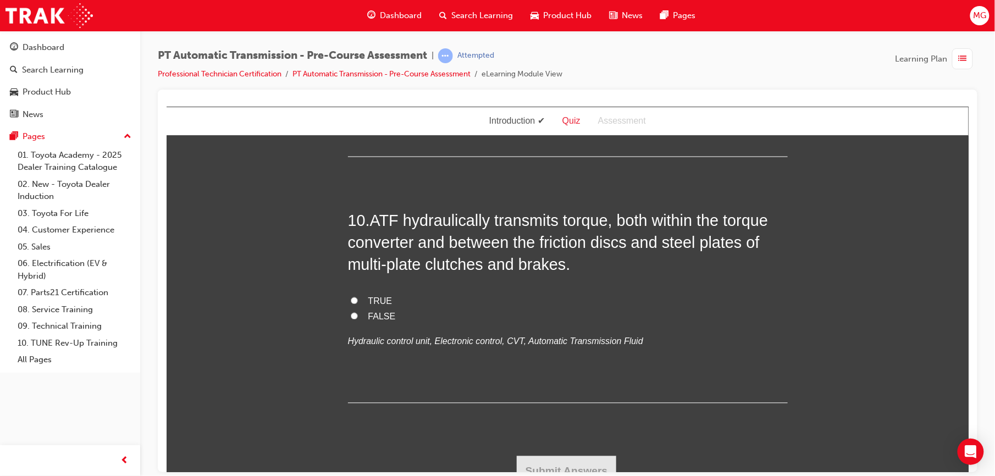
radio input "true"
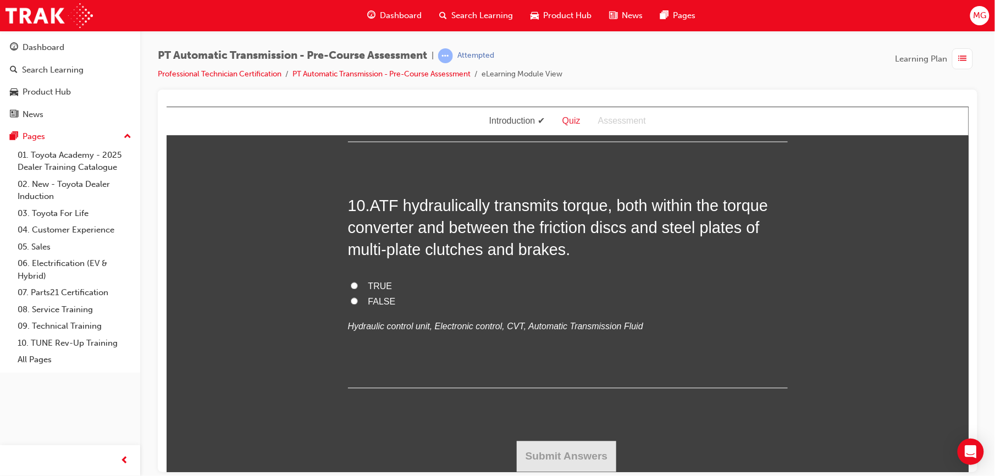
scroll to position [2405, 0]
click at [350, 42] on input "TRUE" at bounding box center [353, 38] width 7 height 7
radio input "true"
click at [350, 305] on input "FALSE" at bounding box center [353, 300] width 7 height 7
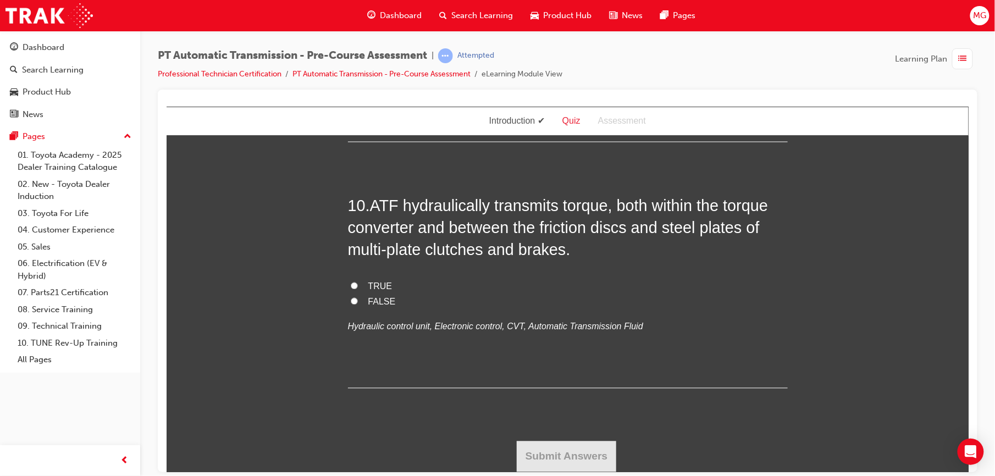
radio input "true"
click at [559, 454] on button "Submit Answers" at bounding box center [566, 456] width 100 height 31
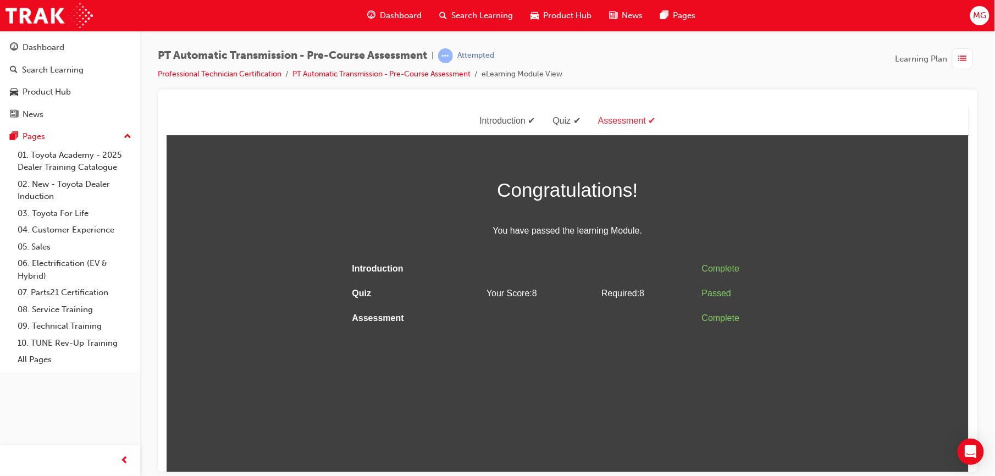
scroll to position [0, 0]
click at [957, 53] on div "button" at bounding box center [962, 58] width 21 height 21
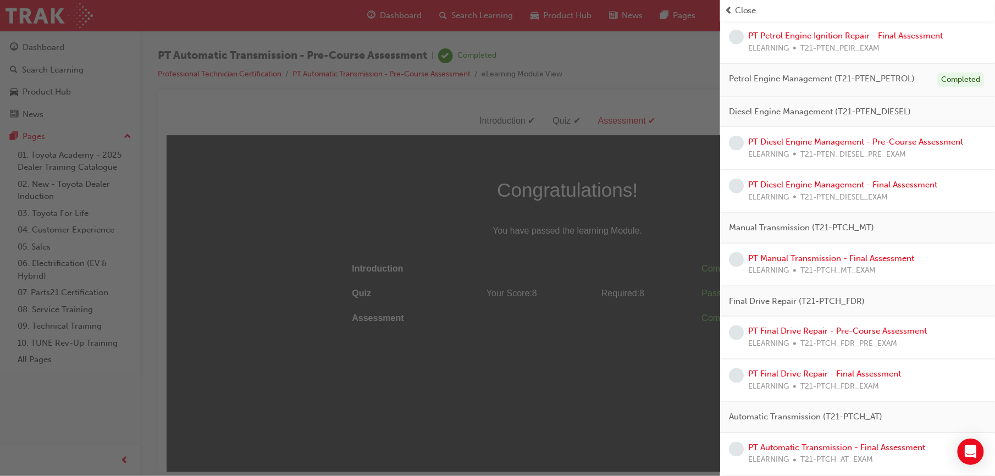
scroll to position [423, 0]
click at [856, 332] on link "PT Final Drive Repair - Pre-Course Assessment" at bounding box center [837, 332] width 179 height 10
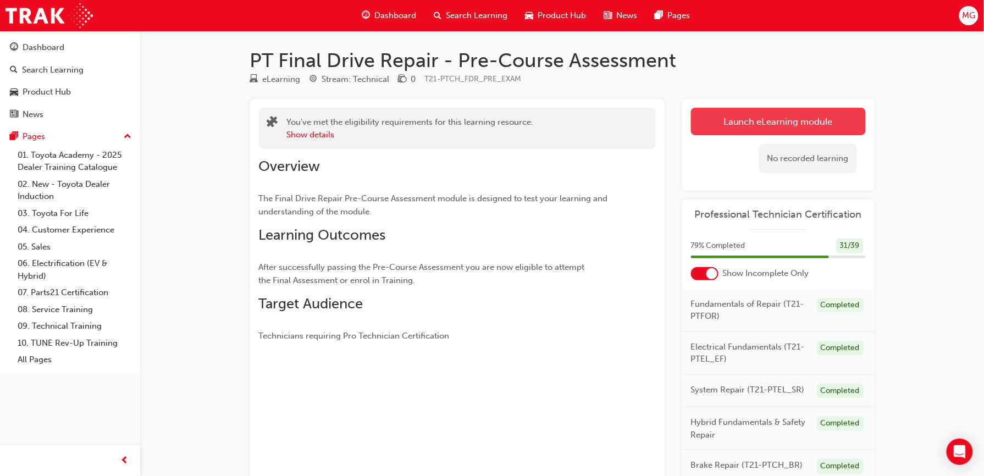
click at [814, 124] on link "Launch eLearning module" at bounding box center [778, 121] width 175 height 27
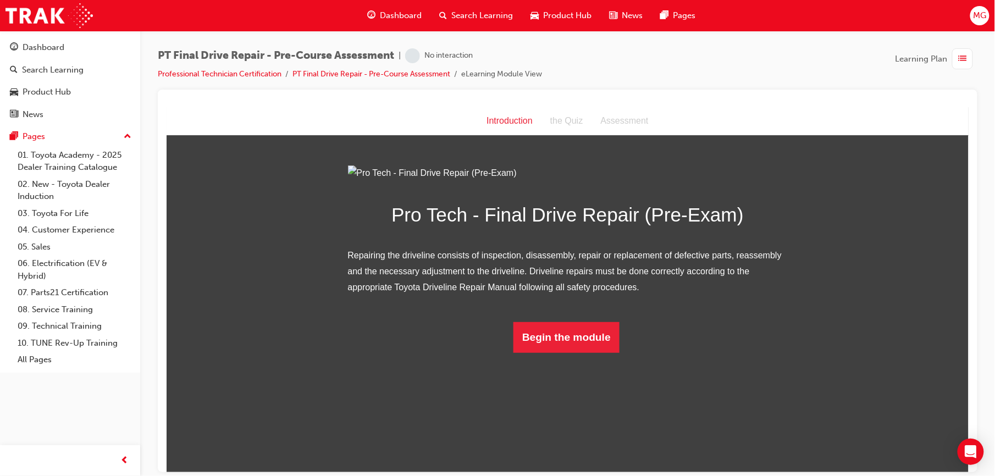
click at [419, 12] on span "Dashboard" at bounding box center [402, 15] width 42 height 13
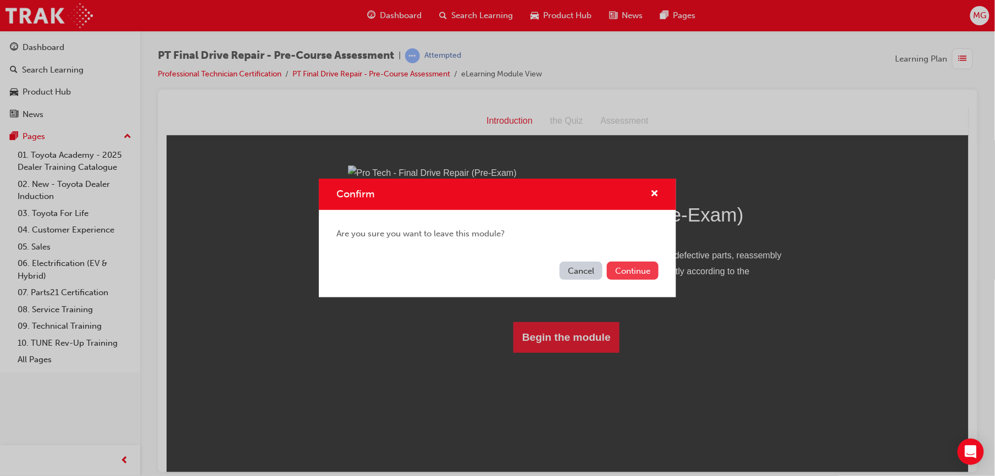
click at [636, 268] on button "Continue" at bounding box center [633, 271] width 52 height 18
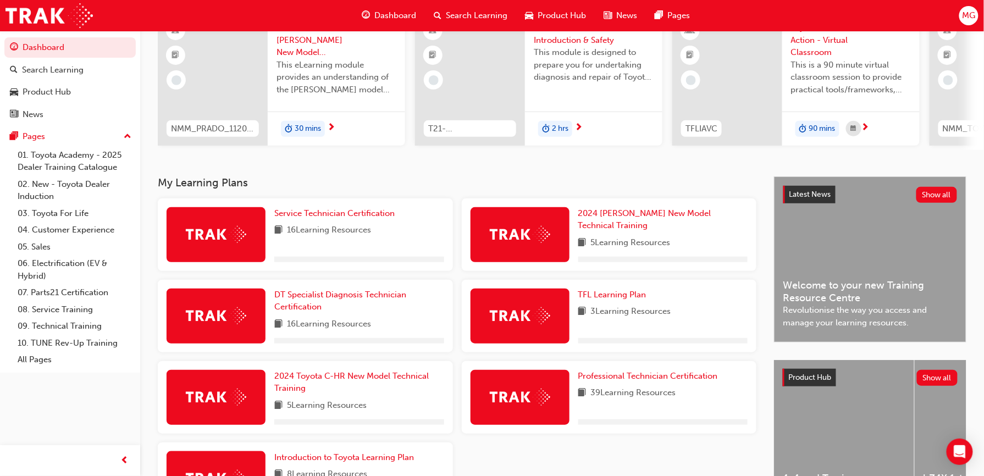
scroll to position [200, 0]
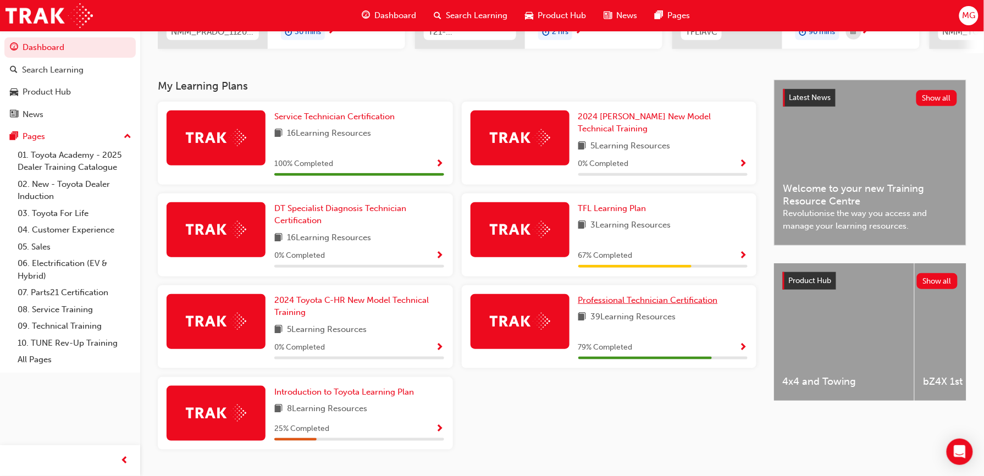
click at [653, 295] on span "Professional Technician Certification" at bounding box center [648, 300] width 140 height 10
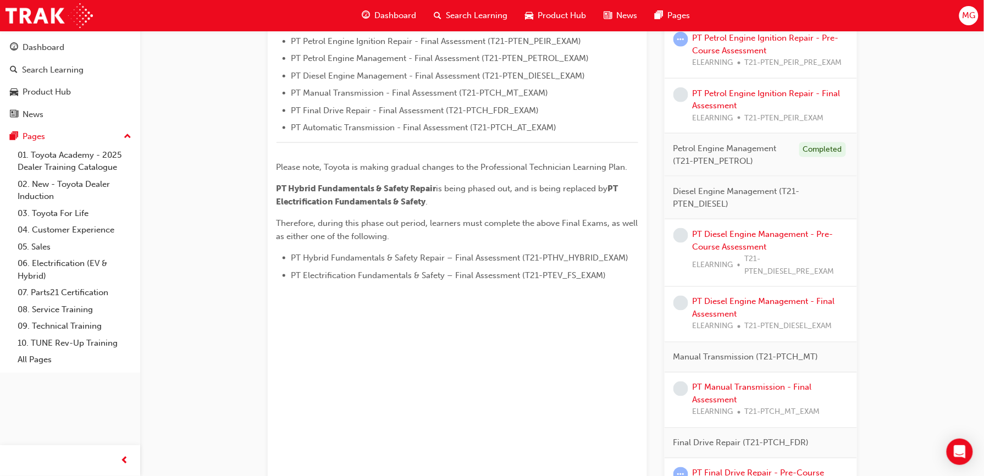
scroll to position [696, 0]
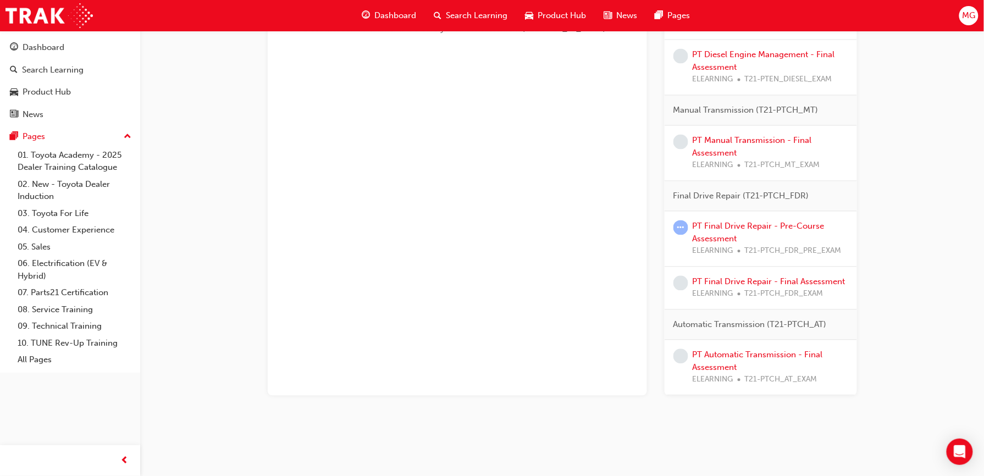
click at [715, 231] on div "PT Final Drive Repair - Pre-Course Assessment ELEARNING T21-PTCH_FDR_PRE_EXAM" at bounding box center [771, 238] width 156 height 37
click at [717, 225] on link "PT Final Drive Repair - Pre-Course Assessment" at bounding box center [759, 233] width 132 height 23
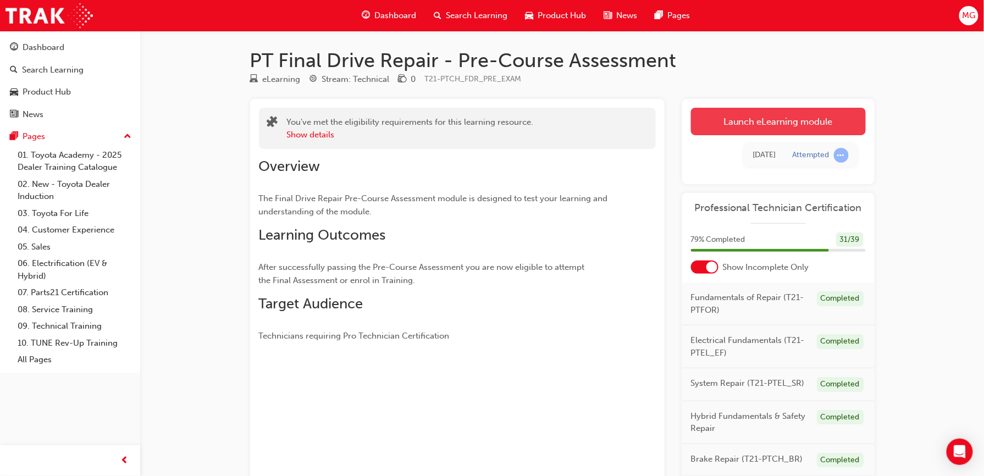
click at [747, 117] on link "Launch eLearning module" at bounding box center [778, 121] width 175 height 27
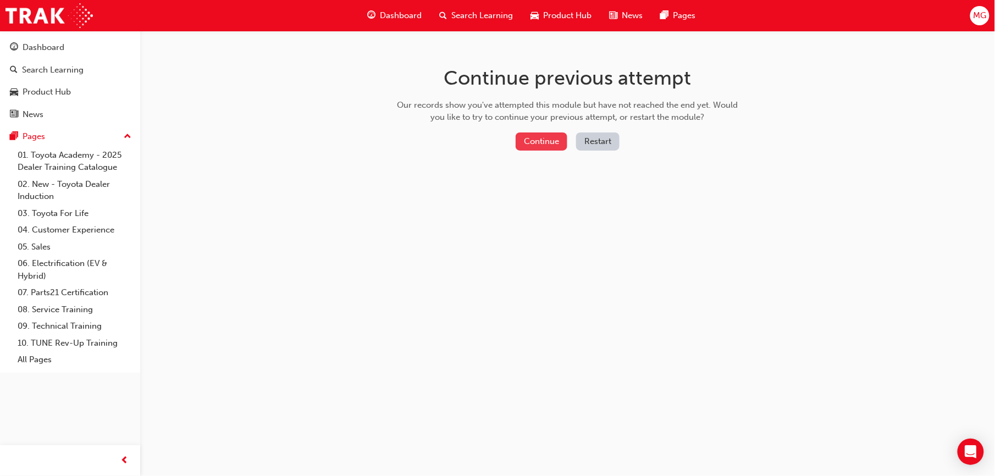
click at [559, 137] on button "Continue" at bounding box center [542, 142] width 52 height 18
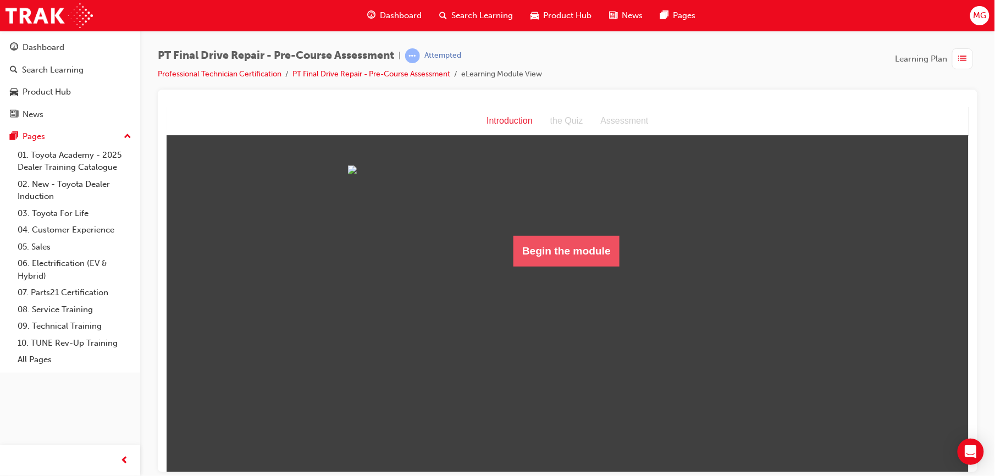
click at [528, 266] on button "Begin the module" at bounding box center [566, 250] width 106 height 31
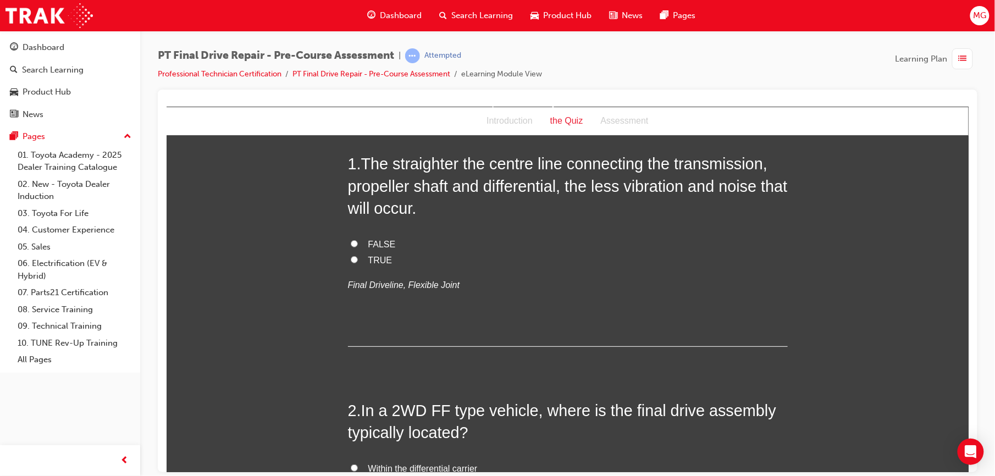
scroll to position [44, 0]
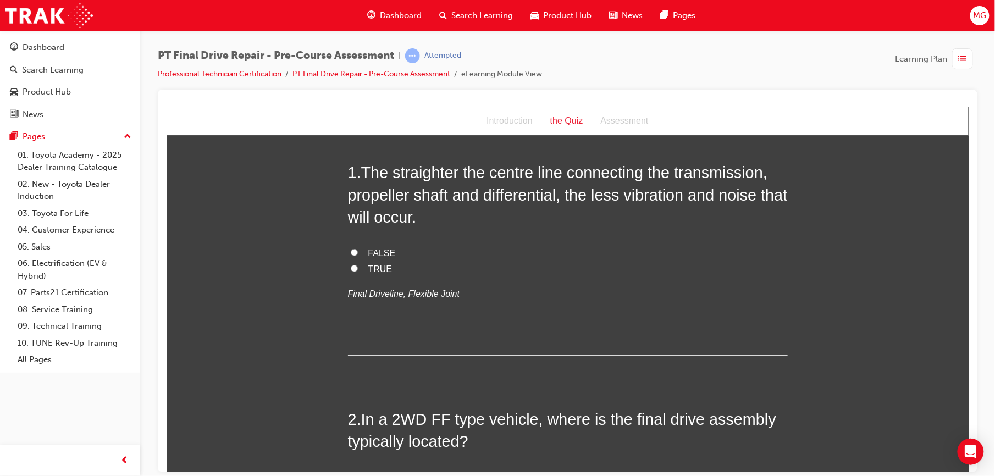
click at [376, 266] on span "TRUE" at bounding box center [380, 268] width 24 height 9
click at [357, 266] on input "TRUE" at bounding box center [353, 267] width 7 height 7
radio input "true"
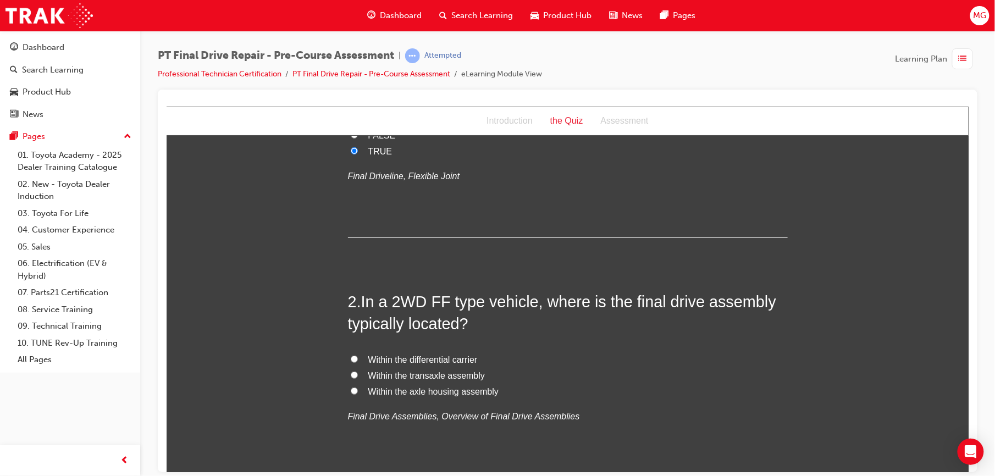
scroll to position [196, 0]
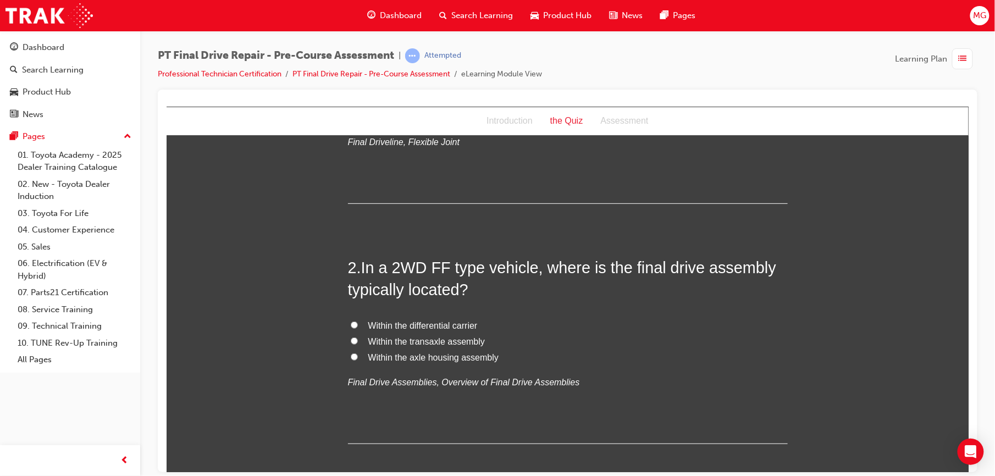
click at [392, 339] on span "Within the transaxle assembly" at bounding box center [426, 341] width 117 height 9
click at [357, 339] on input "Within the transaxle assembly" at bounding box center [353, 340] width 7 height 7
radio input "true"
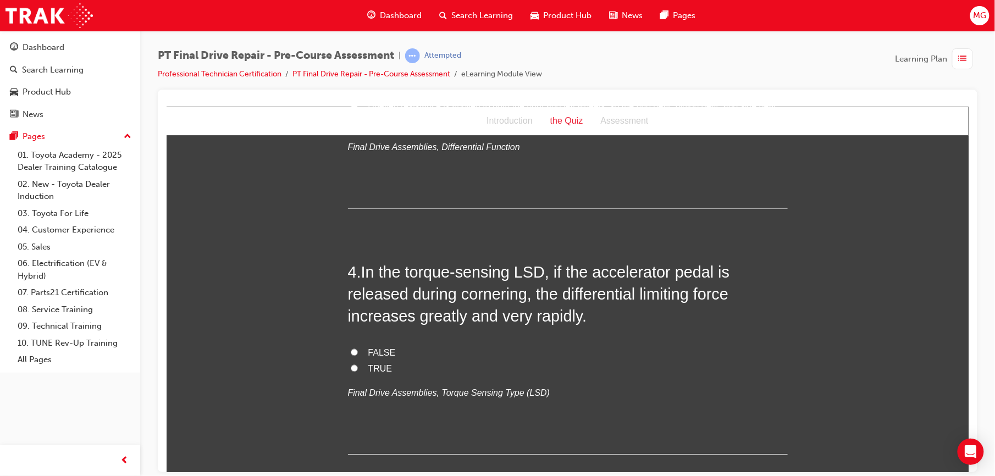
scroll to position [689, 0]
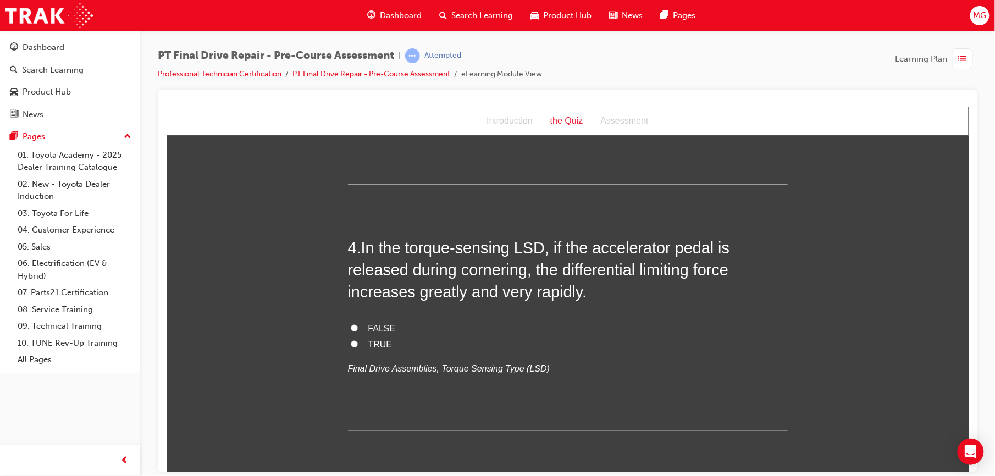
click at [979, 16] on span "MG" at bounding box center [979, 15] width 13 height 13
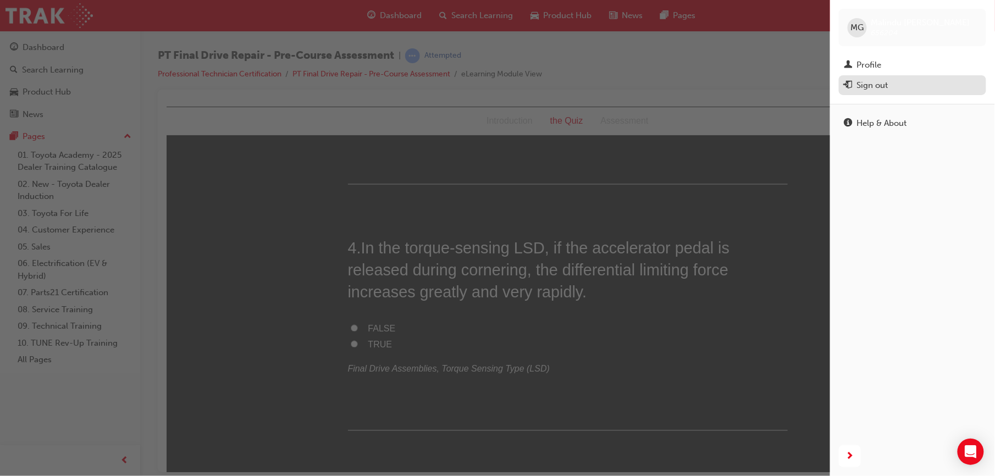
click at [880, 81] on div "Sign out" at bounding box center [872, 85] width 31 height 13
